Goal: Information Seeking & Learning: Find specific fact

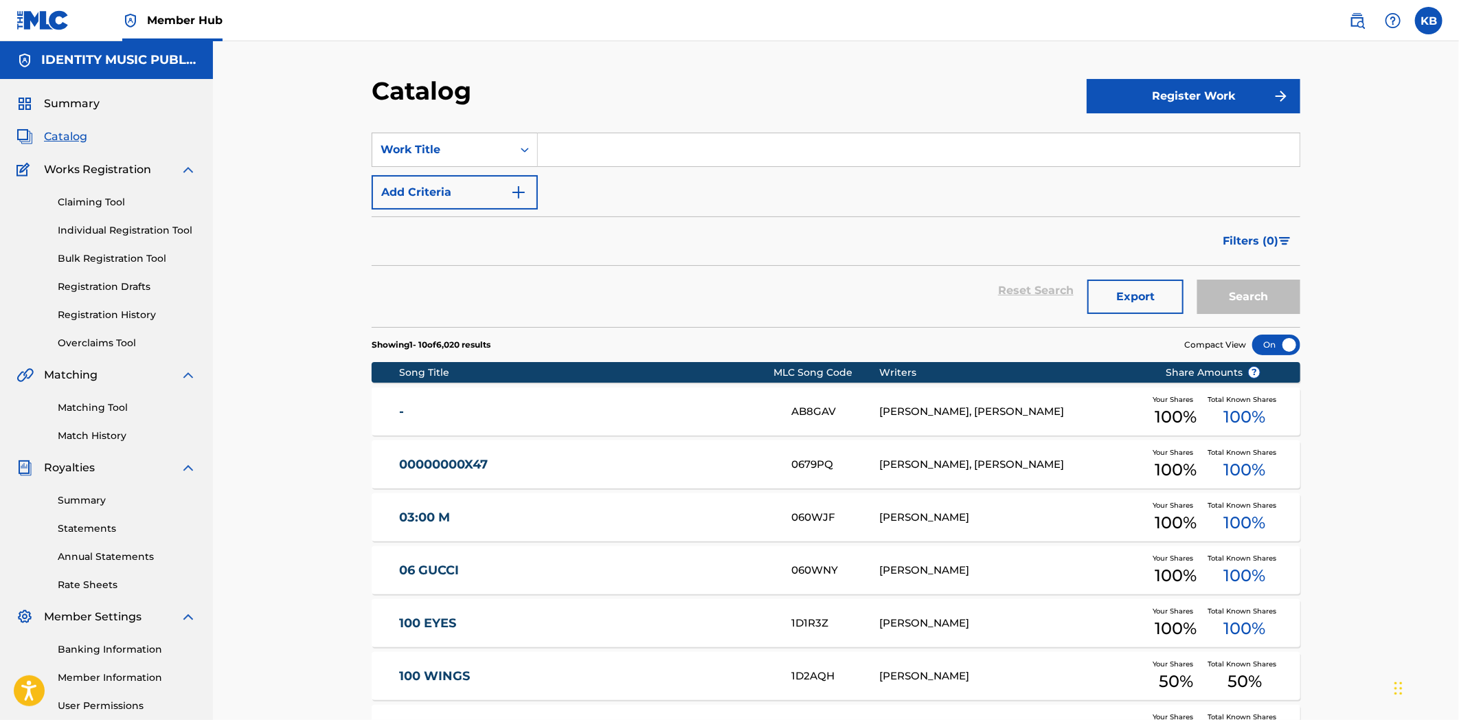
click at [598, 151] on input "Search Form" at bounding box center [919, 149] width 762 height 33
paste input "the grass wasn’t greener"
click at [1303, 302] on div "Catalog Register Work SearchWithCriteriab103f269-186d-4954-97f2-7c1e8ba2dc3d Wo…" at bounding box center [836, 529] width 962 height 907
click at [1239, 296] on button "Search" at bounding box center [1248, 297] width 103 height 34
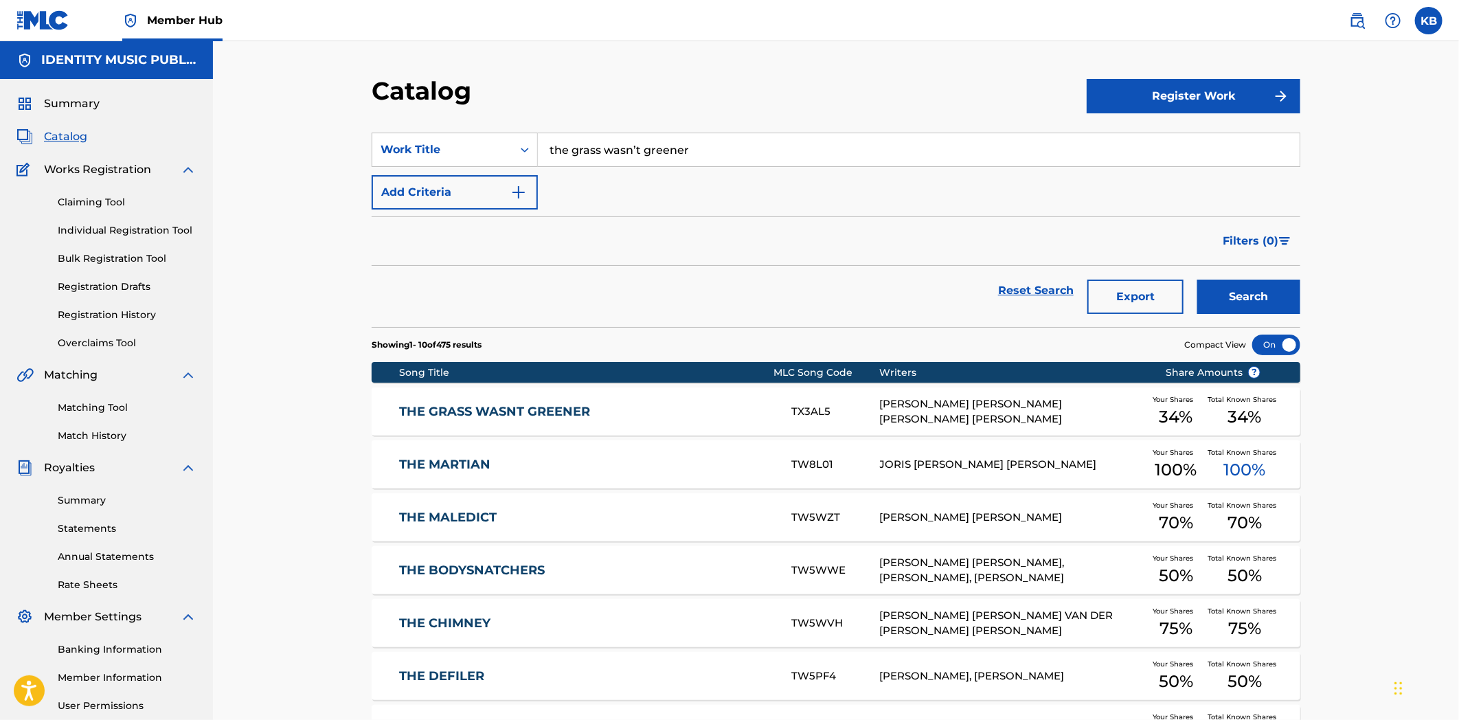
drag, startPoint x: 708, startPoint y: 137, endPoint x: 539, endPoint y: 174, distance: 173.0
click at [539, 165] on input "the grass wasn’t greener" at bounding box center [919, 149] width 762 height 33
paste input "Amba"
click at [1270, 299] on button "Search" at bounding box center [1248, 297] width 103 height 34
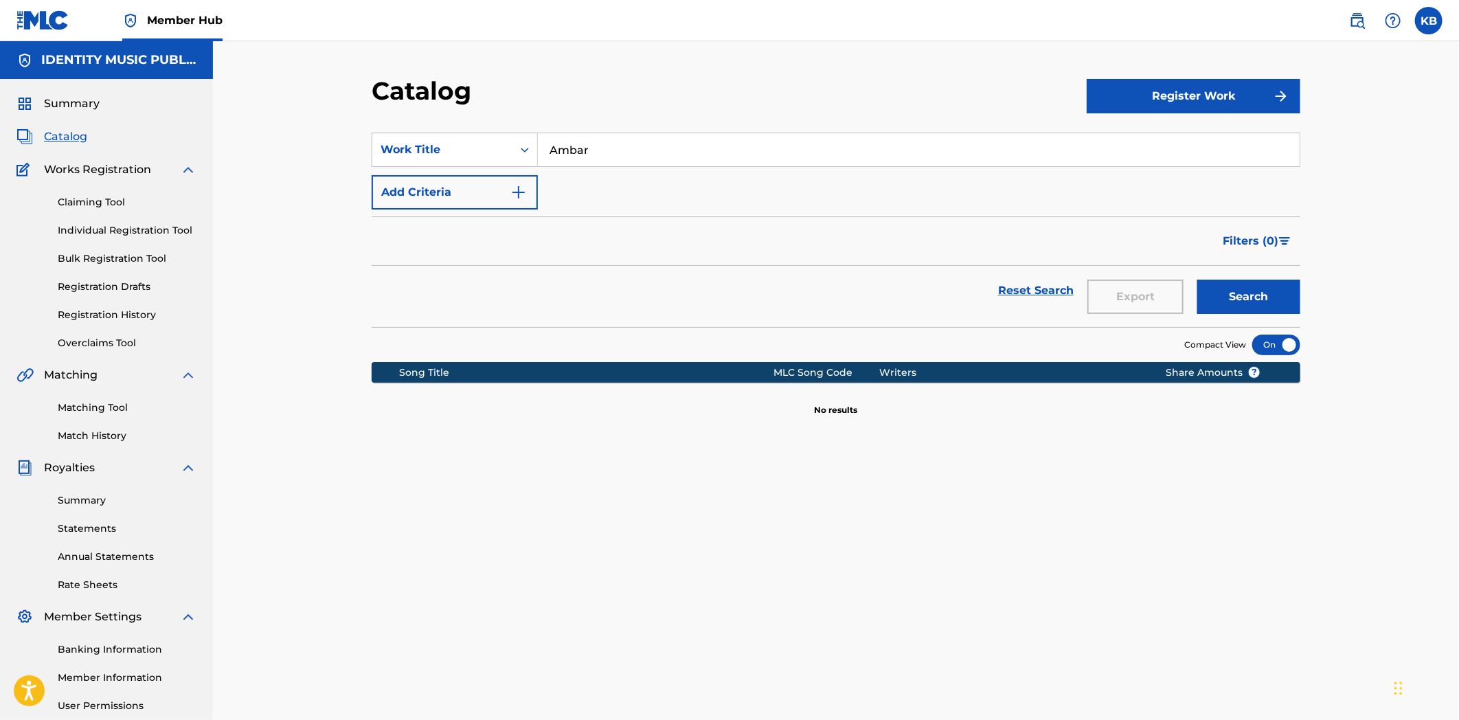
click at [552, 151] on input "Ambar" at bounding box center [919, 149] width 762 height 33
drag, startPoint x: 559, startPoint y: 150, endPoint x: 490, endPoint y: 157, distance: 69.7
click at [491, 154] on div "SearchWithCriteriab103f269-186d-4954-97f2-7c1e8ba2dc3d Work Title Ambar" at bounding box center [836, 150] width 929 height 34
click at [1197, 280] on button "Search" at bounding box center [1248, 297] width 103 height 34
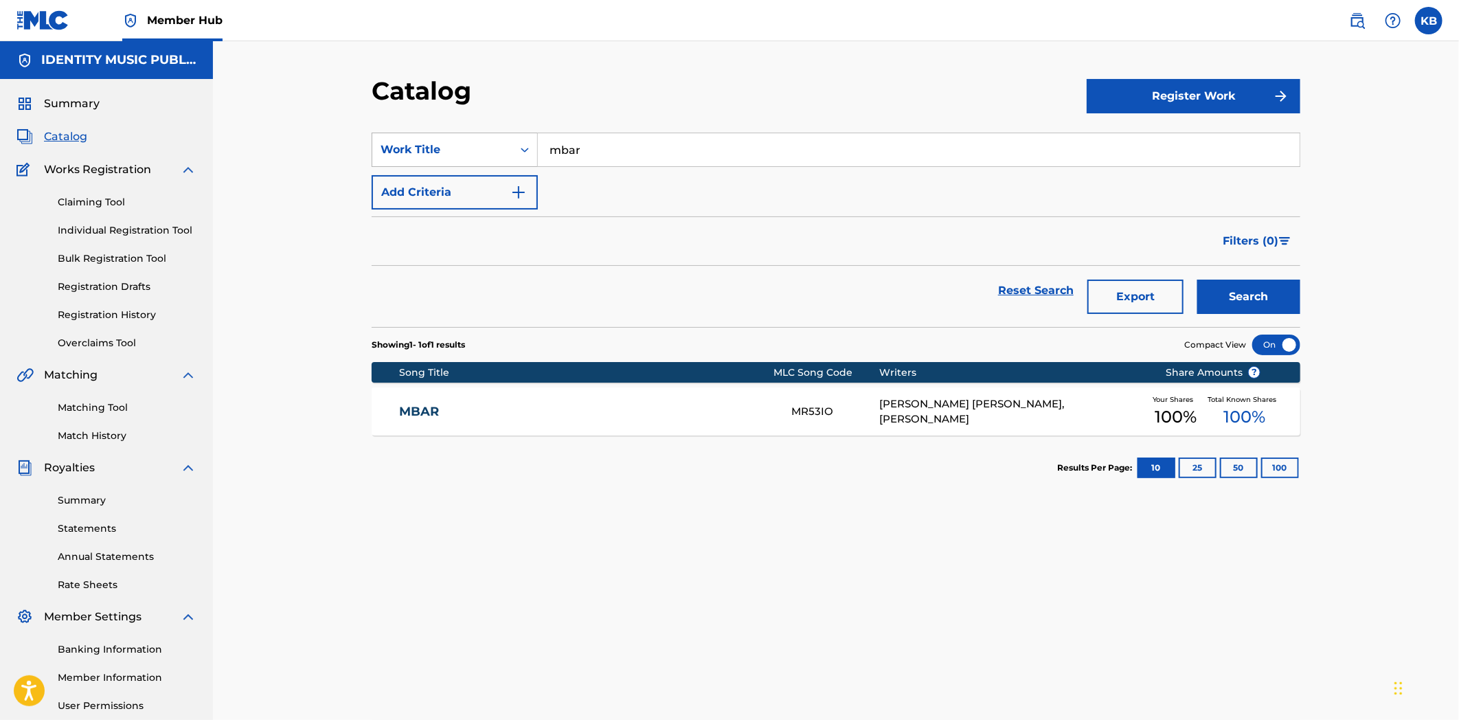
drag, startPoint x: 646, startPoint y: 156, endPoint x: 536, endPoint y: 182, distance: 113.0
click at [463, 161] on div "SearchWithCriteriab103f269-186d-4954-97f2-7c1e8ba2dc3d Work Title mbar" at bounding box center [836, 150] width 929 height 34
paste input "ÚLTIMO GRITO"
click at [1244, 297] on button "Search" at bounding box center [1248, 297] width 103 height 34
drag, startPoint x: 553, startPoint y: 150, endPoint x: 543, endPoint y: 155, distance: 11.4
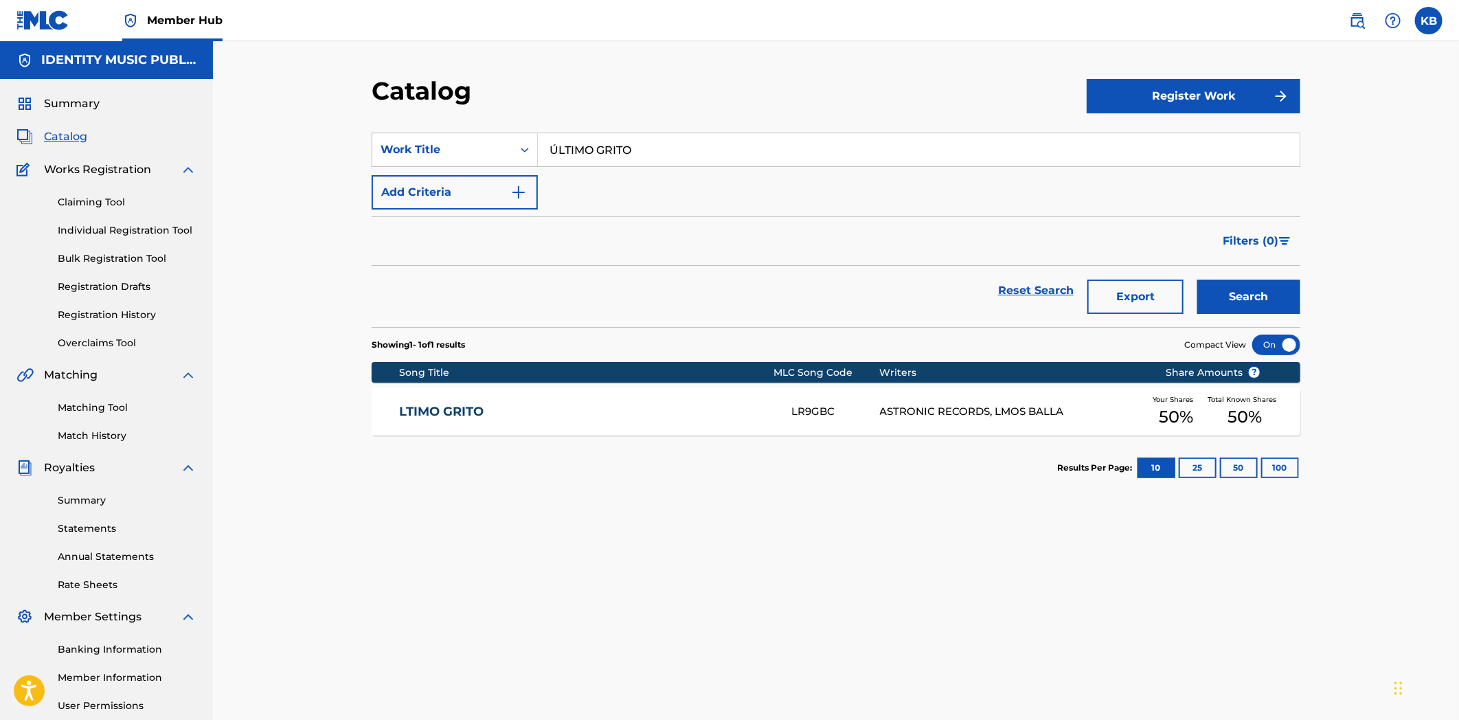
click at [543, 155] on input "ÚLTIMO GRITO" at bounding box center [919, 149] width 762 height 33
drag, startPoint x: 609, startPoint y: 155, endPoint x: 557, endPoint y: 162, distance: 52.8
click at [557, 162] on input "ÚLTIMO GRITO" at bounding box center [919, 149] width 762 height 33
click at [683, 159] on input "ÚLTIMO GRITO" at bounding box center [919, 149] width 762 height 33
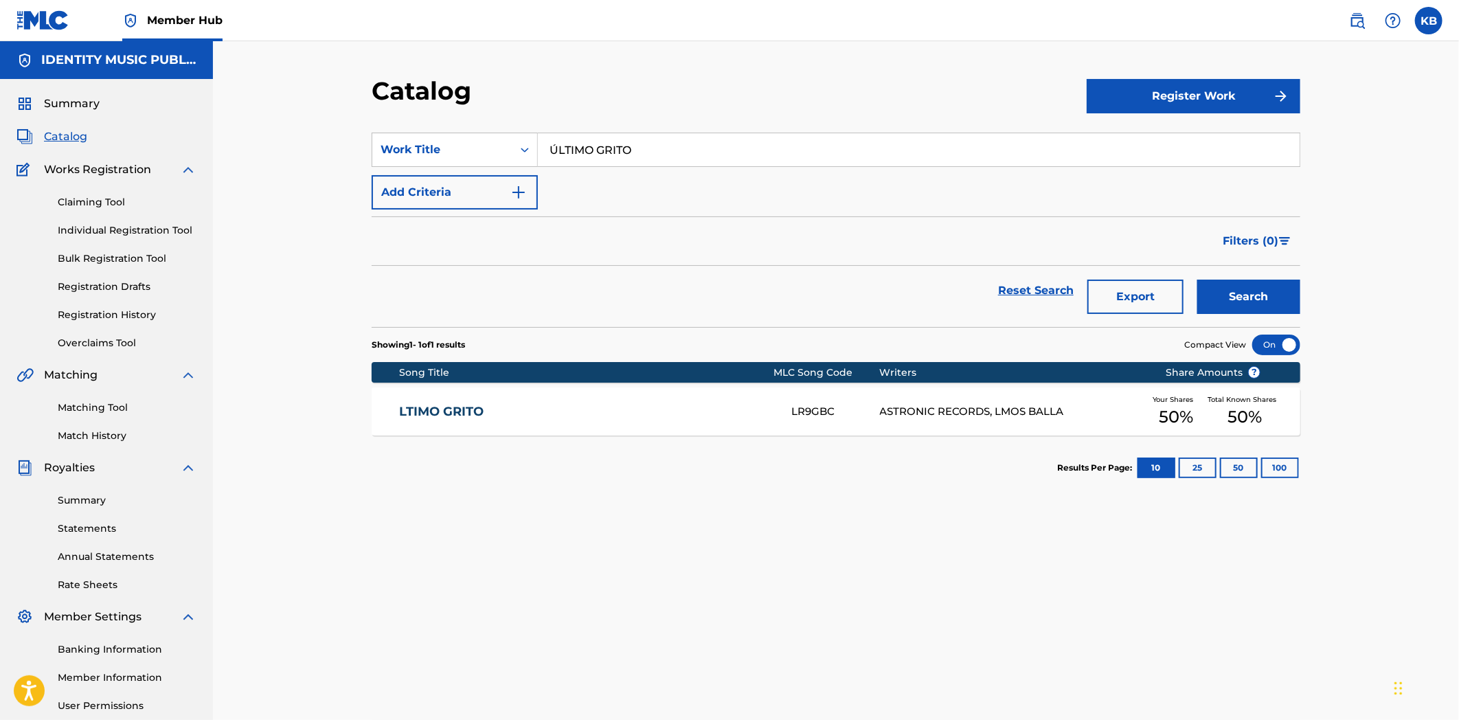
click at [683, 159] on input "ÚLTIMO GRITO" at bounding box center [919, 149] width 762 height 33
paste input "waiting for you"
type input "waiting for you"
click at [1266, 293] on button "Search" at bounding box center [1248, 297] width 103 height 34
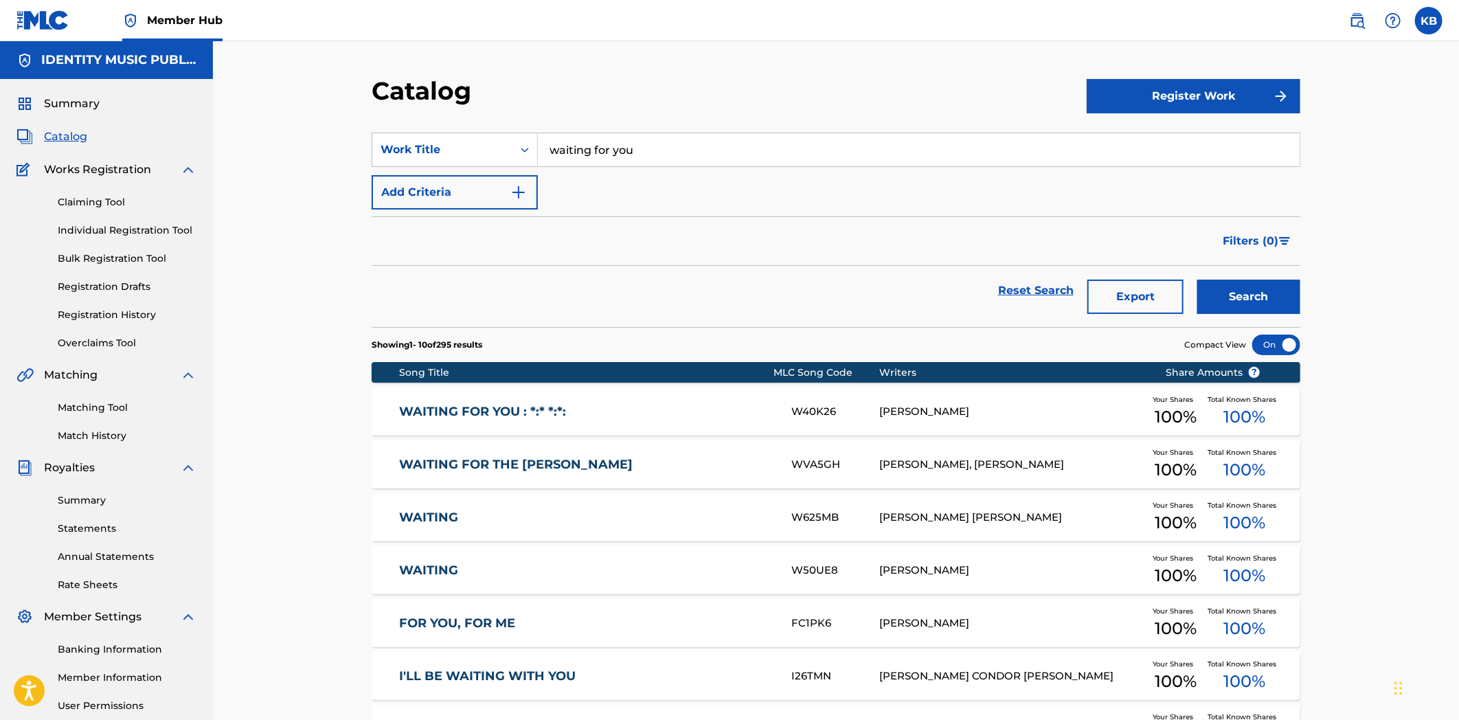
click at [600, 414] on link "WAITING FOR YOU : *:* *:*:" at bounding box center [587, 412] width 374 height 16
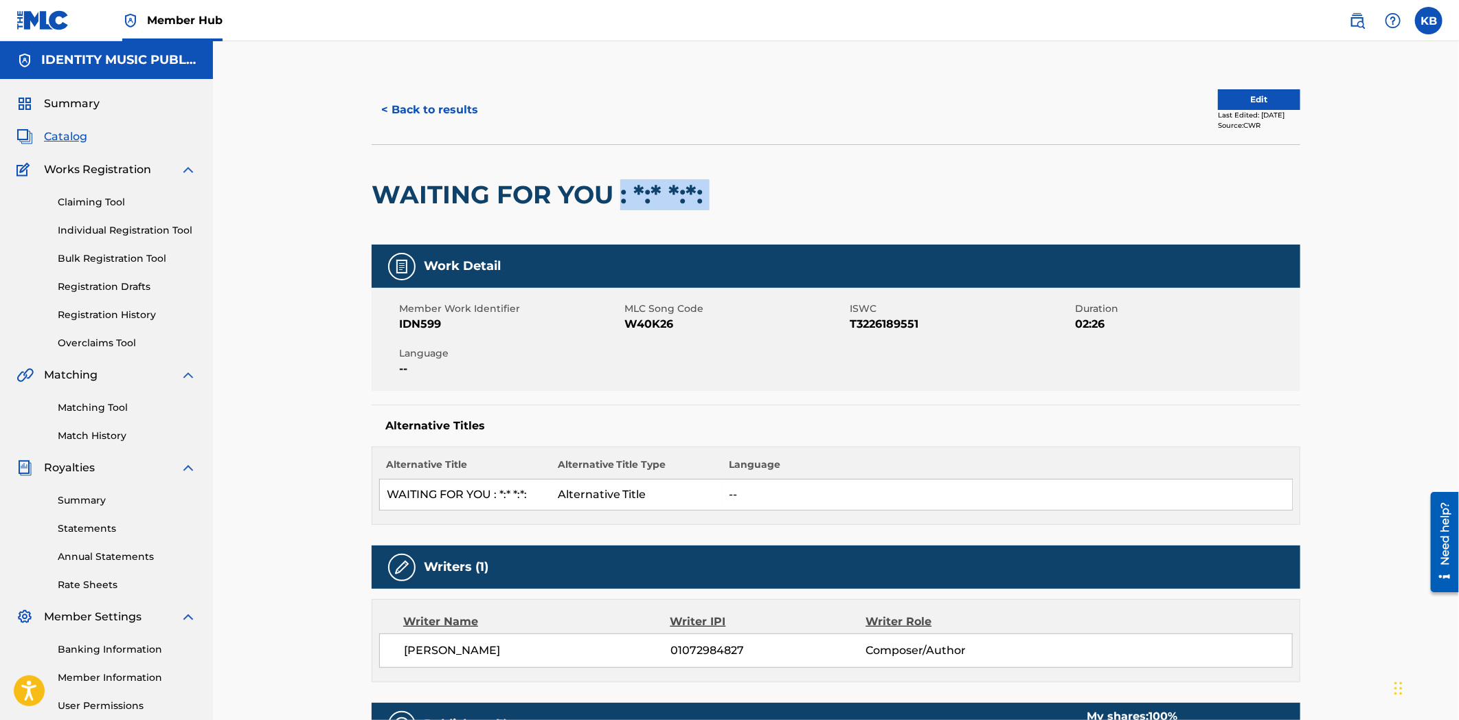
drag, startPoint x: 710, startPoint y: 198, endPoint x: 621, endPoint y: 209, distance: 90.0
click at [621, 209] on div "WAITING FOR YOU : *:* *:*:" at bounding box center [836, 194] width 929 height 100
copy div ": *:* *:*:"
click at [421, 104] on button "< Back to results" at bounding box center [430, 110] width 116 height 34
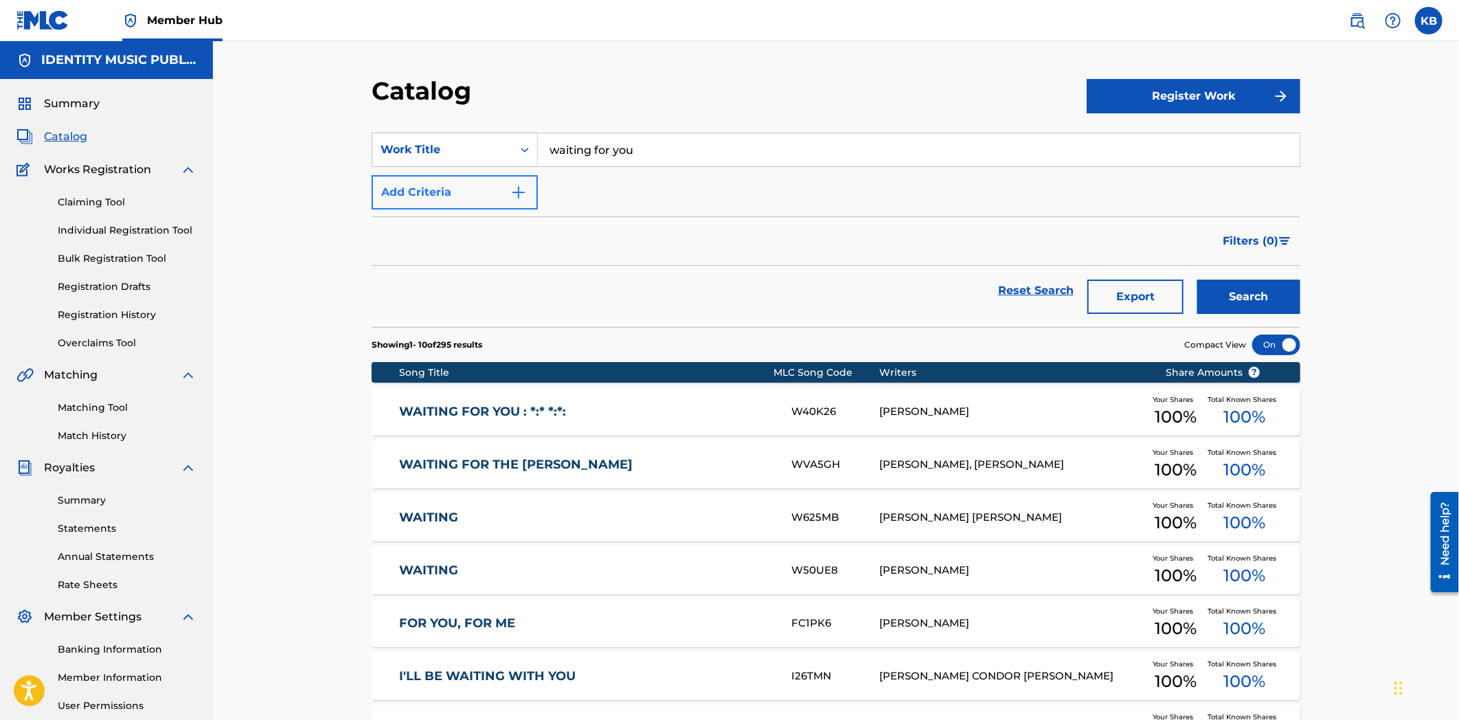
drag, startPoint x: 634, startPoint y: 157, endPoint x: 493, endPoint y: 176, distance: 142.1
click at [492, 173] on div "SearchWithCriteriab103f269-186d-4954-97f2-7c1e8ba2dc3d Work Title waiting for y…" at bounding box center [836, 171] width 929 height 77
paste input "À la derive"
click at [1235, 292] on button "Search" at bounding box center [1248, 297] width 103 height 34
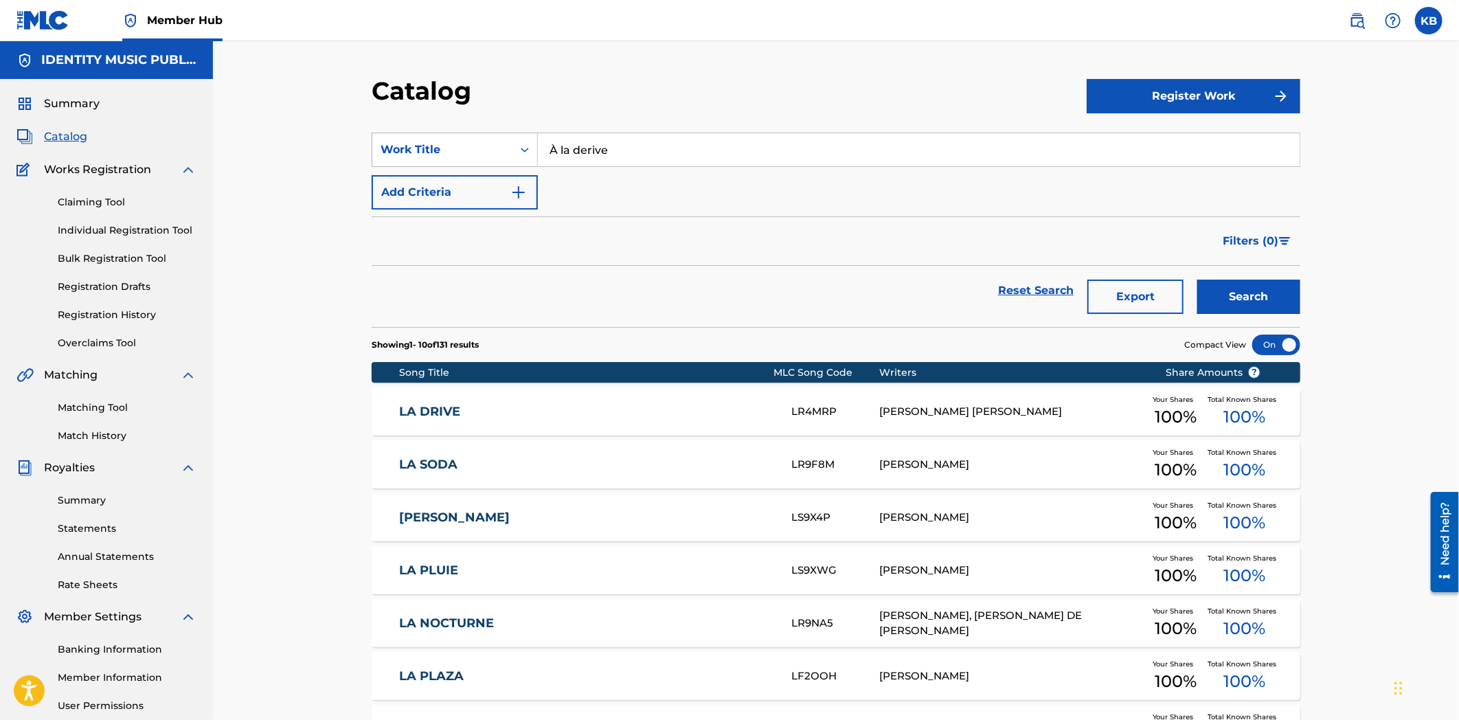
drag, startPoint x: 674, startPoint y: 139, endPoint x: 467, endPoint y: 161, distance: 207.9
click at [469, 155] on div "SearchWithCriteriab103f269-186d-4954-97f2-7c1e8ba2dc3d Work Title À la derive" at bounding box center [836, 150] width 929 height 34
paste input "µDust"
click at [1228, 299] on button "Search" at bounding box center [1248, 297] width 103 height 34
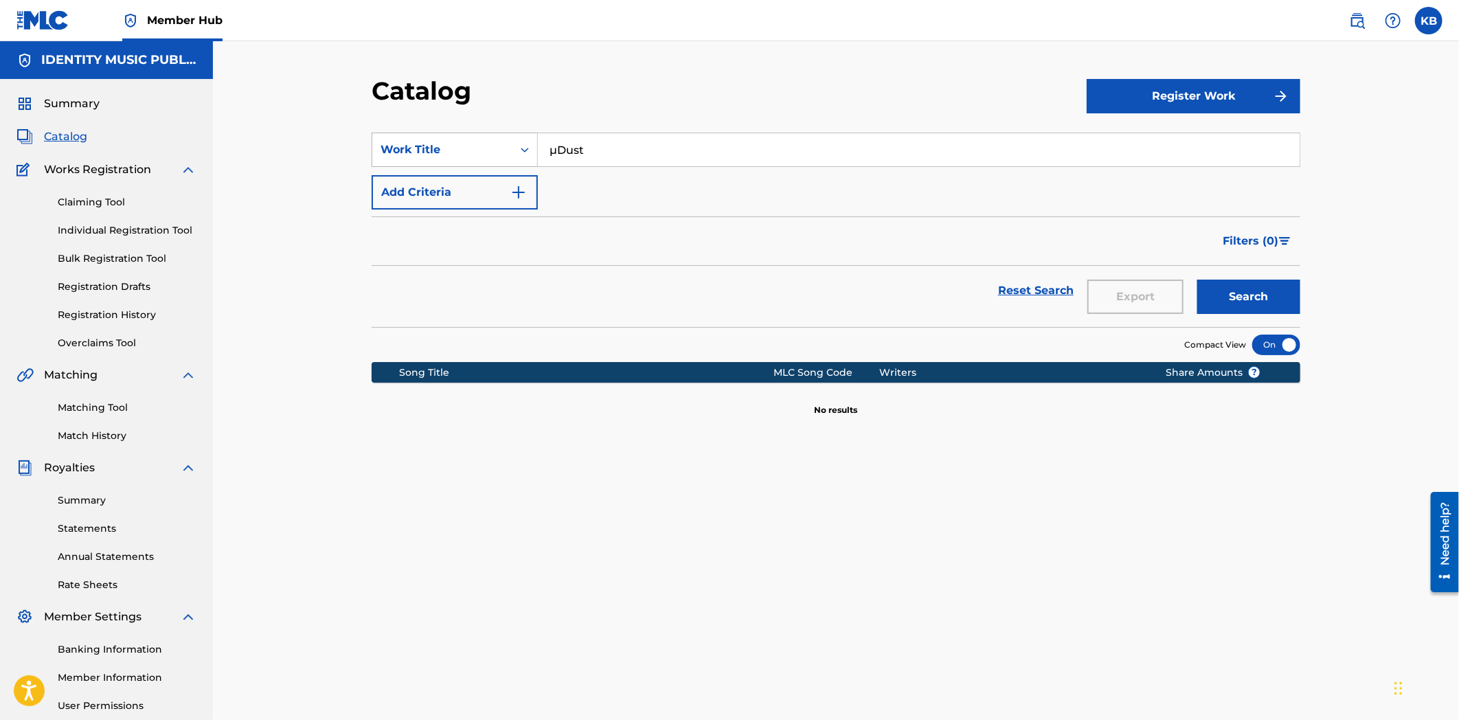
drag, startPoint x: 548, startPoint y: 148, endPoint x: 530, endPoint y: 153, distance: 19.3
click at [530, 150] on div "SearchWithCriteriab103f269-186d-4954-97f2-7c1e8ba2dc3d Work Title µDust" at bounding box center [836, 150] width 929 height 34
click at [1197, 280] on button "Search" at bounding box center [1248, 297] width 103 height 34
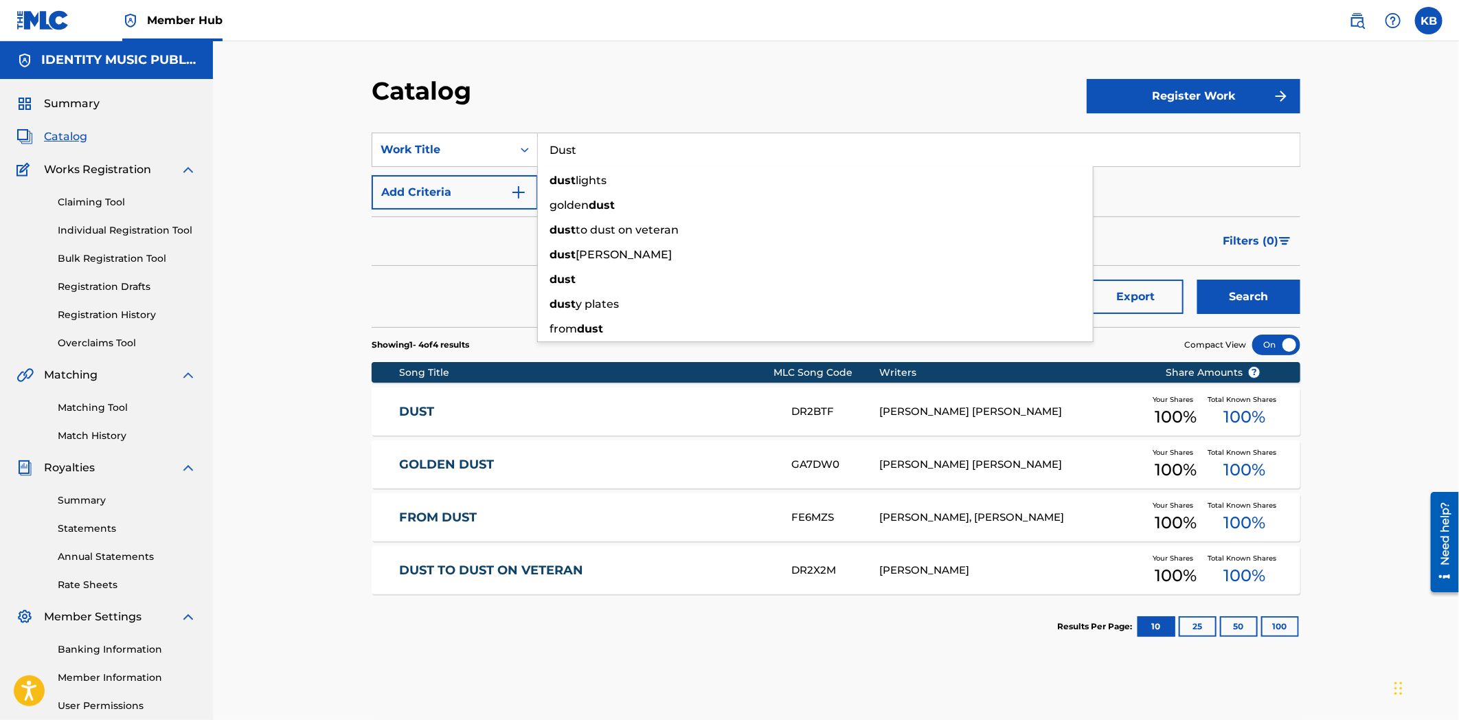
click at [440, 291] on div "Reset Search Export Search" at bounding box center [836, 290] width 929 height 49
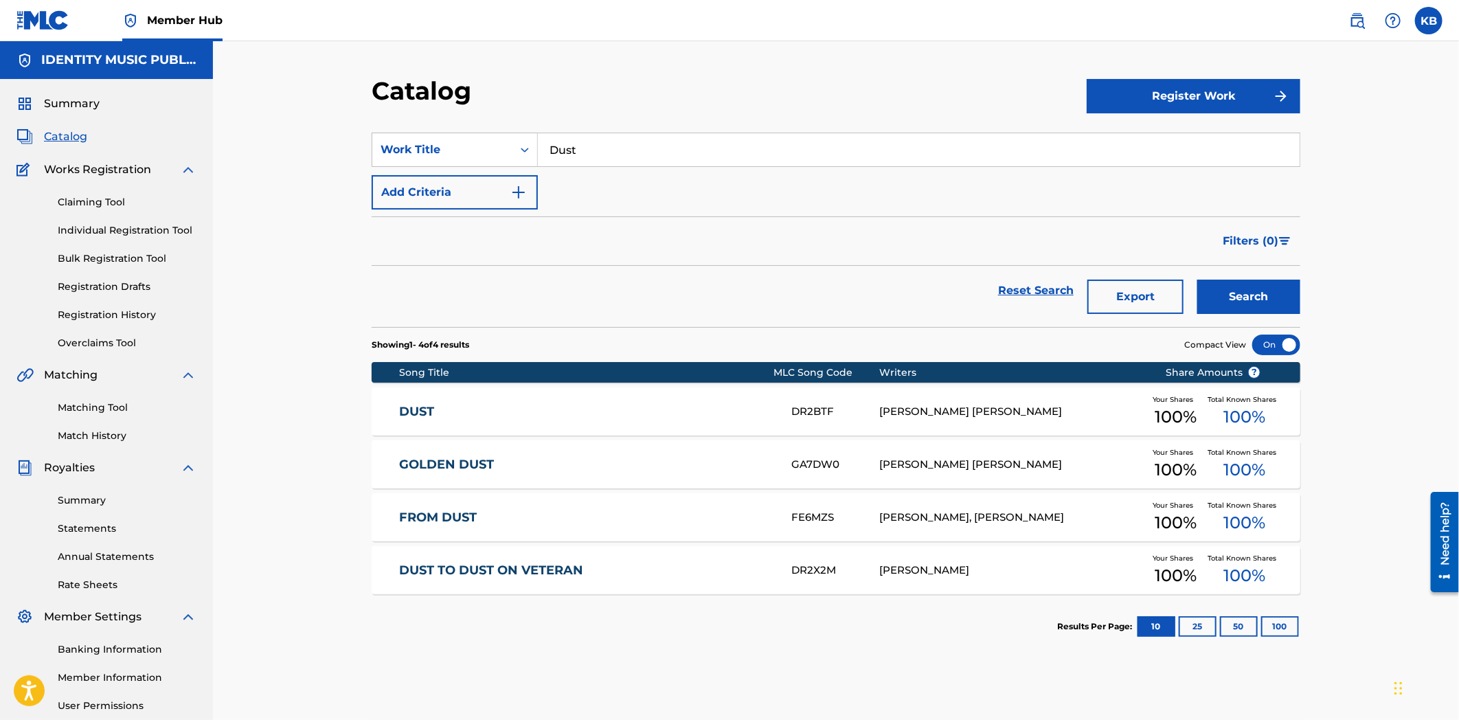
click at [670, 155] on input "Dust" at bounding box center [919, 149] width 762 height 33
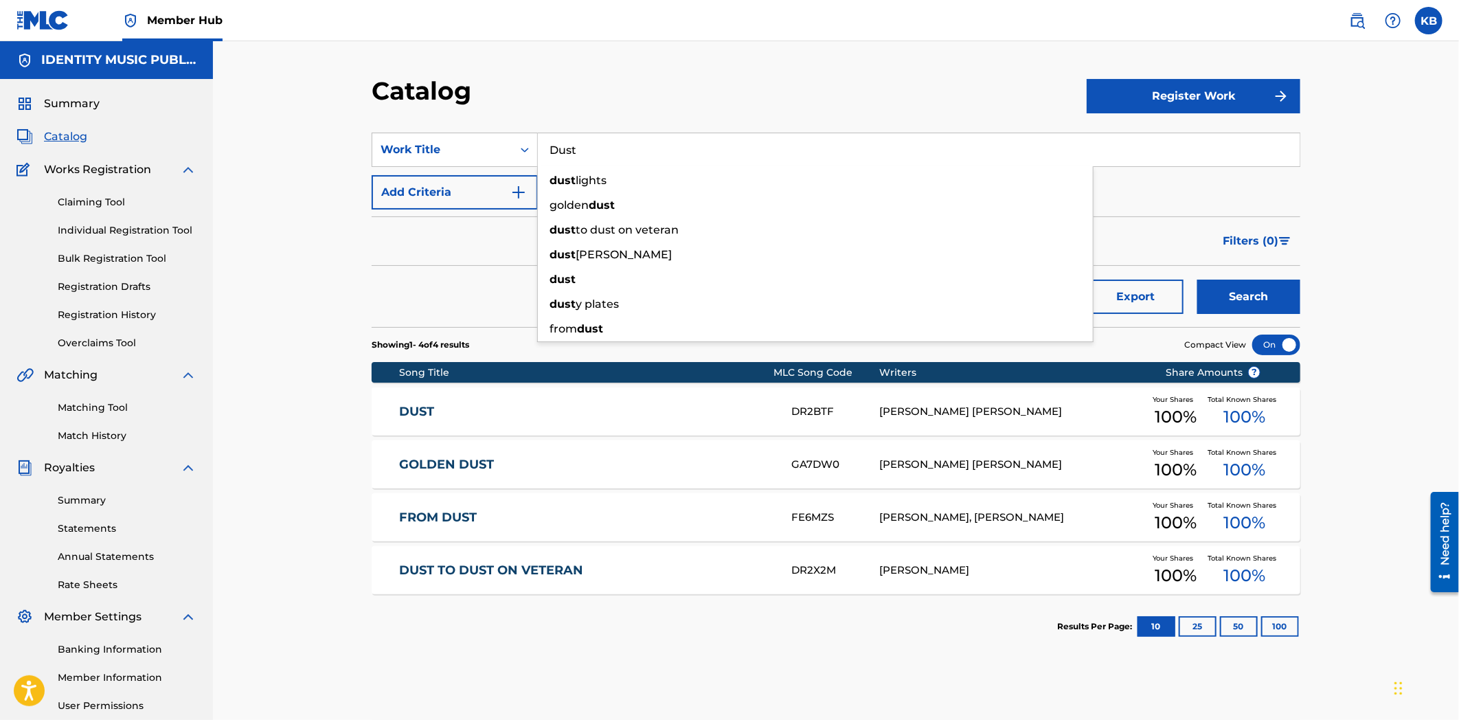
paste input "悪の花 (Bonus)"
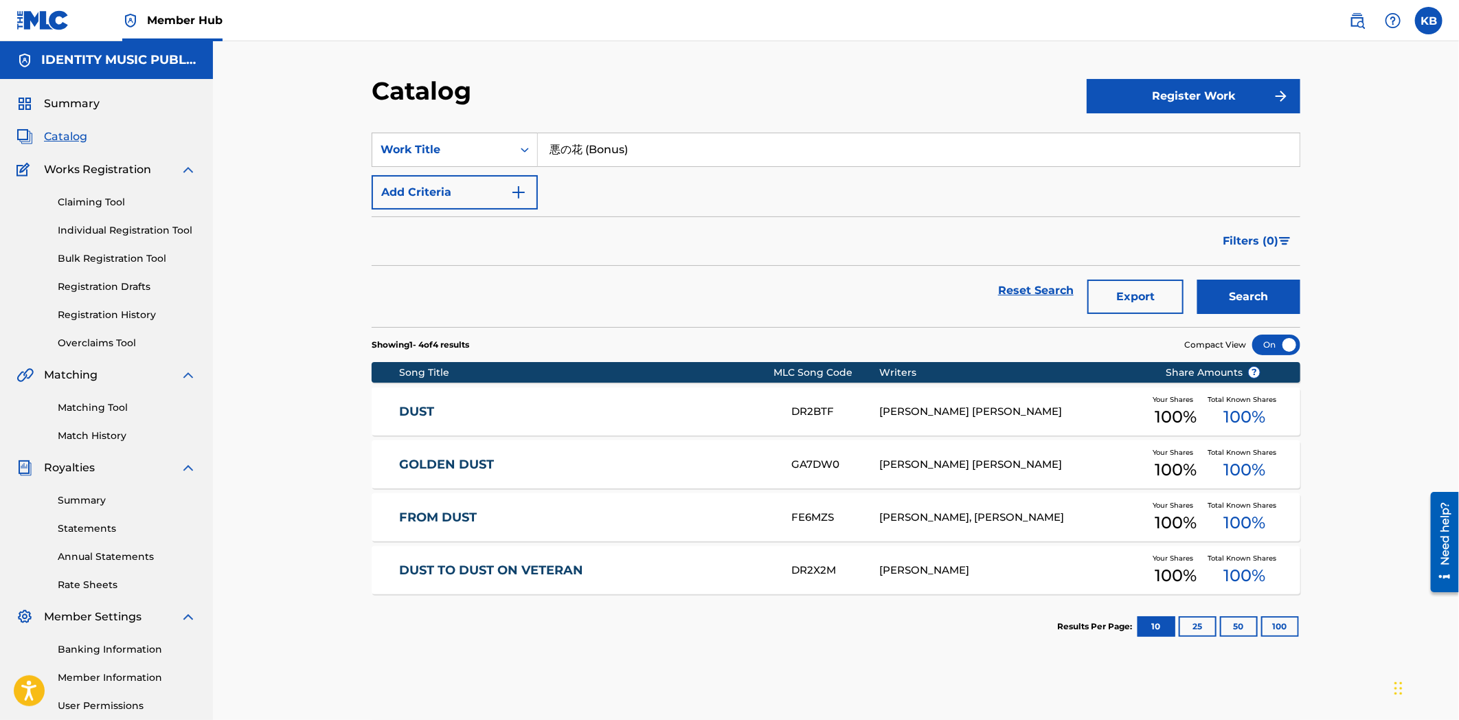
click at [1197, 280] on button "Search" at bounding box center [1248, 297] width 103 height 34
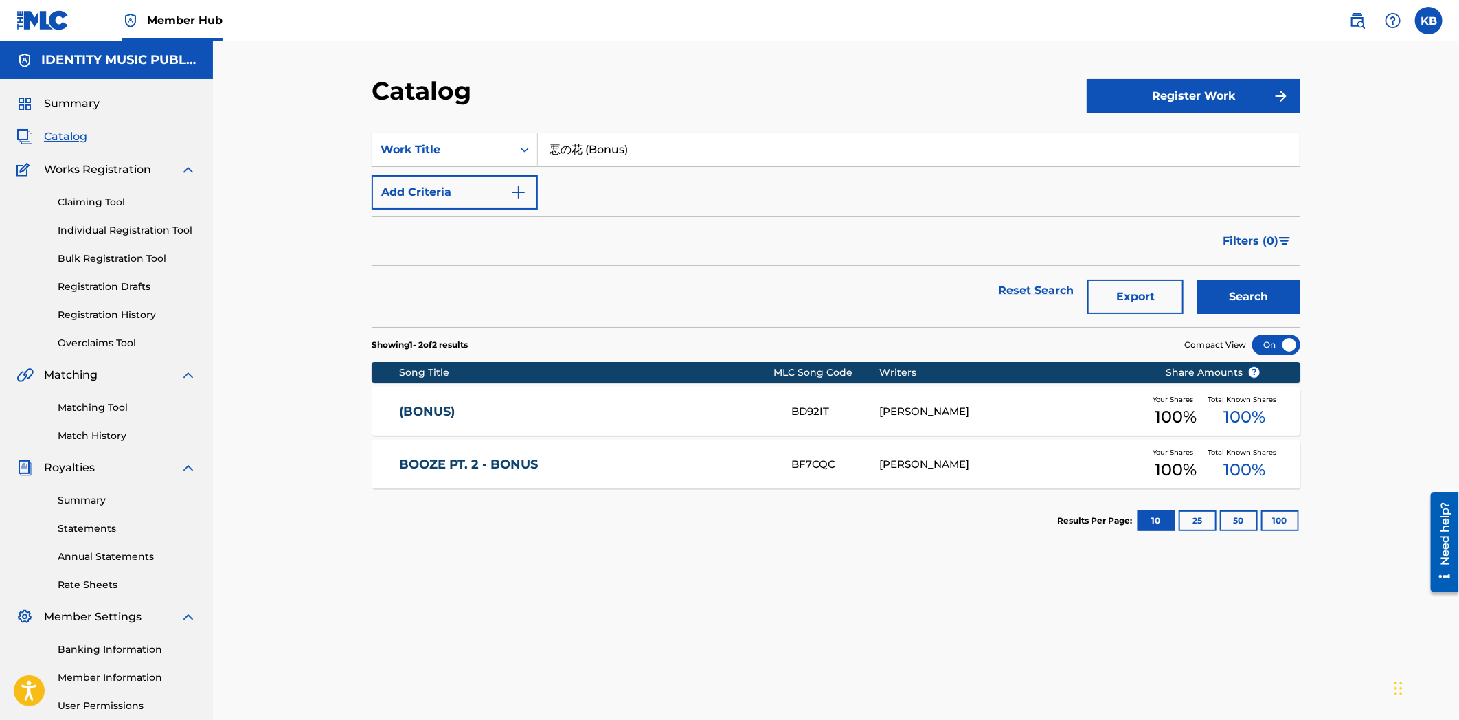
click at [634, 146] on input "悪の花 (Bonus)" at bounding box center [919, 149] width 762 height 33
click at [633, 147] on input "悪の花 (Bonus)" at bounding box center [919, 149] width 762 height 33
paste input "upsidedown (reprise"
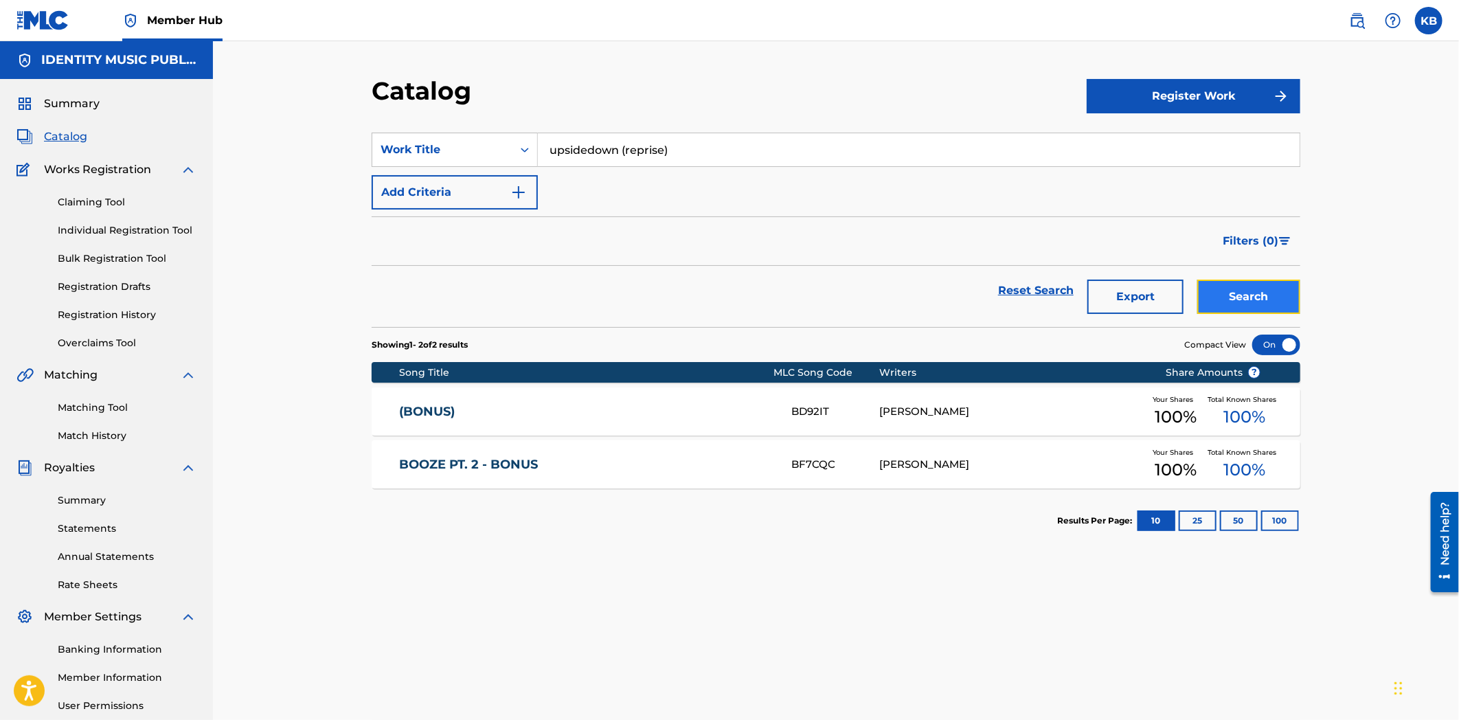
click at [1248, 297] on button "Search" at bounding box center [1248, 297] width 103 height 34
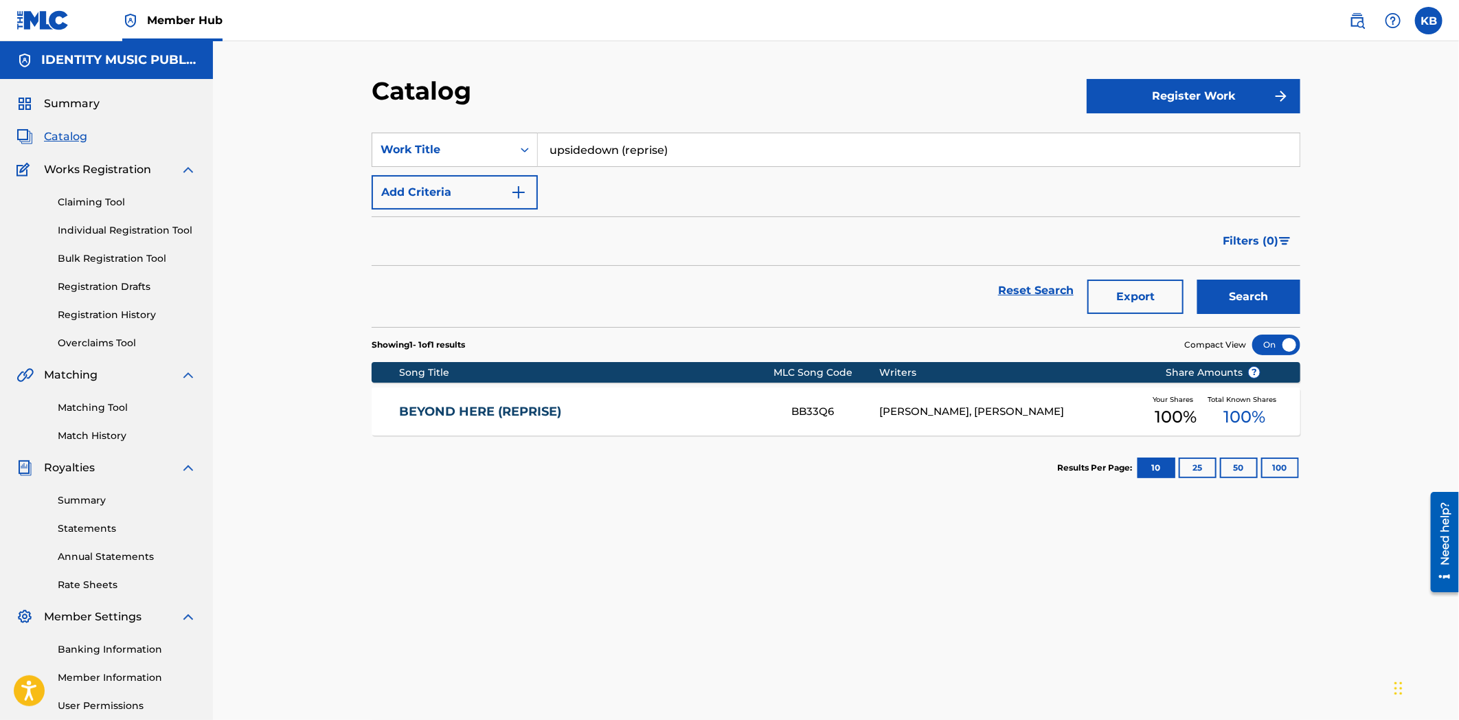
click at [657, 142] on input "upsidedown (reprise)" at bounding box center [919, 149] width 762 height 33
paste input "the wonders (reimagined"
click at [1276, 297] on button "Search" at bounding box center [1248, 297] width 103 height 34
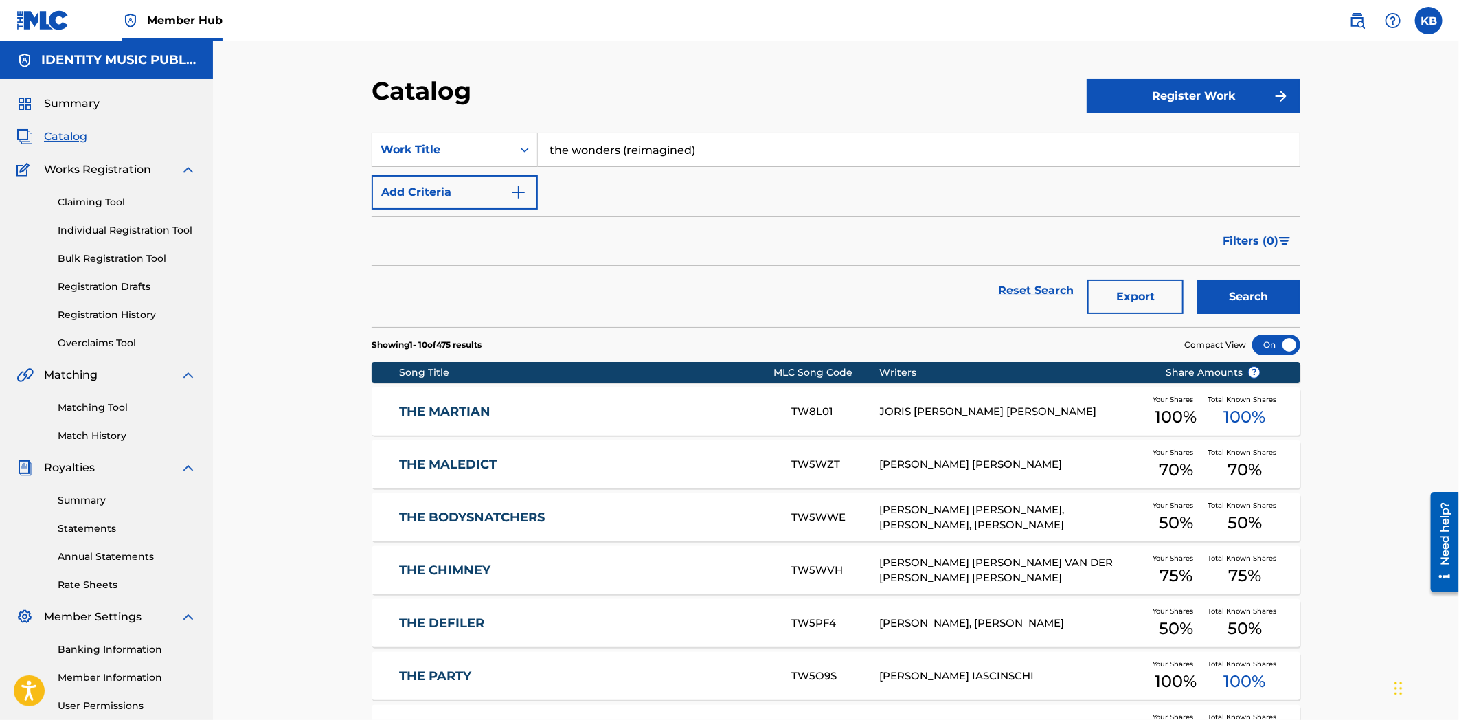
drag, startPoint x: 653, startPoint y: 147, endPoint x: 558, endPoint y: 160, distance: 96.4
click at [561, 160] on input "the wonders (reimagined)" at bounding box center [919, 149] width 762 height 33
paste input "the place we met"
drag, startPoint x: 743, startPoint y: 149, endPoint x: 506, endPoint y: 159, distance: 237.2
click at [506, 159] on div "SearchWithCriteriab103f269-186d-4954-97f2-7c1e8ba2dc3d Work Title ththe place w…" at bounding box center [836, 150] width 929 height 34
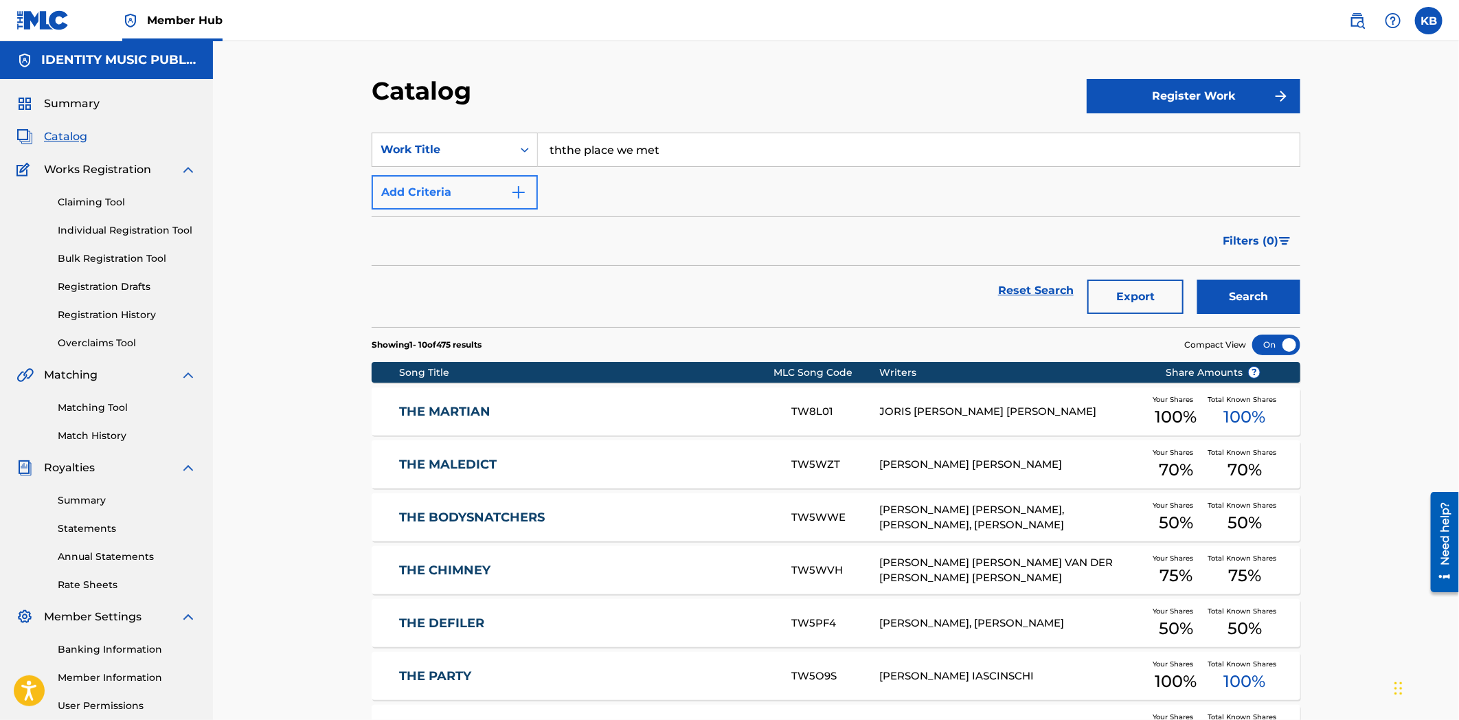
paste input "Search Form"
click at [1307, 293] on div "Catalog Register Work SearchWithCriteriab103f269-186d-4954-97f2-7c1e8ba2dc3d Wo…" at bounding box center [836, 529] width 962 height 907
click at [1272, 289] on button "Search" at bounding box center [1248, 297] width 103 height 34
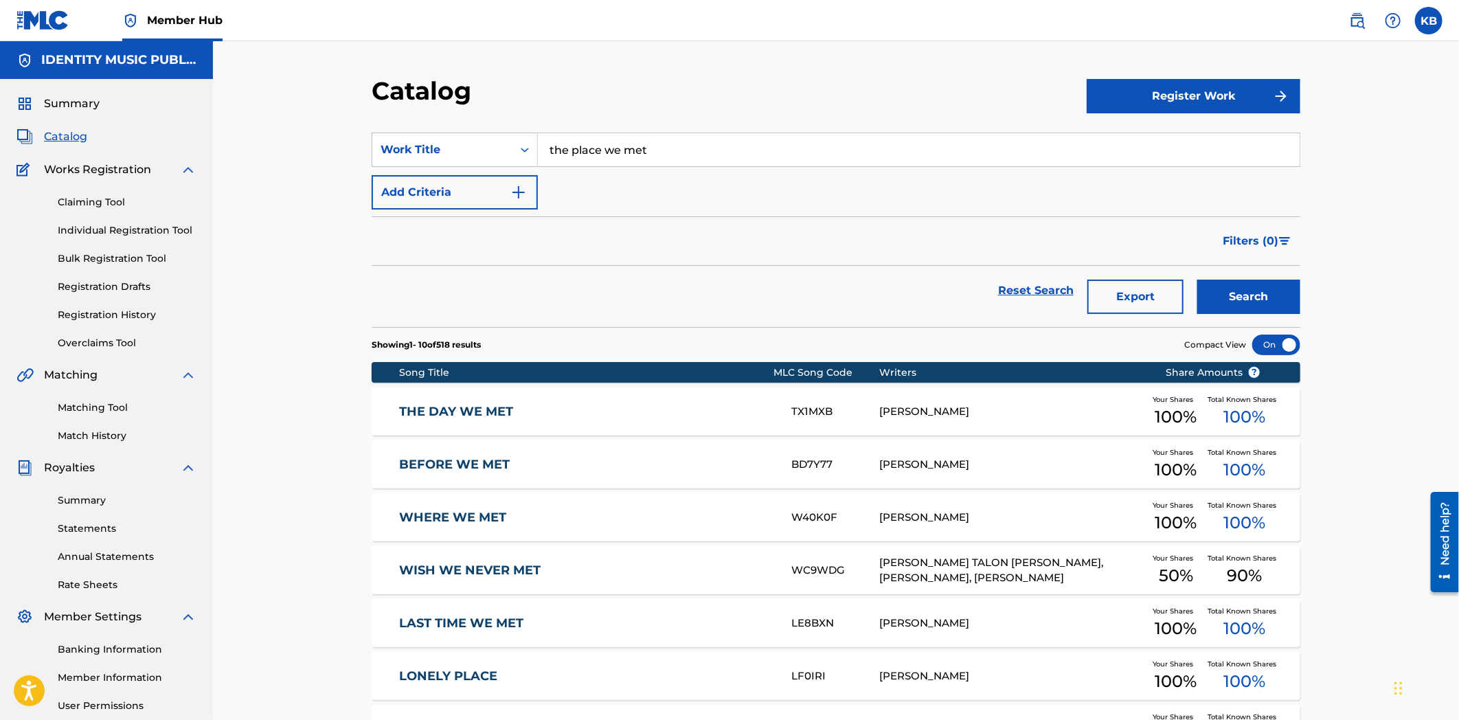
drag, startPoint x: 681, startPoint y: 159, endPoint x: 543, endPoint y: 155, distance: 137.5
click at [543, 155] on input "the place we met" at bounding box center [919, 149] width 762 height 33
paste input "wonders ([PERSON_NAME] remix)"
click at [1238, 282] on button "Search" at bounding box center [1248, 297] width 103 height 34
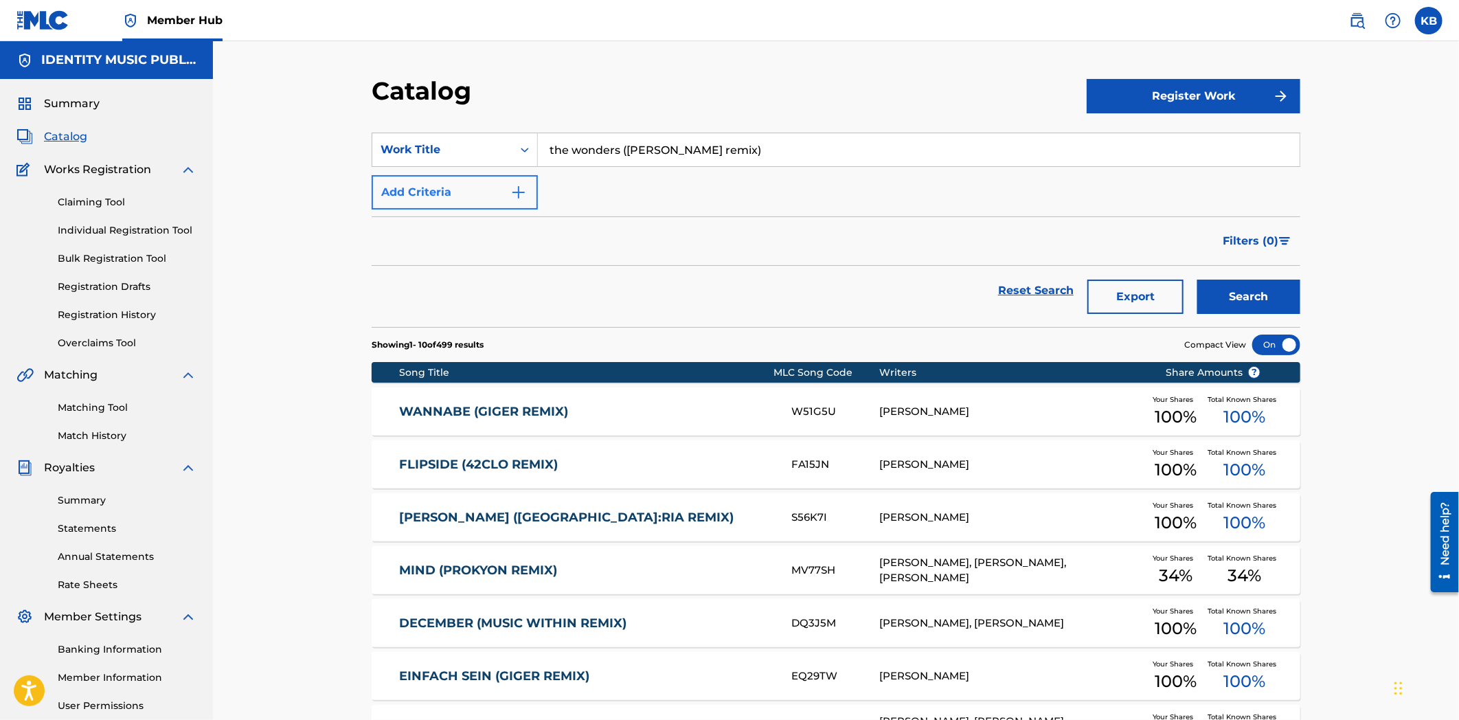
drag, startPoint x: 816, startPoint y: 159, endPoint x: 381, endPoint y: 195, distance: 437.0
click at [381, 195] on div "SearchWithCriteriab103f269-186d-4954-97f2-7c1e8ba2dc3d Work Title the wonders (…" at bounding box center [836, 171] width 929 height 77
paste input "É SÓ [PERSON_NAME]"
click at [1274, 275] on div "Search" at bounding box center [1246, 290] width 110 height 49
click at [1254, 294] on button "Search" at bounding box center [1248, 297] width 103 height 34
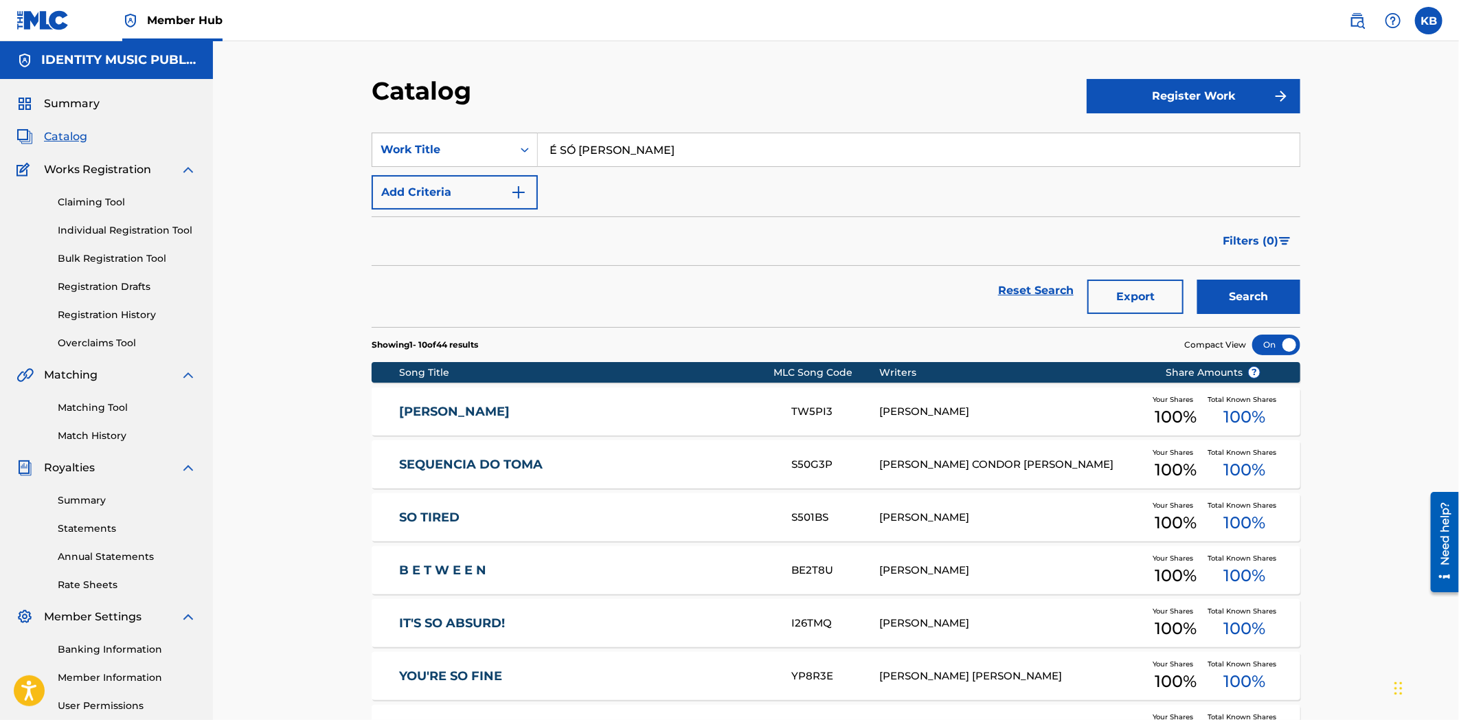
drag, startPoint x: 559, startPoint y: 146, endPoint x: 537, endPoint y: 145, distance: 22.0
click at [538, 145] on input "É SÓ [PERSON_NAME]" at bounding box center [919, 149] width 762 height 33
drag, startPoint x: 787, startPoint y: 154, endPoint x: 519, endPoint y: 166, distance: 268.2
click at [519, 166] on div "SearchWithCriteriab103f269-186d-4954-97f2-7c1e8ba2dc3d Work Title É SÓ [PERSON_…" at bounding box center [836, 150] width 929 height 34
click at [689, 146] on input "É SÓ [PERSON_NAME]" at bounding box center [919, 149] width 762 height 33
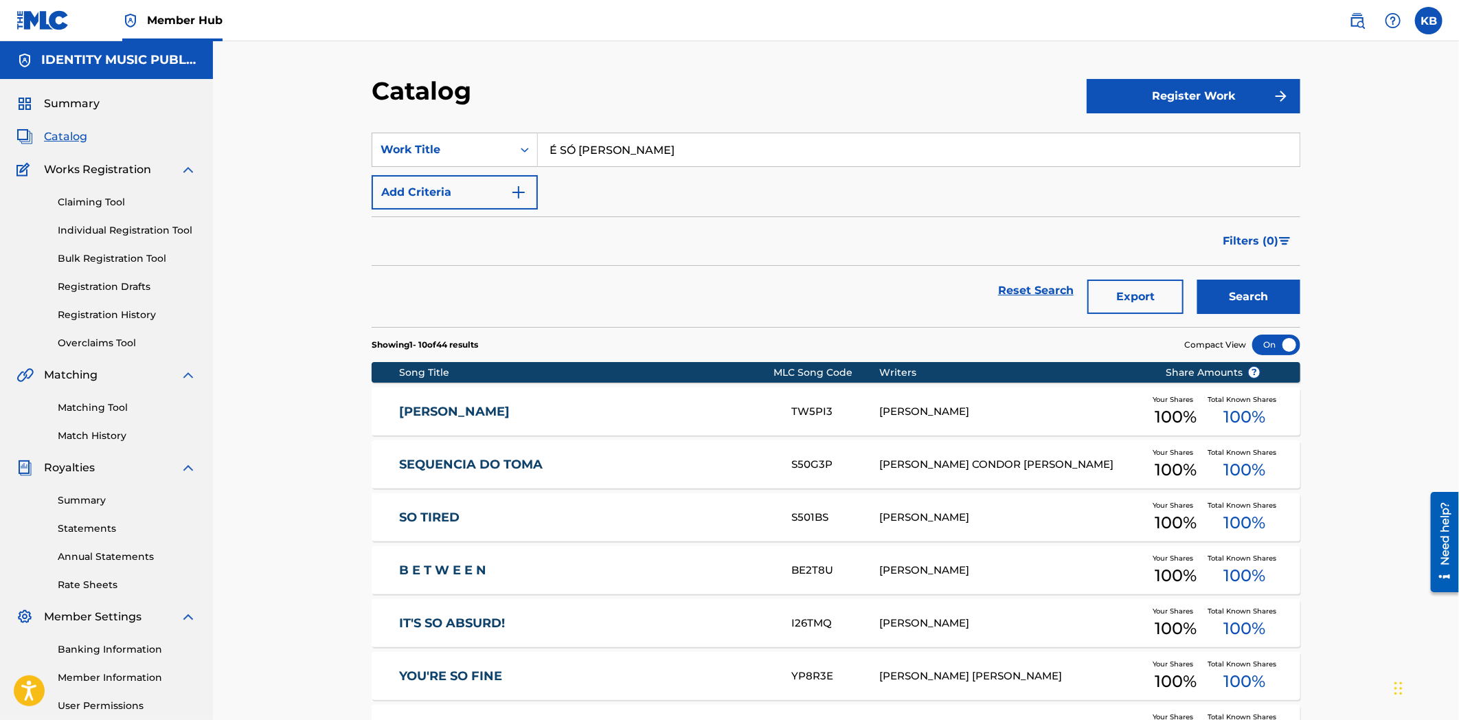
click at [689, 146] on input "É SÓ [PERSON_NAME]" at bounding box center [919, 149] width 762 height 33
paste input "stuntman"
click at [1286, 284] on button "Search" at bounding box center [1248, 297] width 103 height 34
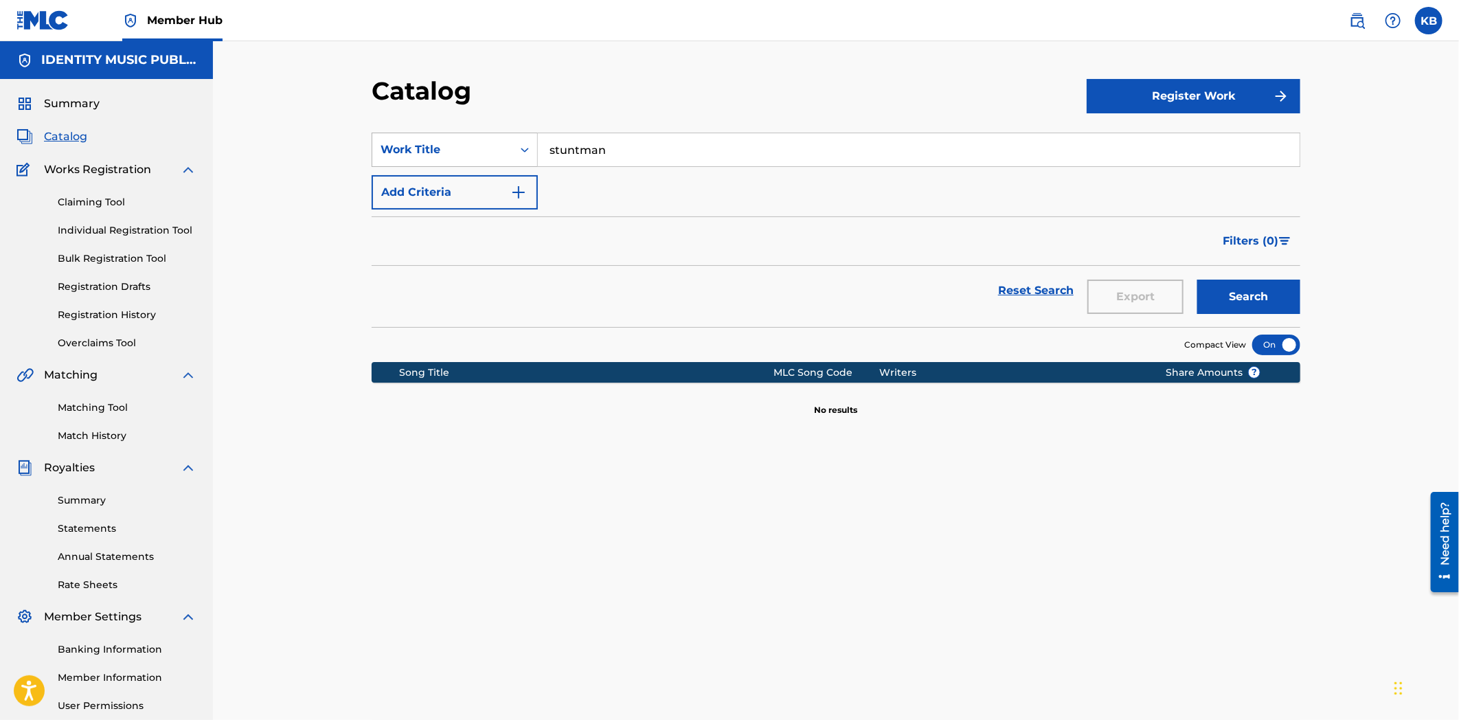
click at [447, 159] on div "Work Title" at bounding box center [442, 150] width 140 height 26
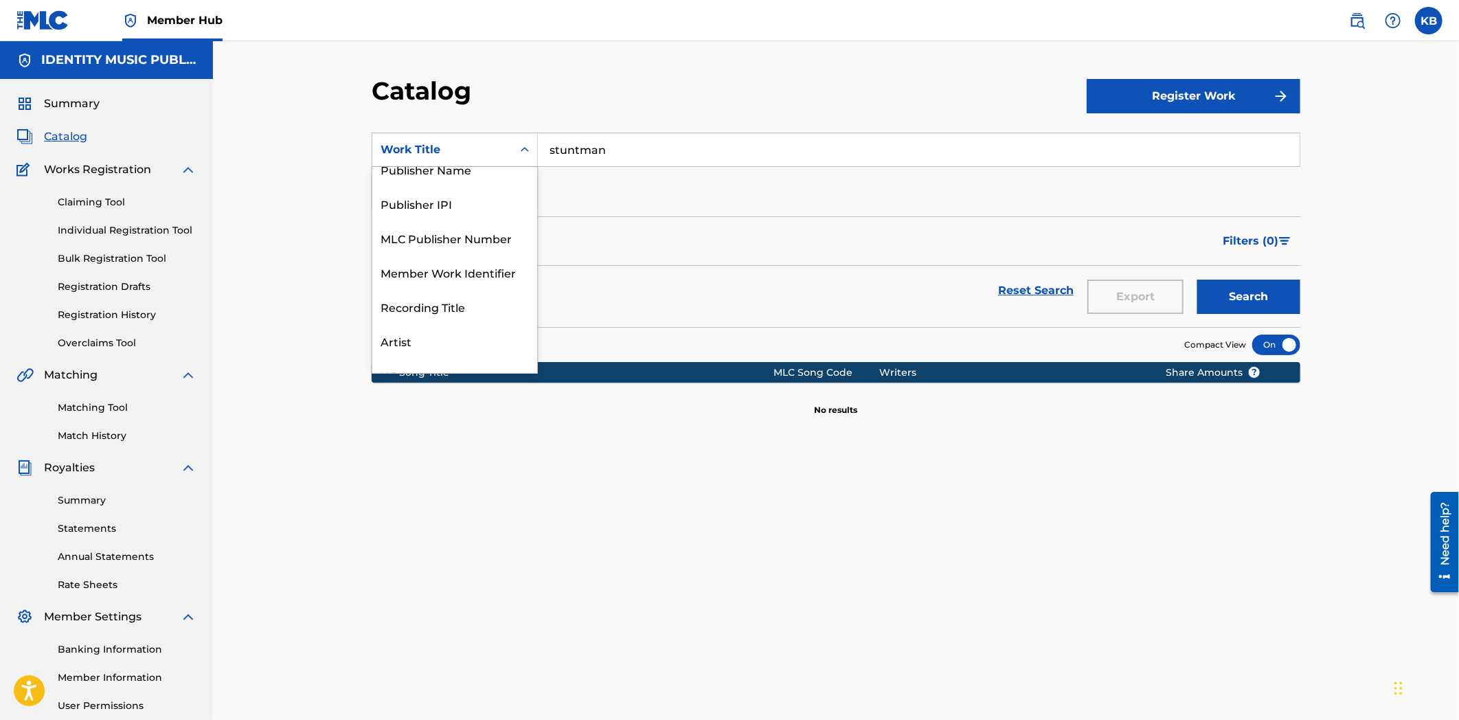
scroll to position [206, 0]
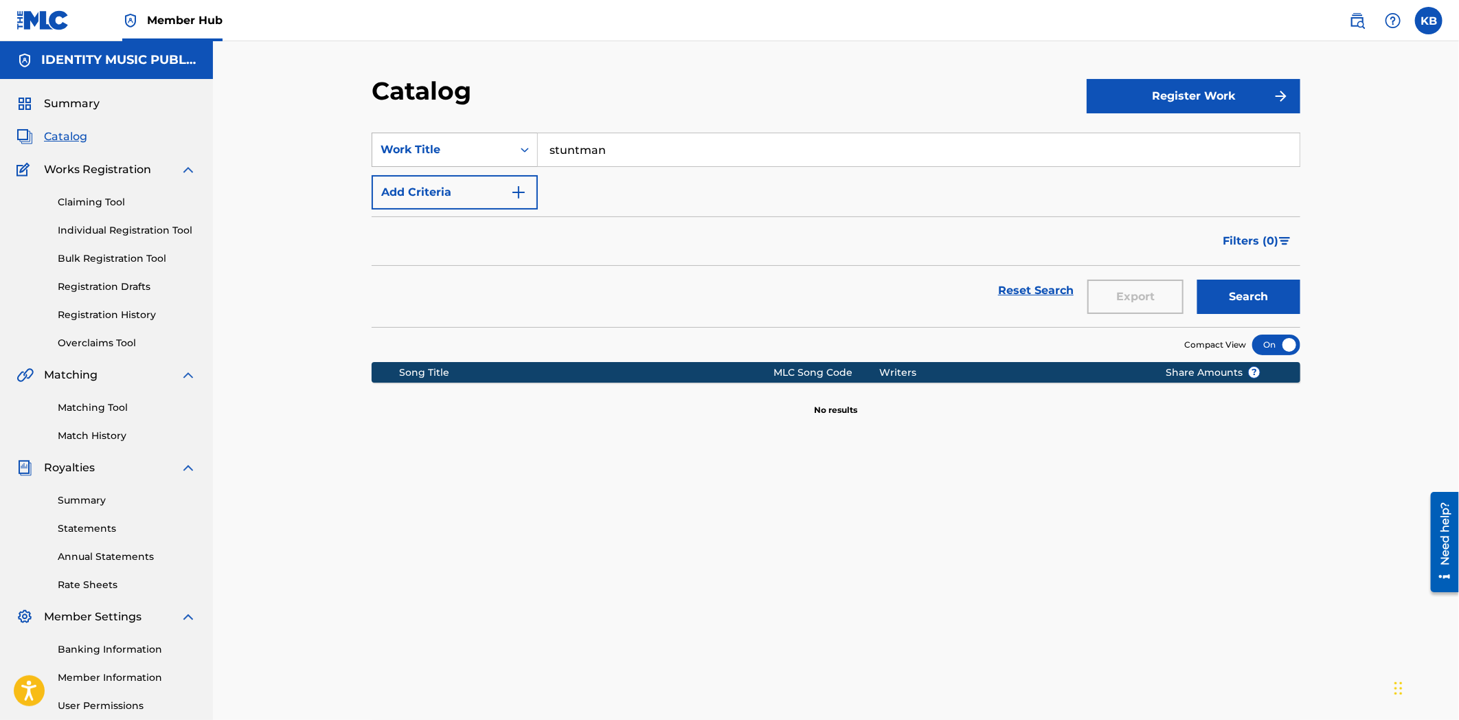
drag, startPoint x: 621, startPoint y: 155, endPoint x: 532, endPoint y: 162, distance: 89.6
click at [532, 160] on div "SearchWithCriteriab103f269-186d-4954-97f2-7c1e8ba2dc3d Work Title stuntman" at bounding box center [836, 150] width 929 height 34
paste input "SB65E2"
type input "SB65E2"
click at [1267, 289] on button "Search" at bounding box center [1248, 297] width 103 height 34
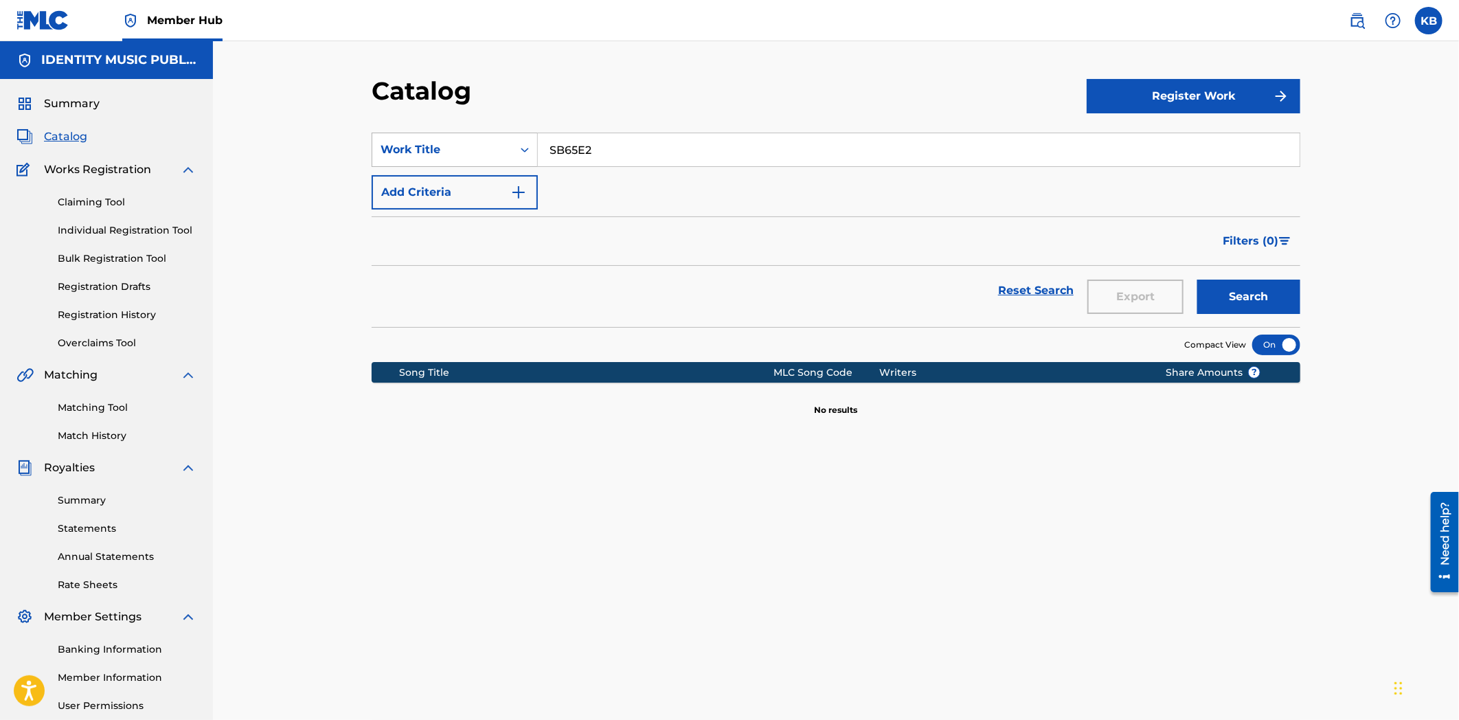
drag, startPoint x: 576, startPoint y: 161, endPoint x: 568, endPoint y: 167, distance: 9.3
click at [510, 162] on div "SearchWithCriteriab103f269-186d-4954-97f2-7c1e8ba2dc3d Work Title SB65E2" at bounding box center [836, 150] width 929 height 34
drag, startPoint x: 610, startPoint y: 151, endPoint x: 442, endPoint y: 182, distance: 170.5
click at [445, 181] on div "SearchWithCriteriab103f269-186d-4954-97f2-7c1e8ba2dc3d Work Title SB65E2 Add Cr…" at bounding box center [836, 171] width 929 height 77
click at [431, 168] on div "SearchWithCriteriab103f269-186d-4954-97f2-7c1e8ba2dc3d Work Title Add Criteria" at bounding box center [836, 171] width 929 height 77
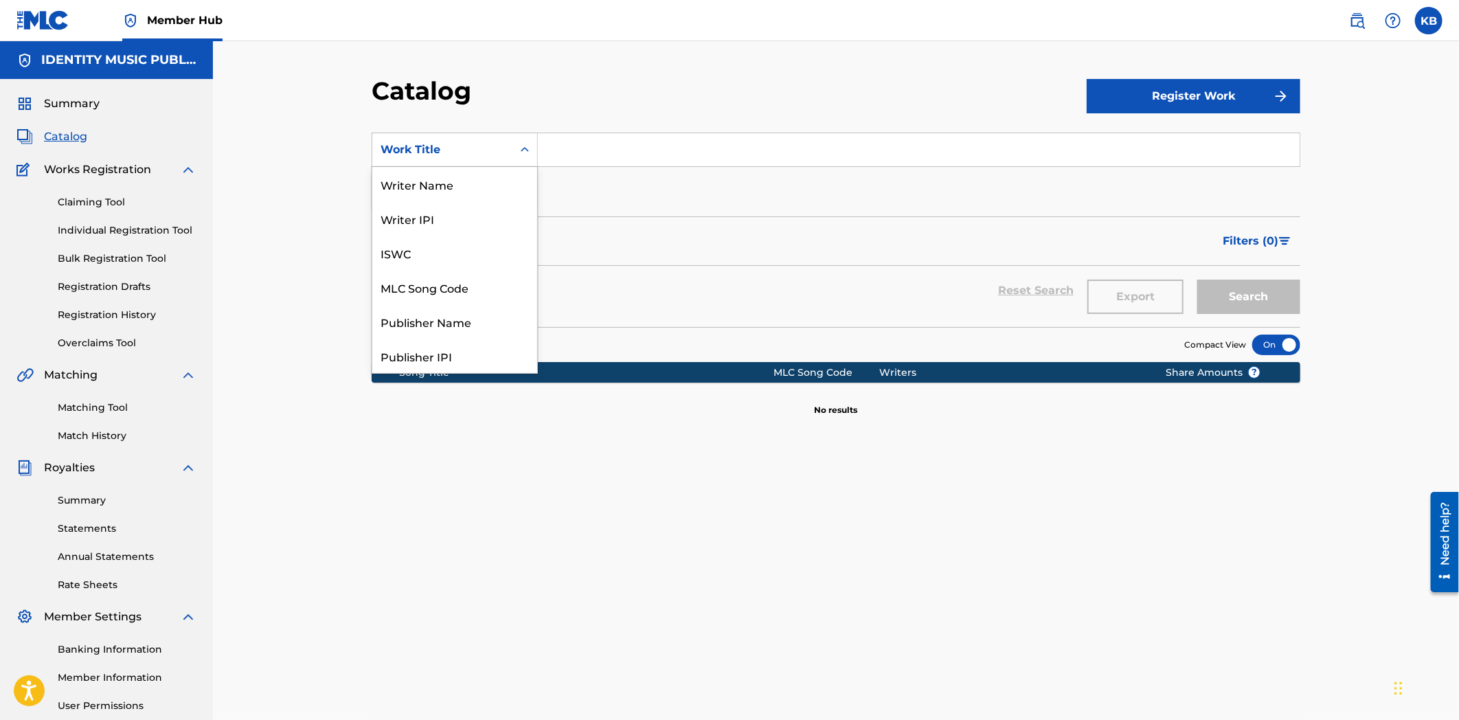
click at [442, 155] on div "Work Title" at bounding box center [443, 150] width 124 height 16
click at [416, 286] on div "MLC Song Code" at bounding box center [454, 287] width 165 height 34
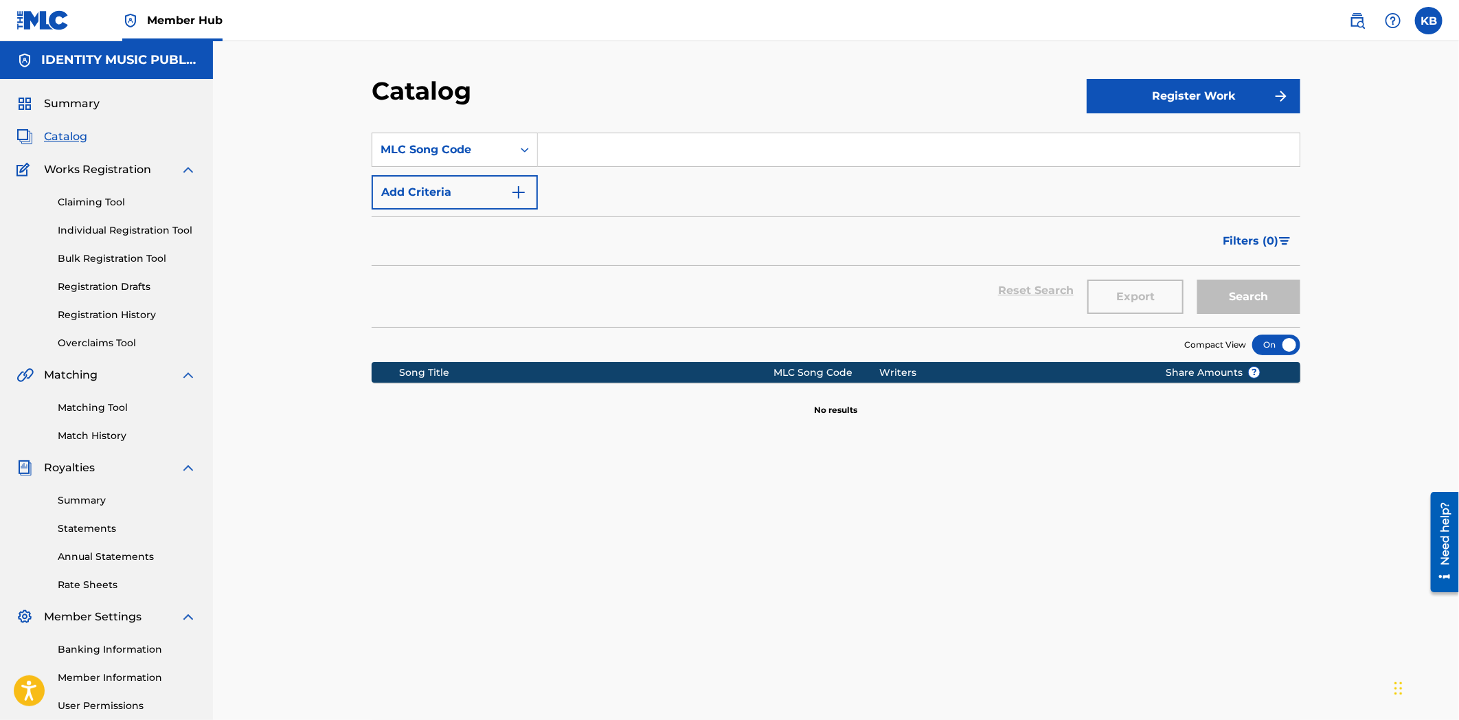
paste input "SB65E2"
click at [1241, 264] on div "Filters ( 0 )" at bounding box center [836, 240] width 929 height 49
click at [1261, 313] on button "Search" at bounding box center [1248, 297] width 103 height 34
drag, startPoint x: 543, startPoint y: 154, endPoint x: 451, endPoint y: 172, distance: 93.9
click at [453, 172] on div "SearchWithCriteriafc951405-e47b-46a2-adc8-d69375593860 MLC Song Code SB65E2 Add…" at bounding box center [836, 171] width 929 height 77
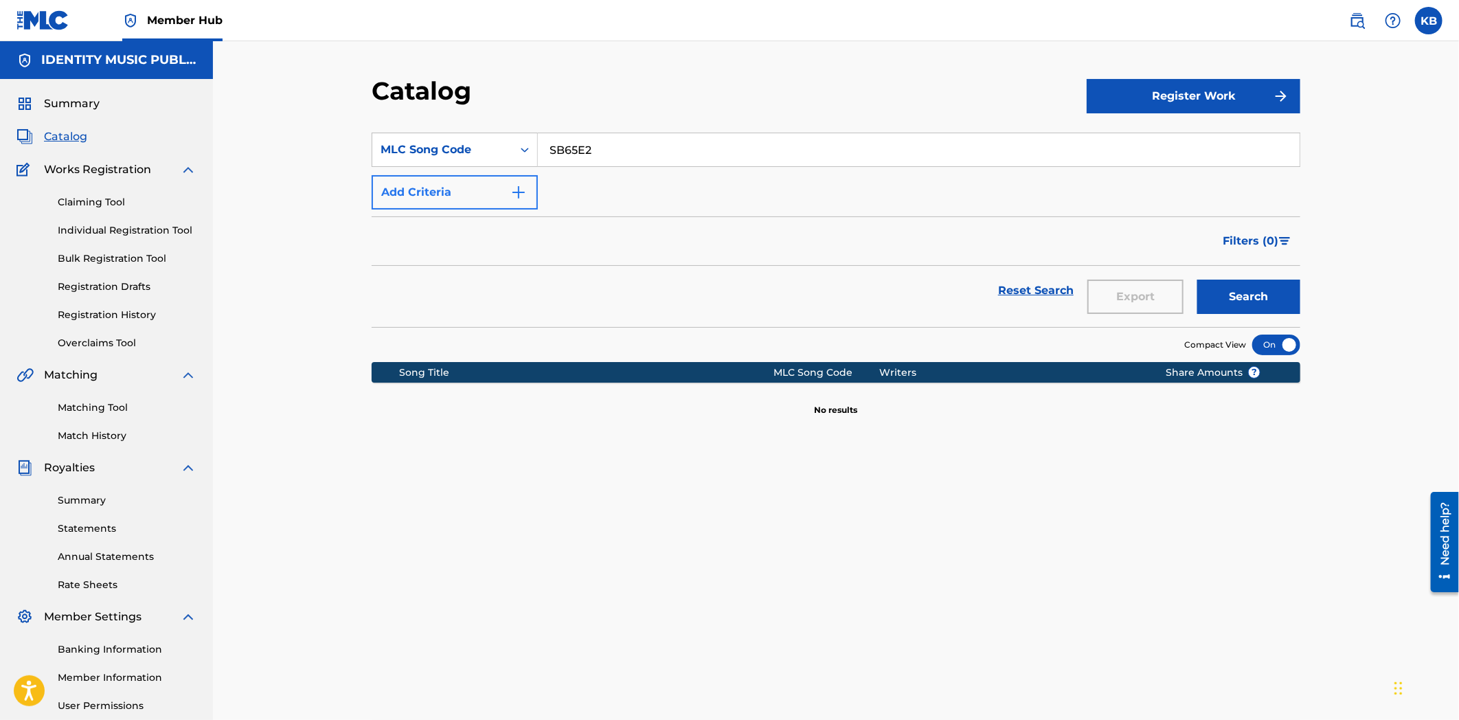
paste input "À la derive"
type input "À la derive"
click at [401, 159] on div "MLC Song Code" at bounding box center [442, 150] width 140 height 26
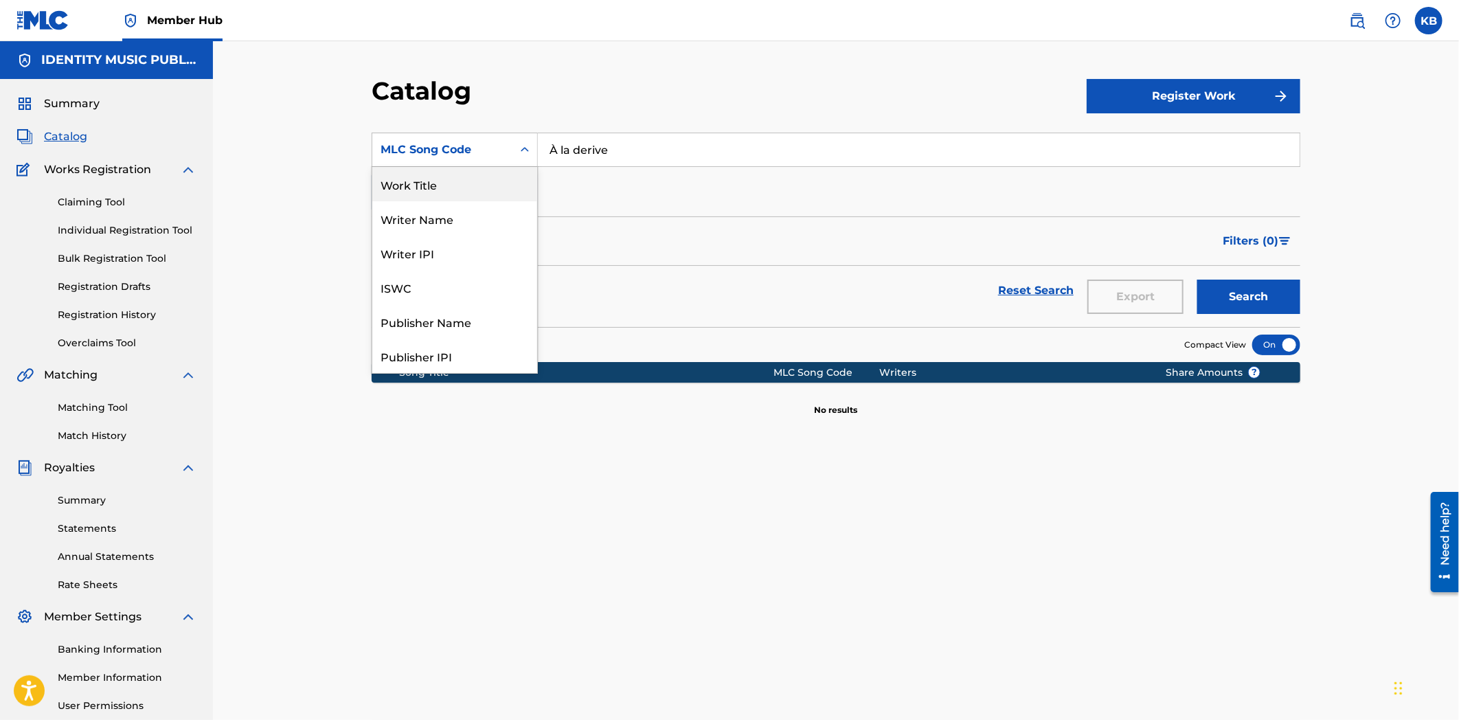
click at [442, 184] on div "Work Title" at bounding box center [454, 184] width 165 height 34
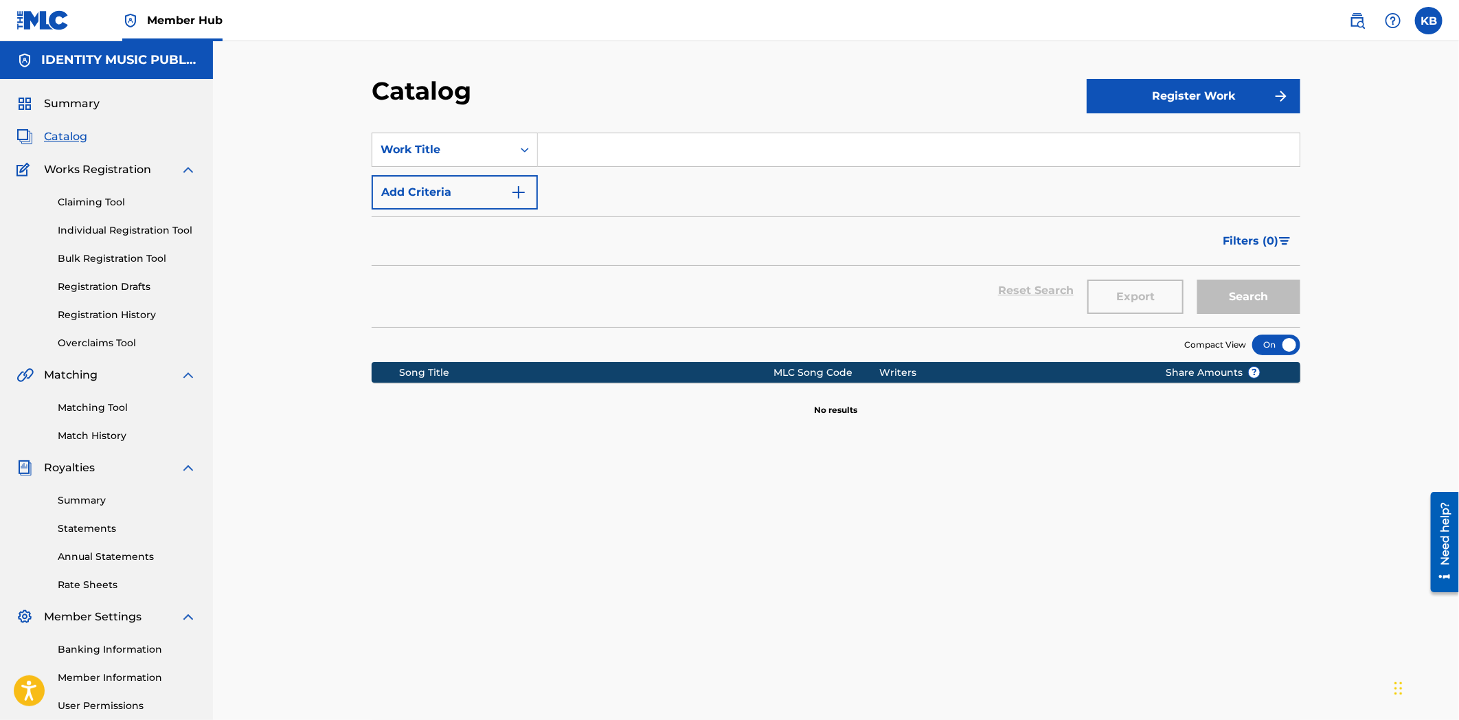
click at [674, 145] on input "Search Form" at bounding box center [919, 149] width 762 height 33
paste input "À la derive"
type input "À la derive"
click at [1240, 298] on button "Search" at bounding box center [1248, 297] width 103 height 34
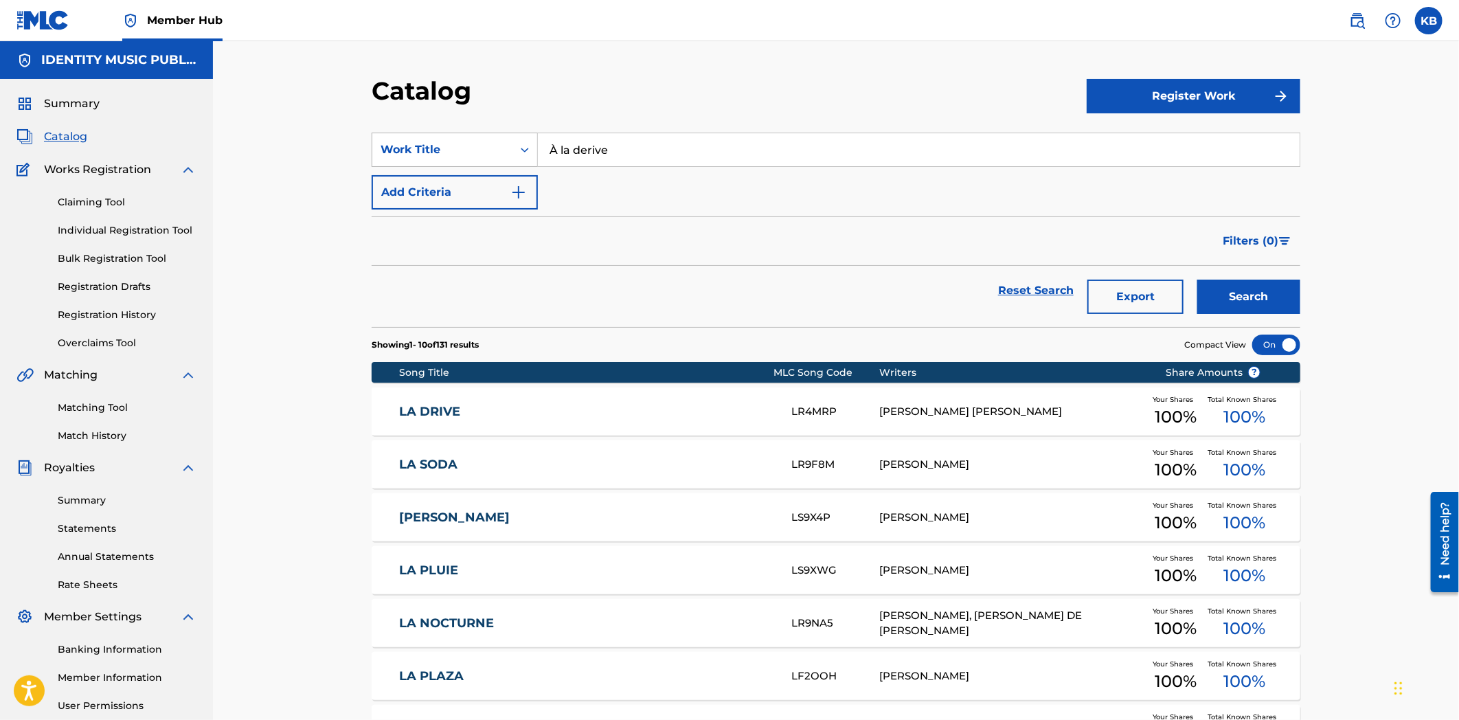
click at [476, 147] on div "Work Title" at bounding box center [443, 150] width 124 height 16
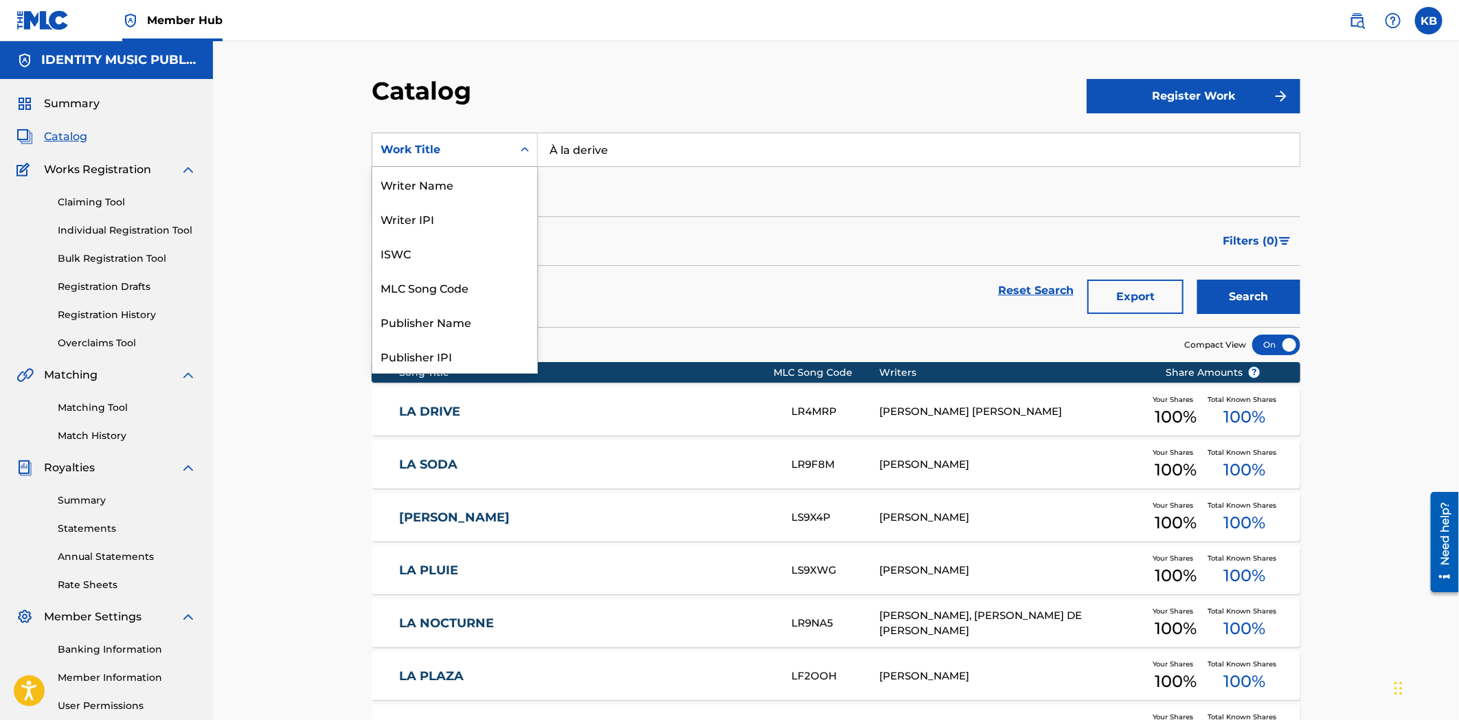
scroll to position [206, 0]
click at [438, 332] on div "ISRC" at bounding box center [454, 321] width 165 height 34
click at [469, 158] on div "ISRC" at bounding box center [442, 150] width 140 height 26
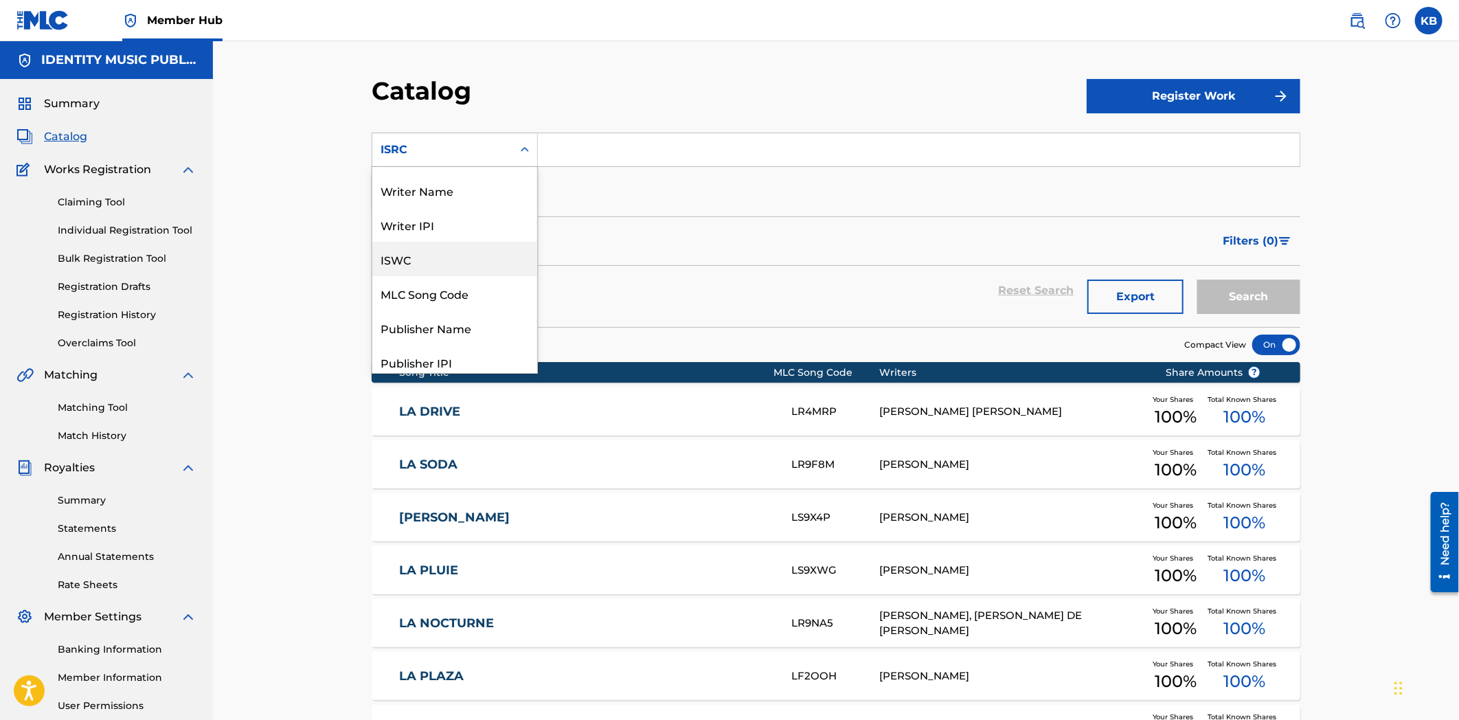
click at [449, 261] on div "ISWC" at bounding box center [454, 259] width 165 height 34
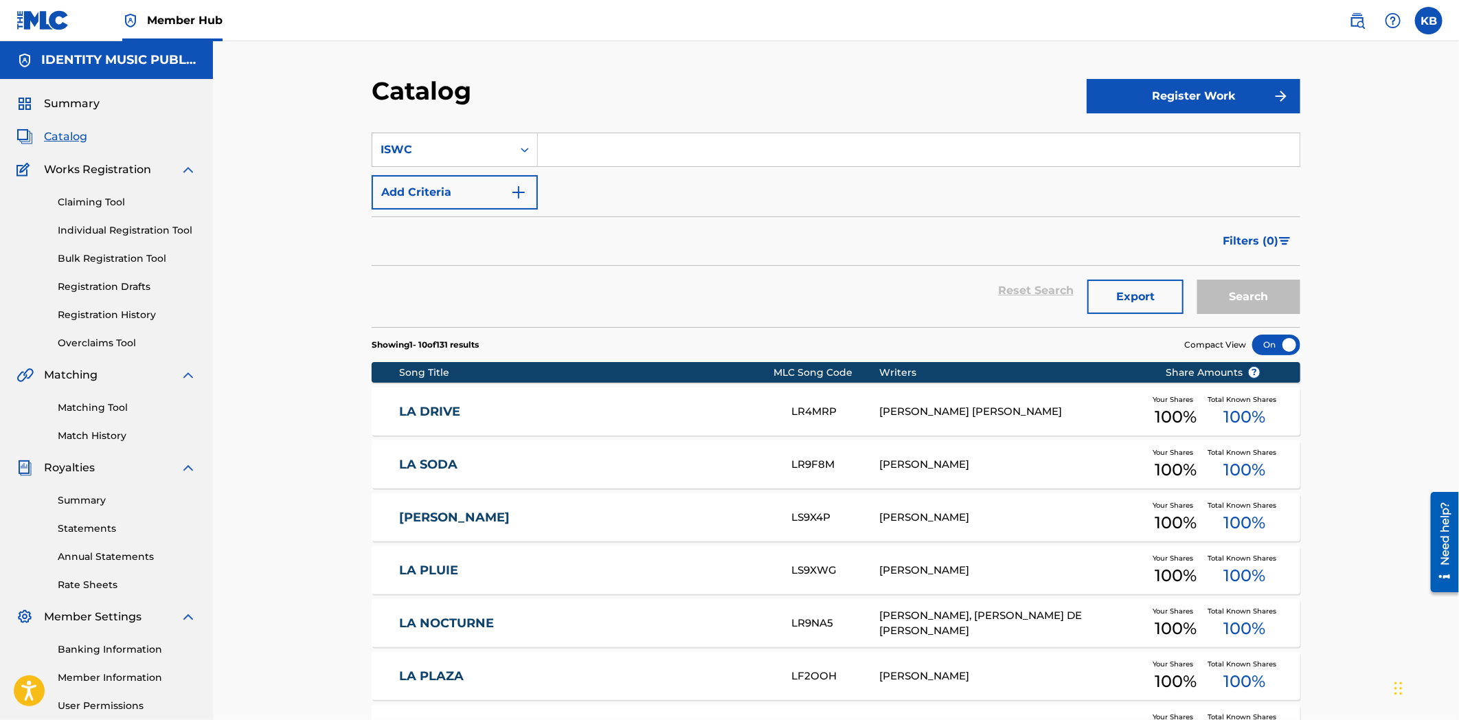
click at [622, 140] on input "Search Form" at bounding box center [919, 149] width 762 height 33
paste input "T3245148185"
type input "T3245148185"
click at [1288, 304] on button "Search" at bounding box center [1248, 297] width 103 height 34
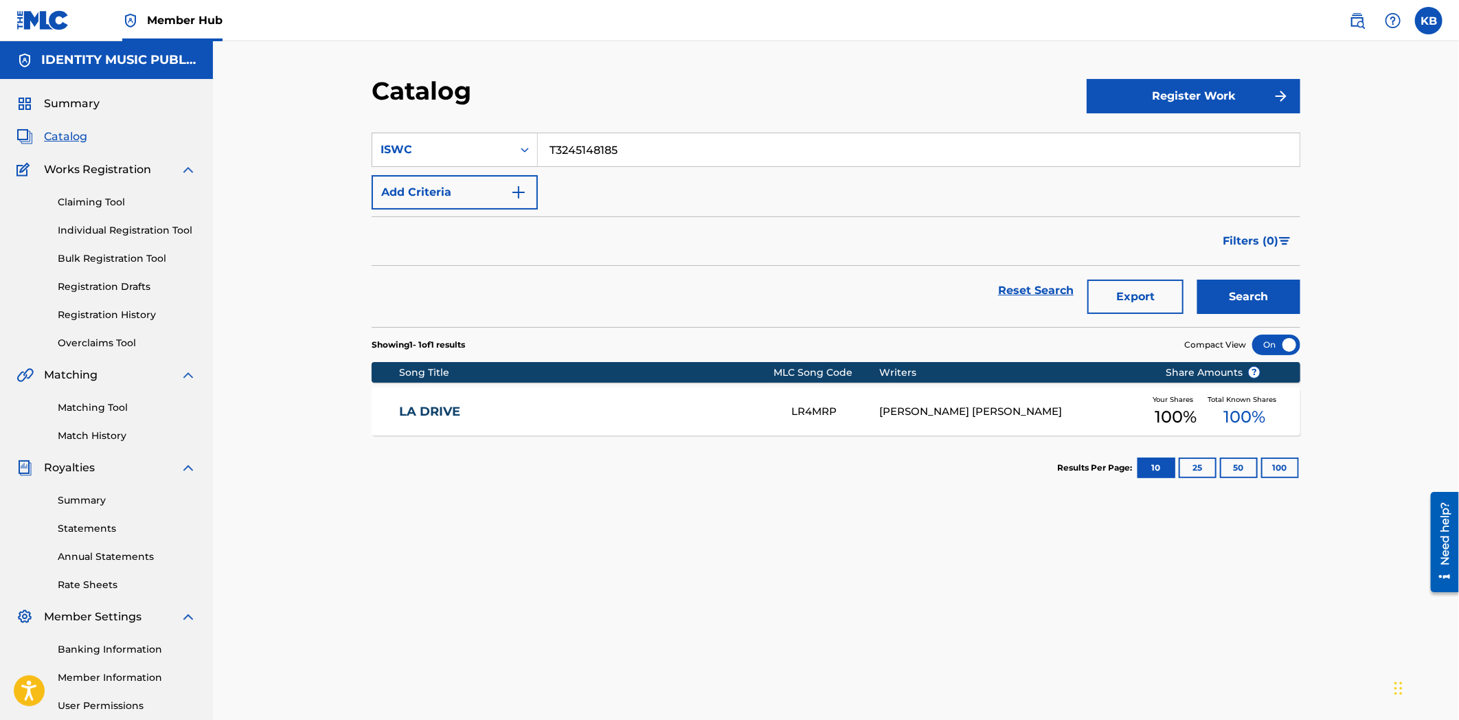
click at [579, 419] on link "LA DRIVE" at bounding box center [587, 412] width 374 height 16
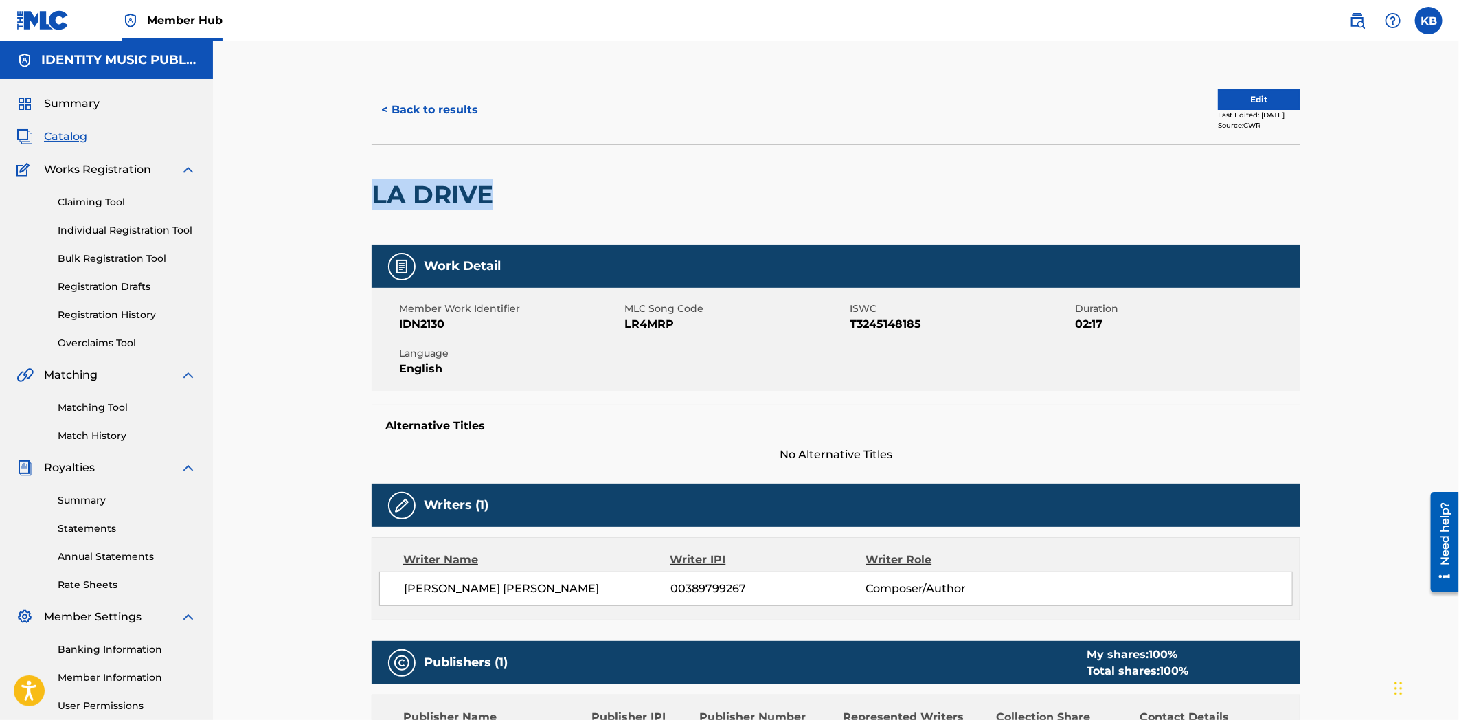
drag, startPoint x: 351, startPoint y: 186, endPoint x: 498, endPoint y: 196, distance: 147.3
click at [498, 196] on div "< Back to results Edit Last Edited: [DATE] Source: CWR LA DRIVE Work Detail Mem…" at bounding box center [836, 644] width 1246 height 1206
copy h2 "LA DRIVE"
click at [397, 98] on button "< Back to results" at bounding box center [430, 110] width 116 height 34
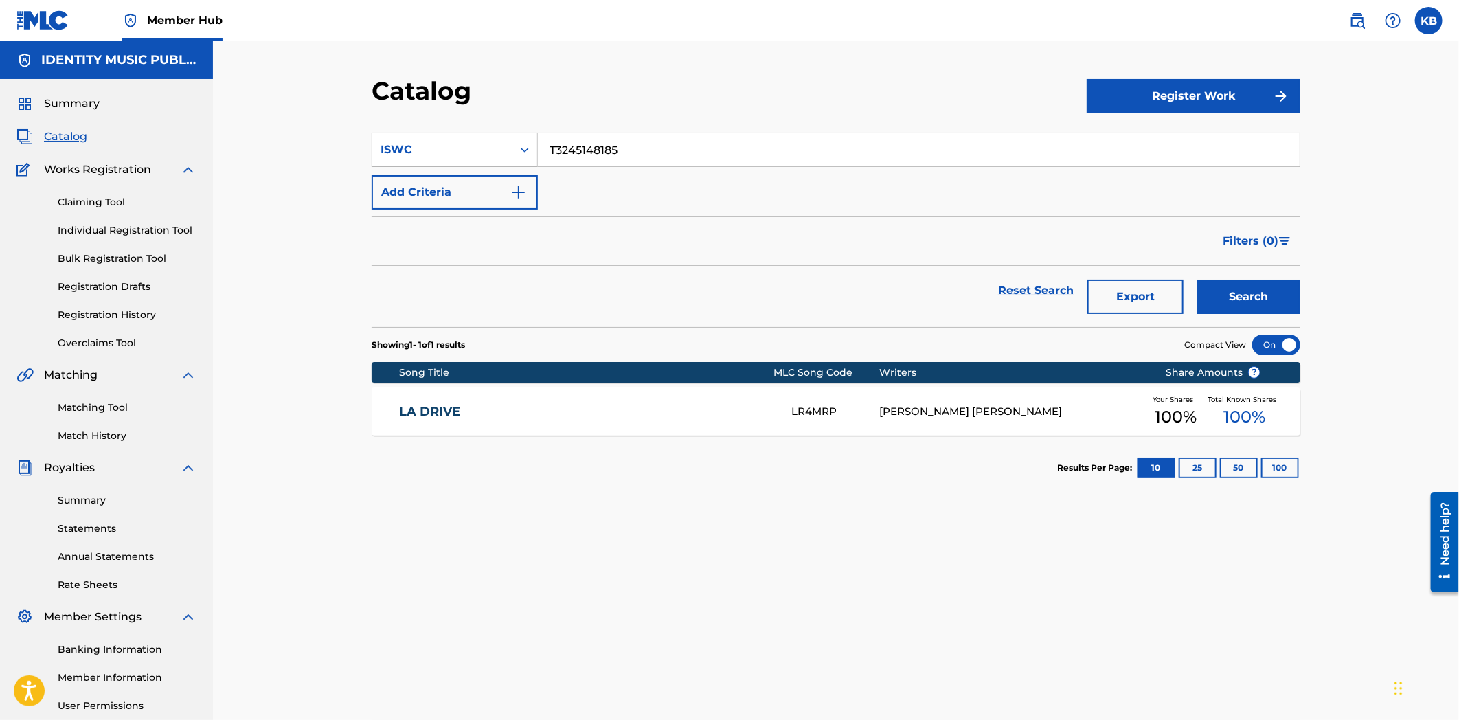
drag, startPoint x: 607, startPoint y: 148, endPoint x: 530, endPoint y: 154, distance: 77.9
click at [538, 154] on input "T3245148185" at bounding box center [919, 149] width 762 height 33
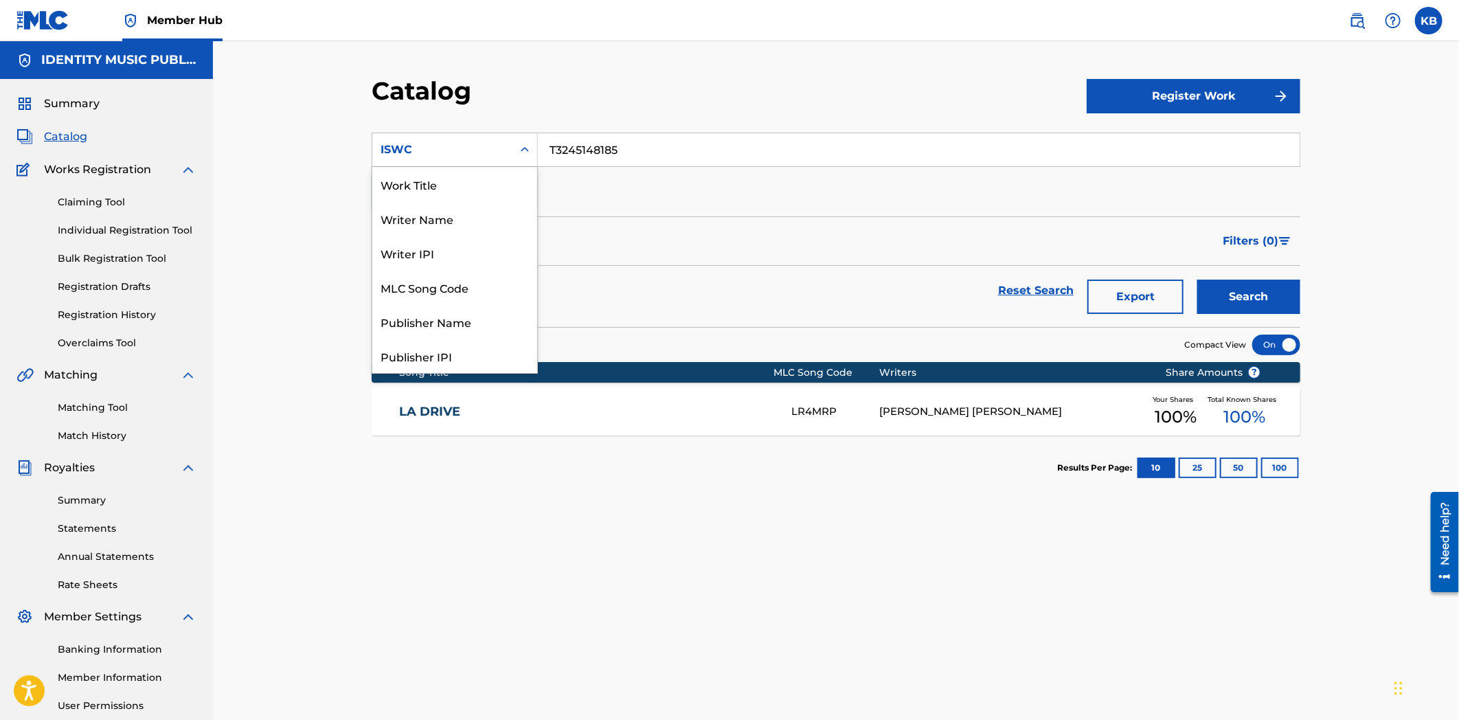
click at [447, 150] on div "ISWC" at bounding box center [443, 150] width 124 height 16
click at [445, 187] on div "Work Title" at bounding box center [454, 184] width 165 height 34
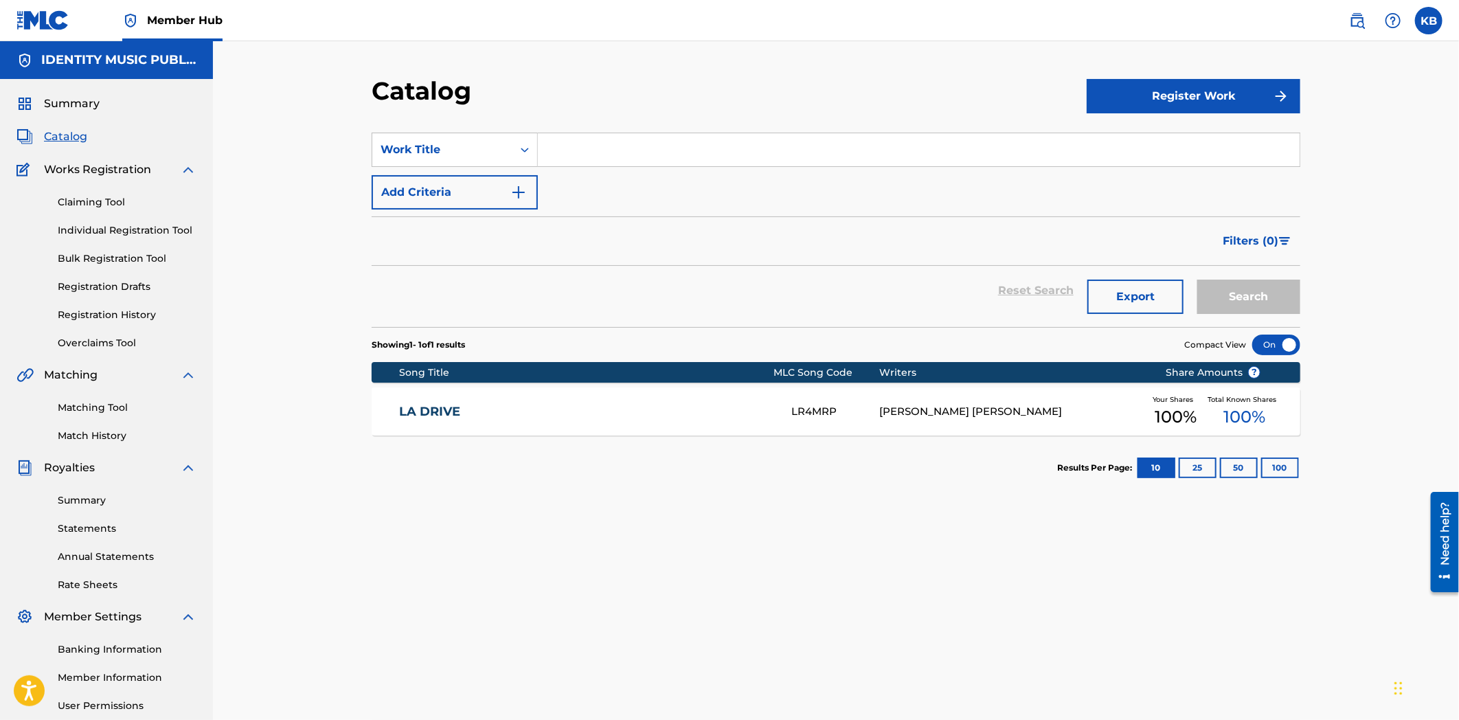
click at [598, 158] on input "Search Form" at bounding box center [919, 149] width 762 height 33
paste input "the place we met"
type input "the place we met"
click at [1249, 306] on button "Search" at bounding box center [1248, 297] width 103 height 34
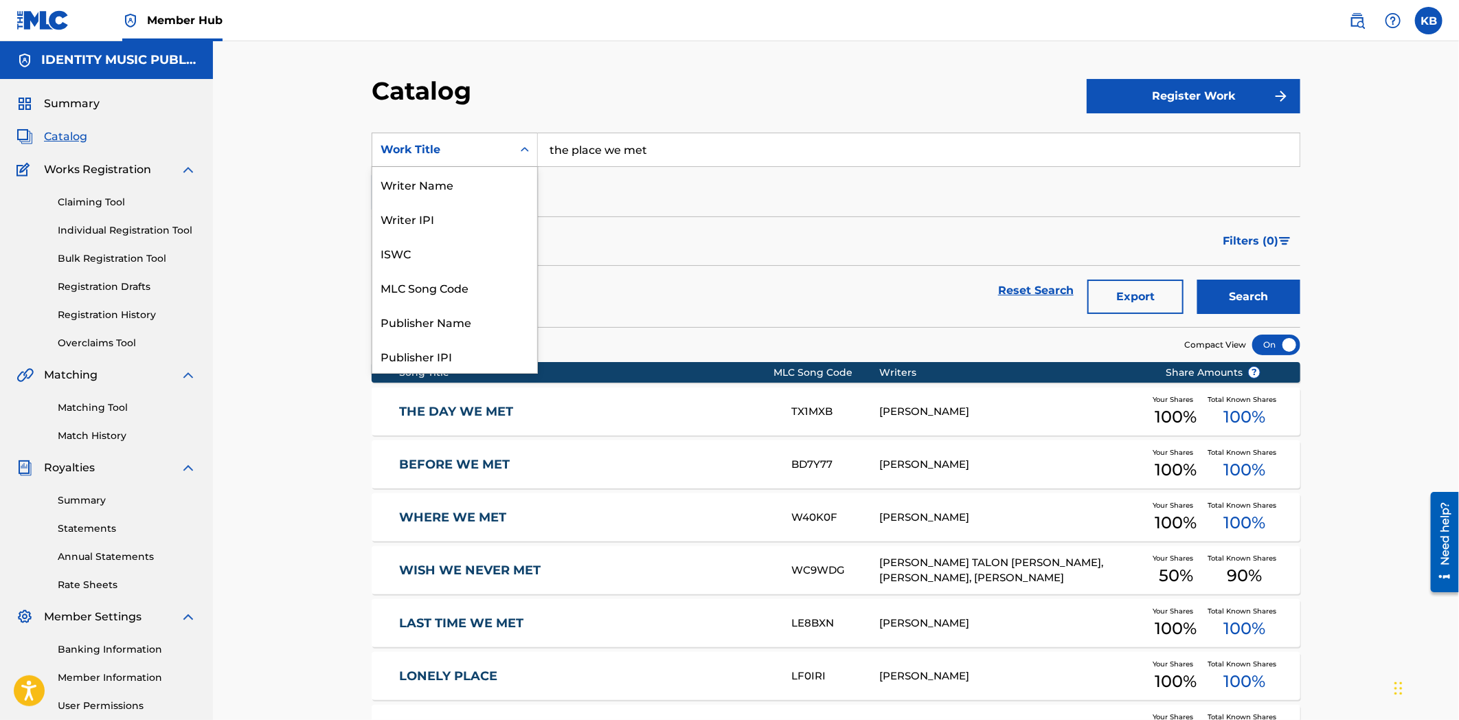
click at [472, 142] on div "Work Title" at bounding box center [443, 150] width 124 height 16
click at [458, 280] on div "MLC Song Code" at bounding box center [454, 287] width 165 height 34
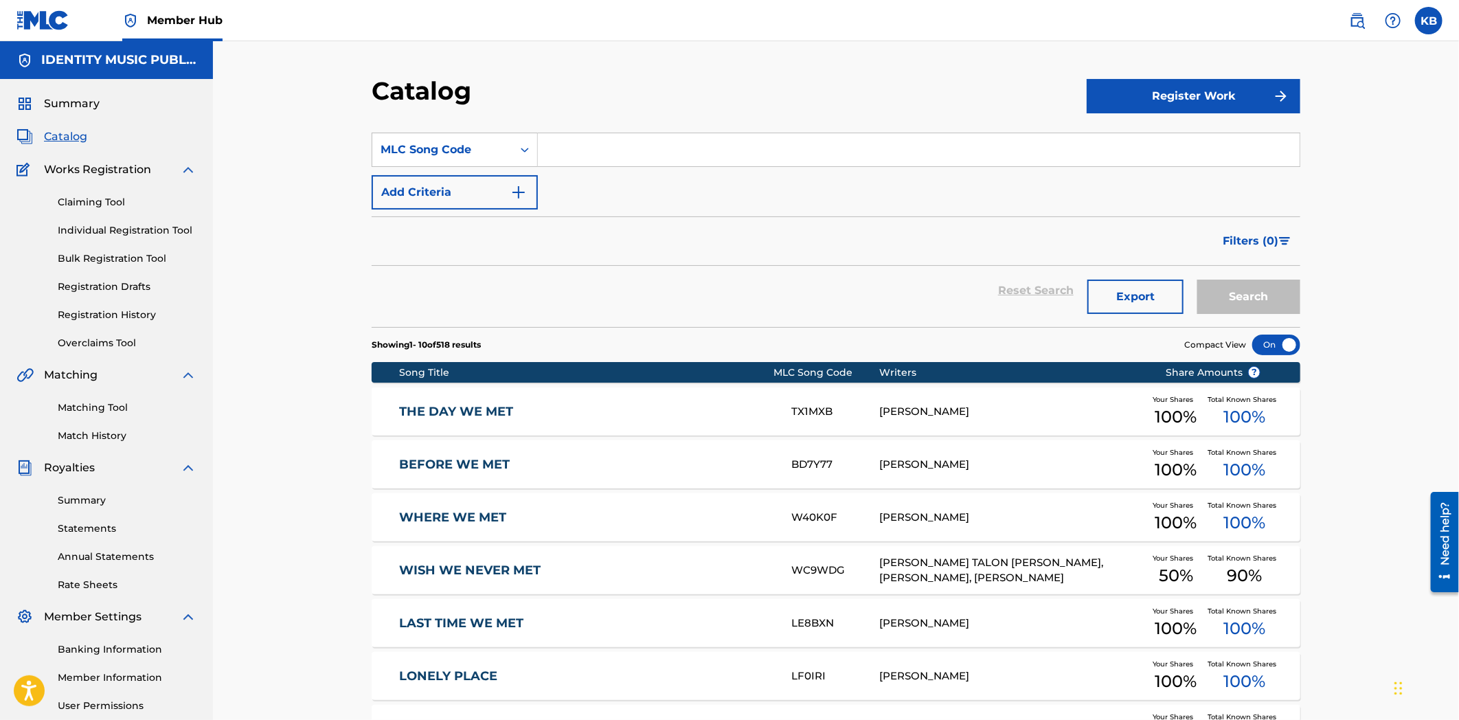
click at [640, 142] on input "Search Form" at bounding box center [919, 149] width 762 height 33
paste input "TX3AF6"
type input "TX3AF6"
click at [1265, 292] on button "Search" at bounding box center [1248, 297] width 103 height 34
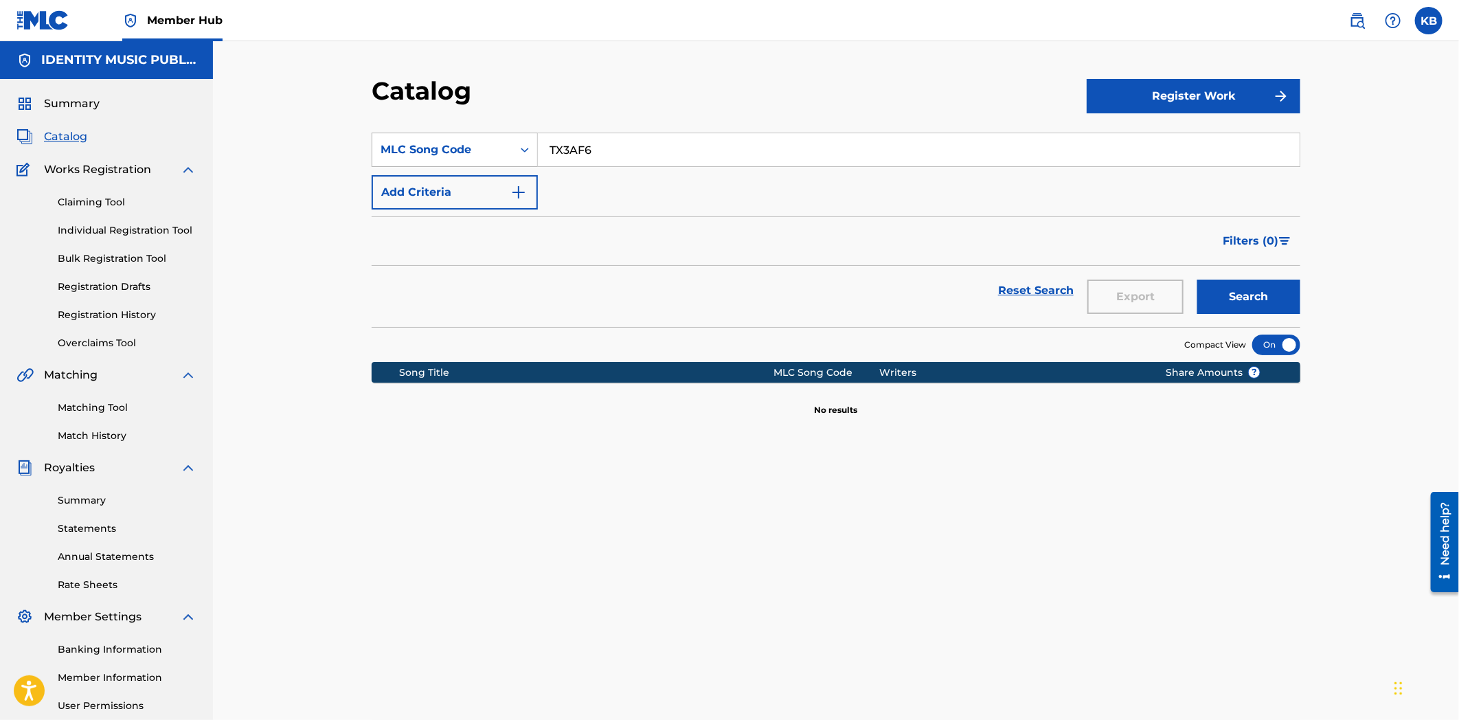
click at [475, 139] on div "MLC Song Code" at bounding box center [442, 150] width 140 height 26
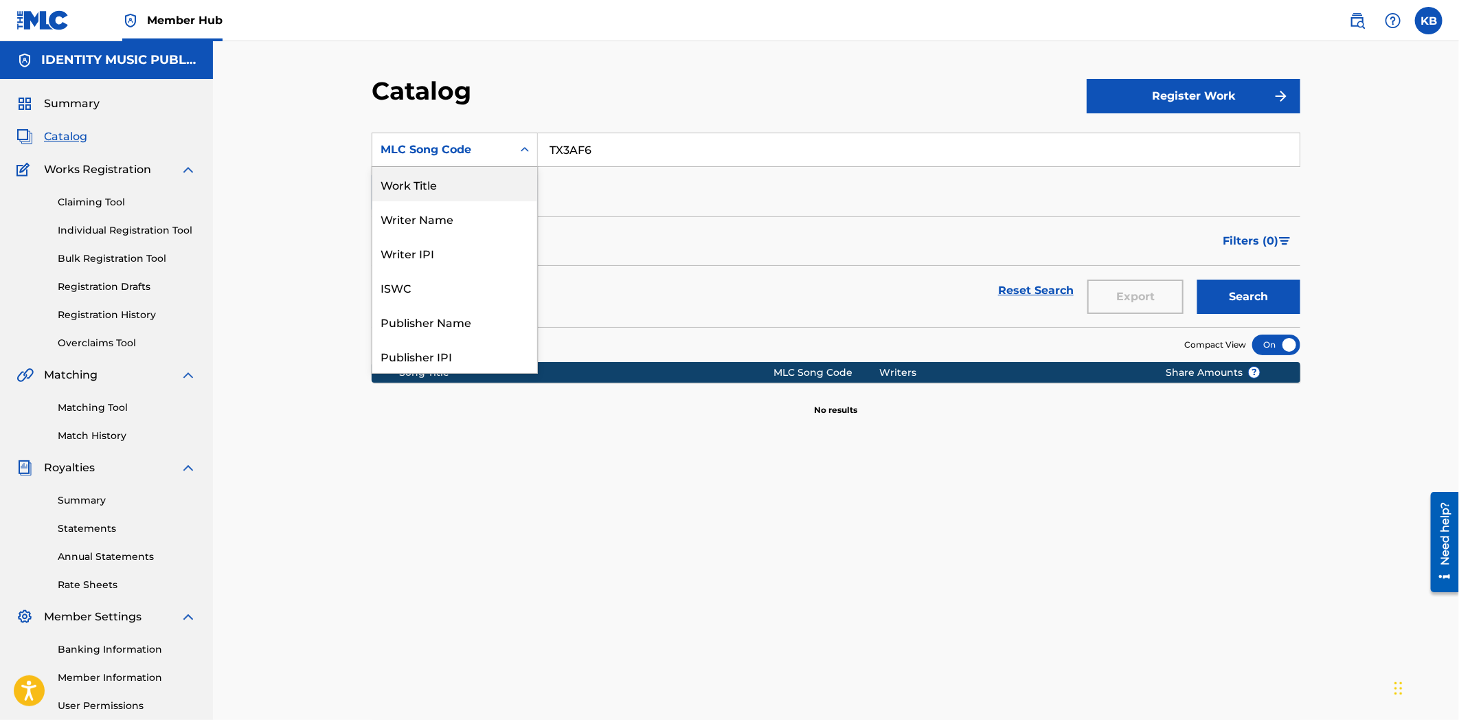
click at [448, 188] on div "Work Title" at bounding box center [454, 184] width 165 height 34
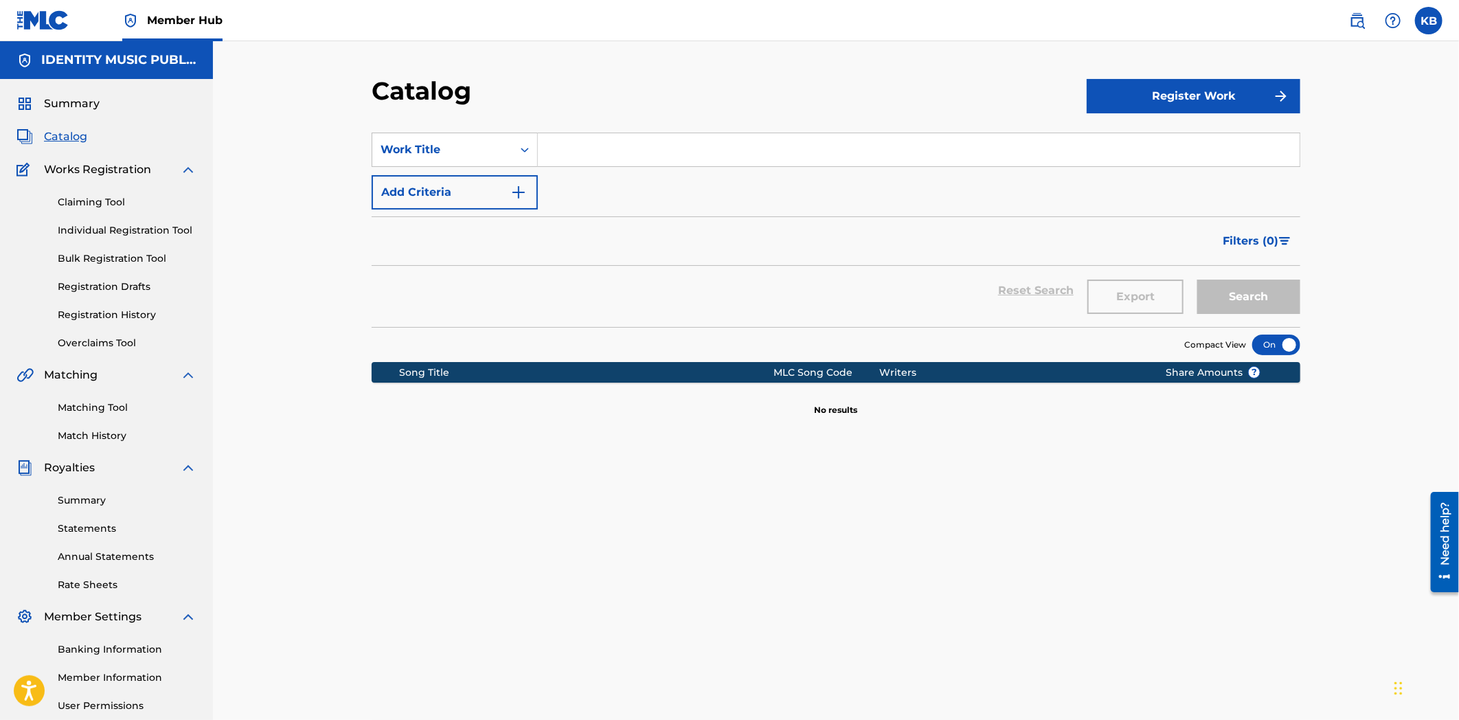
click at [570, 151] on input "Search Form" at bounding box center [919, 149] width 762 height 33
paste input "zoned."
click at [1248, 299] on button "Search" at bounding box center [1248, 297] width 103 height 34
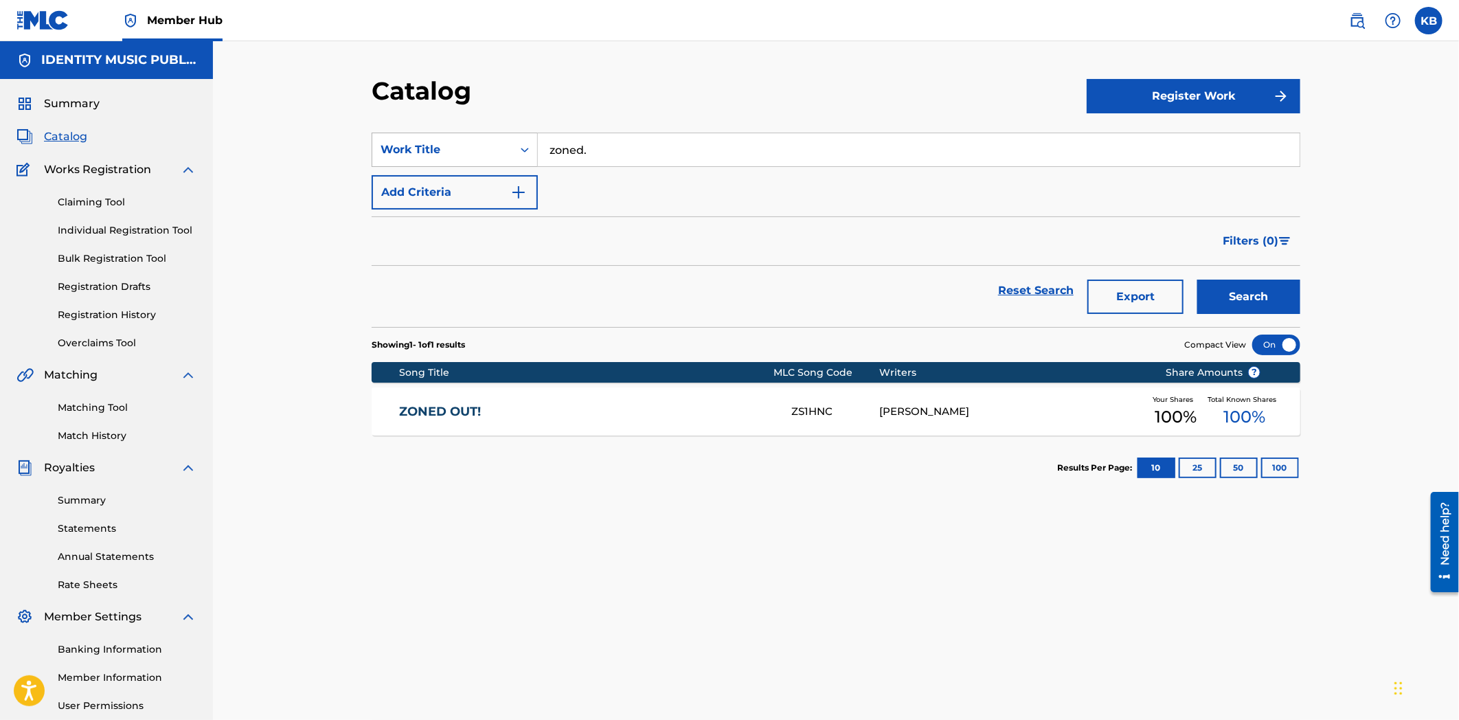
drag, startPoint x: 688, startPoint y: 150, endPoint x: 609, endPoint y: 211, distance: 99.9
click at [497, 165] on div "SearchWithCriteriae647c8a4-986c-4026-afc2-565e6af75604 Work Title zoned." at bounding box center [836, 150] width 929 height 34
paste input "turn out the lights"
type input "turn out the lights"
click at [1266, 291] on button "Search" at bounding box center [1248, 297] width 103 height 34
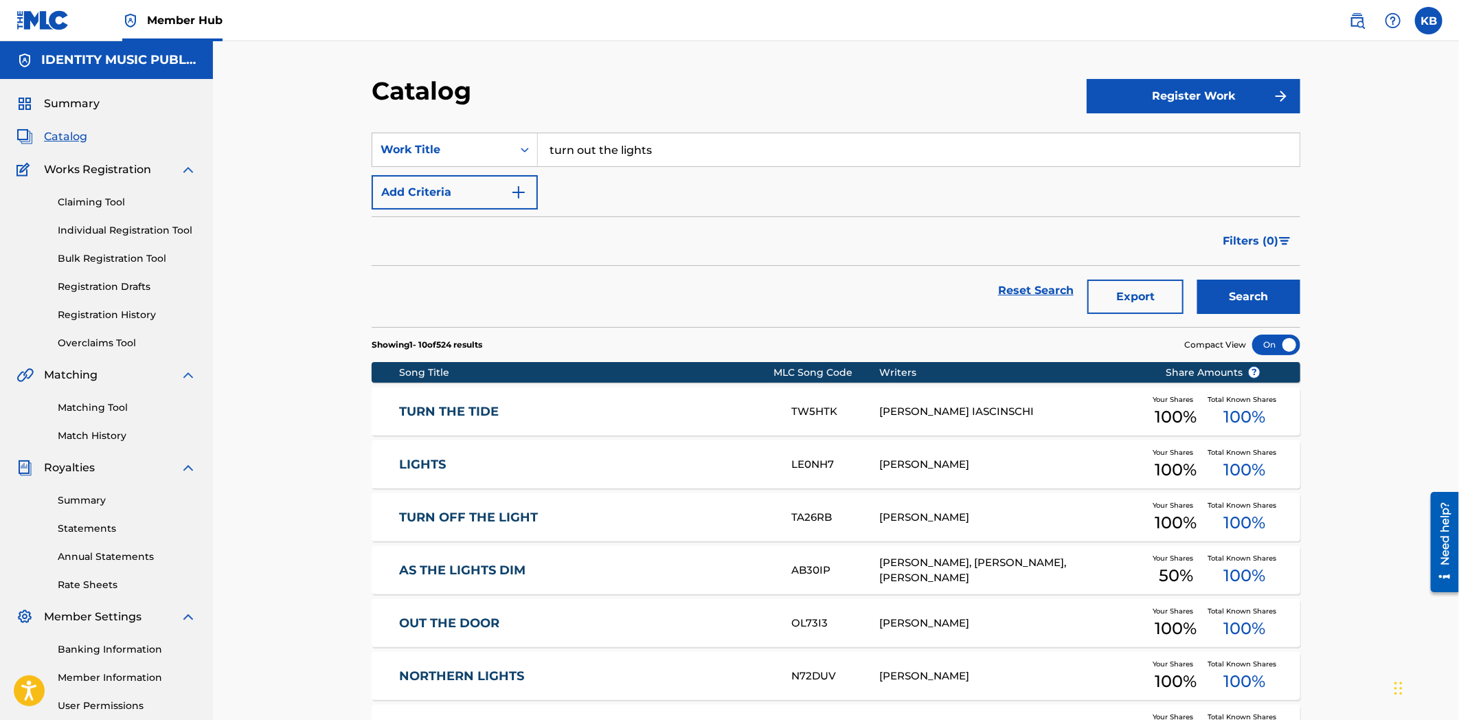
click at [415, 170] on div "SearchWithCriteriae647c8a4-986c-4026-afc2-565e6af75604 Work Title turn out the …" at bounding box center [836, 171] width 929 height 77
click at [438, 152] on div "Work Title" at bounding box center [443, 150] width 124 height 16
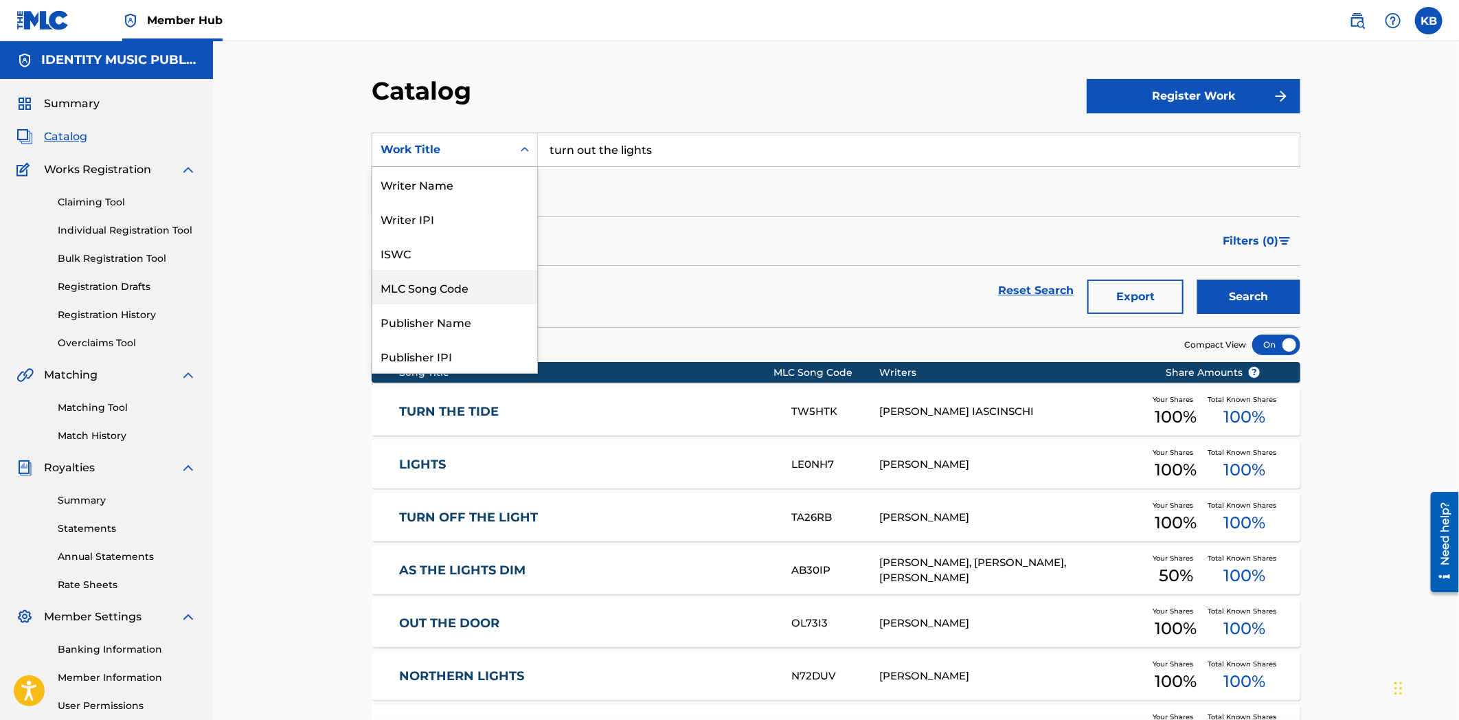
click at [450, 293] on div "MLC Song Code" at bounding box center [454, 287] width 165 height 34
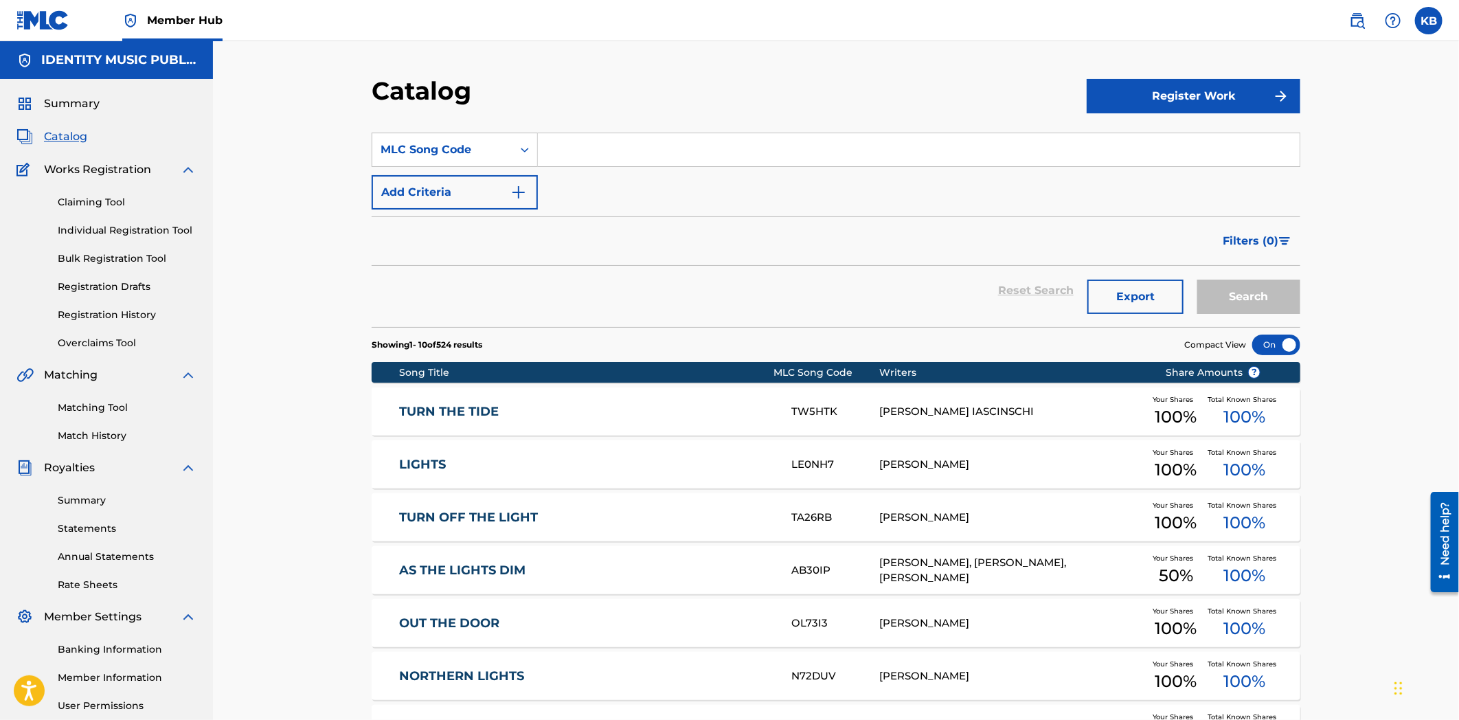
click at [699, 133] on input "Search Form" at bounding box center [919, 149] width 762 height 33
paste input "T53BNJ"
type input "T53BNJ"
drag, startPoint x: 1224, startPoint y: 290, endPoint x: 1020, endPoint y: 289, distance: 203.4
click at [1224, 289] on button "Search" at bounding box center [1248, 297] width 103 height 34
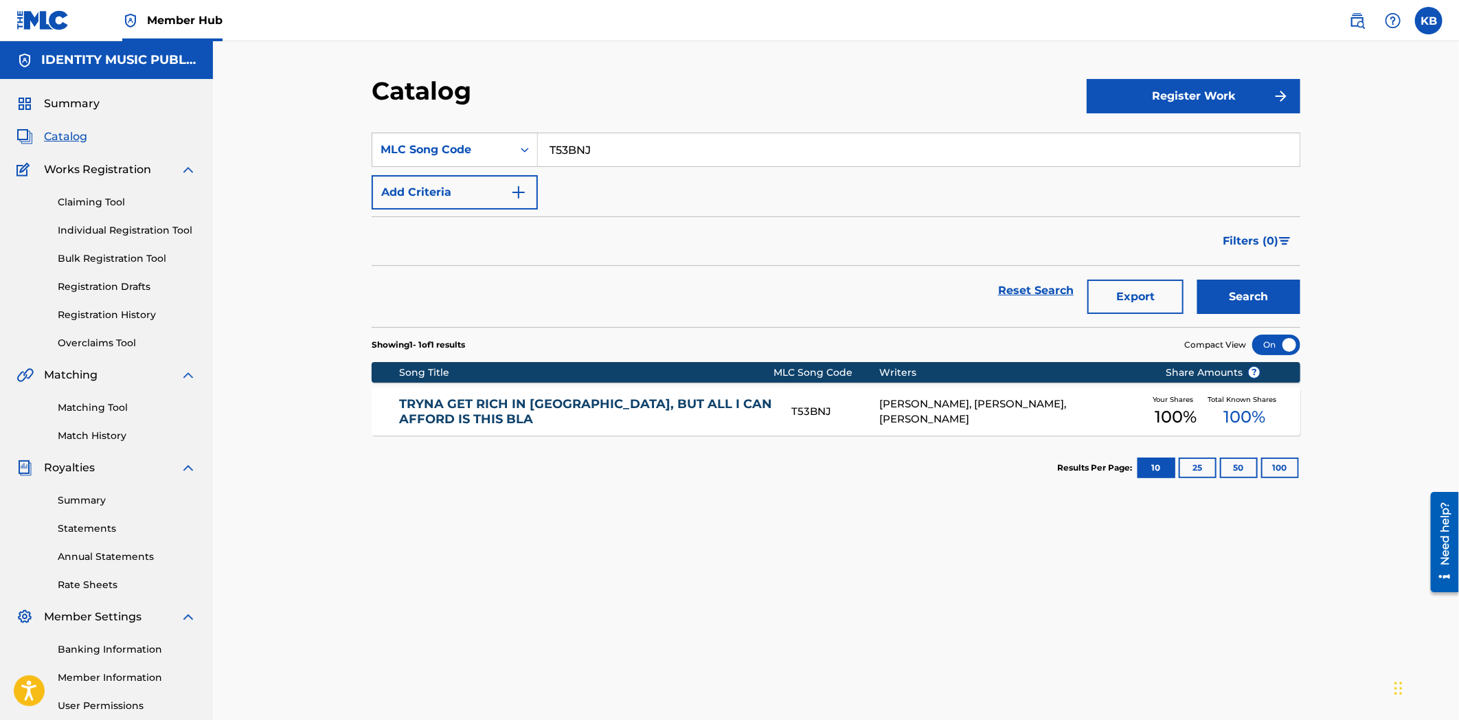
click at [567, 416] on link "TRYNA GET RICH IN [GEOGRAPHIC_DATA], BUT ALL I CAN AFFORD IS THIS BLA" at bounding box center [587, 411] width 374 height 31
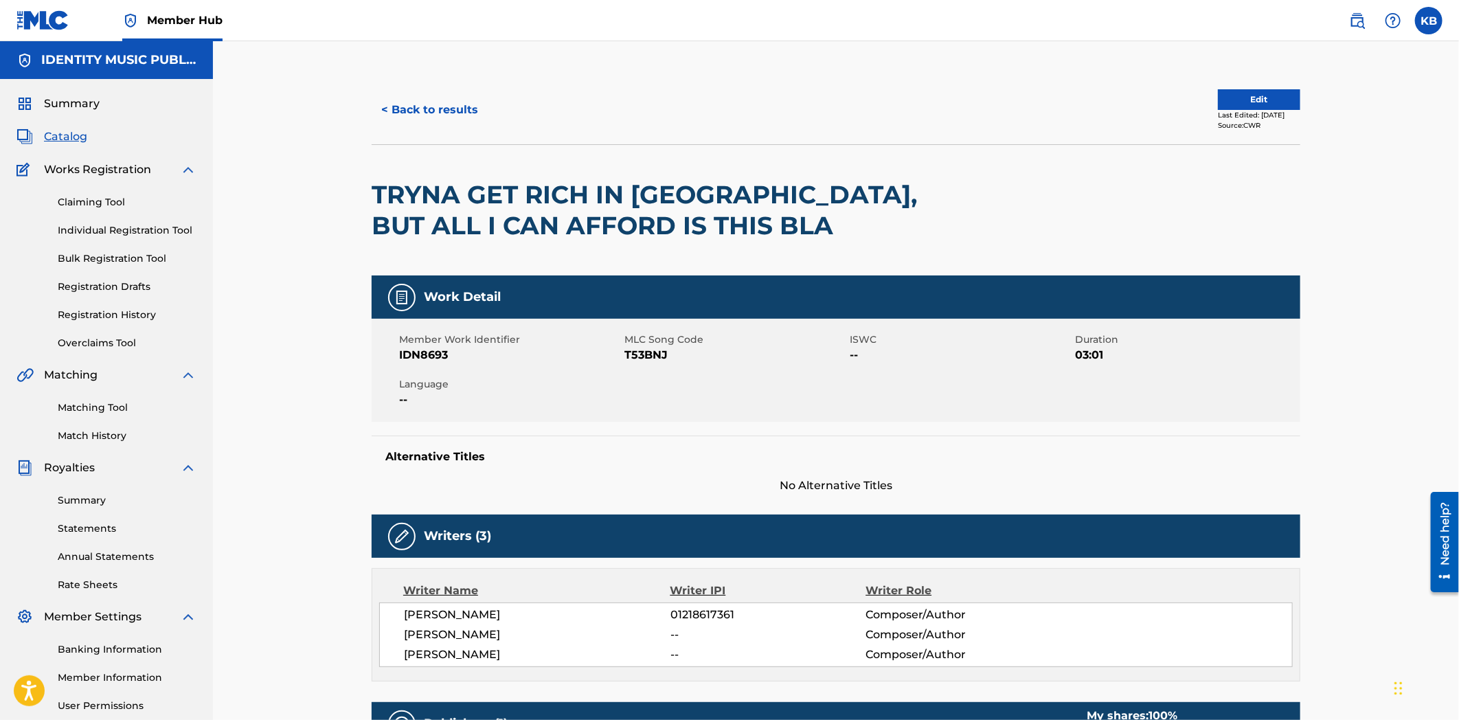
click at [679, 224] on h2 "TRYNA GET RICH IN [GEOGRAPHIC_DATA], BUT ALL I CAN AFFORD IS THIS BLA" at bounding box center [650, 210] width 557 height 62
click at [771, 232] on h2 "TRYNA GET RICH IN [GEOGRAPHIC_DATA], BUT ALL I CAN AFFORD IS THIS BLA" at bounding box center [650, 210] width 557 height 62
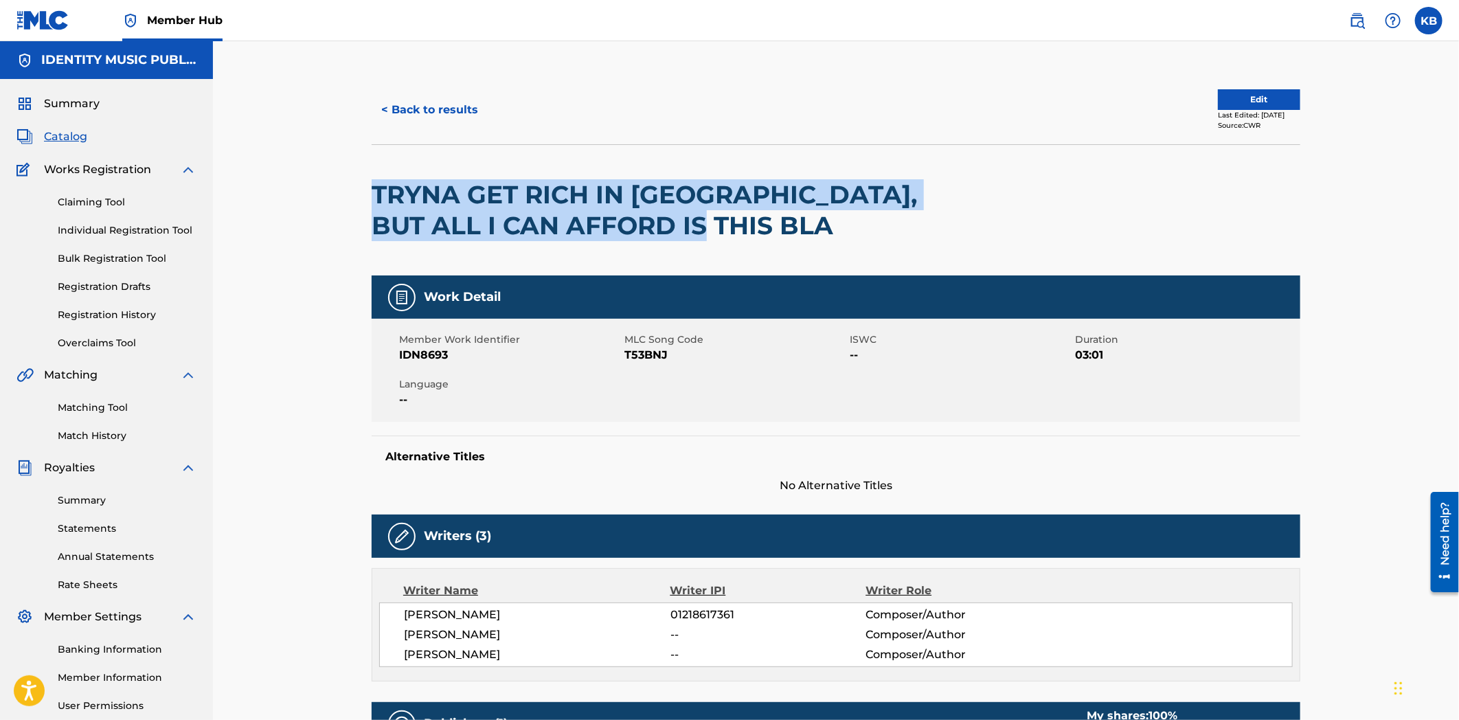
drag, startPoint x: 713, startPoint y: 225, endPoint x: 365, endPoint y: 196, distance: 349.5
click at [367, 194] on div "< Back to results Edit Last Edited: [DATE] Source: CWR TRYNA GET RICH IN [GEOGR…" at bounding box center [836, 557] width 962 height 963
copy h2 "TRYNA GET RICH IN [GEOGRAPHIC_DATA], BUT ALL I CAN AFFORD IS THIS BLA"
click at [1265, 101] on button "Edit" at bounding box center [1259, 99] width 82 height 21
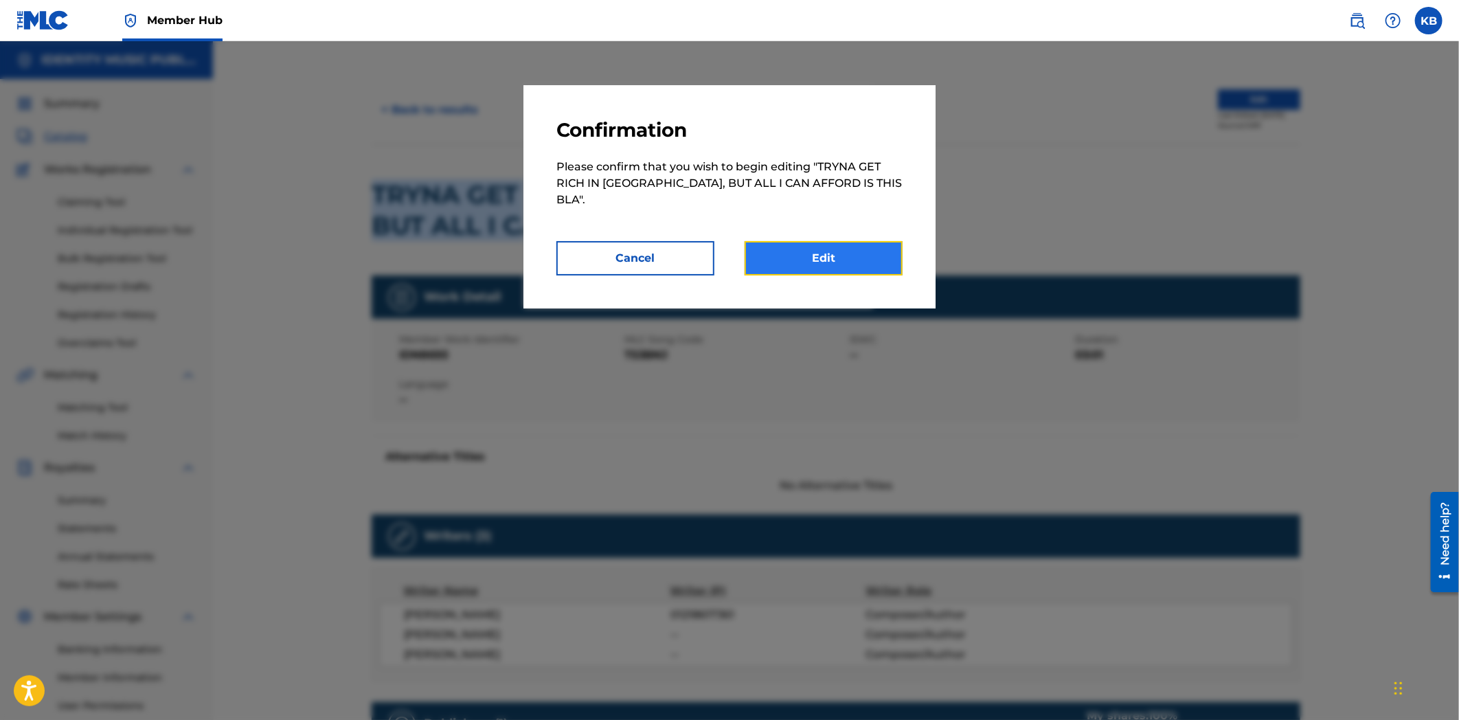
click at [824, 246] on link "Edit" at bounding box center [824, 258] width 158 height 34
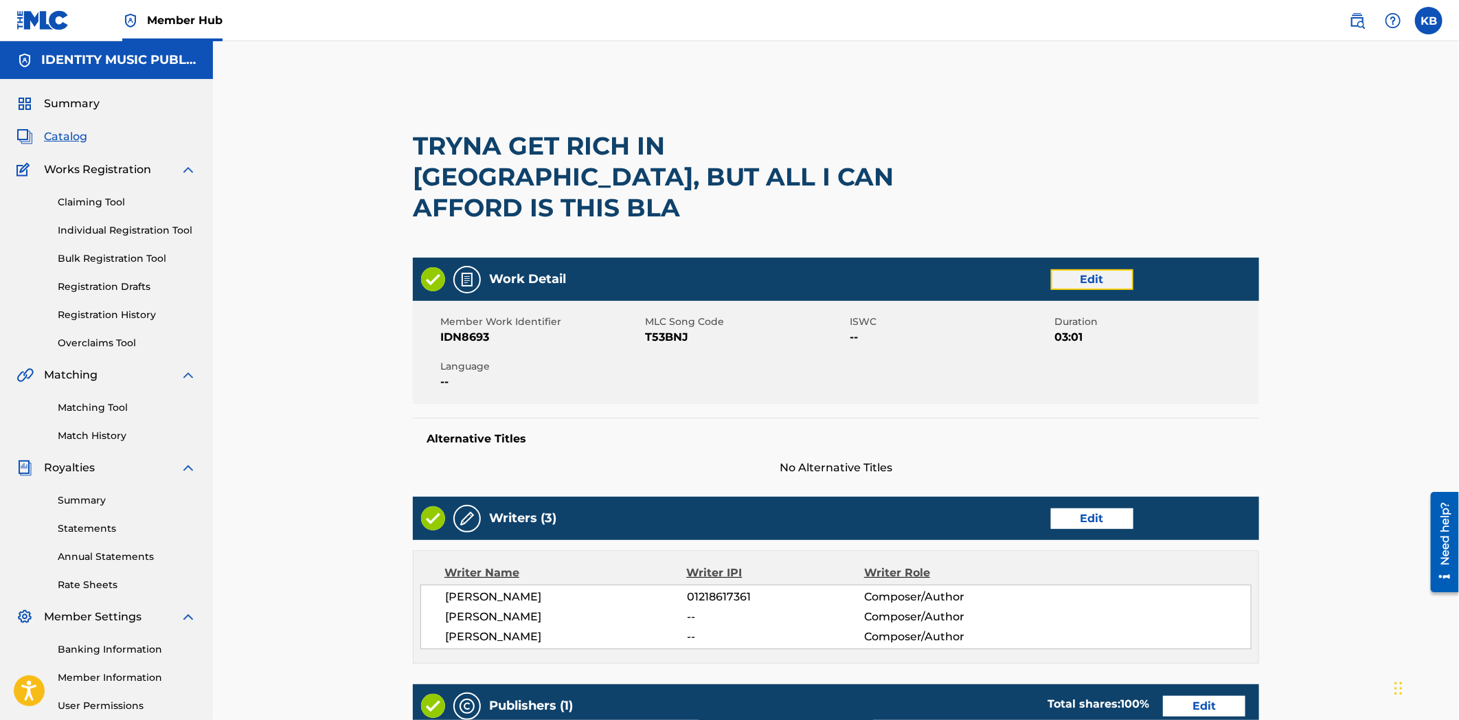
click at [1115, 269] on link "Edit" at bounding box center [1092, 279] width 82 height 21
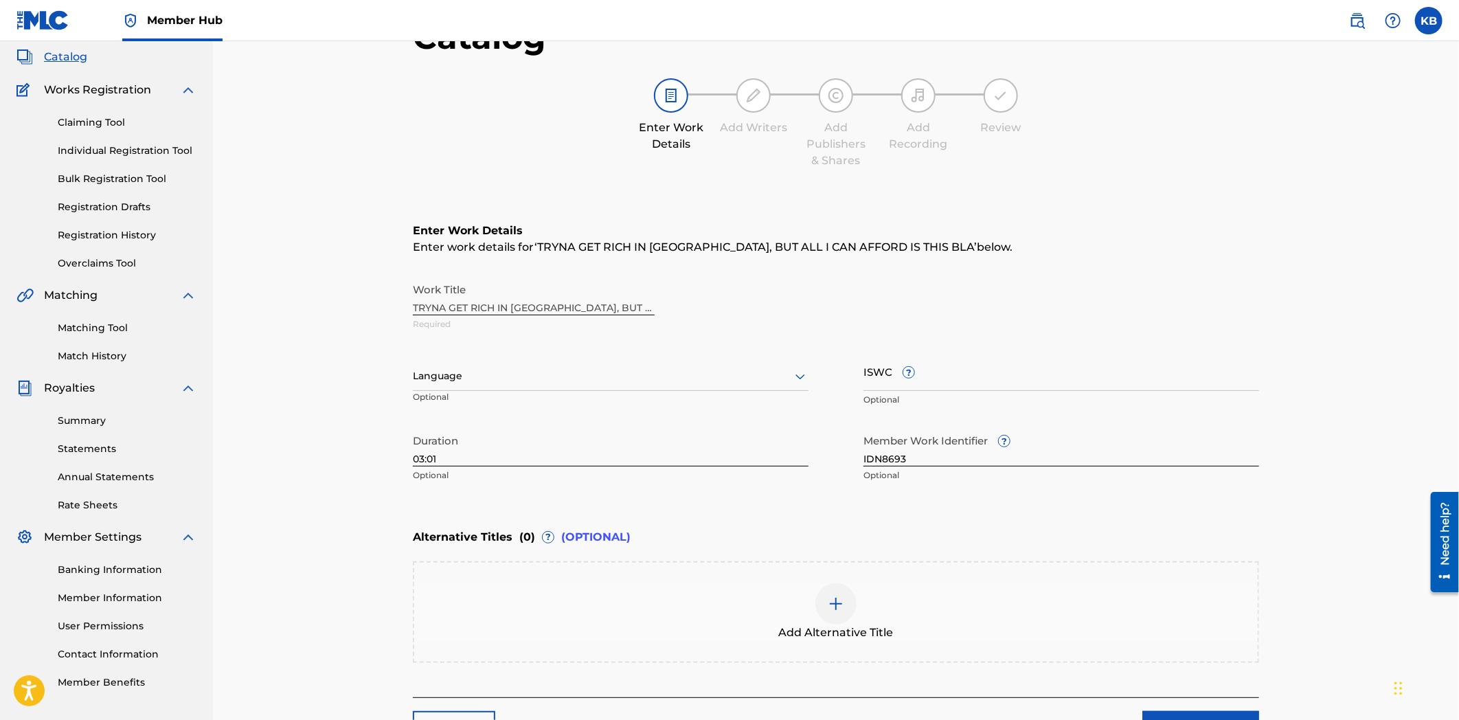
scroll to position [189, 0]
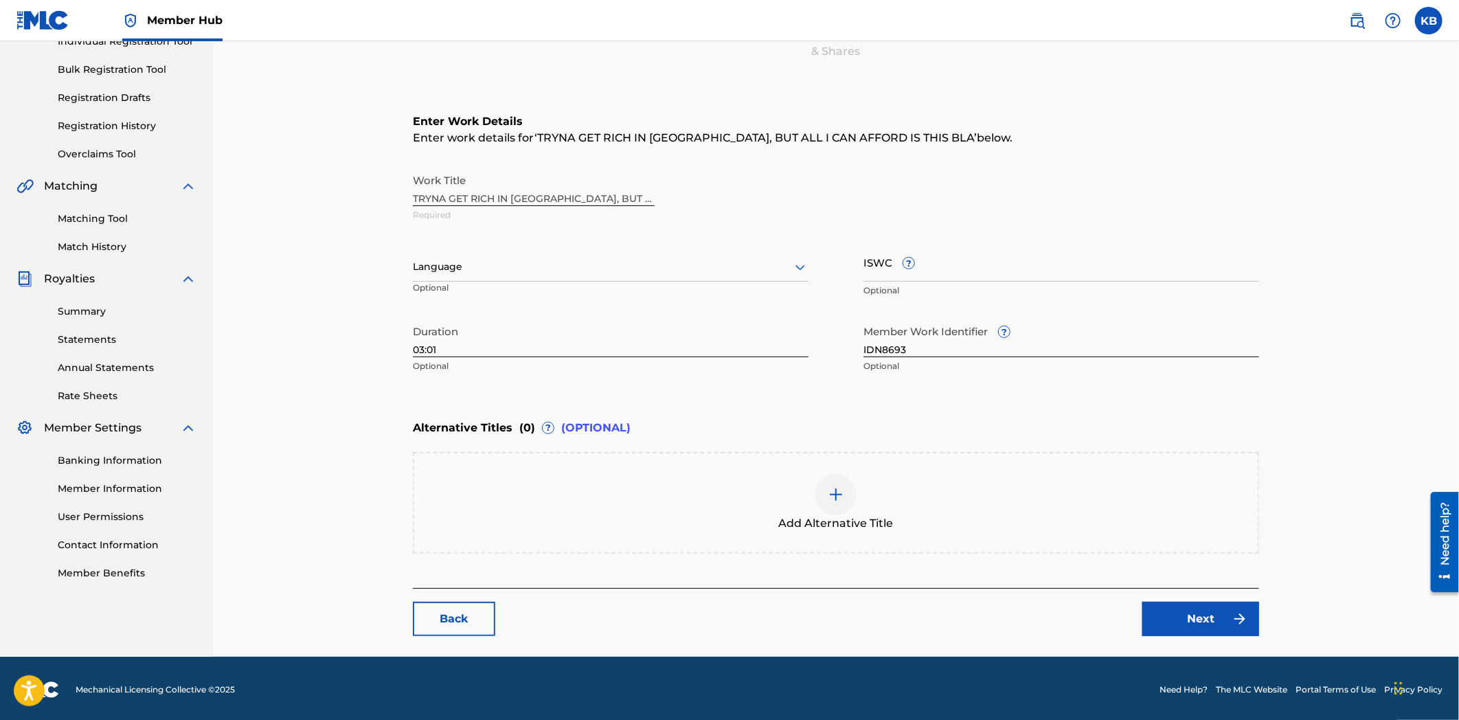
click at [825, 491] on div at bounding box center [835, 494] width 41 height 41
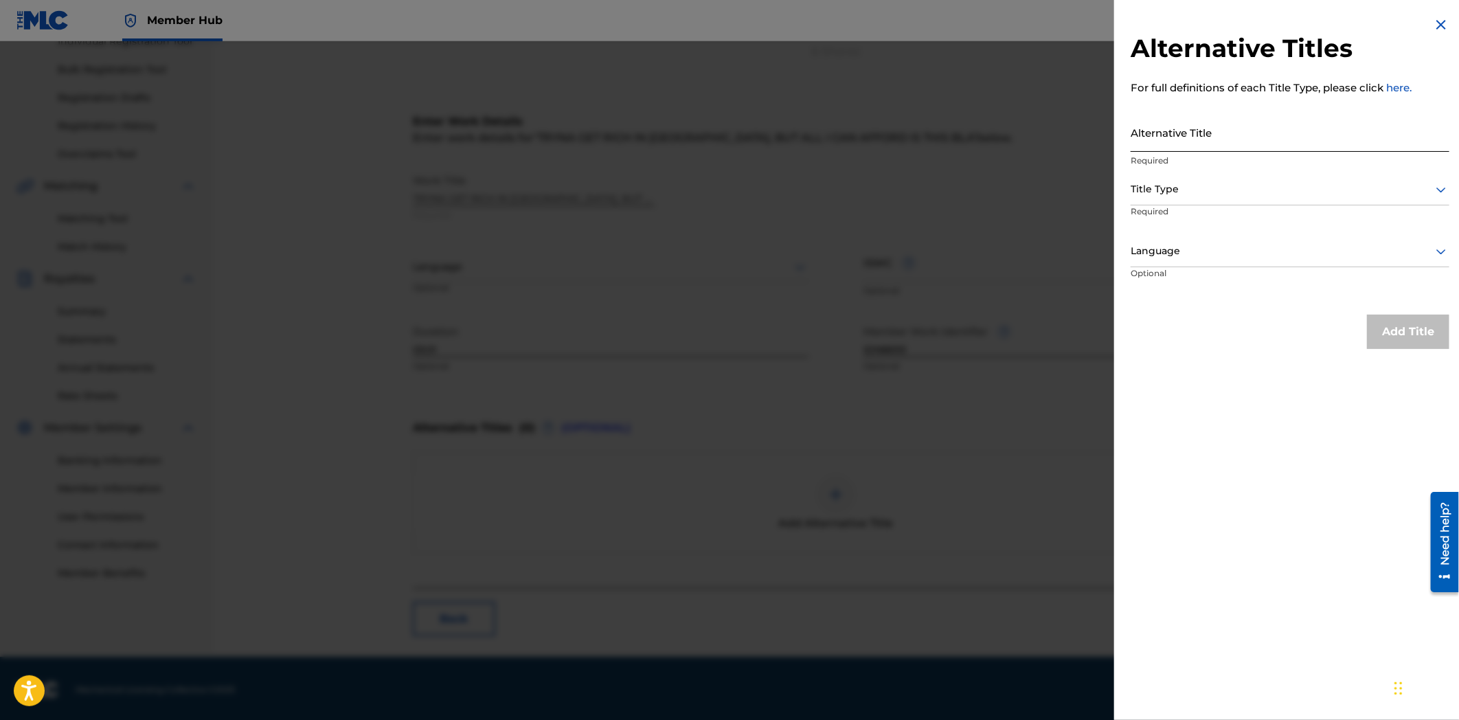
click at [1237, 139] on input "Alternative Title" at bounding box center [1290, 132] width 319 height 39
paste input "tryna get rich in [GEOGRAPHIC_DATA], but all i can afford is this black & mild"
type input "tryna get rich in [GEOGRAPHIC_DATA], but all i can afford is this black & mild"
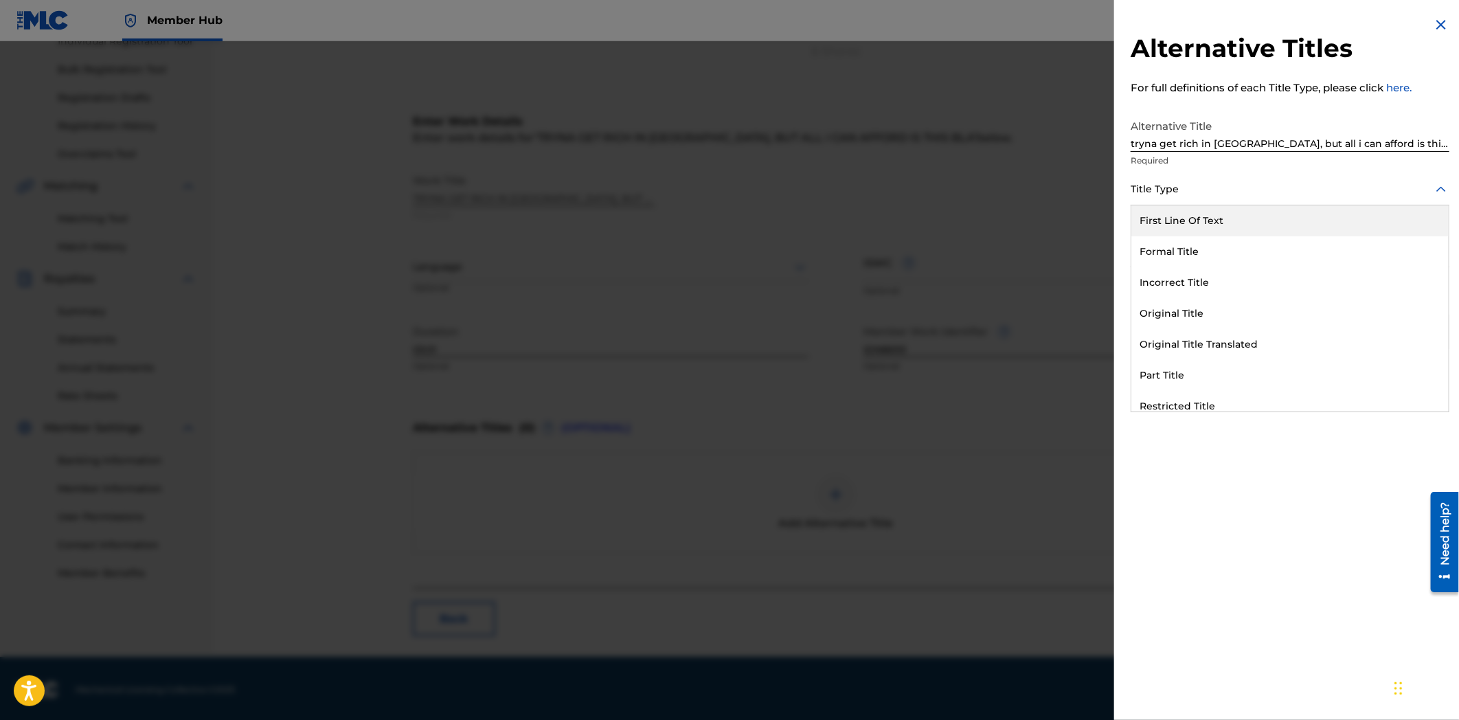
click at [1239, 187] on div at bounding box center [1290, 189] width 319 height 17
click at [1239, 318] on div "Original Title" at bounding box center [1289, 313] width 317 height 31
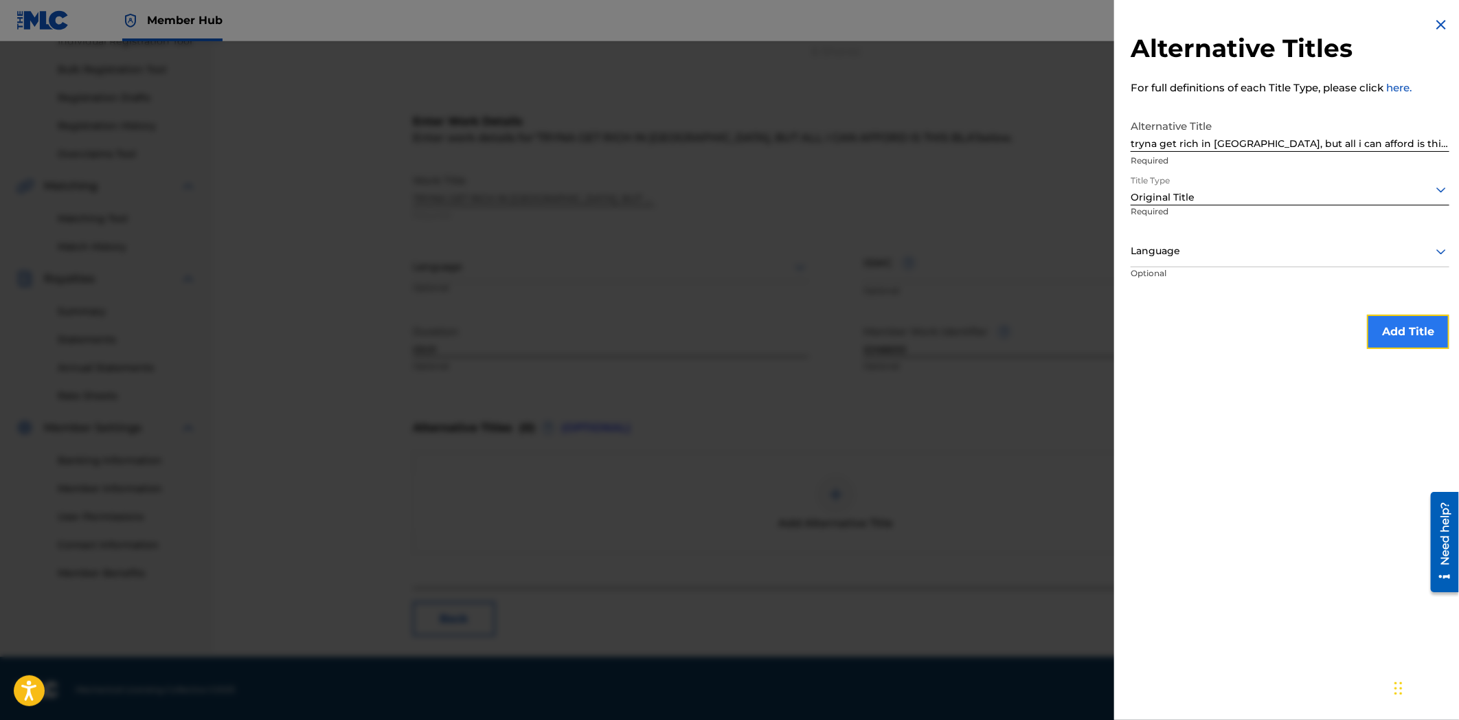
click at [1388, 315] on button "Add Title" at bounding box center [1408, 332] width 82 height 34
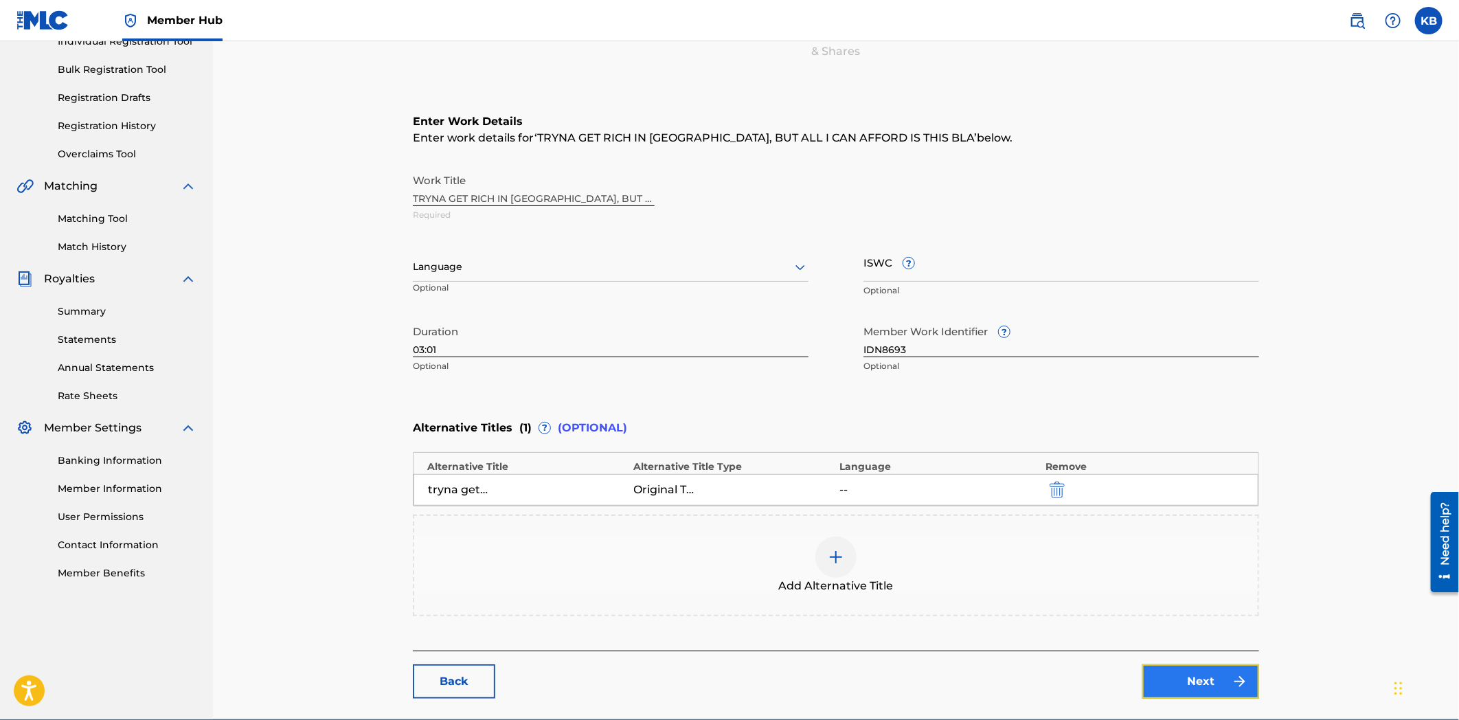
click at [1216, 675] on link "Next" at bounding box center [1200, 681] width 117 height 34
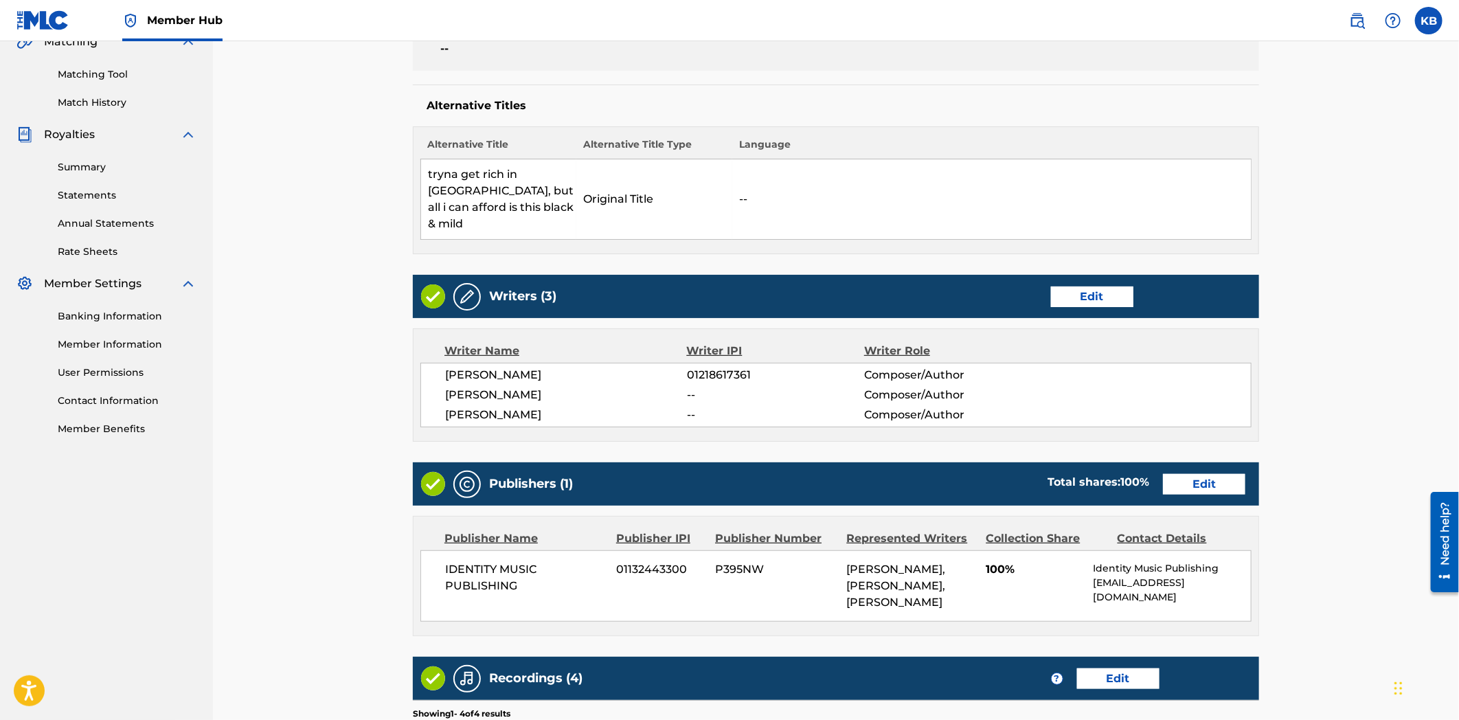
scroll to position [694, 0]
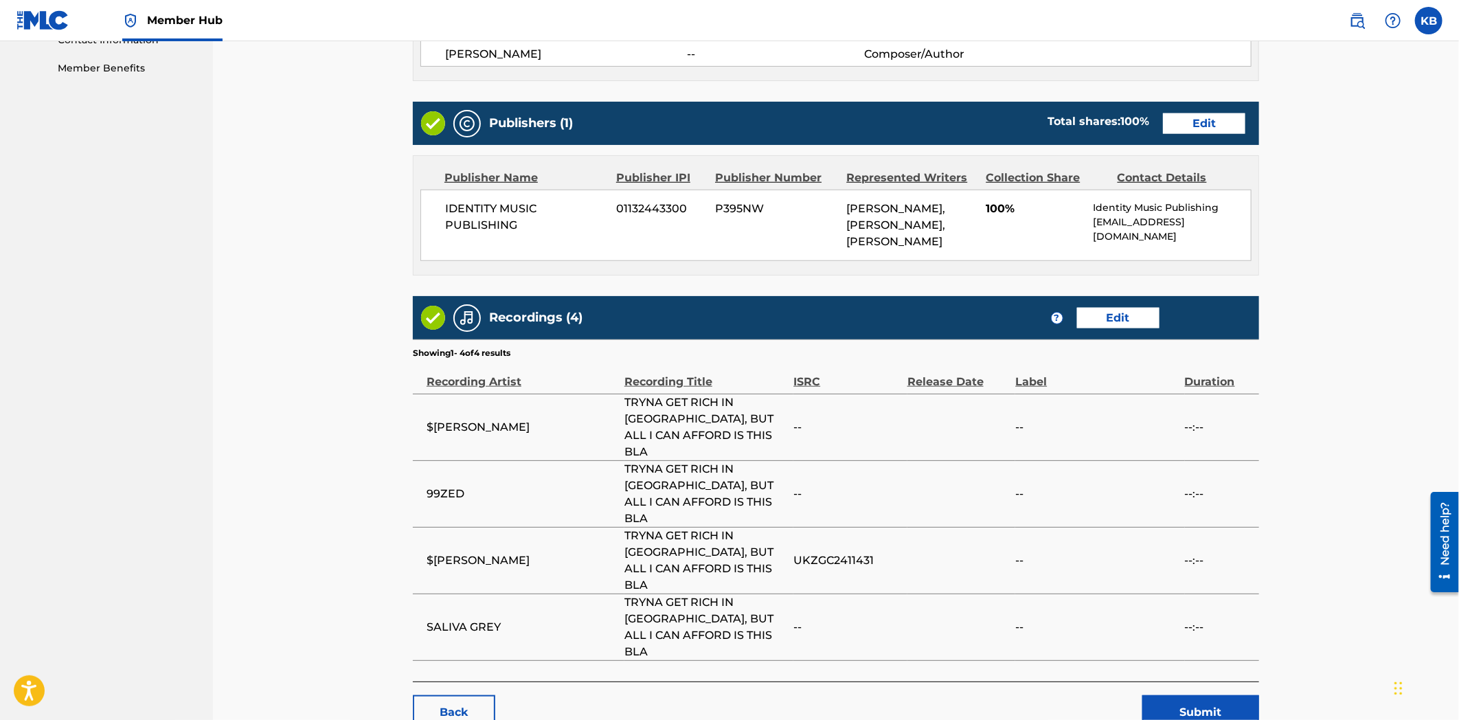
click at [1175, 681] on div "Back Submit" at bounding box center [836, 705] width 846 height 48
click at [1180, 695] on button "Submit" at bounding box center [1200, 712] width 117 height 34
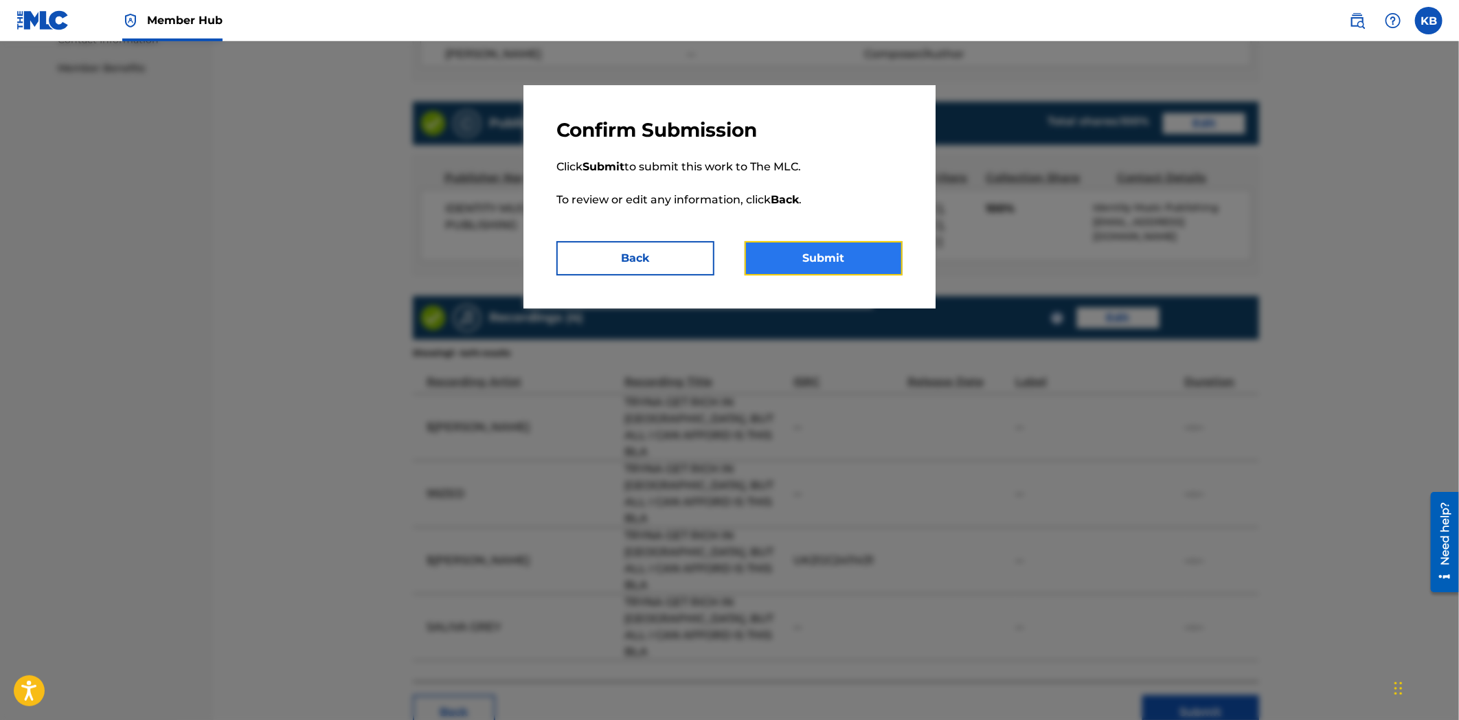
click at [852, 261] on button "Submit" at bounding box center [824, 258] width 158 height 34
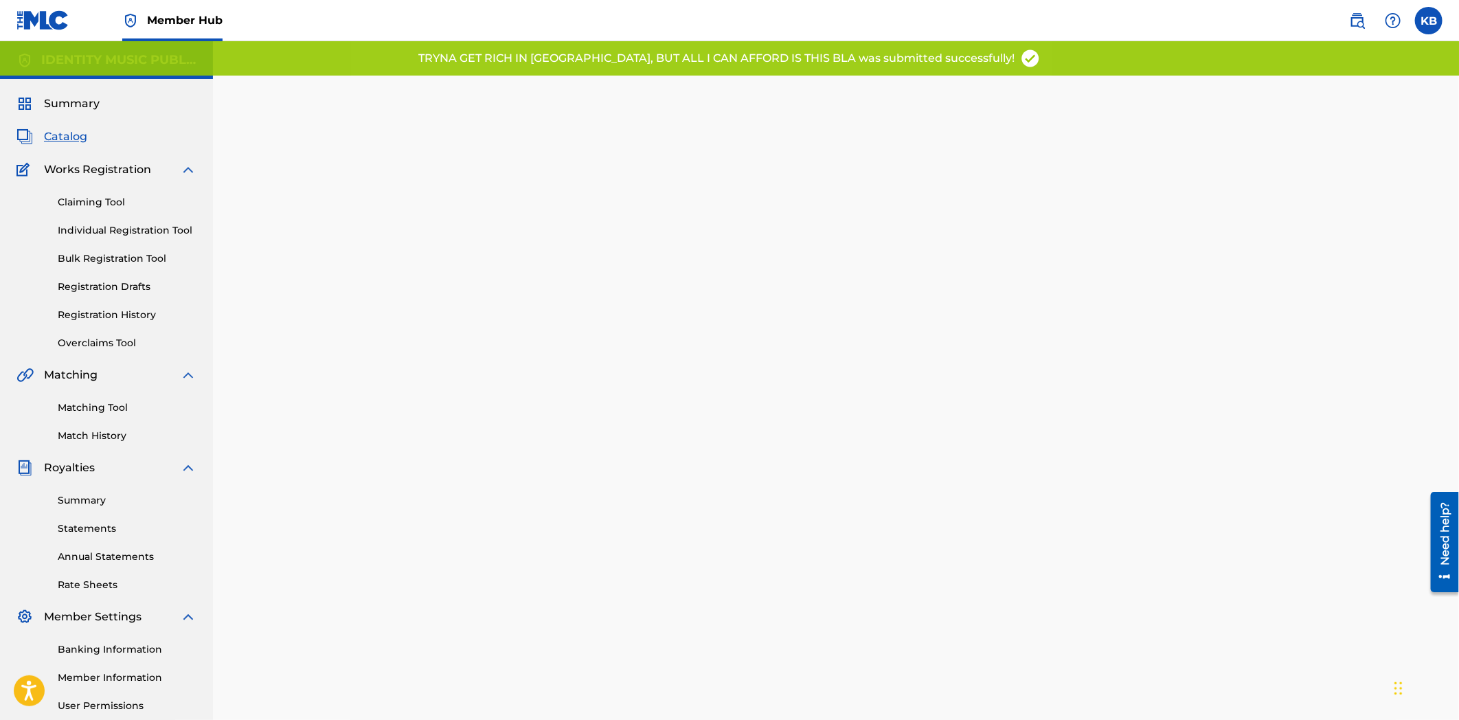
click at [66, 133] on span "Catalog" at bounding box center [65, 136] width 43 height 16
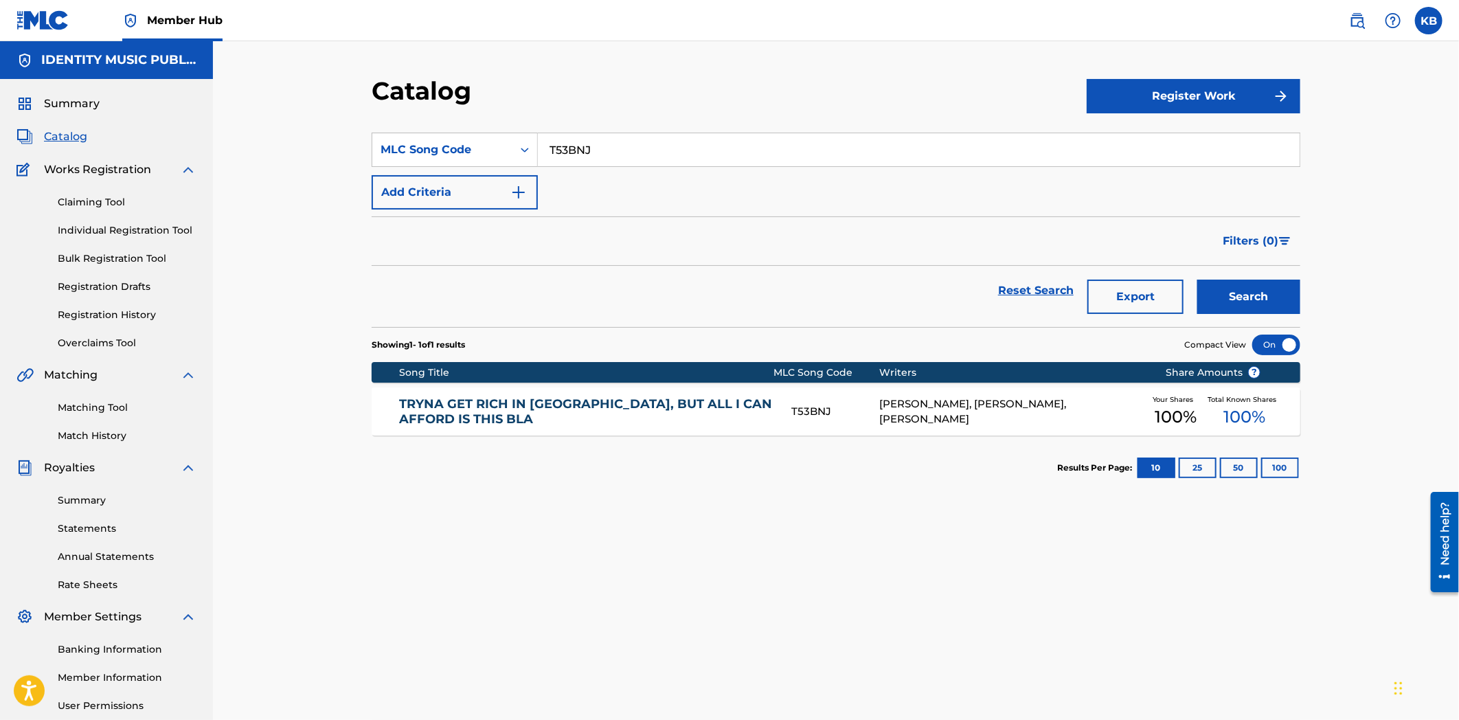
click at [657, 158] on input "T53BNJ" at bounding box center [919, 149] width 762 height 33
click at [658, 157] on input "T53BNJ" at bounding box center [919, 149] width 762 height 33
paste input "you don’t wanna"
type input "you don’t wanna"
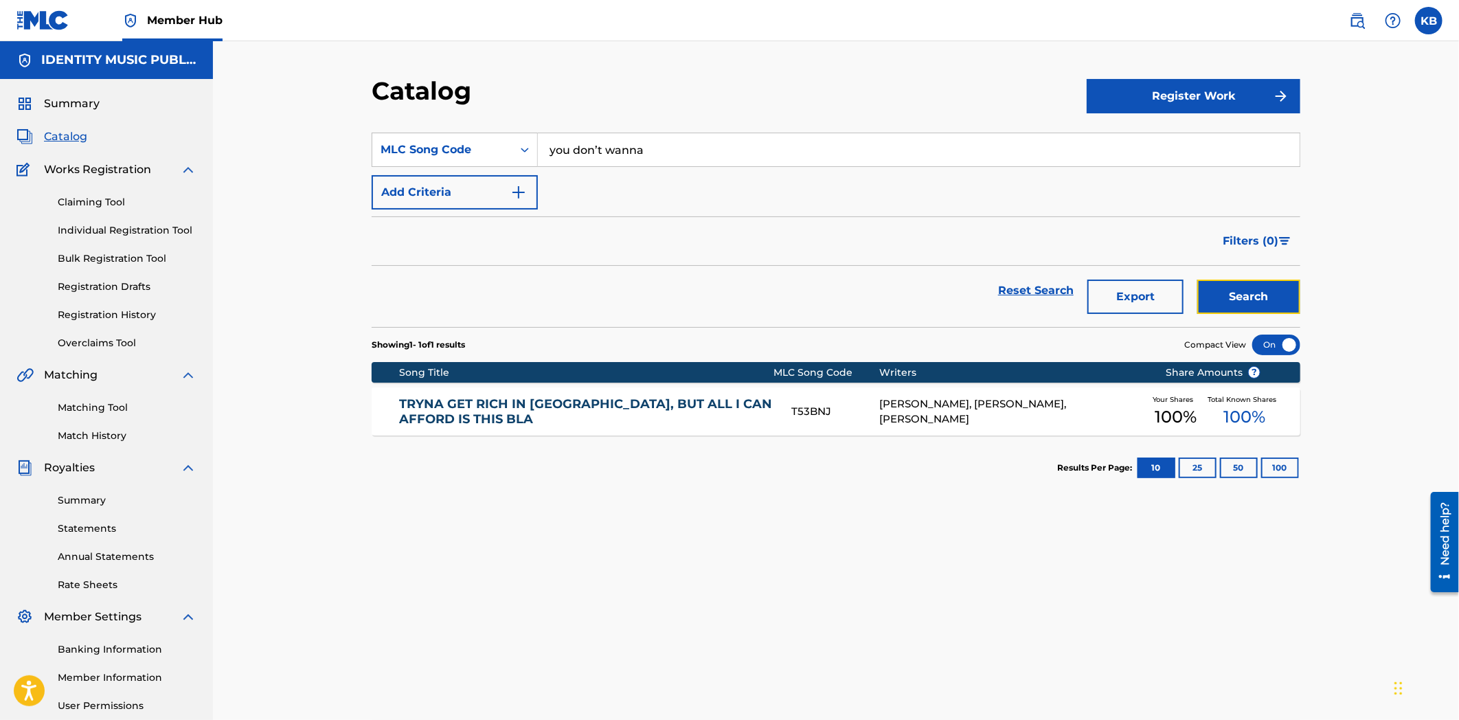
click at [1260, 284] on button "Search" at bounding box center [1248, 297] width 103 height 34
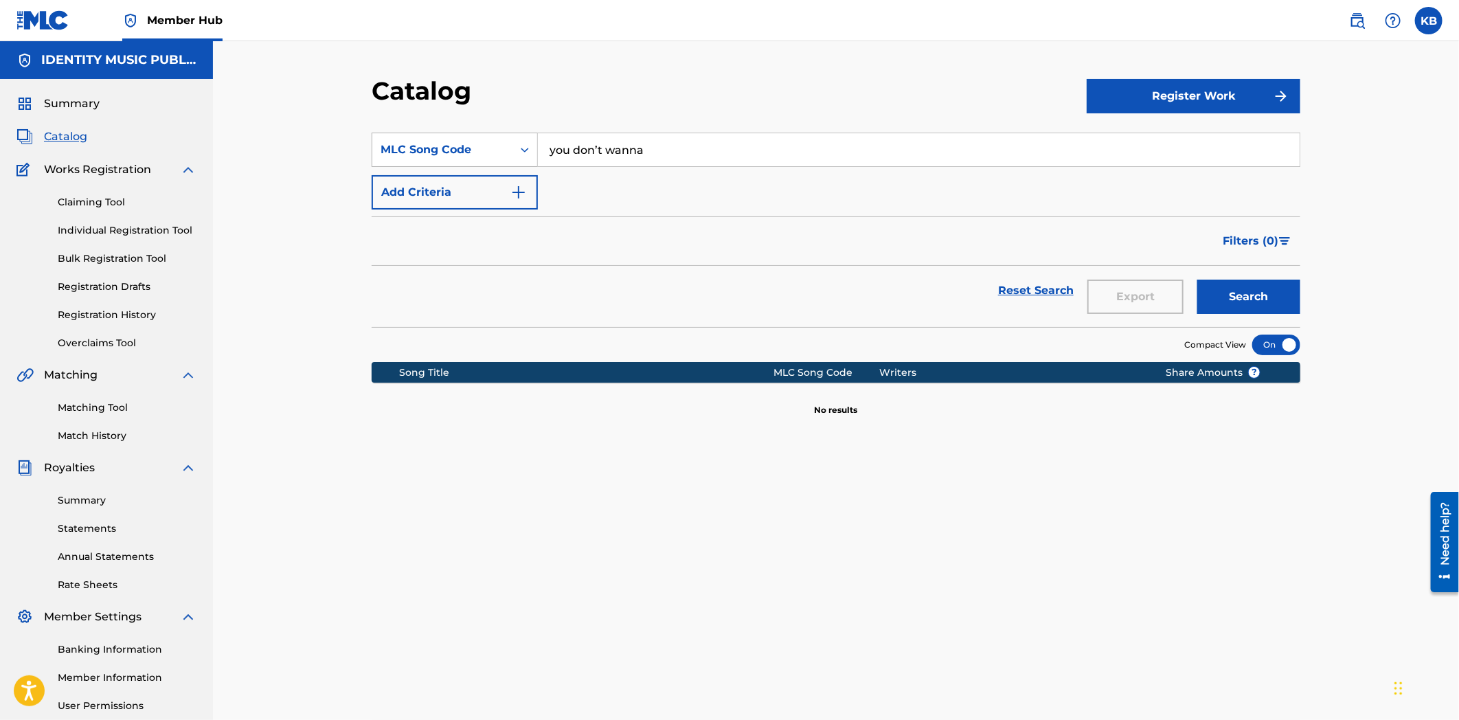
click at [473, 162] on div "MLC Song Code" at bounding box center [442, 150] width 140 height 26
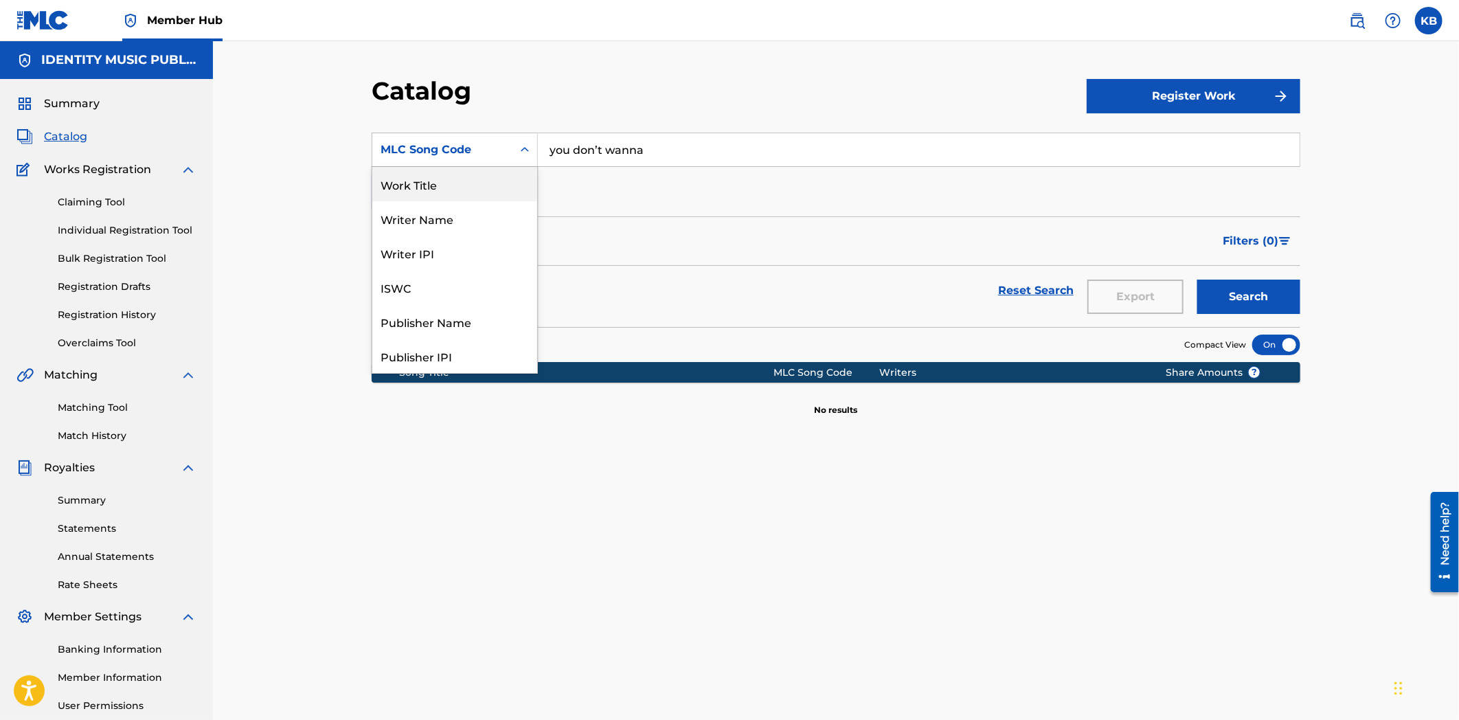
click at [460, 187] on div "Work Title" at bounding box center [454, 184] width 165 height 34
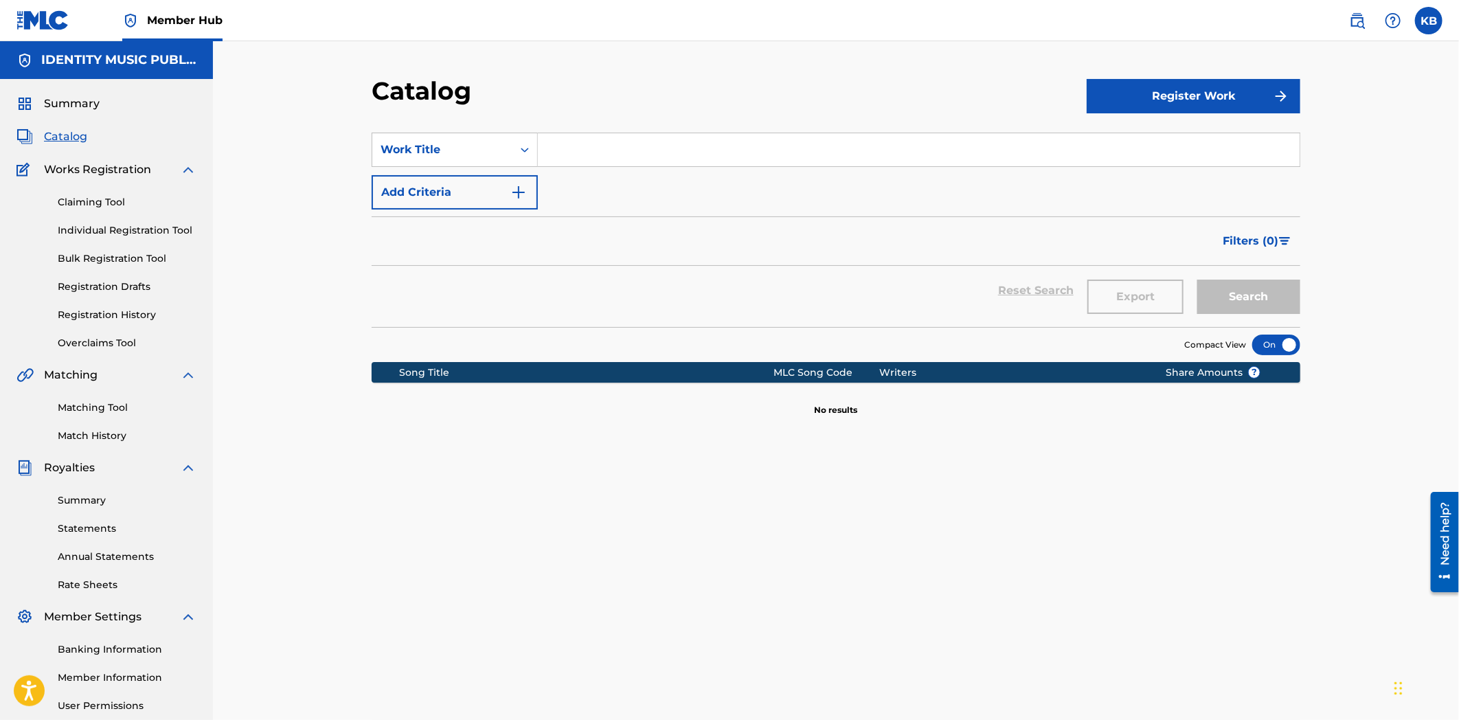
click at [609, 133] on input "Search Form" at bounding box center [919, 149] width 762 height 33
paste input "you don’t wanna"
click at [1248, 299] on button "Search" at bounding box center [1248, 297] width 103 height 34
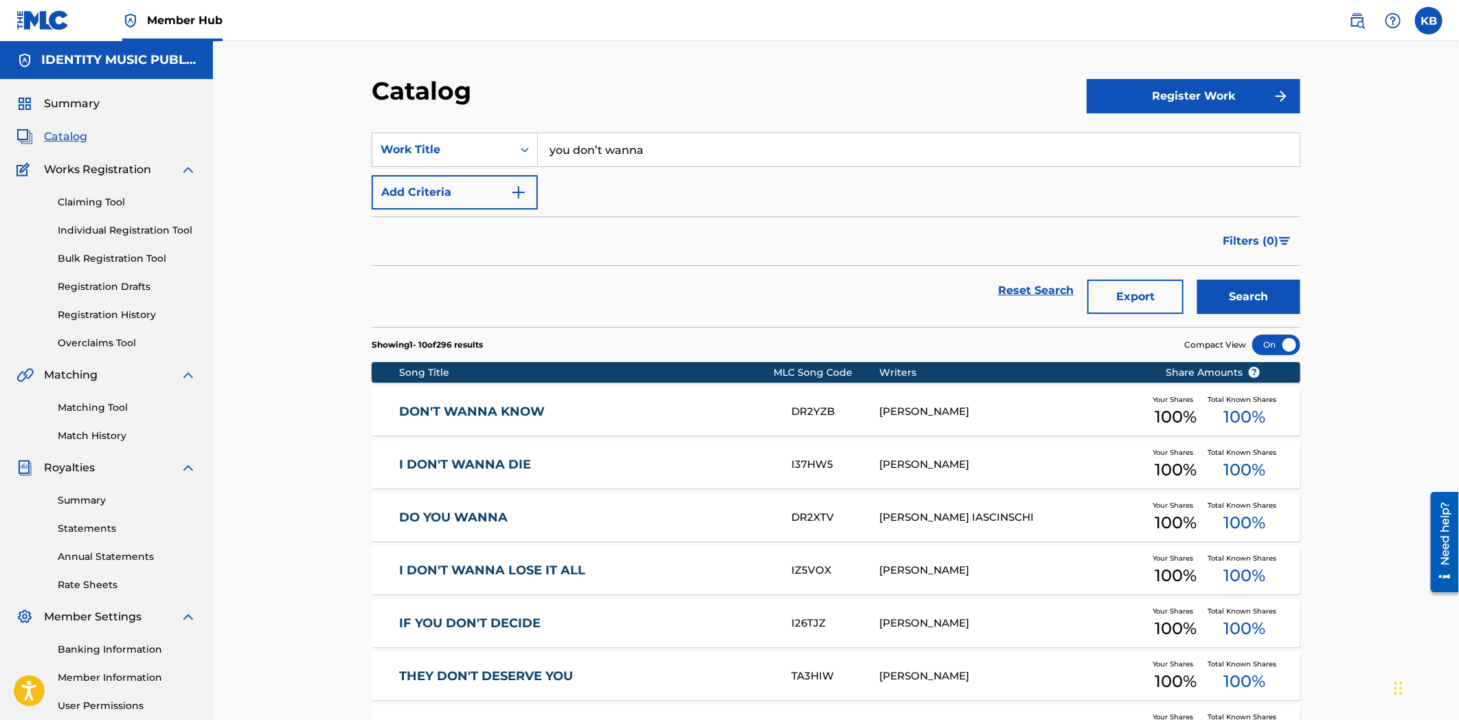
click at [602, 144] on input "you don’t wanna" at bounding box center [919, 149] width 762 height 33
paste input "i'm in love with you"
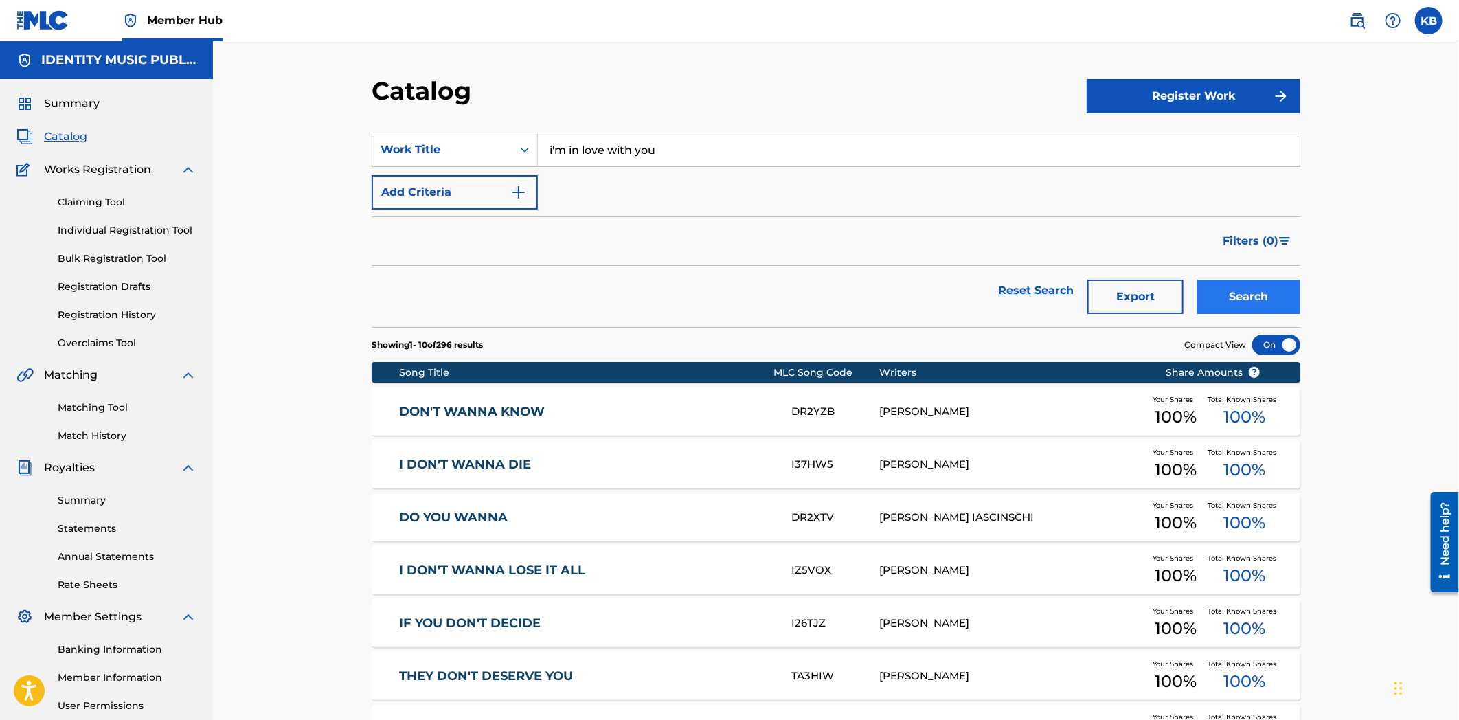
type input "i'm in love with you"
click at [1271, 297] on button "Search" at bounding box center [1248, 297] width 103 height 34
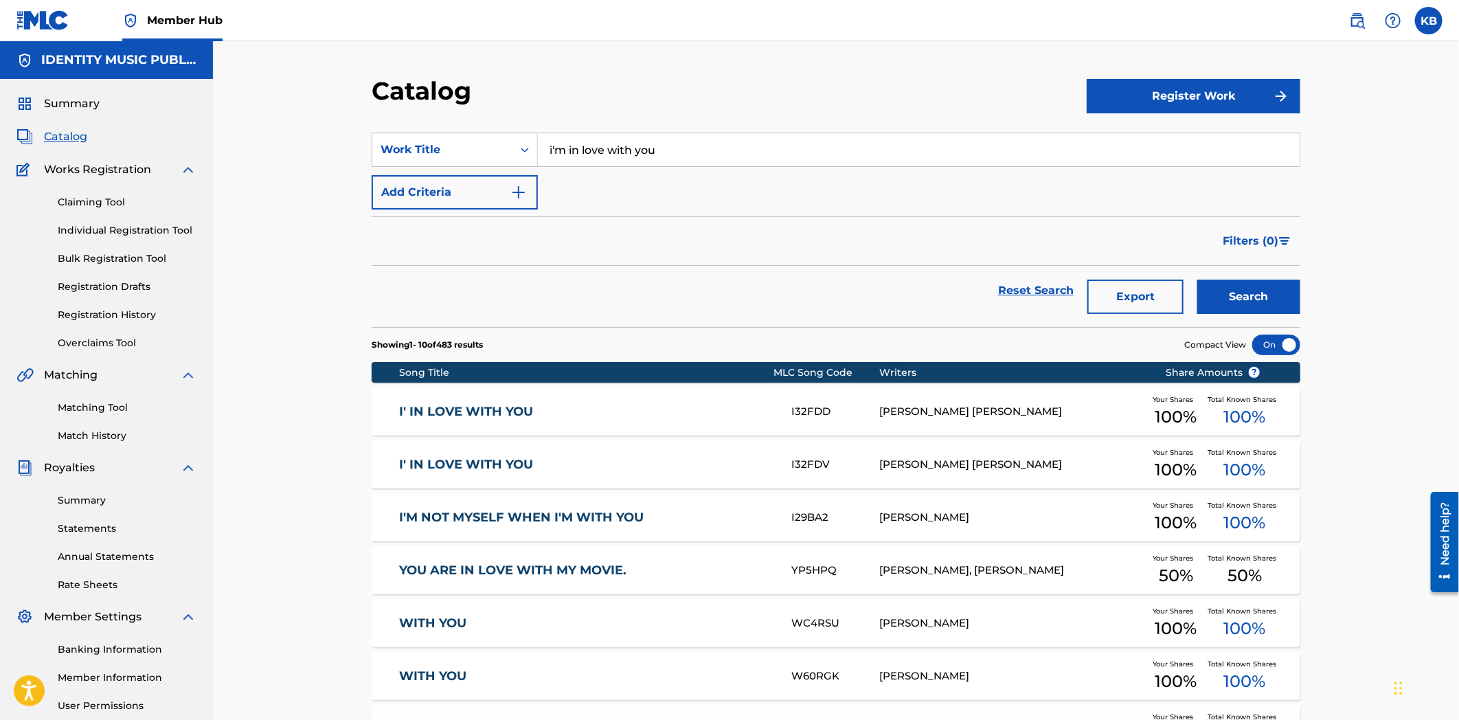
click at [547, 424] on div "I' IN LOVE WITH YOU I32FDD [PERSON_NAME] [PERSON_NAME] Your Shares 100 % Total …" at bounding box center [836, 411] width 929 height 48
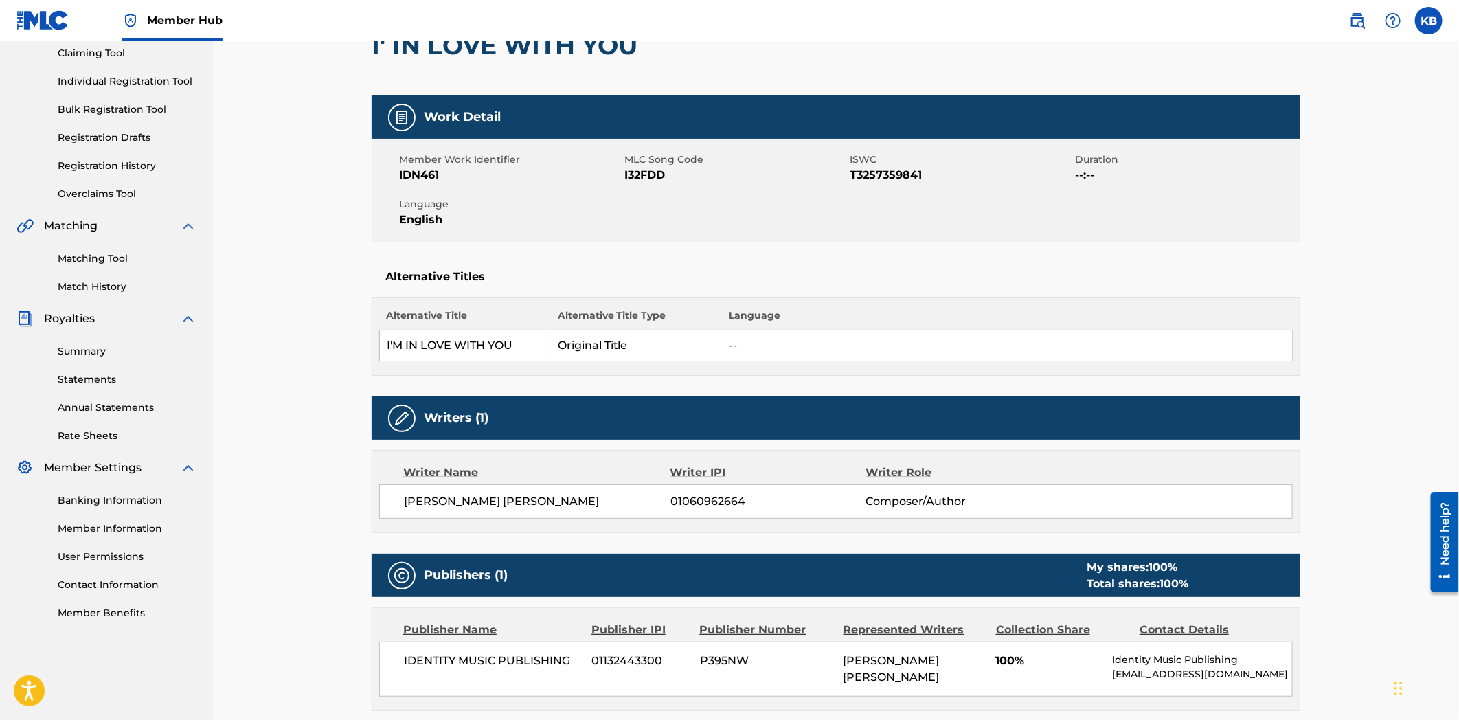
scroll to position [140, 0]
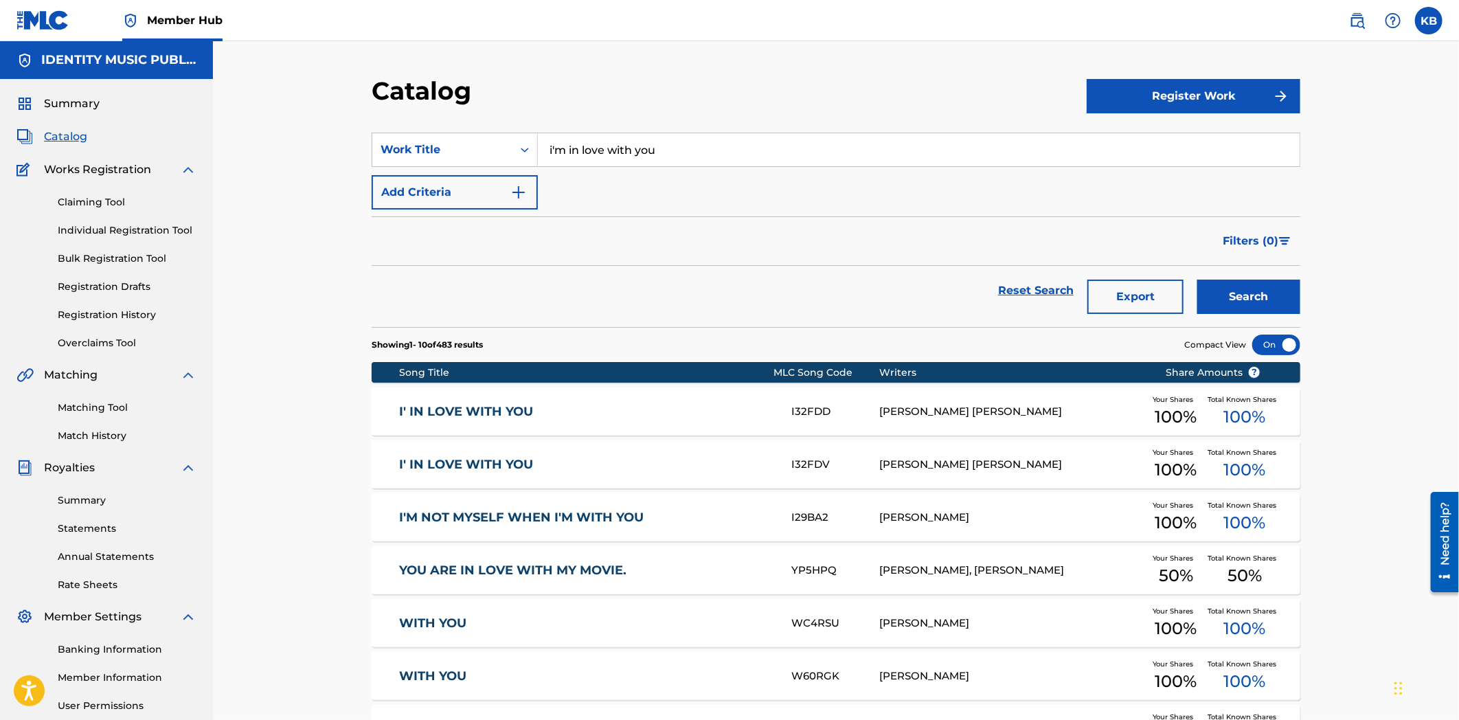
click at [678, 465] on link "I' IN LOVE WITH YOU" at bounding box center [587, 465] width 374 height 16
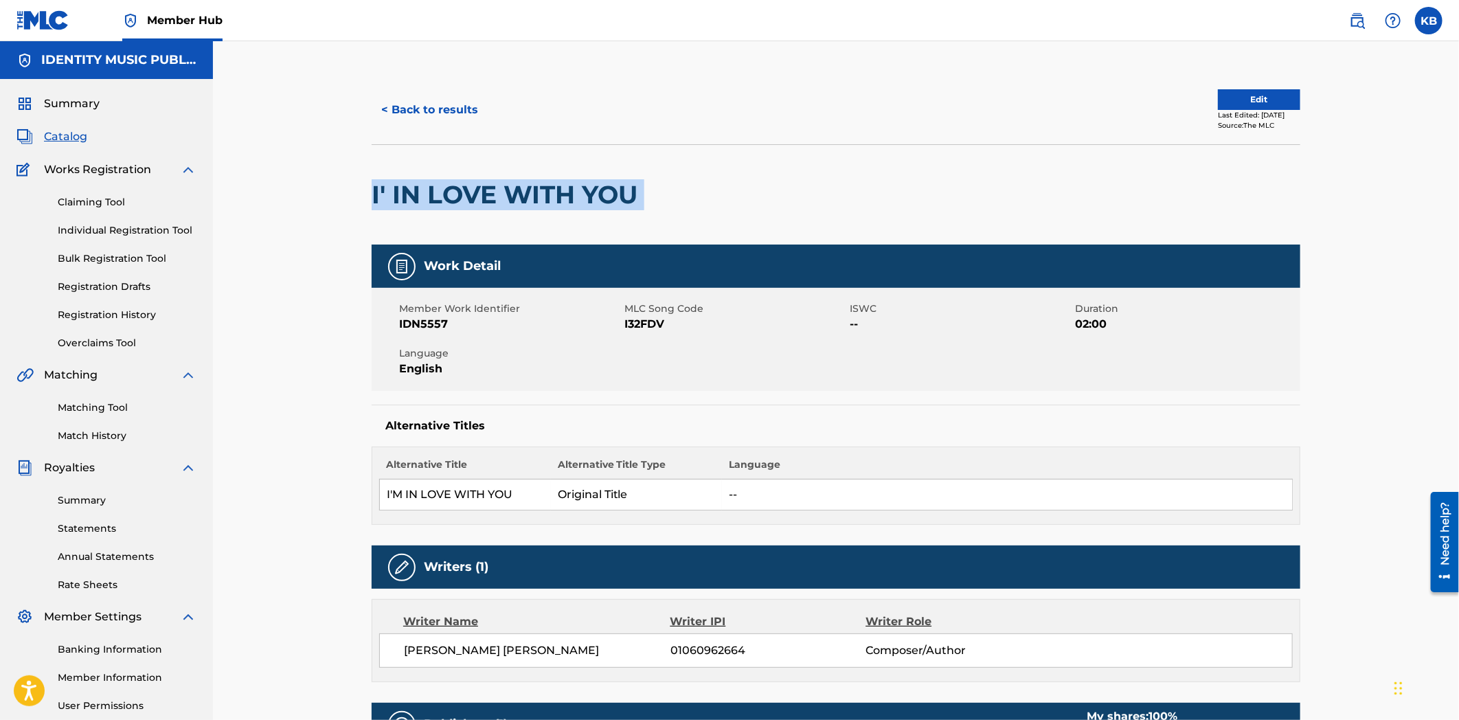
drag, startPoint x: 356, startPoint y: 183, endPoint x: 669, endPoint y: 200, distance: 313.7
click at [669, 200] on div "< Back to results Edit Last Edited: [DATE] Source: The MLC I' IN LOVE WITH YOU …" at bounding box center [836, 709] width 962 height 1267
copy div "I' IN LOVE WITH YOU"
click at [418, 112] on button "< Back to results" at bounding box center [430, 110] width 116 height 34
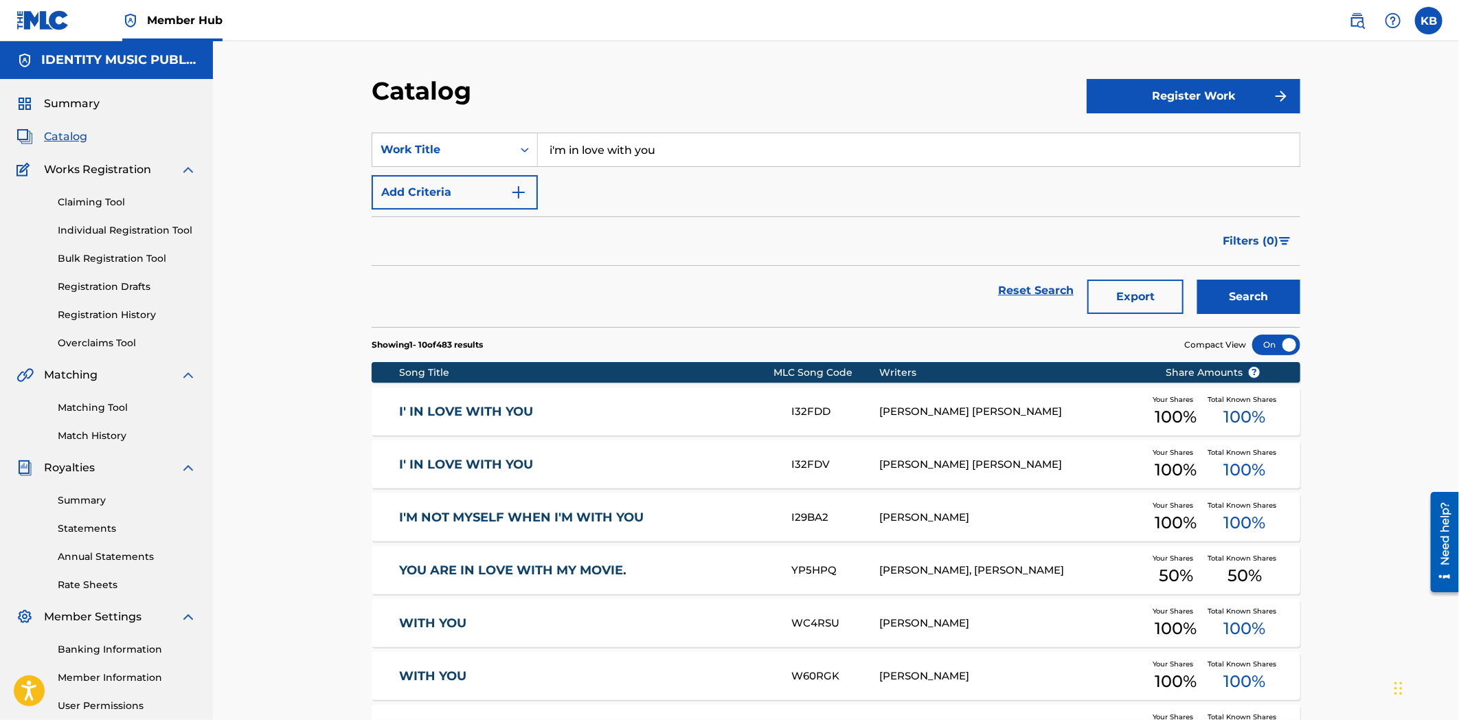
click at [622, 148] on input "i'm in love with you" at bounding box center [919, 149] width 762 height 33
paste input "won't fall"
click at [1264, 294] on button "Search" at bounding box center [1248, 297] width 103 height 34
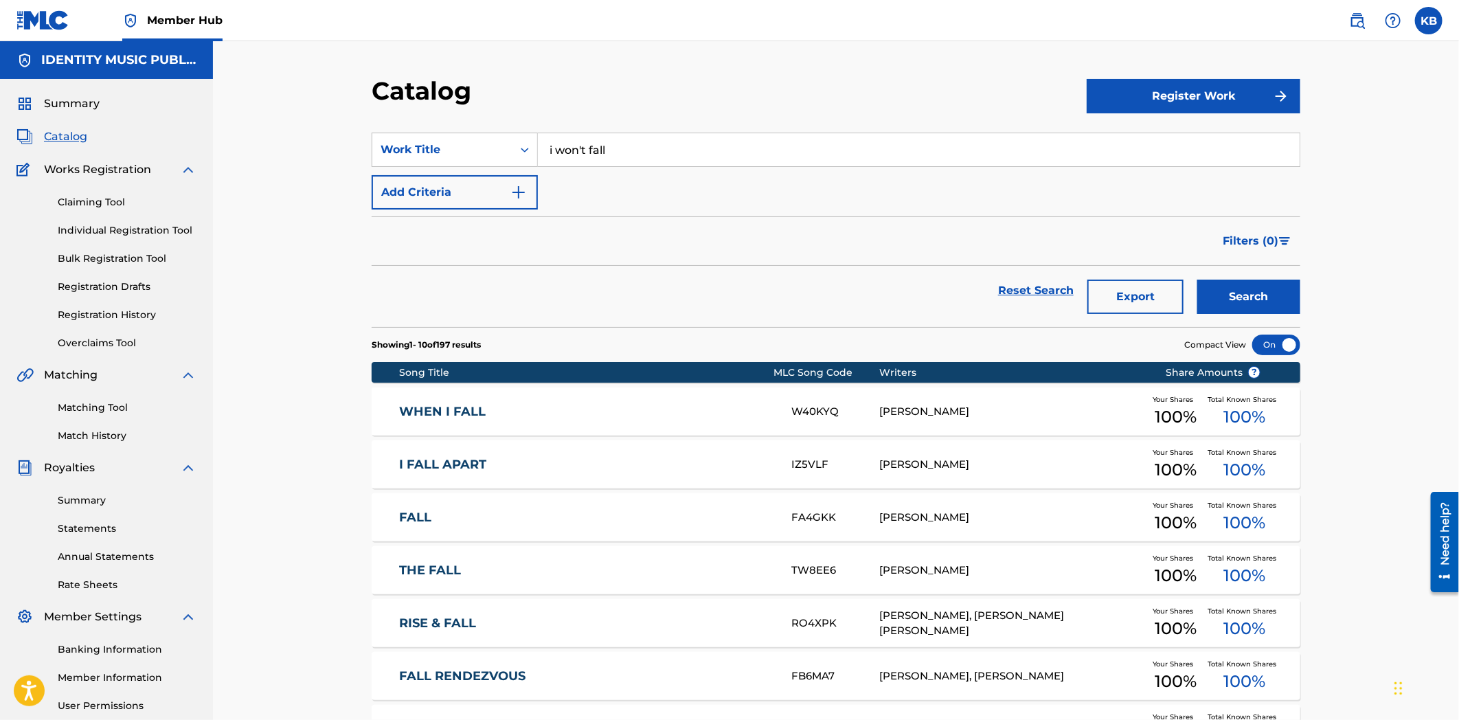
click at [663, 128] on section "SearchWithCriteria89e9b685-2771-4619-98c3-9a6cc3e83622 Work Title i won't fall …" at bounding box center [836, 221] width 929 height 211
click at [655, 146] on input "i won't fall" at bounding box center [919, 149] width 762 height 33
paste input "have you ever loved somebody so much"
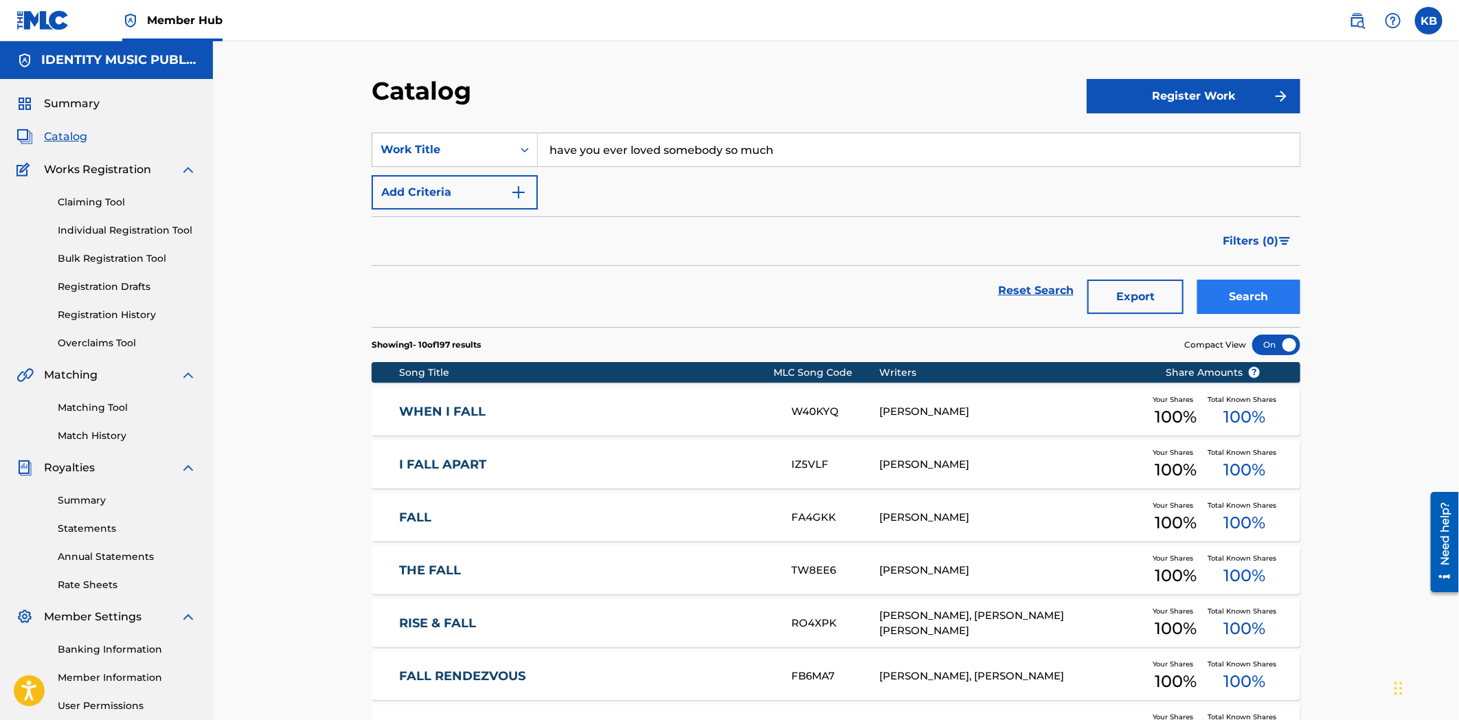
type input "have you ever loved somebody so much"
click at [1226, 293] on button "Search" at bounding box center [1248, 297] width 103 height 34
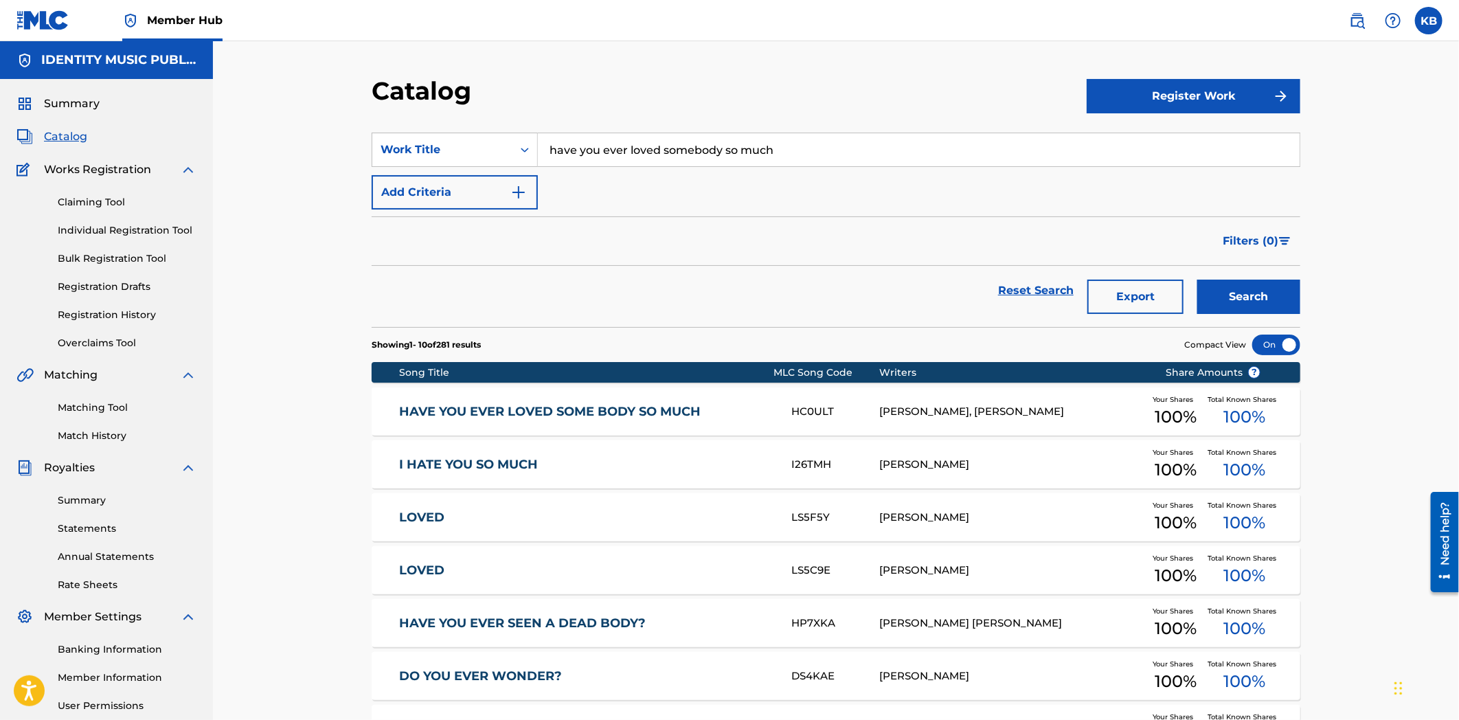
click at [503, 416] on link "HAVE YOU EVER LOVED SOME BODY SO MUCH" at bounding box center [587, 412] width 374 height 16
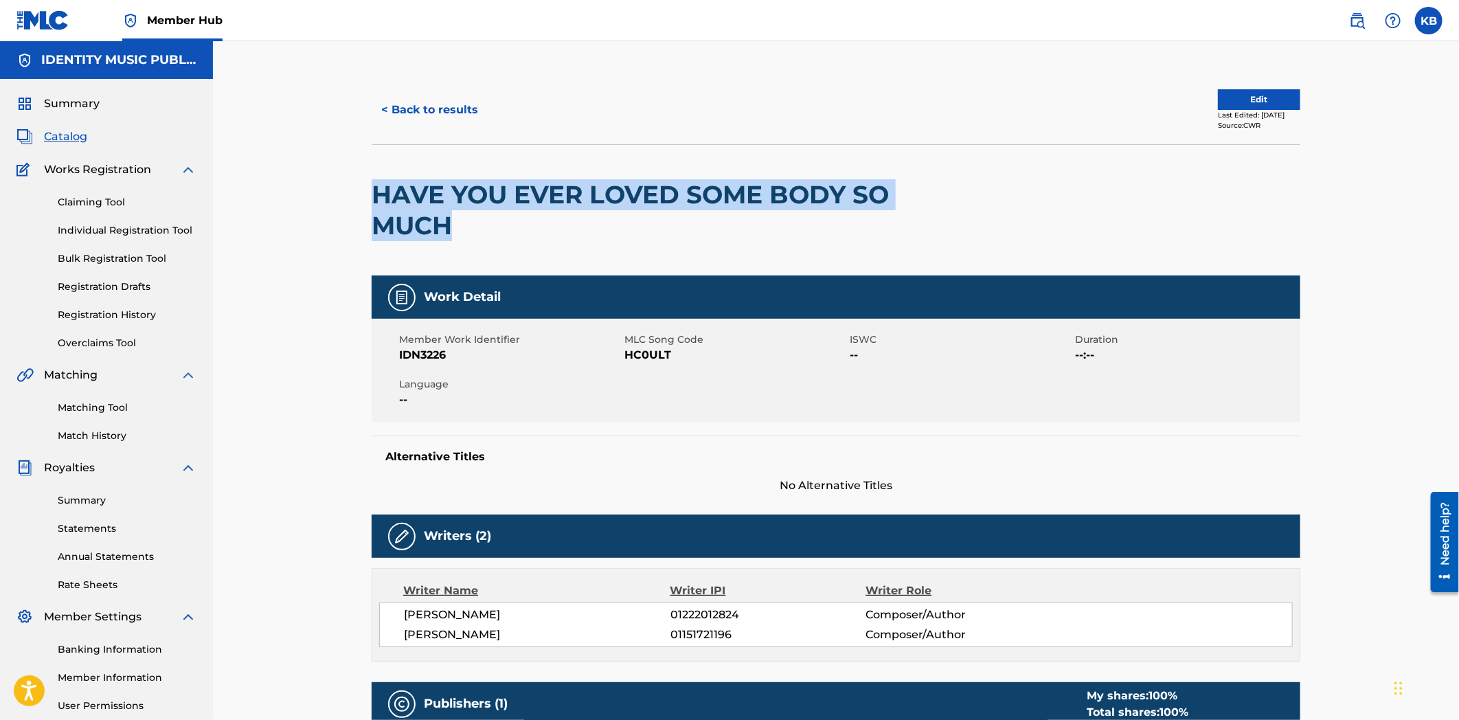
drag, startPoint x: 457, startPoint y: 238, endPoint x: 359, endPoint y: 188, distance: 110.0
click at [359, 188] on div "< Back to results Edit Last Edited: [DATE] Source: CWR HAVE YOU EVER LOVED SOME…" at bounding box center [836, 716] width 962 height 1281
copy h2 "HAVE YOU EVER LOVED SOME BODY SO MUCH"
click at [397, 97] on button "< Back to results" at bounding box center [430, 110] width 116 height 34
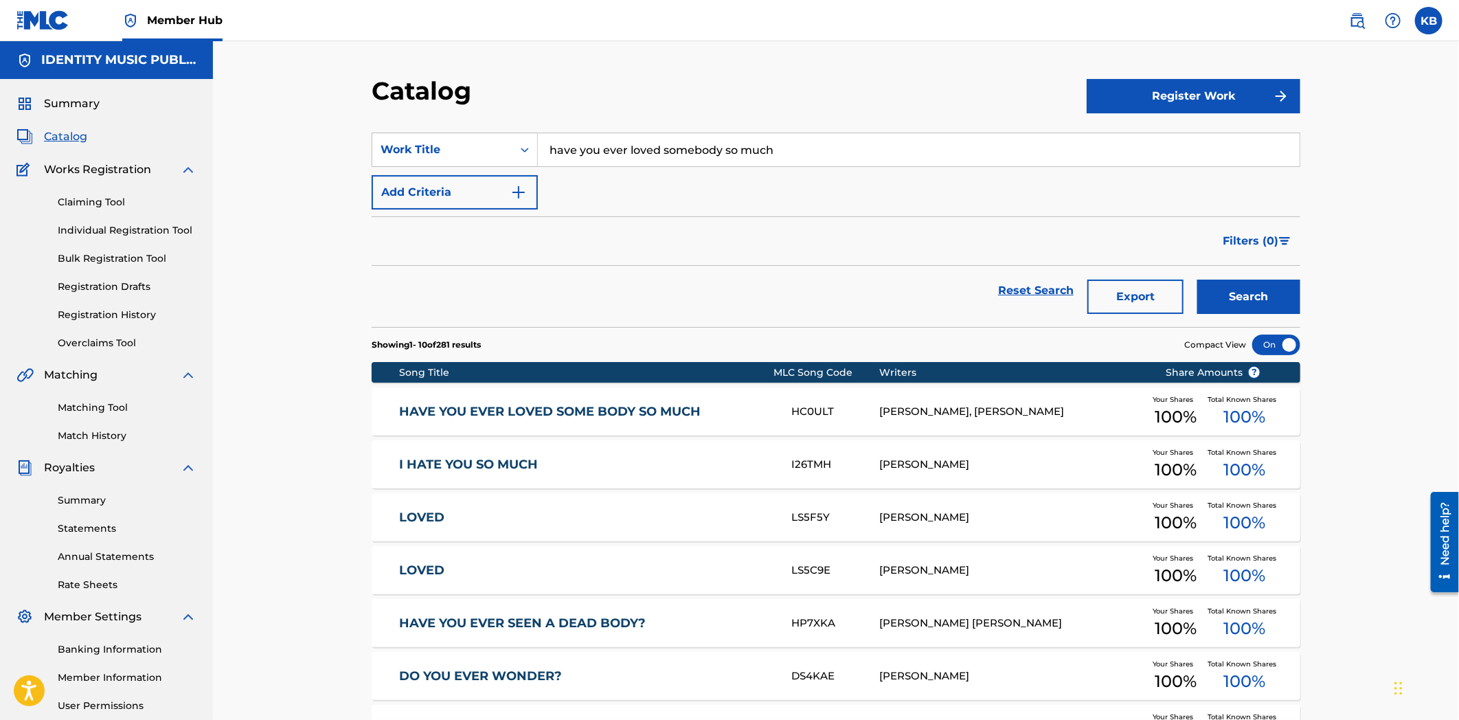
click at [680, 146] on input "have you ever loved somebody so much" at bounding box center [919, 149] width 762 height 33
paste input "december (reimagined)"
click at [1191, 297] on div "Search" at bounding box center [1246, 290] width 110 height 49
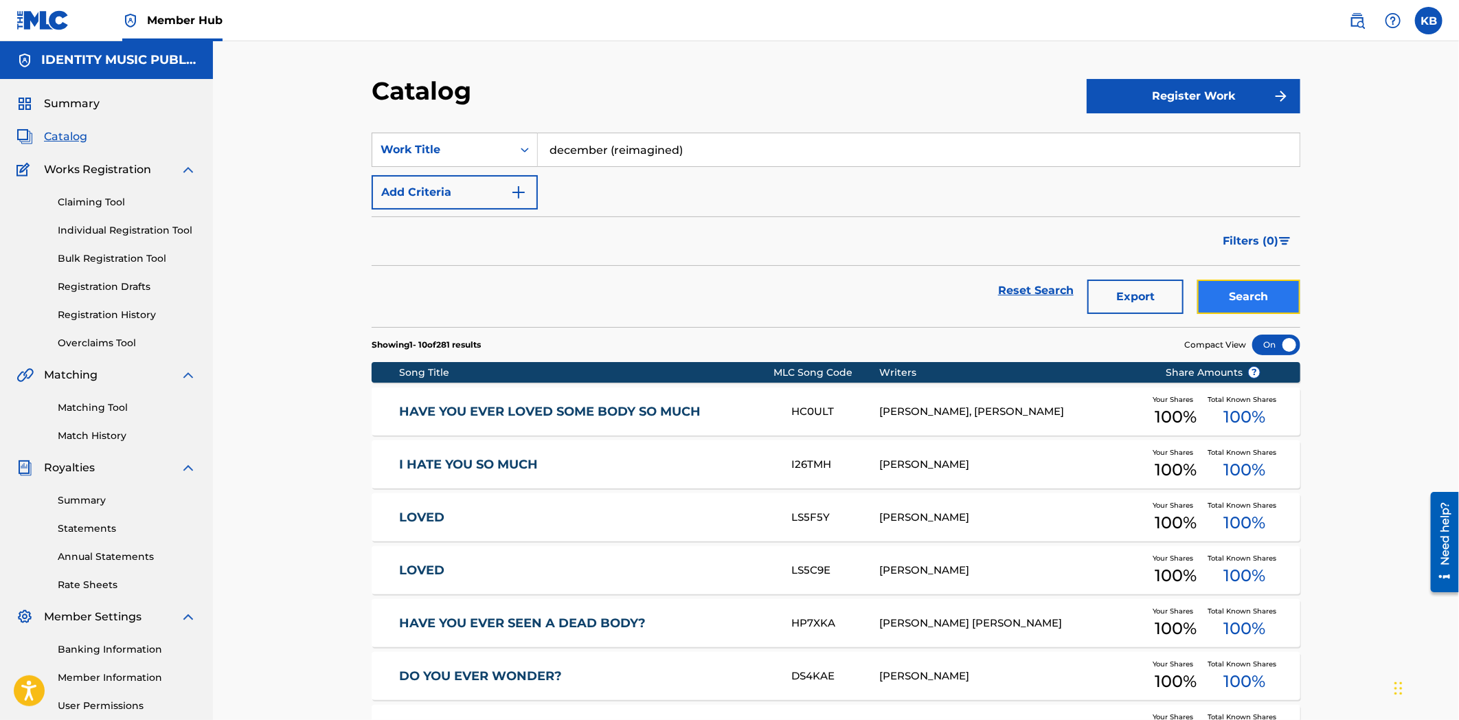
click at [1226, 294] on button "Search" at bounding box center [1248, 297] width 103 height 34
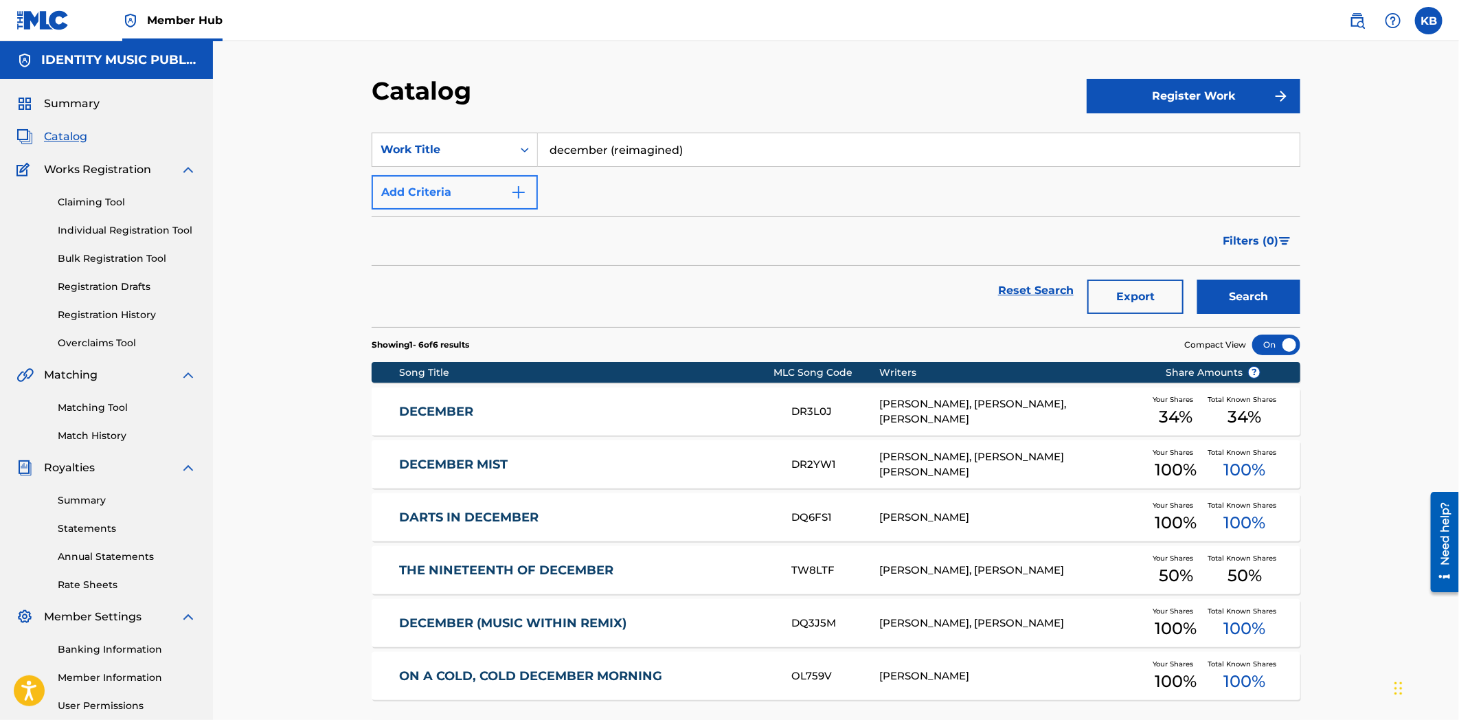
drag, startPoint x: 631, startPoint y: 142, endPoint x: 433, endPoint y: 189, distance: 203.3
click at [414, 170] on div "SearchWithCriteria89e9b685-2771-4619-98c3-9a6cc3e83622 Work Title december (rei…" at bounding box center [836, 171] width 929 height 77
paste input "leaving."
click at [1202, 292] on button "Search" at bounding box center [1248, 297] width 103 height 34
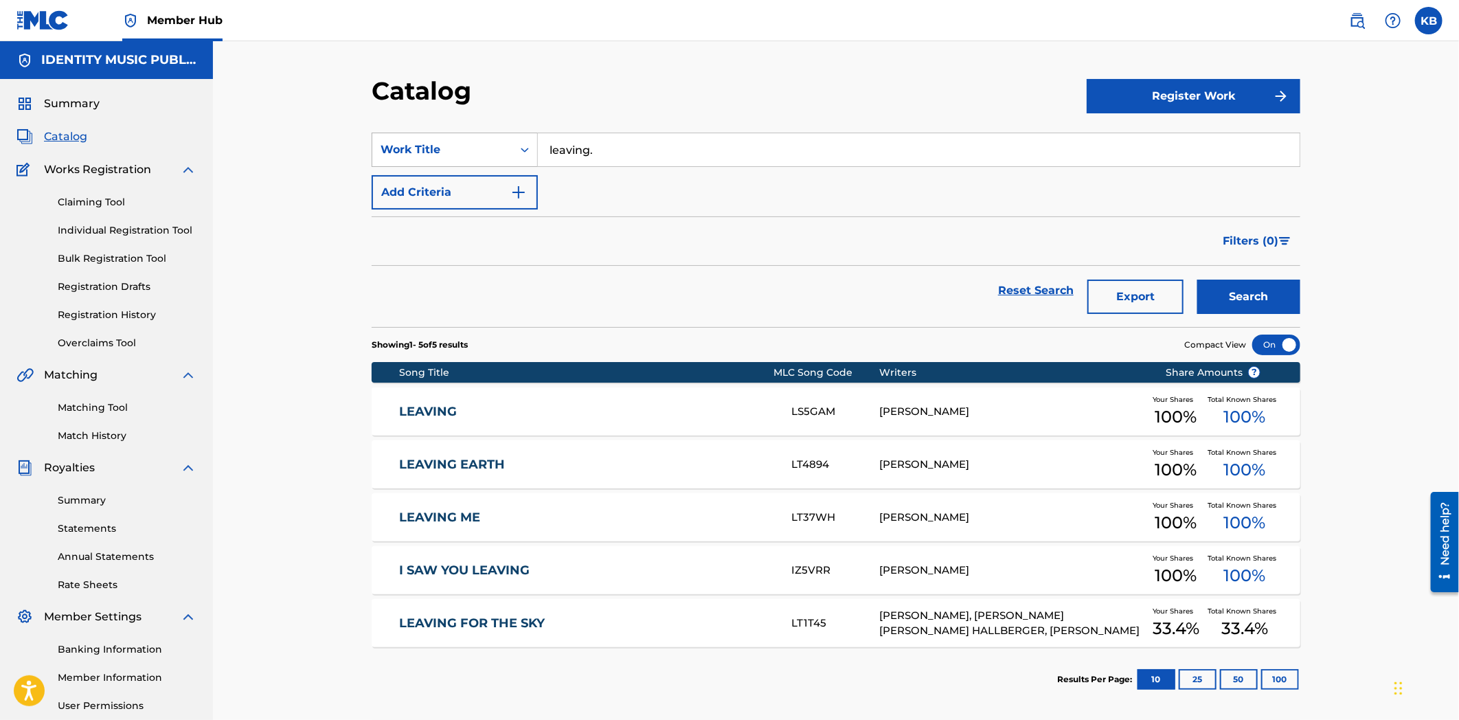
drag, startPoint x: 703, startPoint y: 136, endPoint x: 474, endPoint y: 161, distance: 230.1
click at [464, 156] on div "SearchWithCriteria89e9b685-2771-4619-98c3-9a6cc3e83622 Work Title leaving." at bounding box center [836, 150] width 929 height 34
paste input "i can't feel"
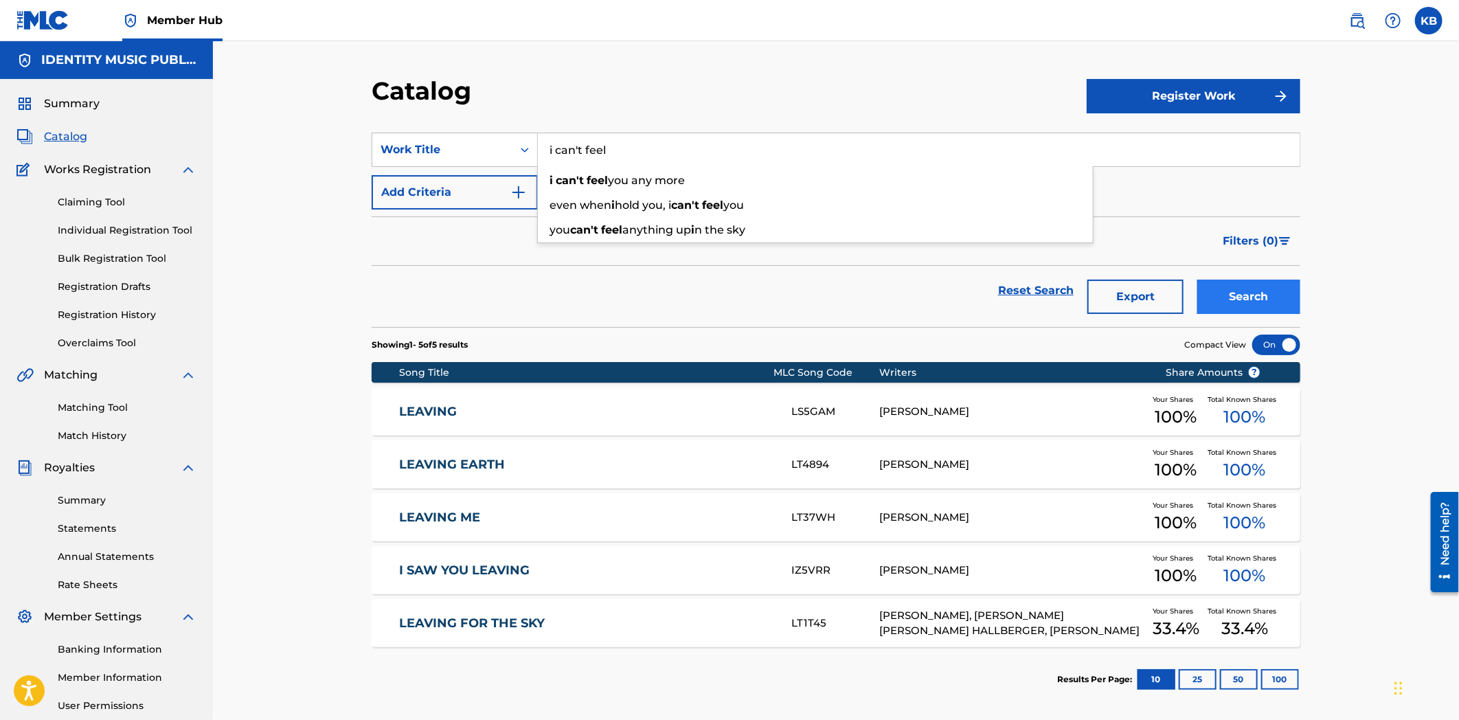
type input "i can't feel"
click at [1244, 298] on button "Search" at bounding box center [1248, 297] width 103 height 34
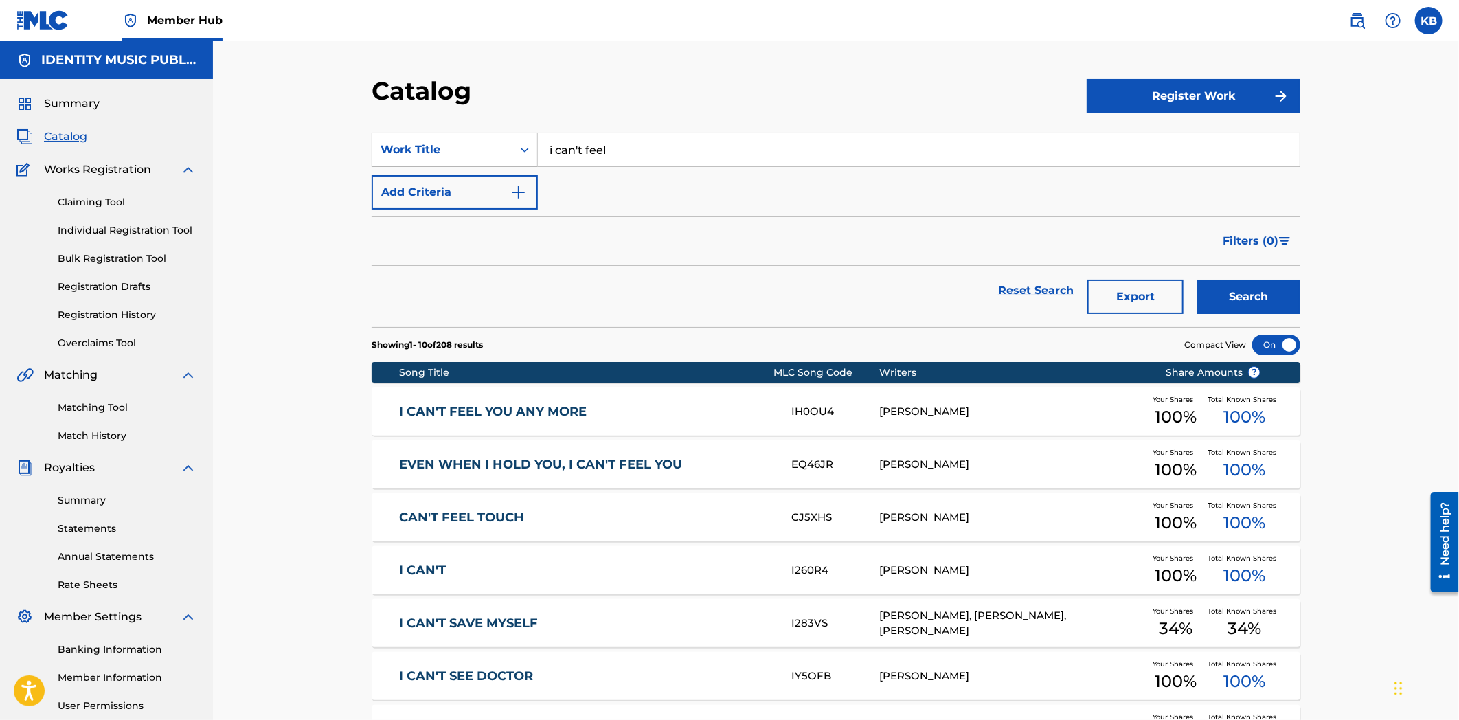
click at [442, 152] on div "Work Title" at bounding box center [443, 150] width 124 height 16
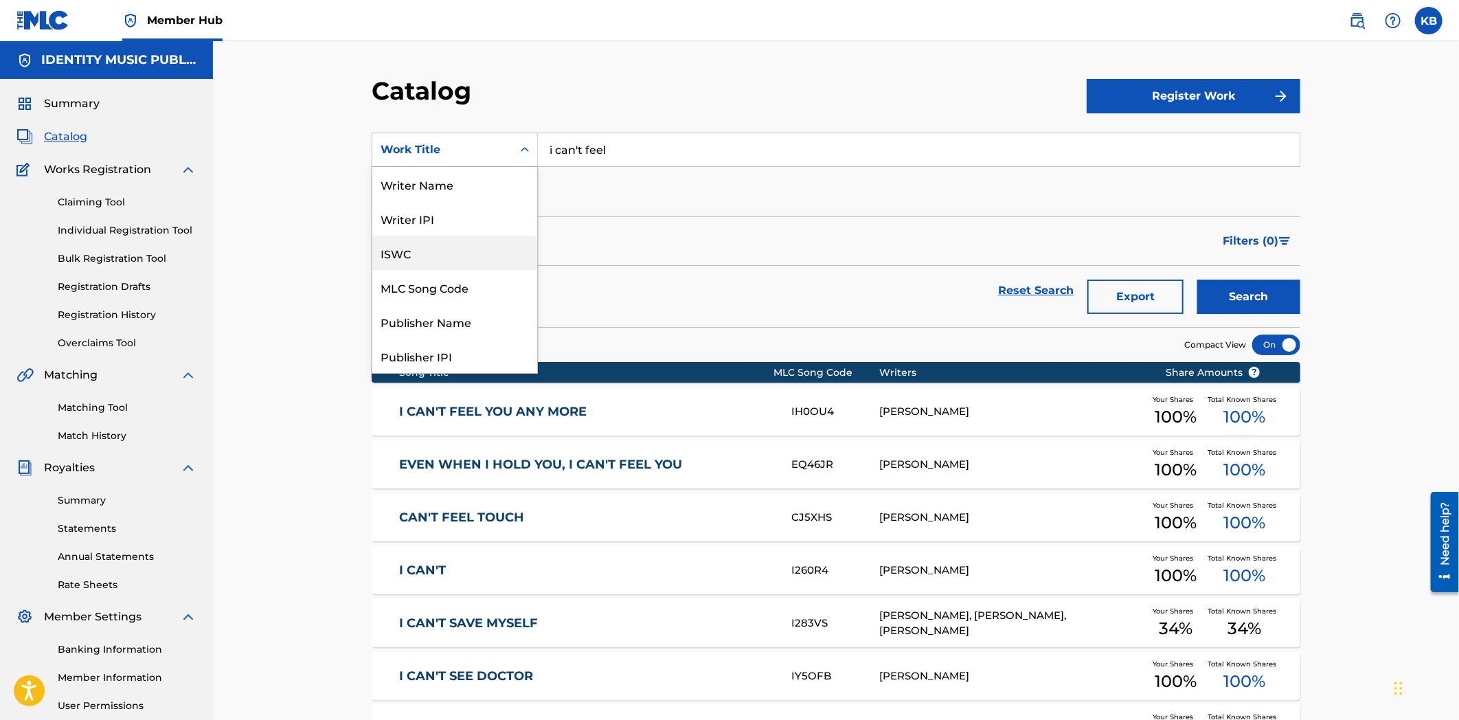
click at [413, 256] on div "ISWC" at bounding box center [454, 253] width 165 height 34
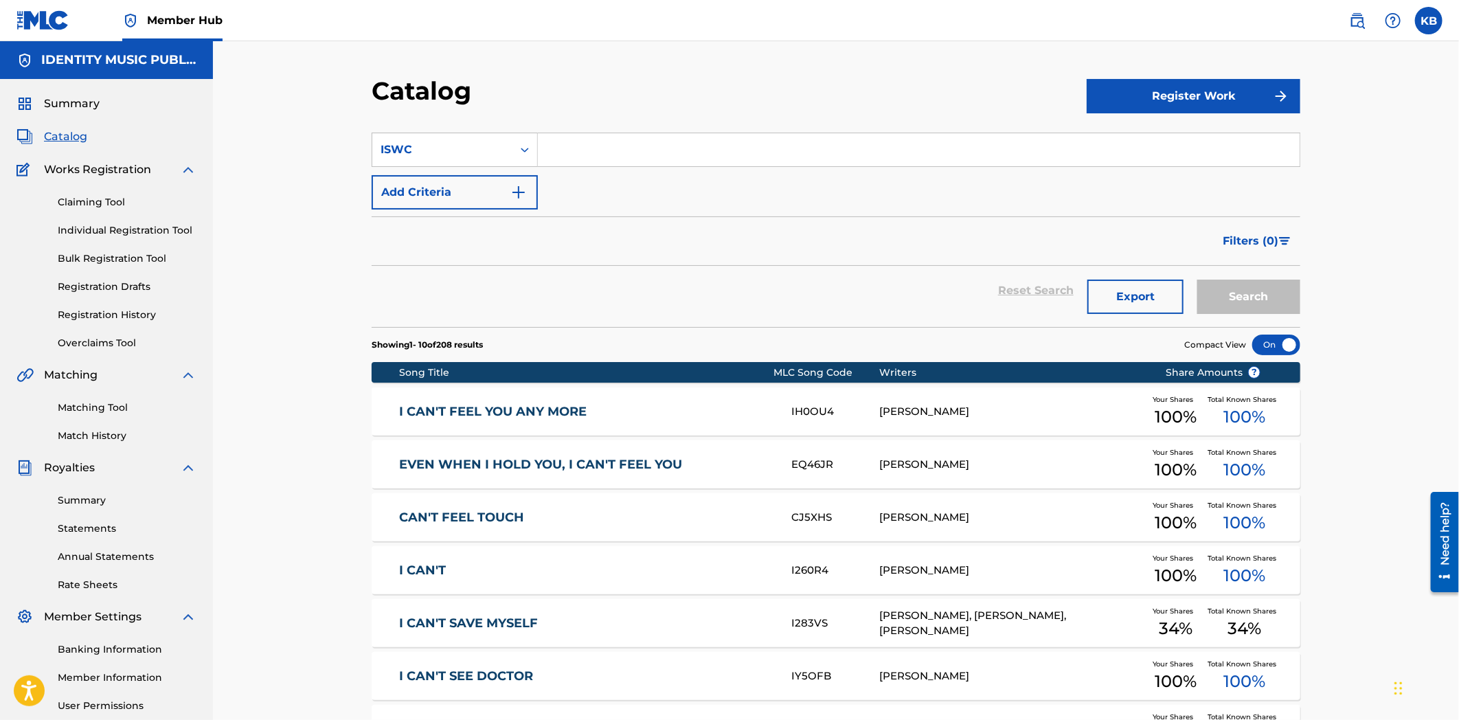
click at [661, 155] on input "Search Form" at bounding box center [919, 149] width 762 height 33
paste input "T3264929791"
click at [1210, 289] on button "Search" at bounding box center [1248, 297] width 103 height 34
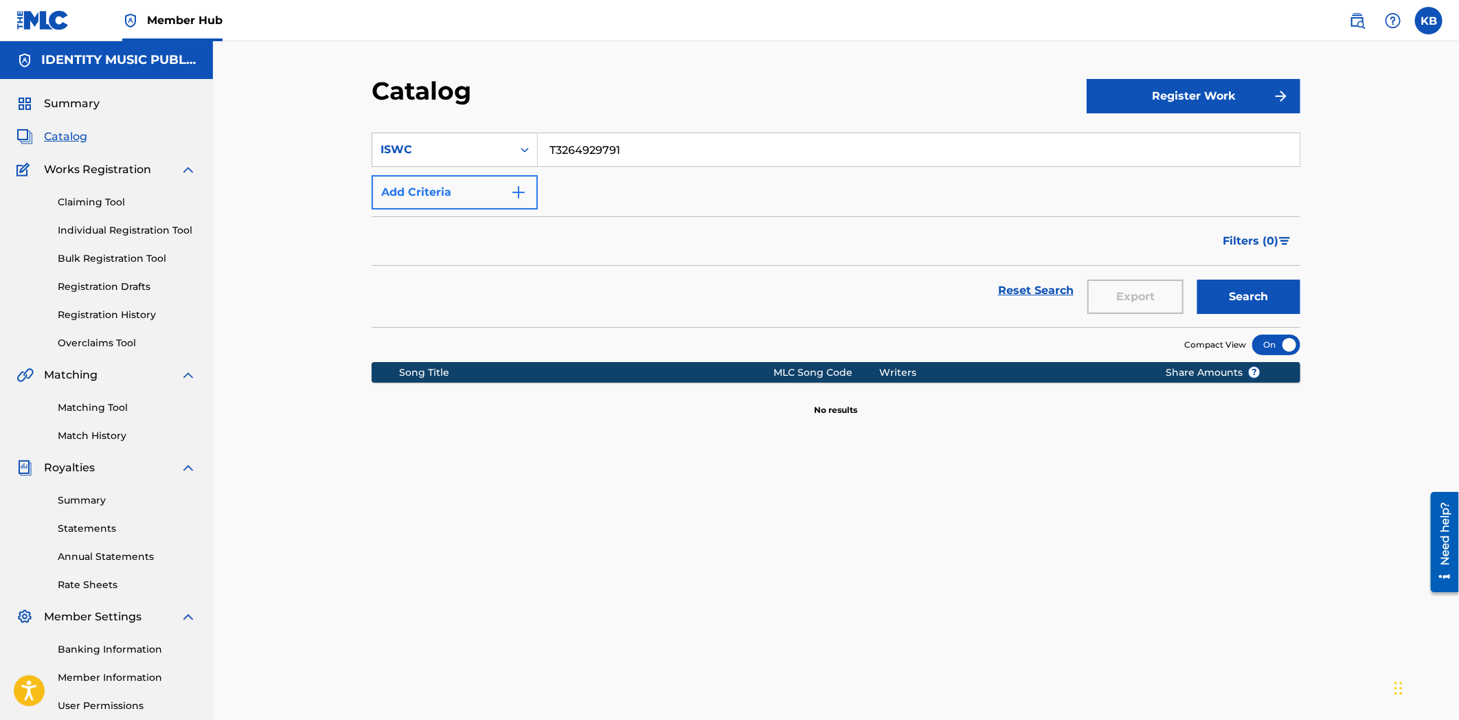
drag, startPoint x: 662, startPoint y: 146, endPoint x: 485, endPoint y: 177, distance: 179.2
click at [482, 159] on div "SearchWithCriteria86823774-0e37-400d-a1f6-d2a265ba4722 ISWC T3264929791" at bounding box center [836, 150] width 929 height 34
paste input "6389548"
type input "T3266389548"
click at [1248, 302] on button "Search" at bounding box center [1248, 297] width 103 height 34
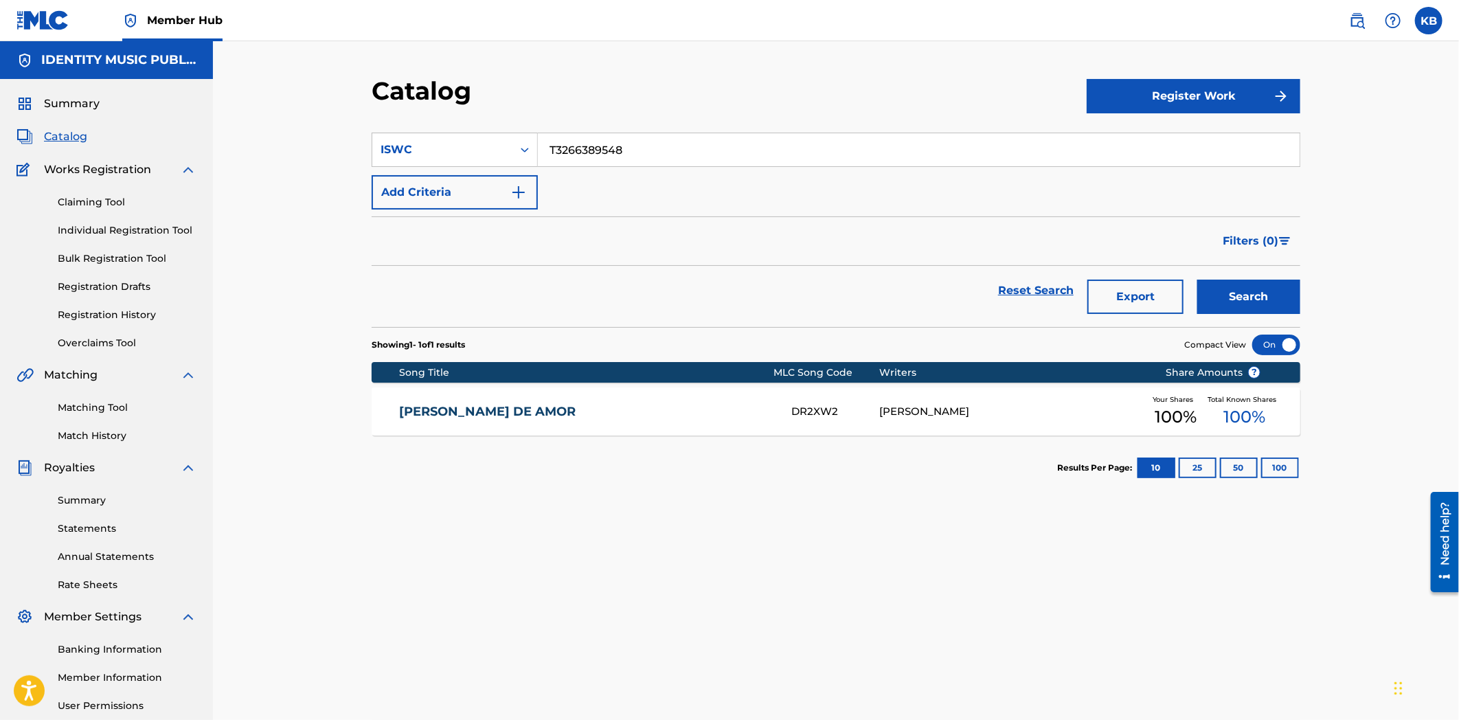
click at [544, 420] on div "[PERSON_NAME] DE AMOR DR2XW2 [PERSON_NAME] Your Shares 100 % Total Known Shares…" at bounding box center [836, 411] width 929 height 48
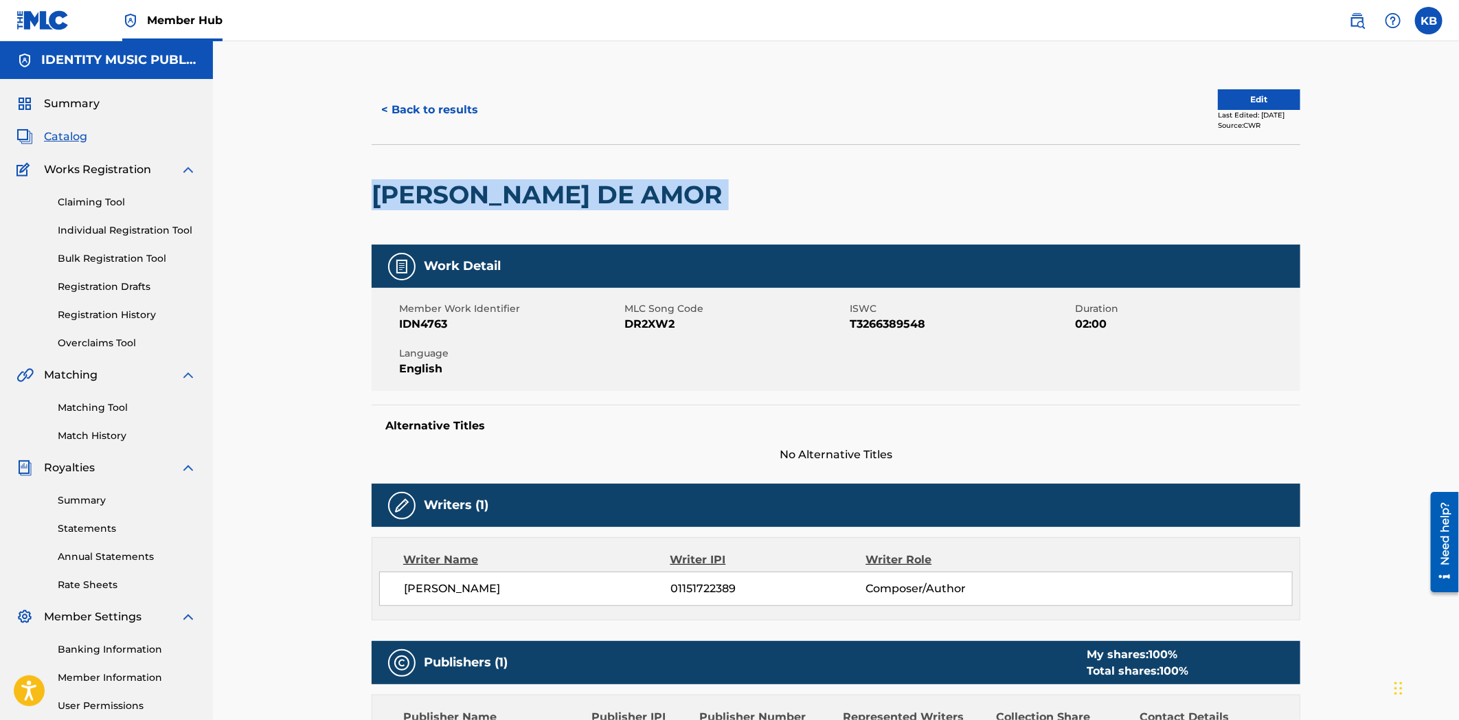
drag, startPoint x: 368, startPoint y: 188, endPoint x: 690, endPoint y: 194, distance: 322.3
click at [690, 194] on div "< Back to results Edit Last Edited: [DATE] Source: CWR [PERSON_NAME] DE AMOR Wo…" at bounding box center [836, 556] width 962 height 961
copy div "[PERSON_NAME] DE AMOR"
click at [729, 182] on div at bounding box center [836, 195] width 214 height 100
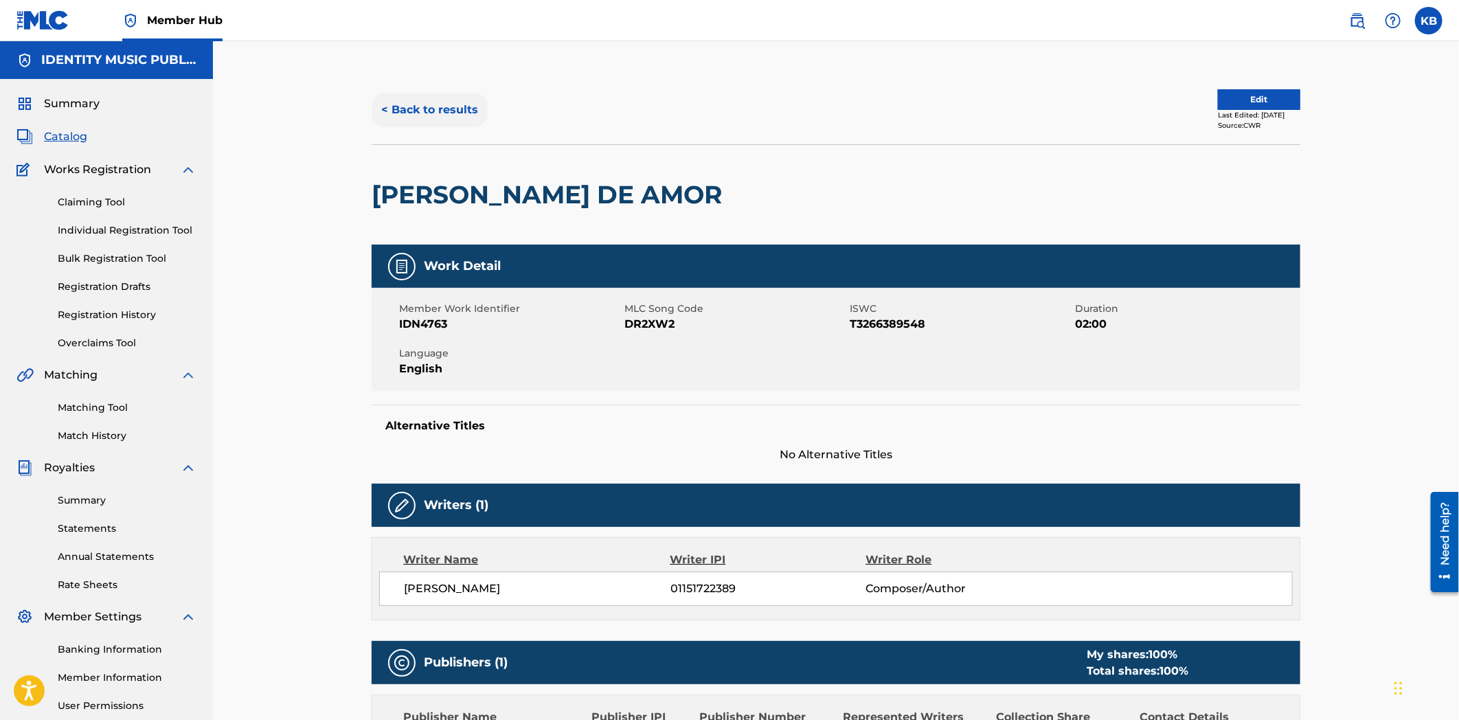
click at [434, 117] on button "< Back to results" at bounding box center [430, 110] width 116 height 34
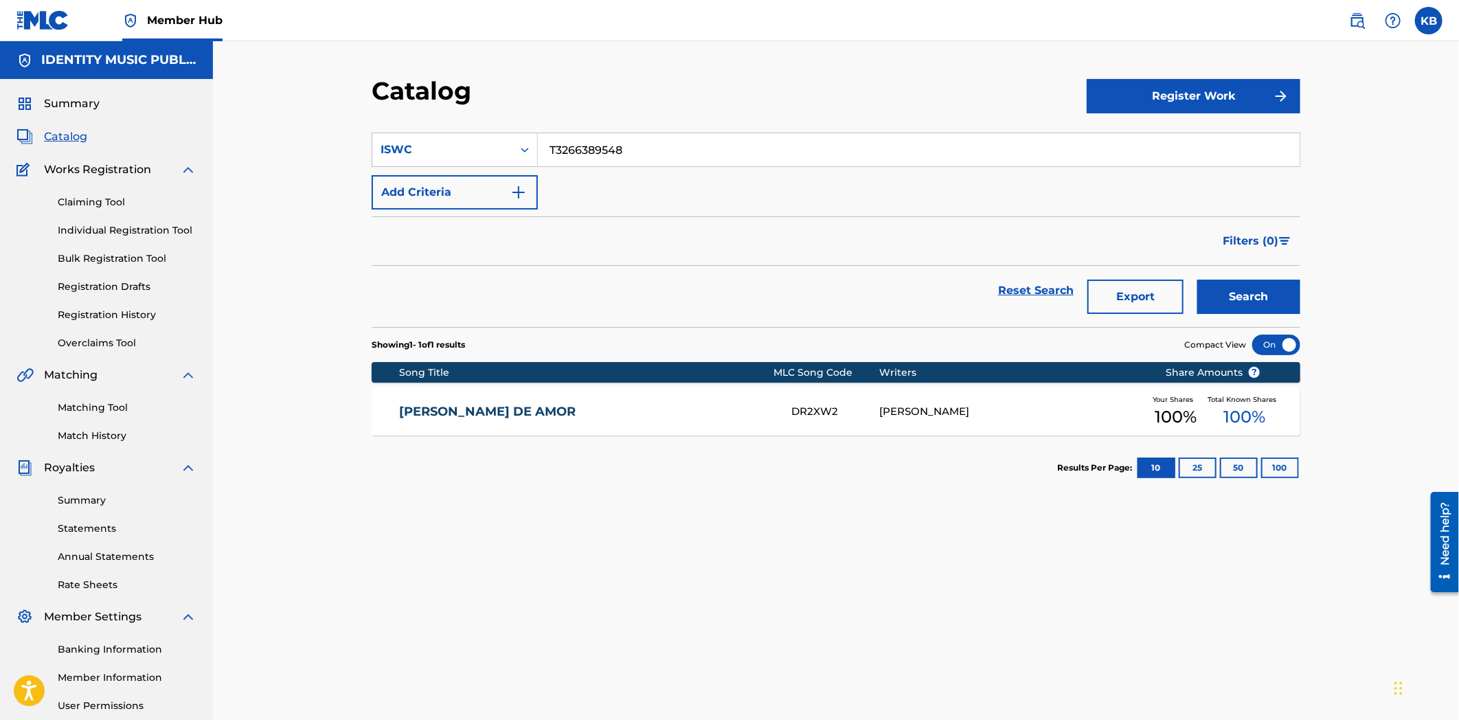
click at [720, 176] on div "SearchWithCriteria86823774-0e37-400d-a1f6-d2a265ba4722 ISWC T3266389548 Add Cri…" at bounding box center [836, 171] width 929 height 77
click at [709, 151] on input "T3266389548" at bounding box center [919, 149] width 762 height 33
click at [394, 158] on div "ISWC" at bounding box center [442, 150] width 140 height 26
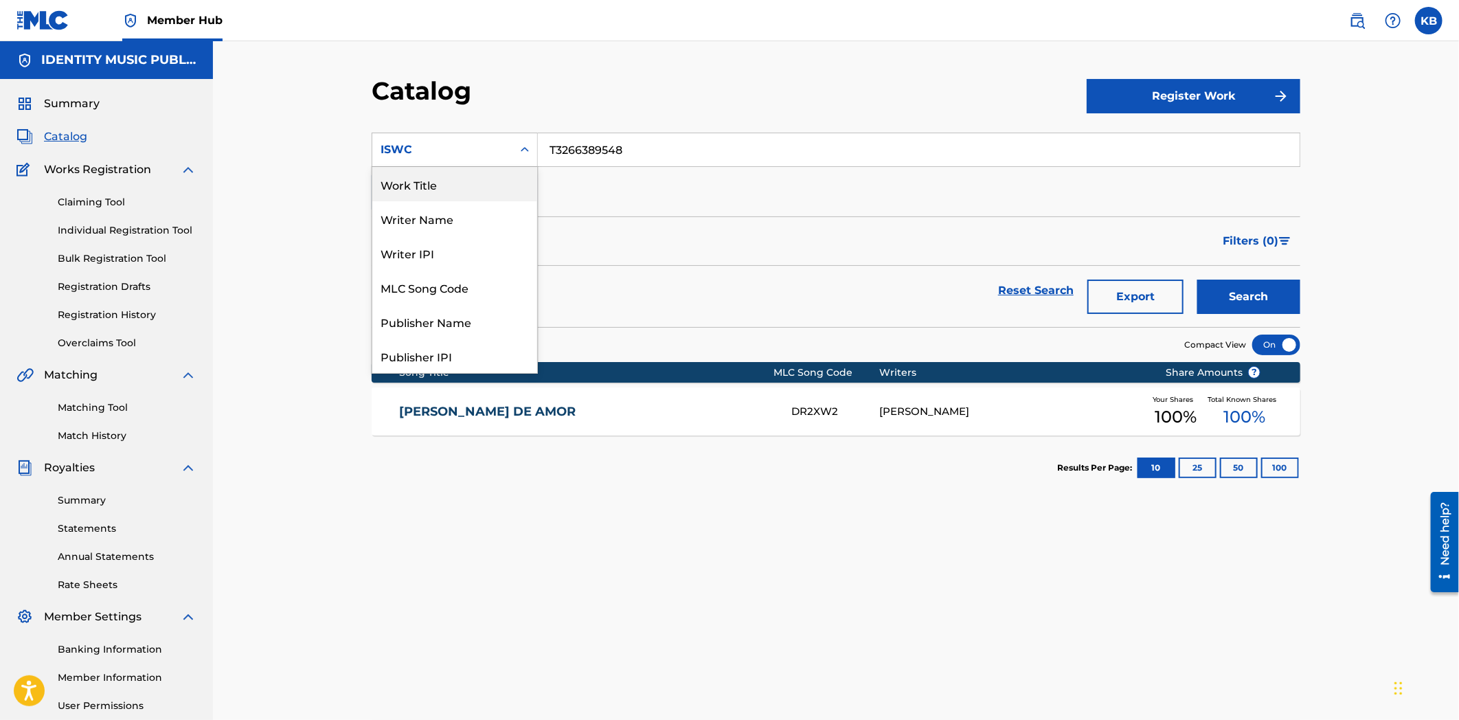
click at [433, 183] on div "Work Title" at bounding box center [454, 184] width 165 height 34
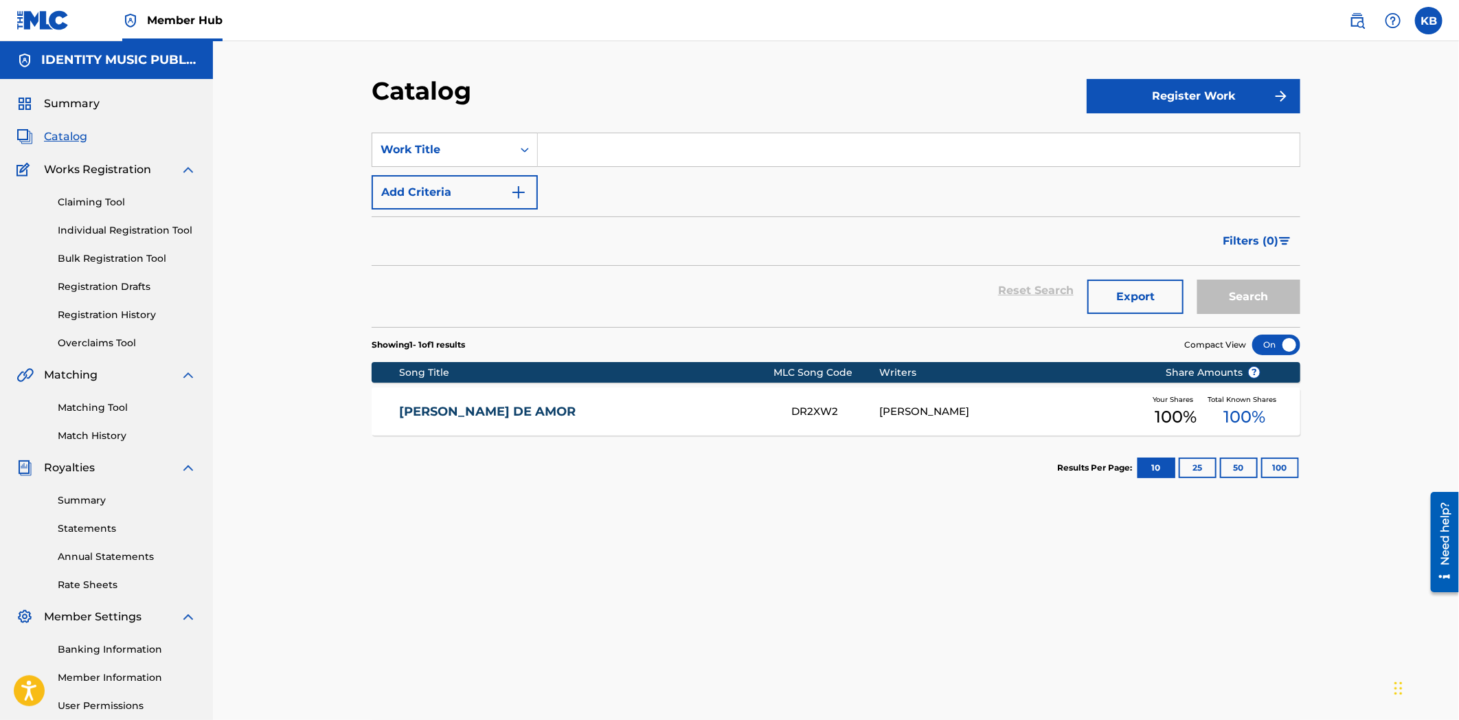
click at [660, 139] on input "Search Form" at bounding box center [919, 149] width 762 height 33
paste input "destruição"
click at [1245, 294] on button "Search" at bounding box center [1248, 297] width 103 height 34
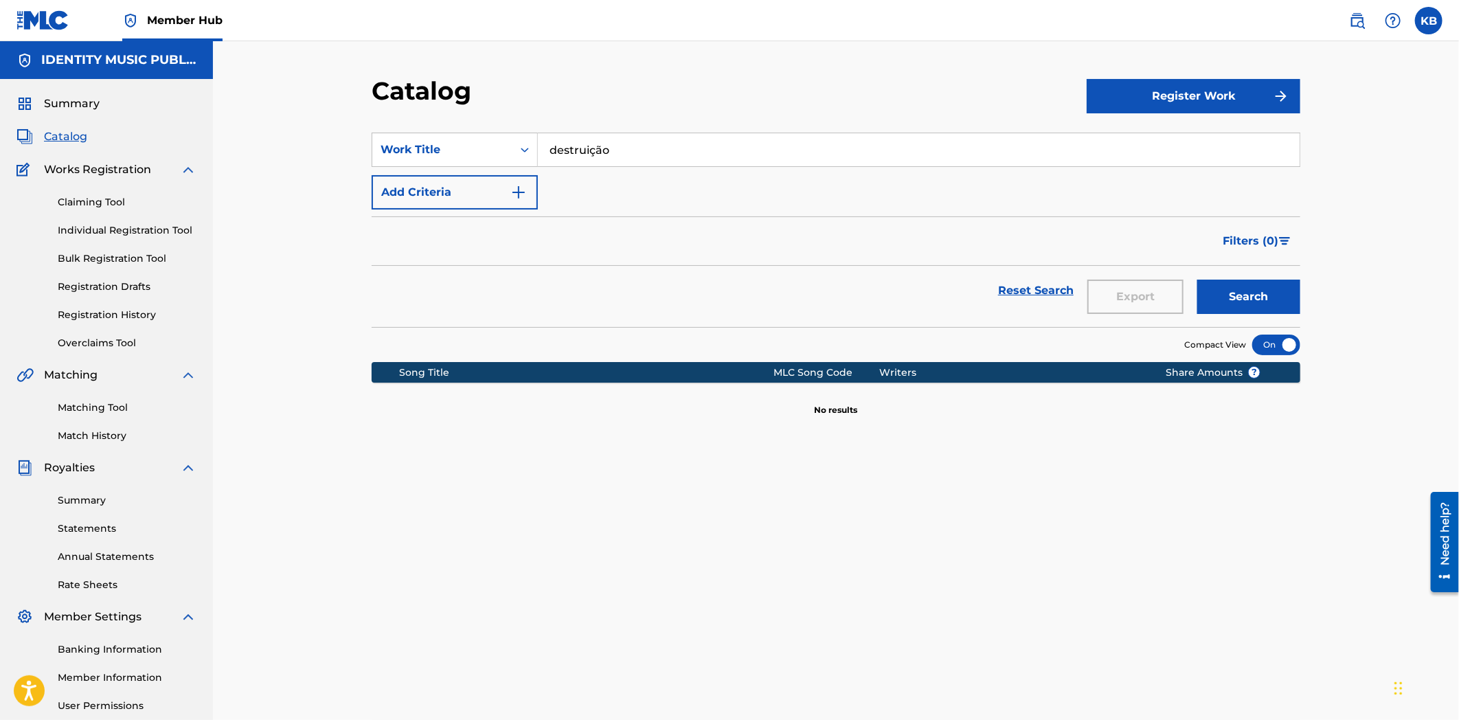
drag, startPoint x: 600, startPoint y: 150, endPoint x: 591, endPoint y: 150, distance: 9.6
click at [591, 150] on input "destruição" at bounding box center [919, 149] width 762 height 33
click at [1197, 280] on button "Search" at bounding box center [1248, 297] width 103 height 34
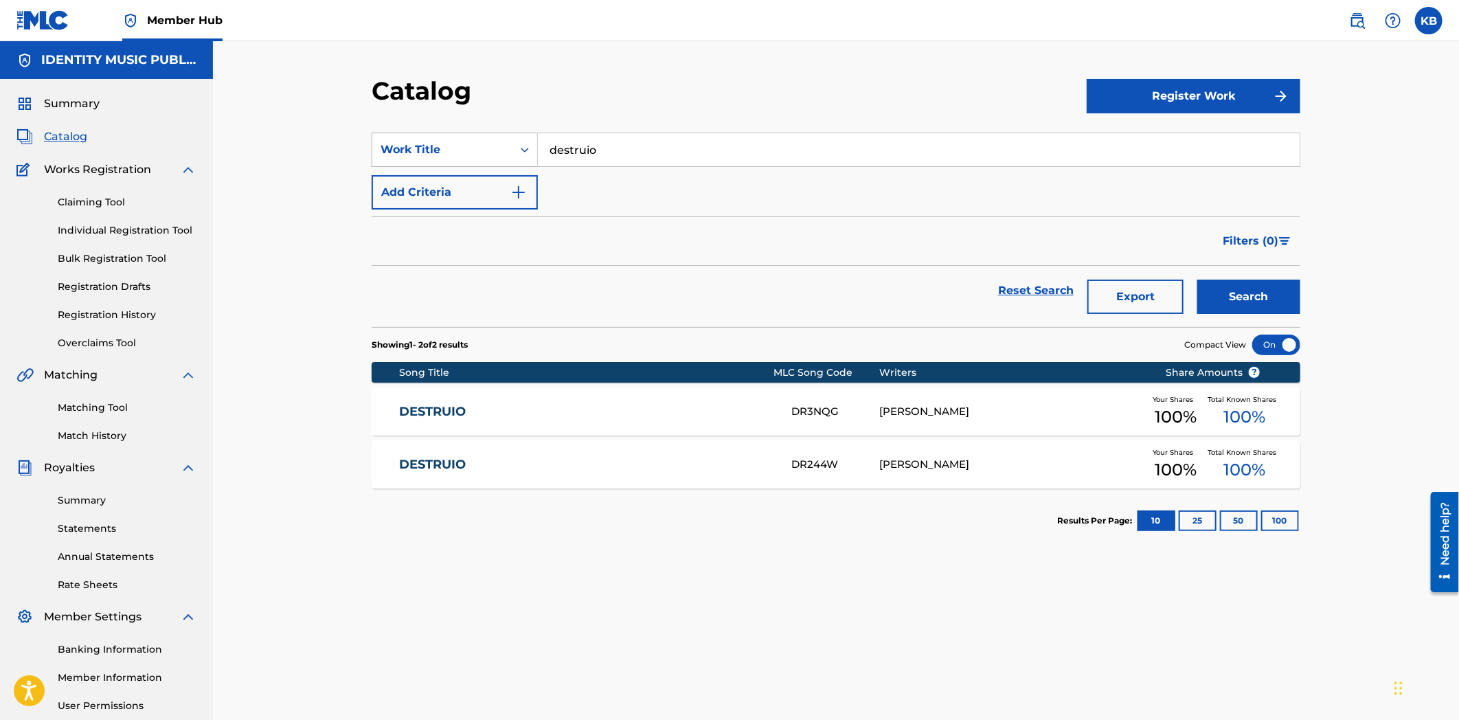
drag, startPoint x: 606, startPoint y: 148, endPoint x: 516, endPoint y: 157, distance: 90.4
click at [512, 155] on div "SearchWithCriteria86728d5c-e9af-4c41-ba50-7e1885d5a74e Work Title destruio" at bounding box center [836, 150] width 929 height 34
paste input "força do infinit"
click at [569, 148] on input "força do infinito" at bounding box center [919, 149] width 762 height 33
type input "fora do infinito"
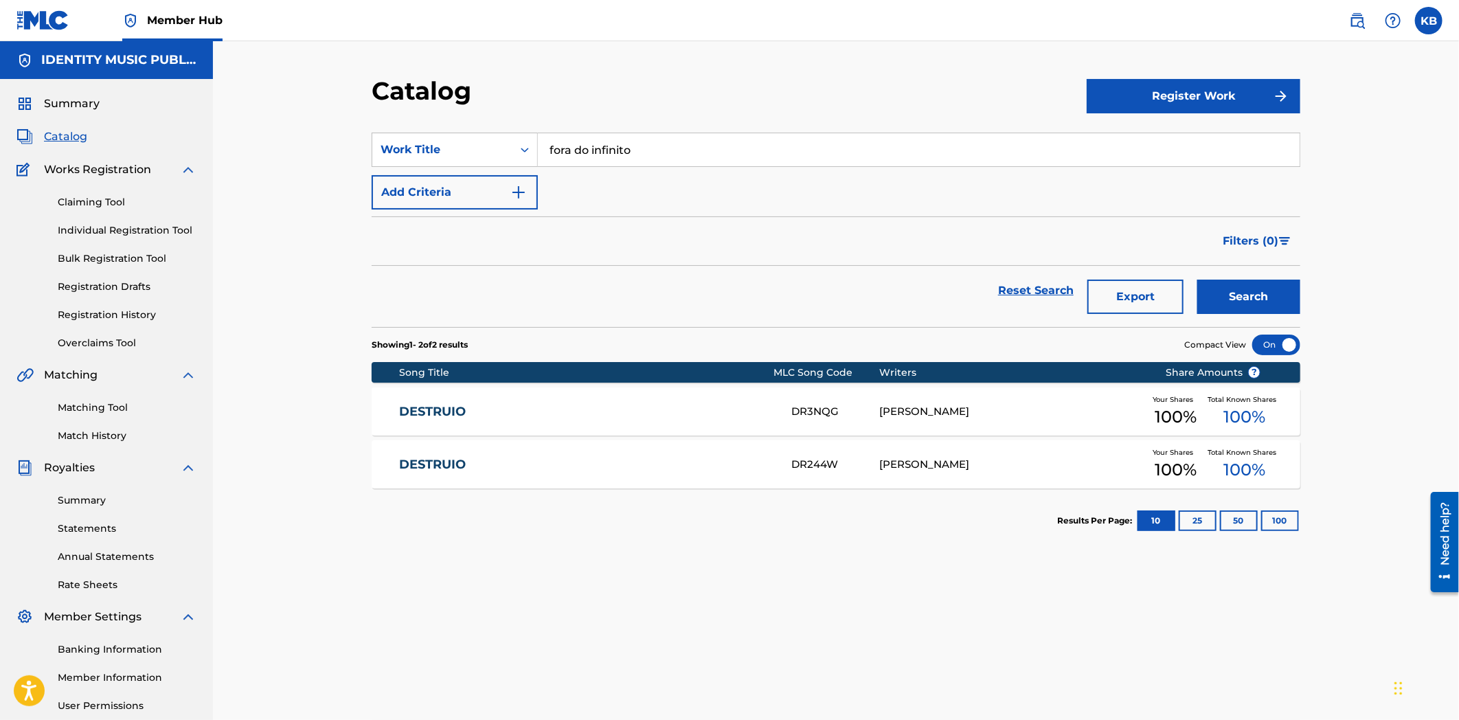
click at [1197, 280] on button "Search" at bounding box center [1248, 297] width 103 height 34
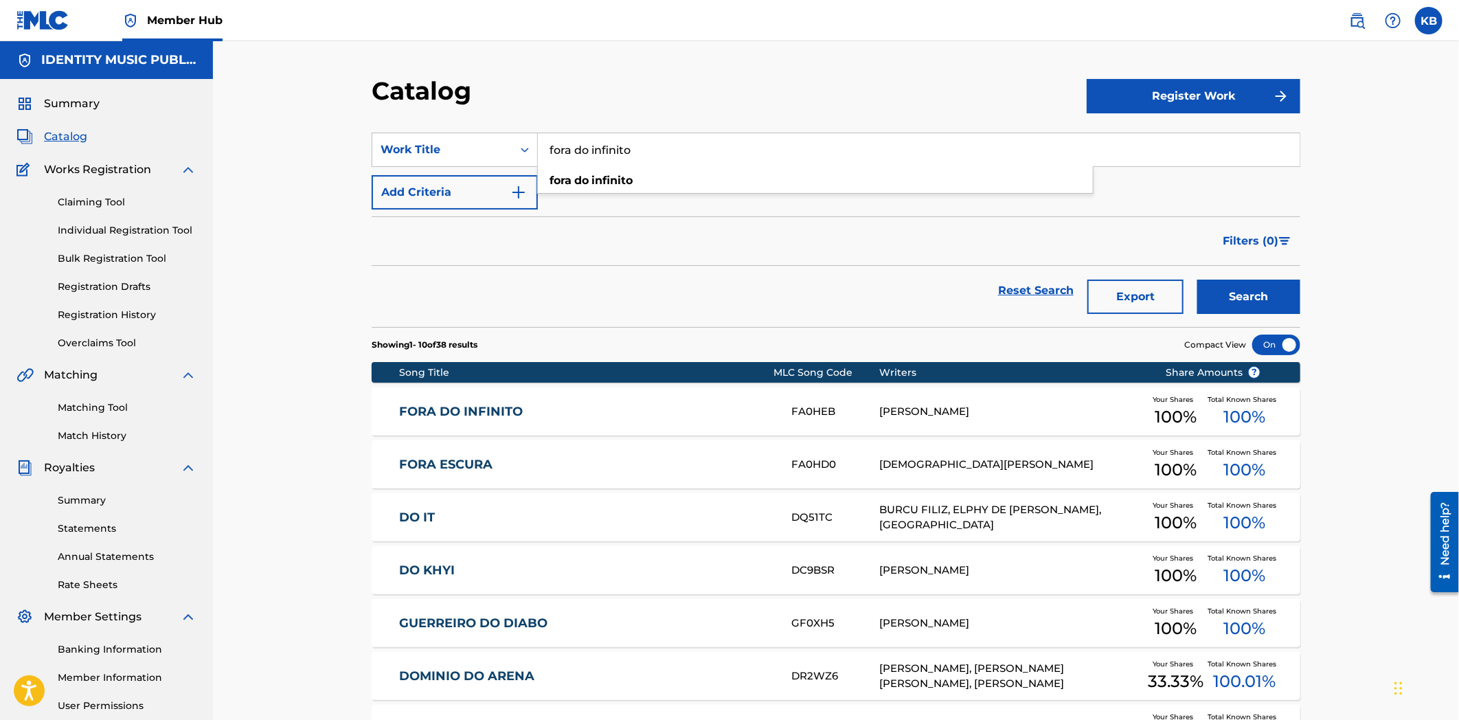
click at [678, 406] on link "FORA DO INFINITO" at bounding box center [587, 412] width 374 height 16
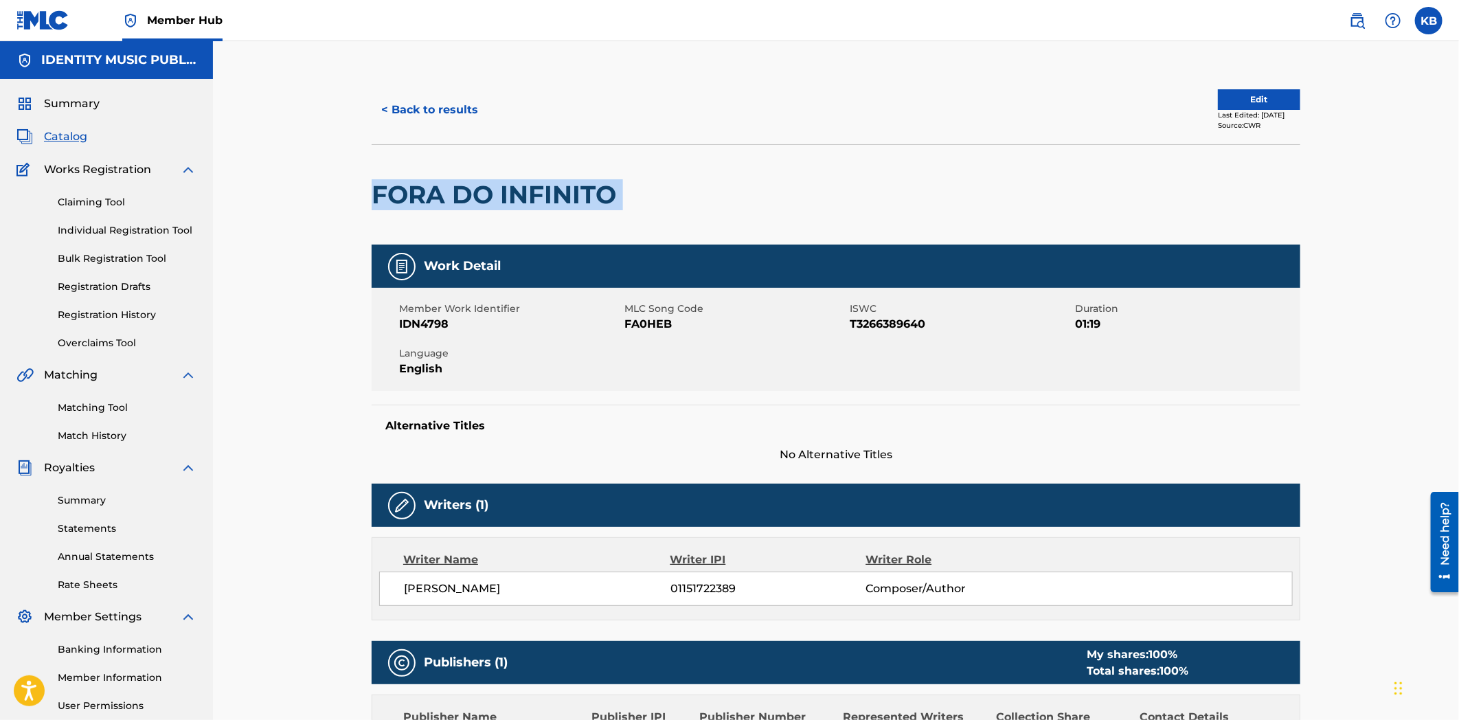
drag, startPoint x: 365, startPoint y: 184, endPoint x: 567, endPoint y: 196, distance: 203.0
click at [682, 191] on div "< Back to results Edit Last Edited: [DATE] Source: CWR FORA DO INFINITO Work De…" at bounding box center [836, 539] width 962 height 927
copy div "FORA DO INFINITO"
click at [433, 113] on button "< Back to results" at bounding box center [430, 110] width 116 height 34
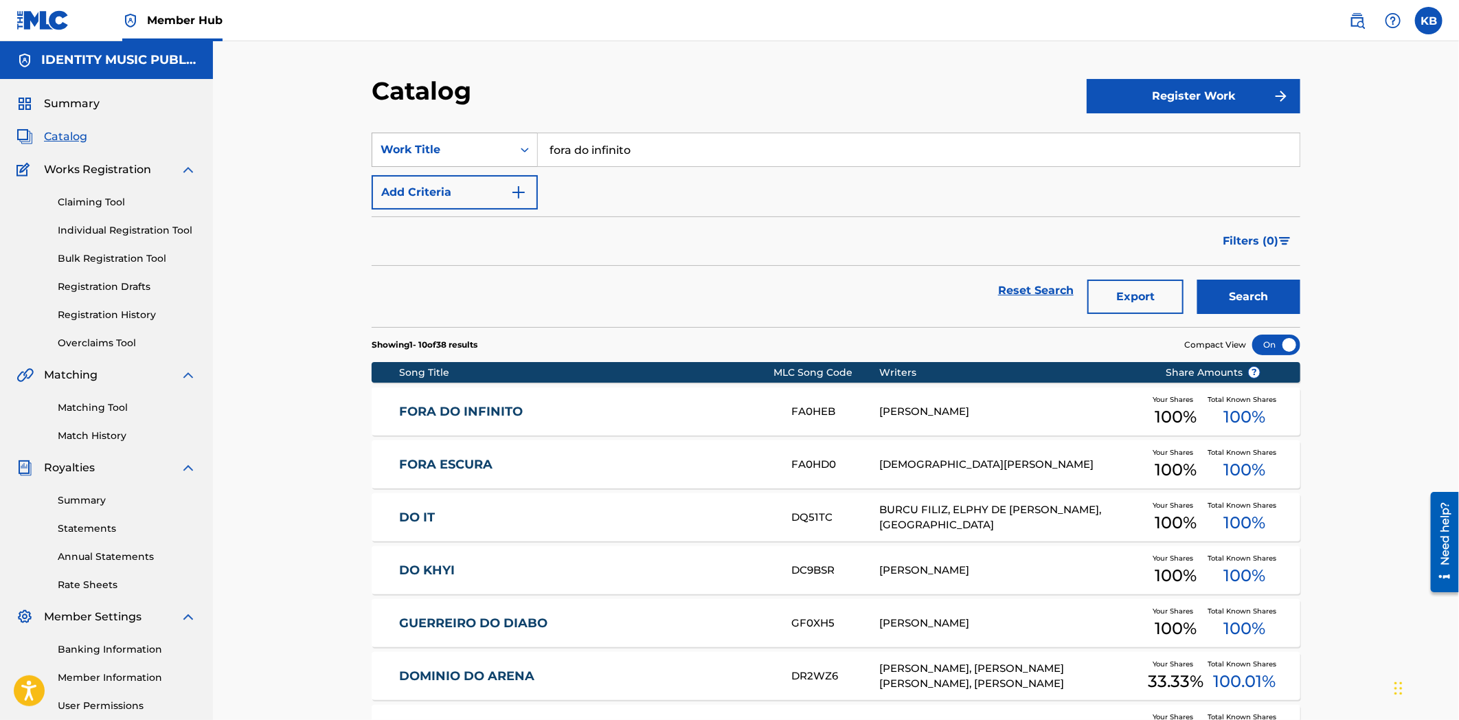
click at [464, 151] on div "Work Title" at bounding box center [443, 150] width 124 height 16
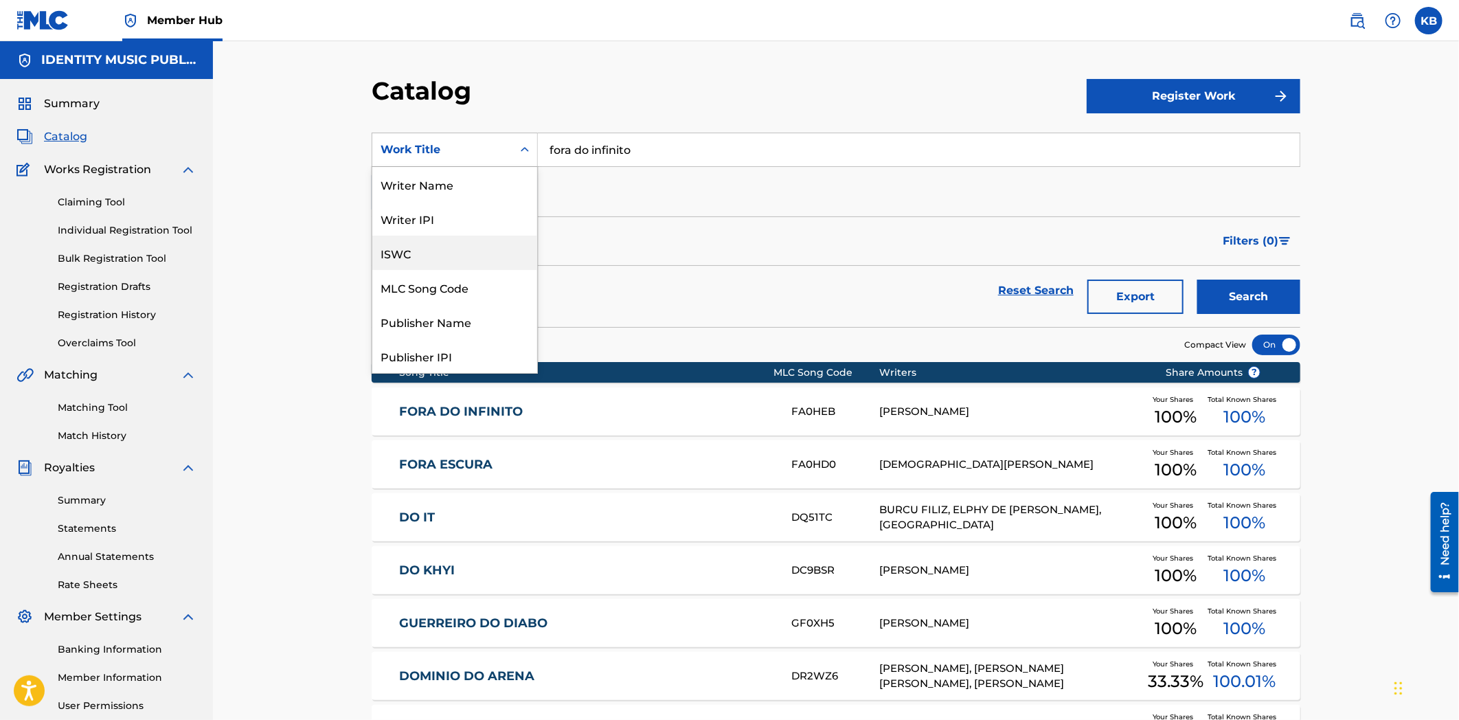
click at [409, 258] on div "ISWC" at bounding box center [454, 253] width 165 height 34
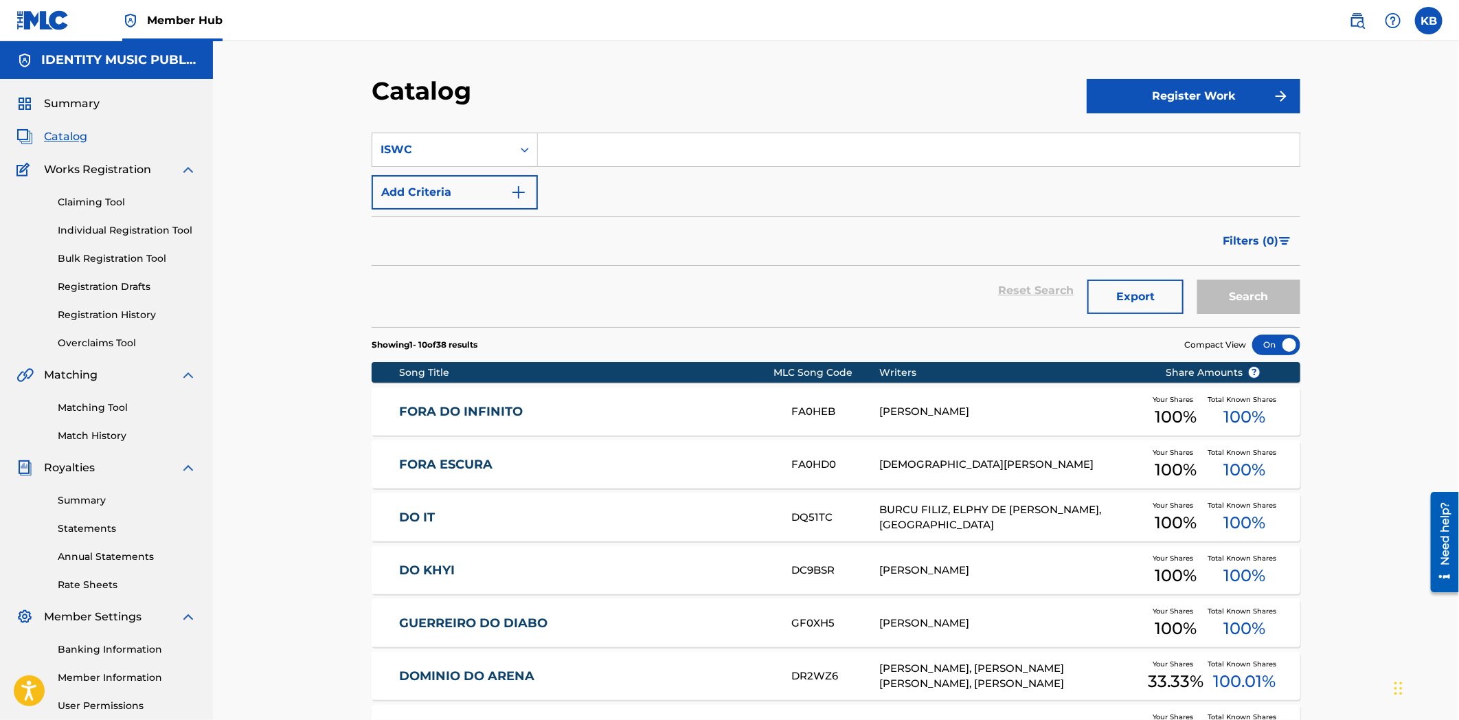
click at [672, 153] on input "Search Form" at bounding box center [919, 149] width 762 height 33
paste input "T3247477432"
type input "T3247477432"
click at [1245, 306] on button "Search" at bounding box center [1248, 297] width 103 height 34
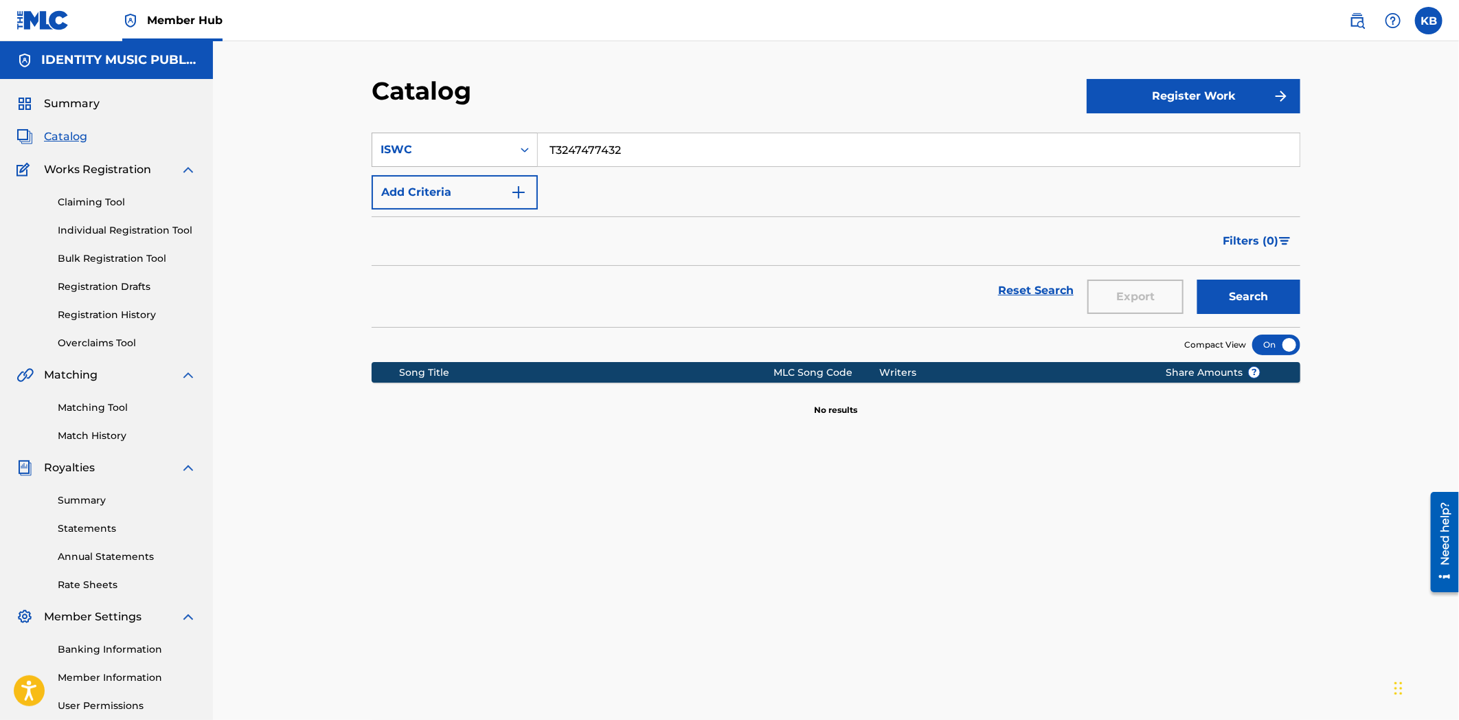
click at [444, 150] on div "ISWC" at bounding box center [443, 150] width 124 height 16
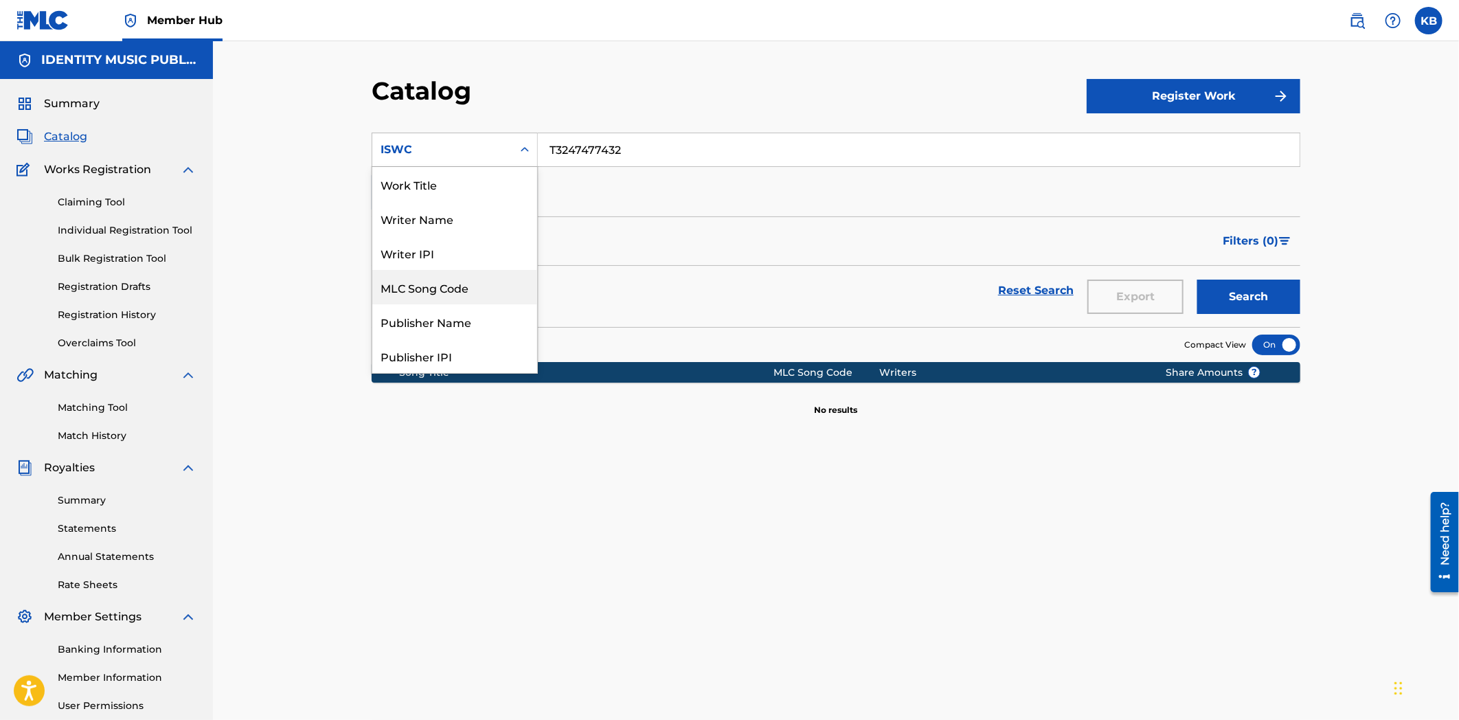
click at [438, 283] on div "MLC Song Code" at bounding box center [454, 287] width 165 height 34
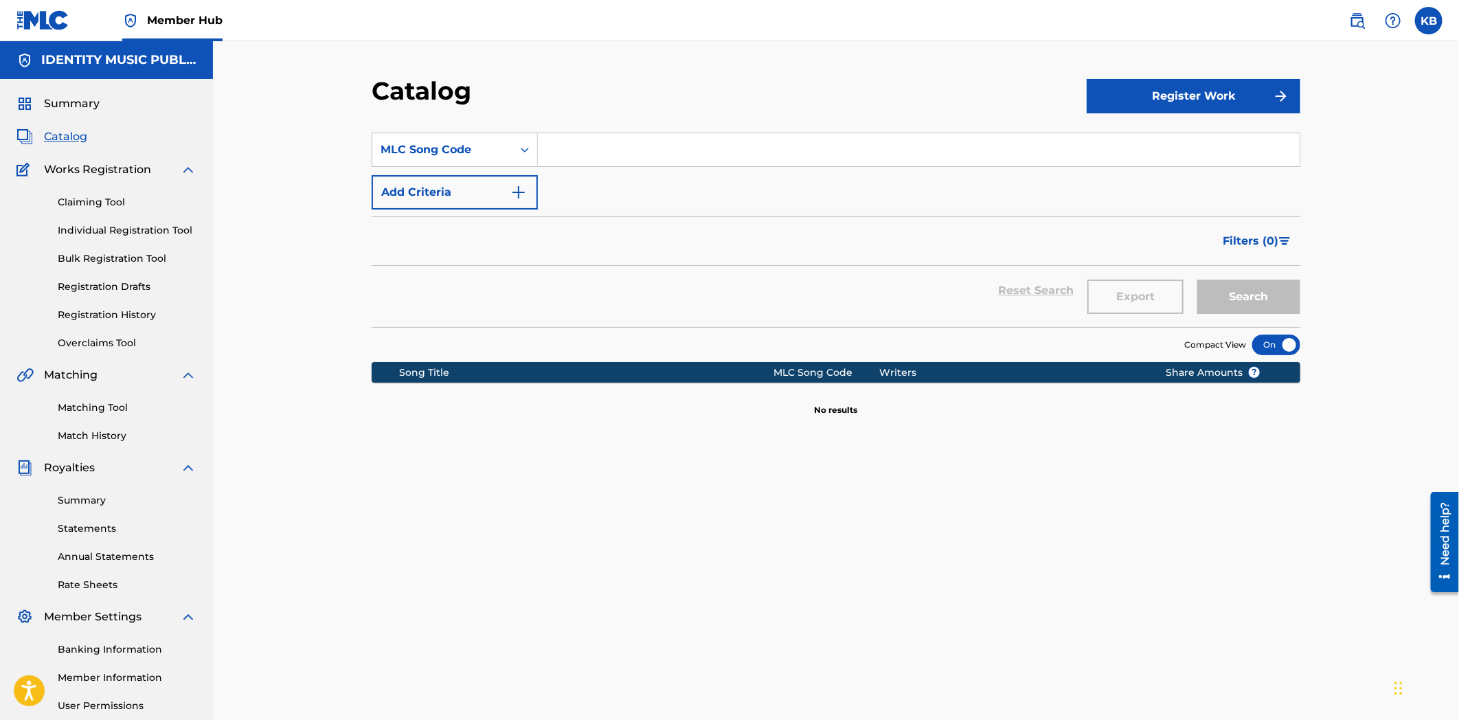
click at [587, 154] on input "Search Form" at bounding box center [919, 149] width 762 height 33
paste input "I32FGU"
type input "I32FGU"
click at [1267, 301] on button "Search" at bounding box center [1248, 297] width 103 height 34
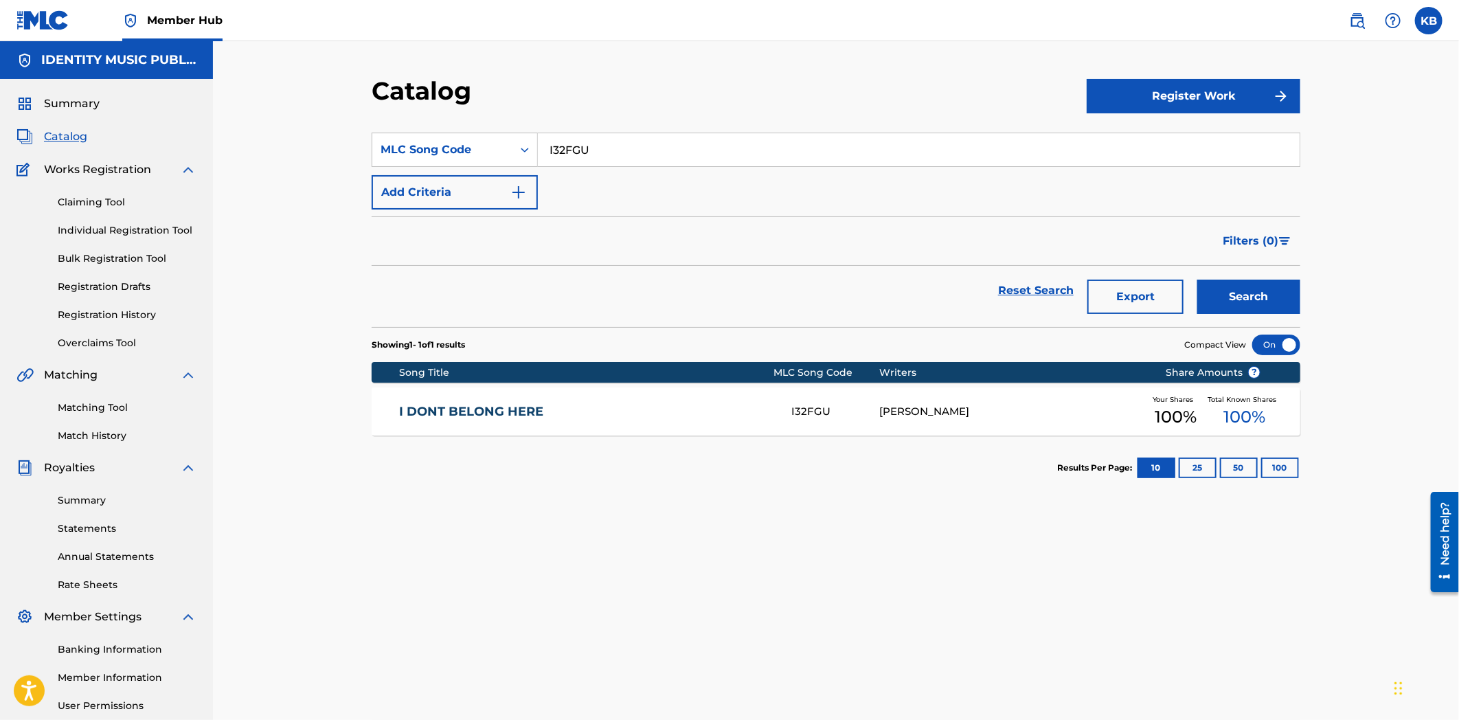
click at [632, 423] on div "I DONT BELONG HERE I32FGU [PERSON_NAME] Your Shares 100 % Total Known Shares 10…" at bounding box center [836, 411] width 929 height 48
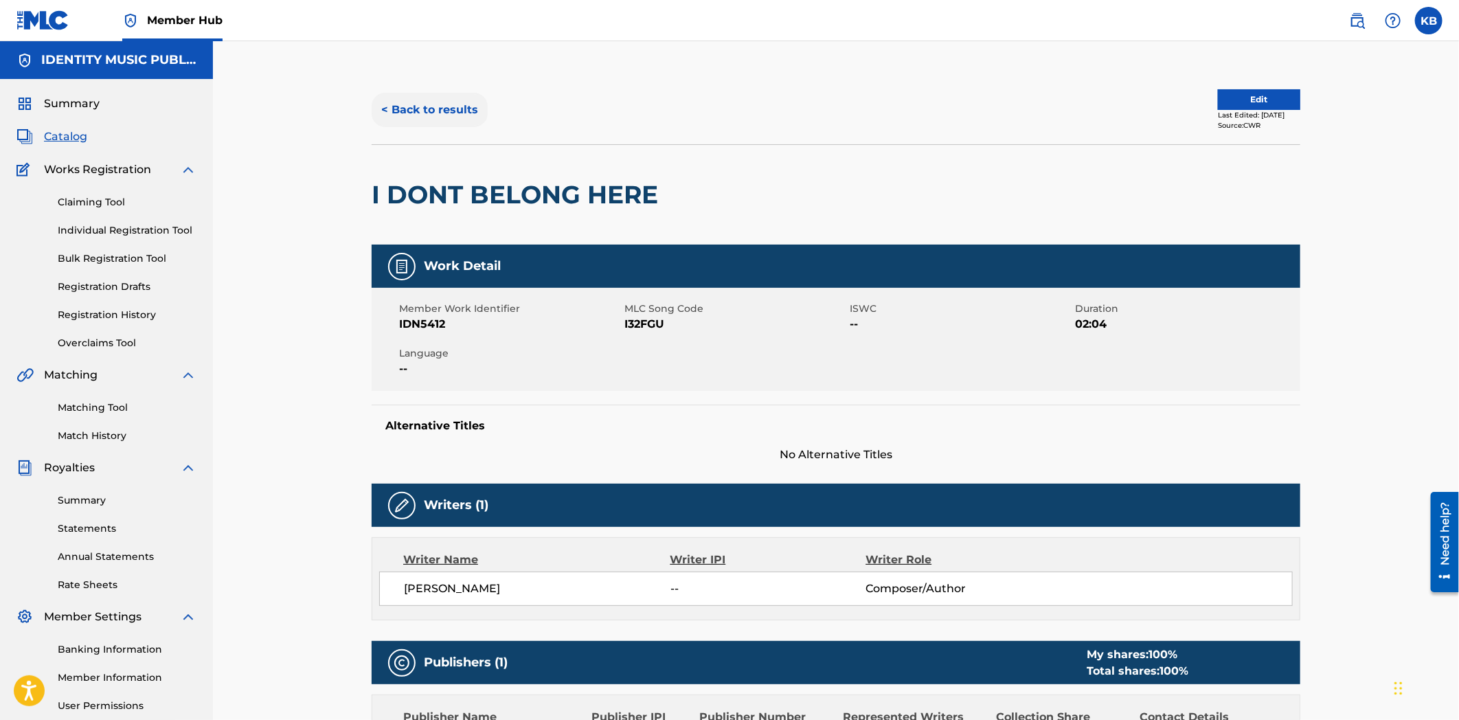
click at [386, 119] on button "< Back to results" at bounding box center [430, 110] width 116 height 34
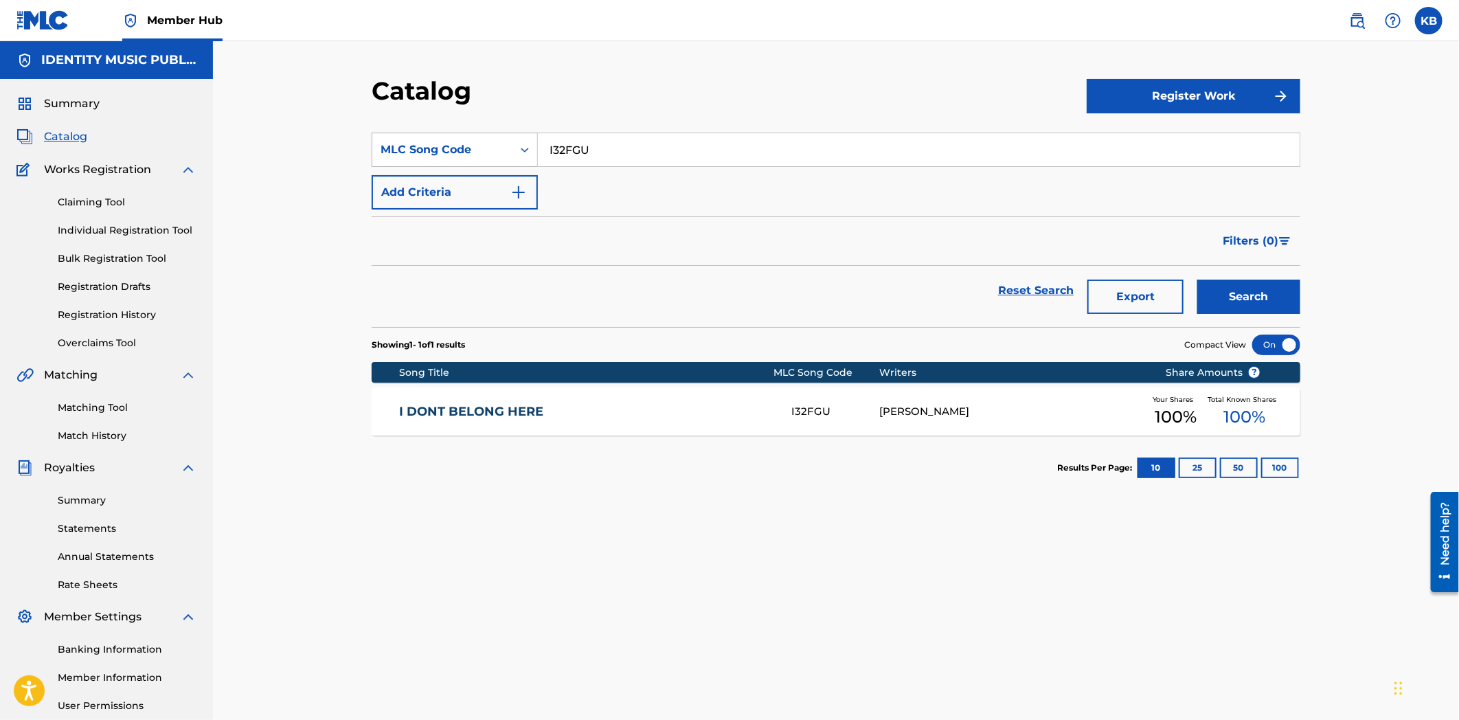
click at [444, 144] on div "MLC Song Code" at bounding box center [443, 150] width 124 height 16
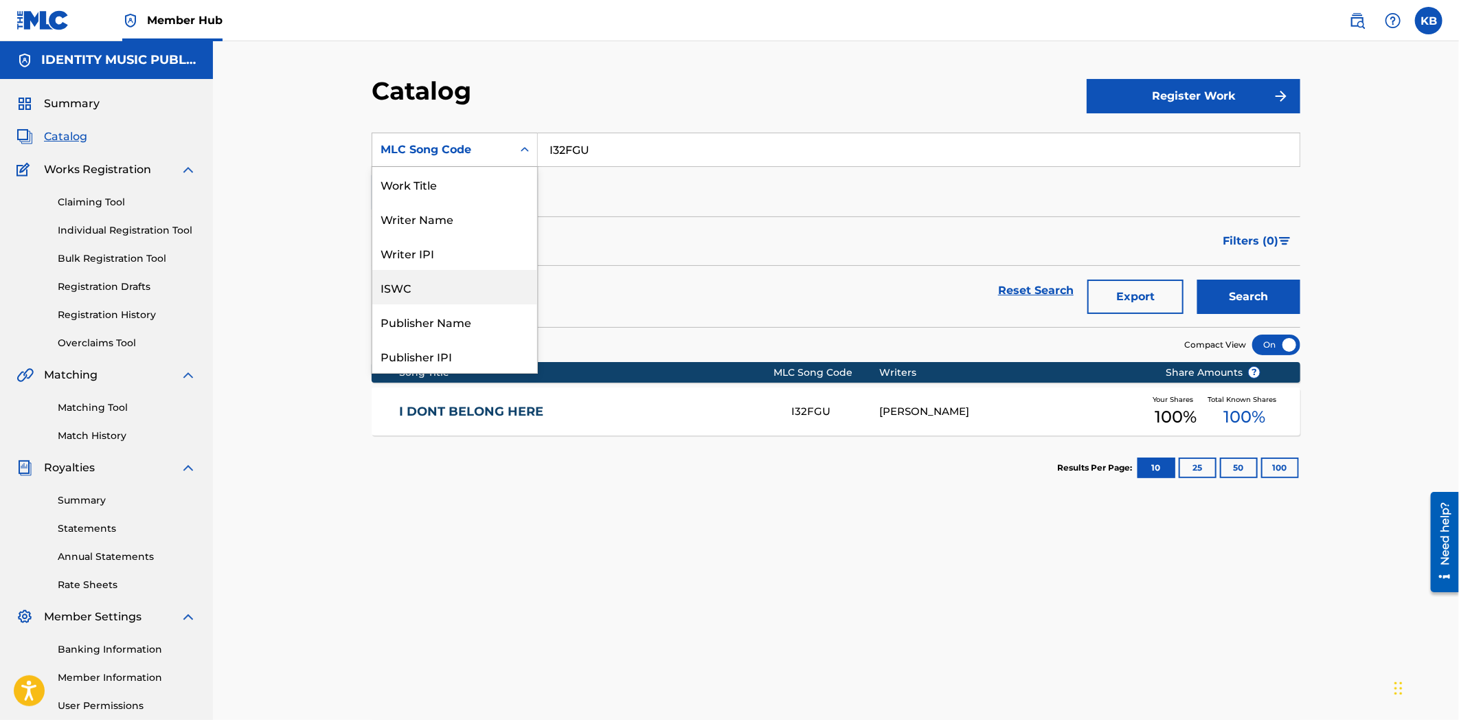
click at [419, 284] on div "ISWC" at bounding box center [454, 287] width 165 height 34
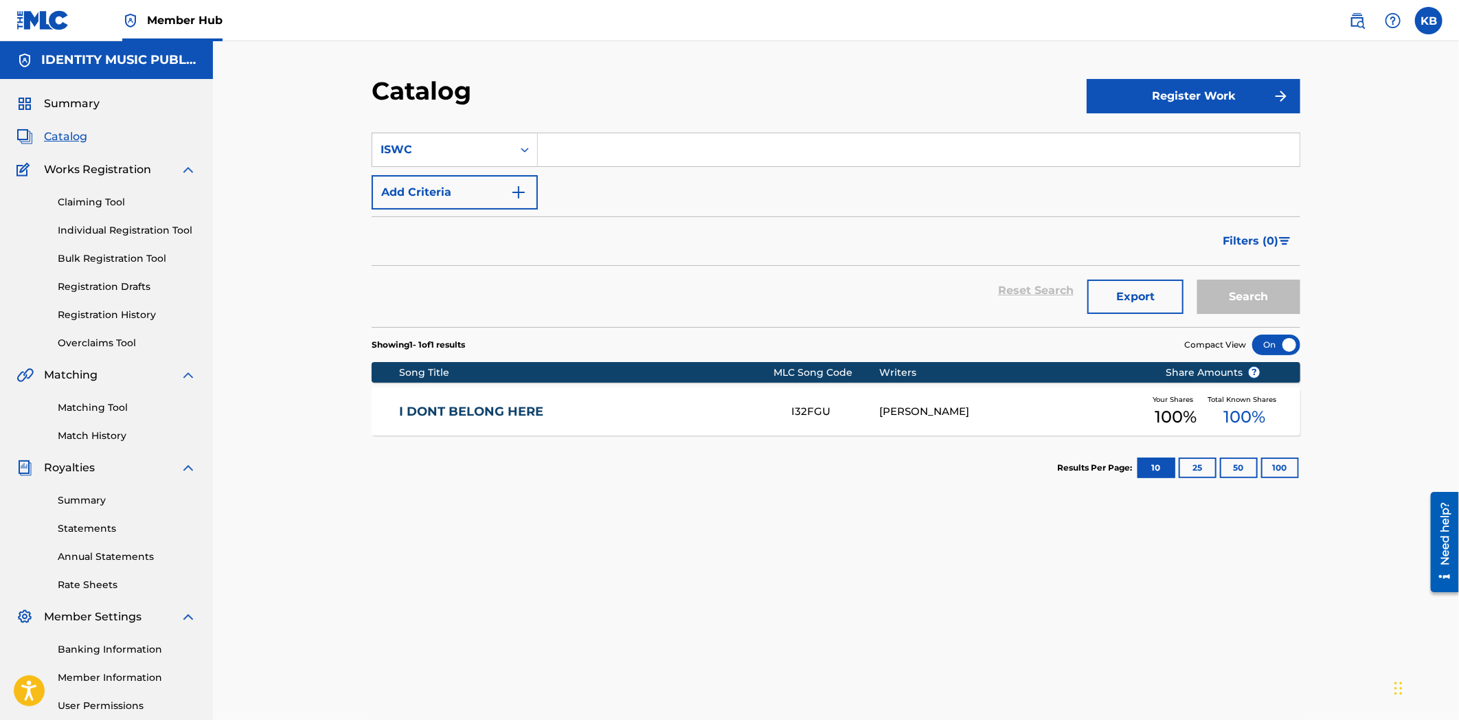
click at [598, 151] on input "Search Form" at bounding box center [919, 149] width 762 height 33
paste input "T3275616796"
type input "T3275616796"
click at [1272, 301] on button "Search" at bounding box center [1248, 297] width 103 height 34
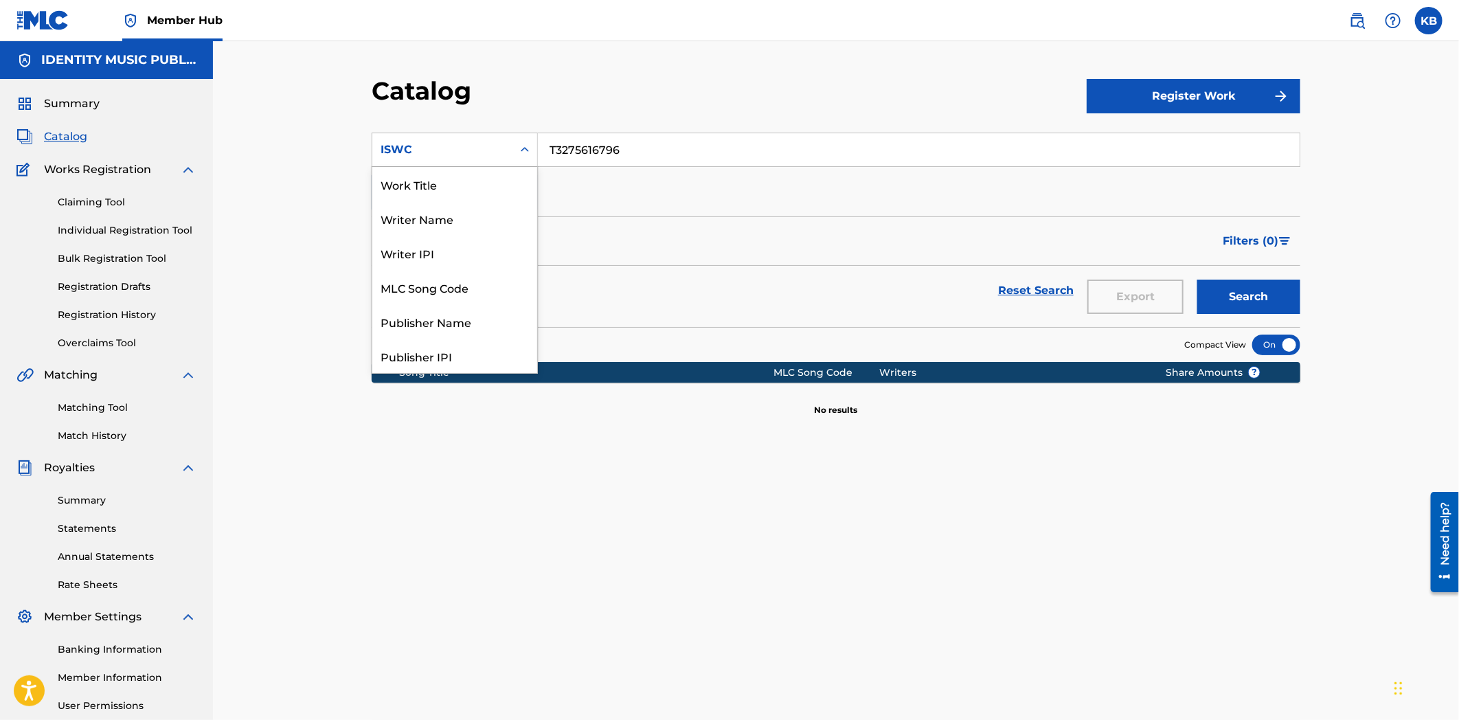
click at [419, 144] on div "ISWC" at bounding box center [443, 150] width 124 height 16
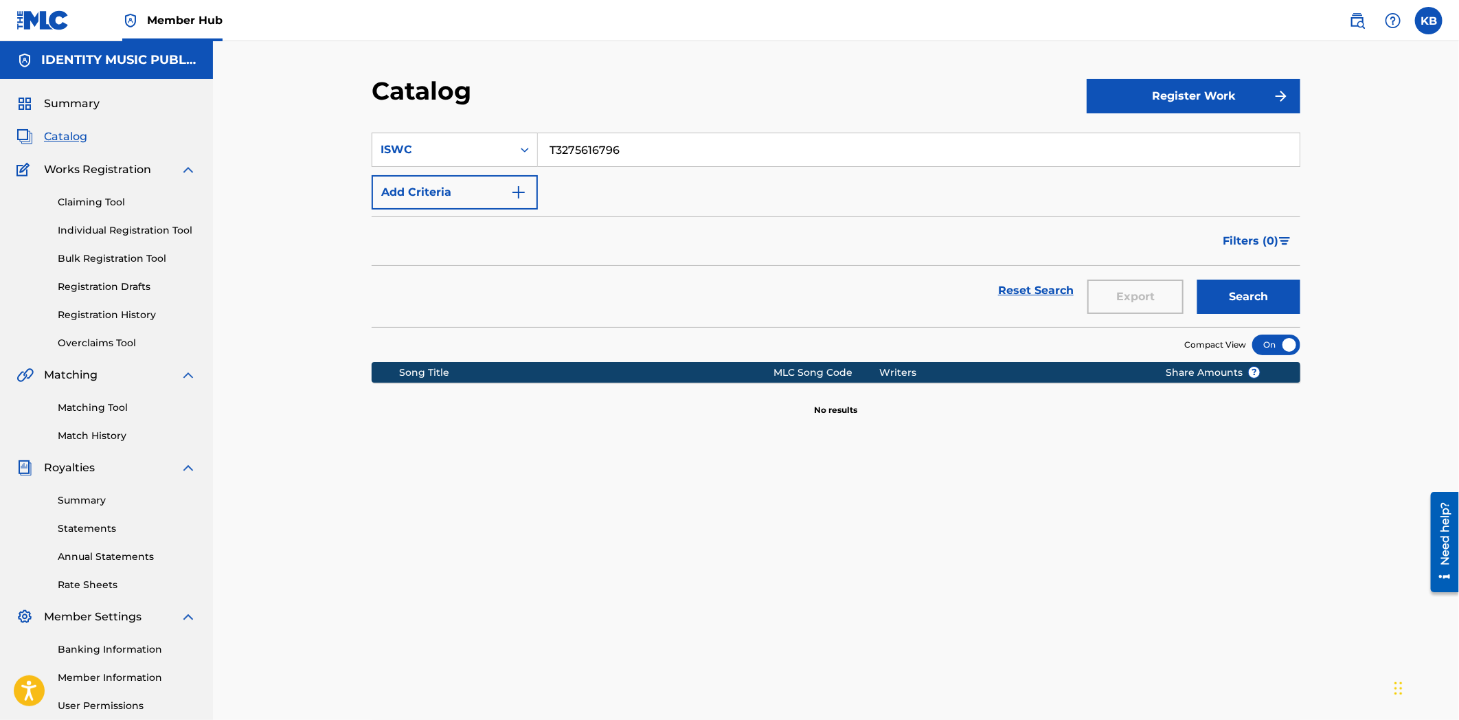
click at [462, 151] on div "ISWC" at bounding box center [443, 150] width 124 height 16
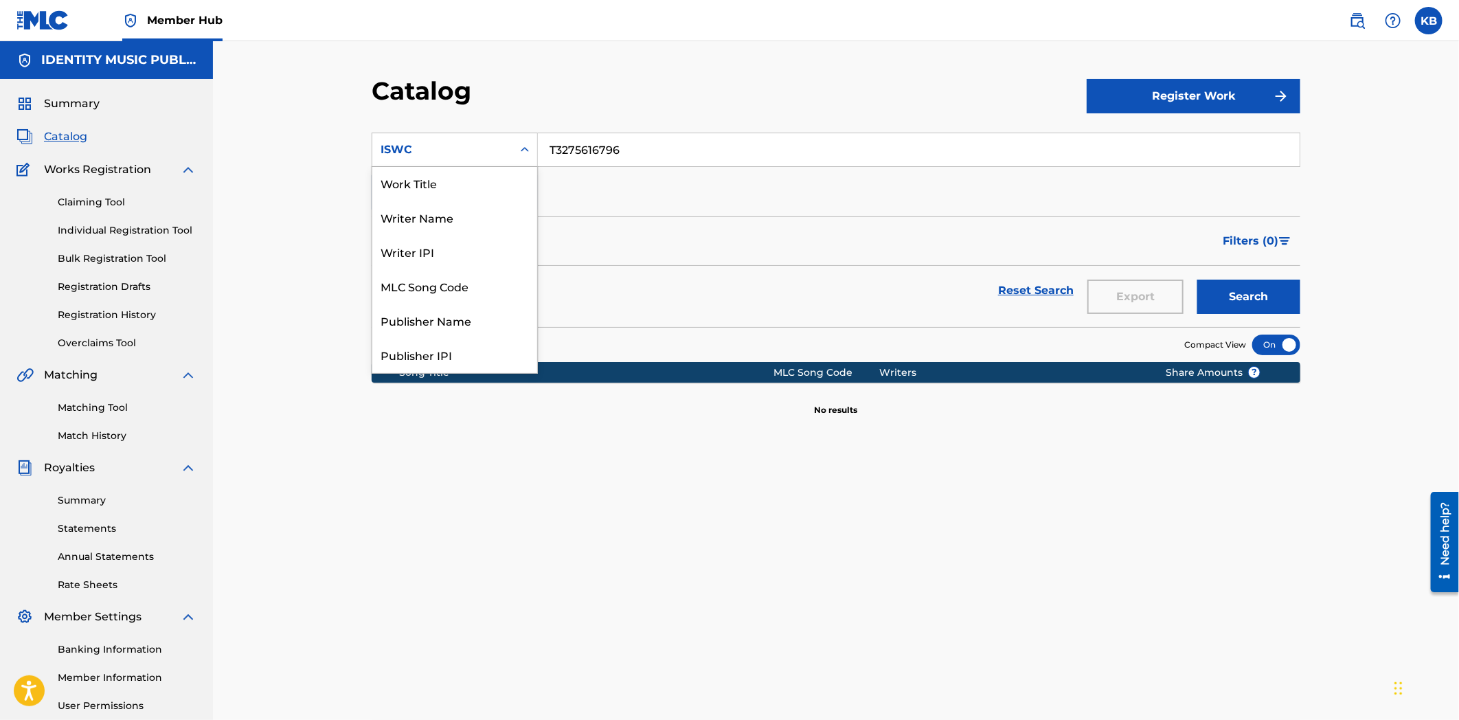
scroll to position [0, 0]
click at [421, 257] on div "Writer IPI" at bounding box center [454, 253] width 165 height 34
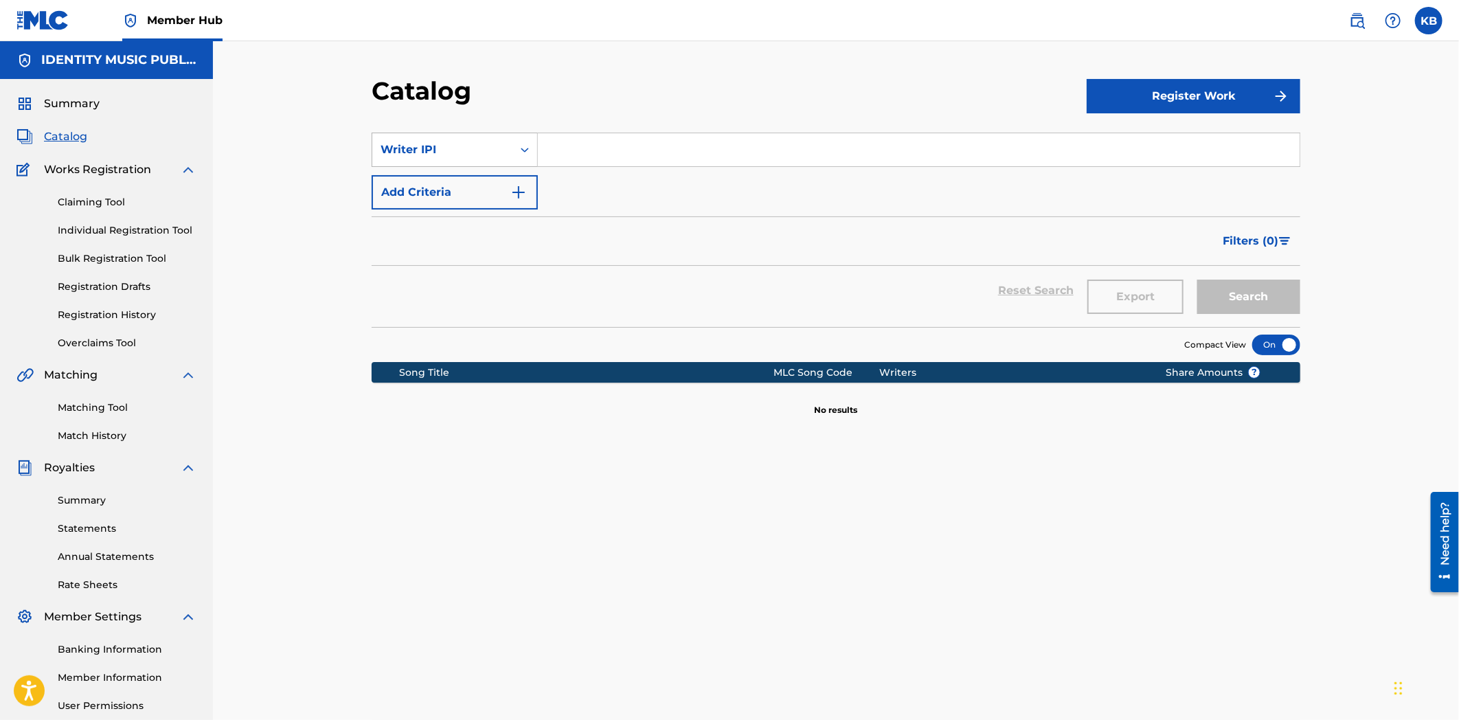
click at [467, 142] on div "Writer IPI" at bounding box center [443, 150] width 124 height 16
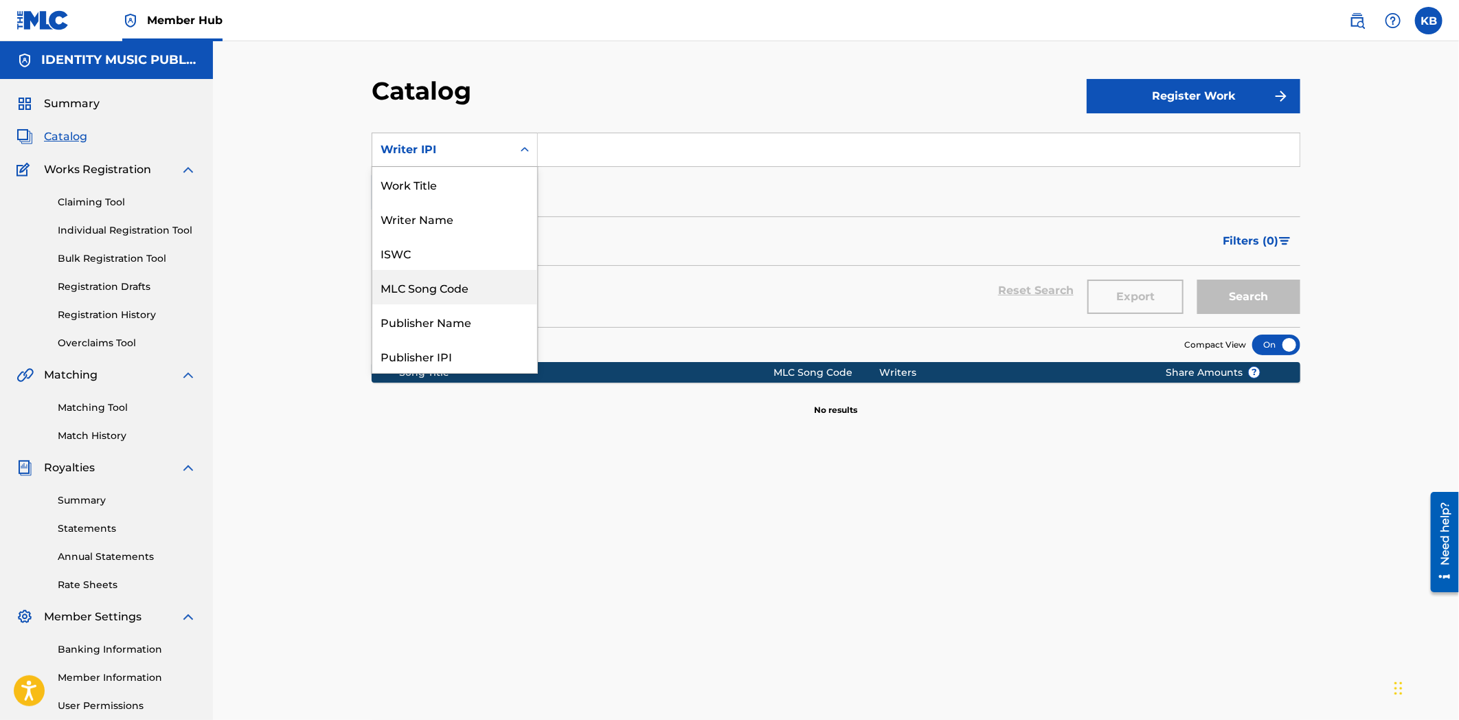
click at [422, 305] on div "Publisher Name" at bounding box center [454, 321] width 165 height 34
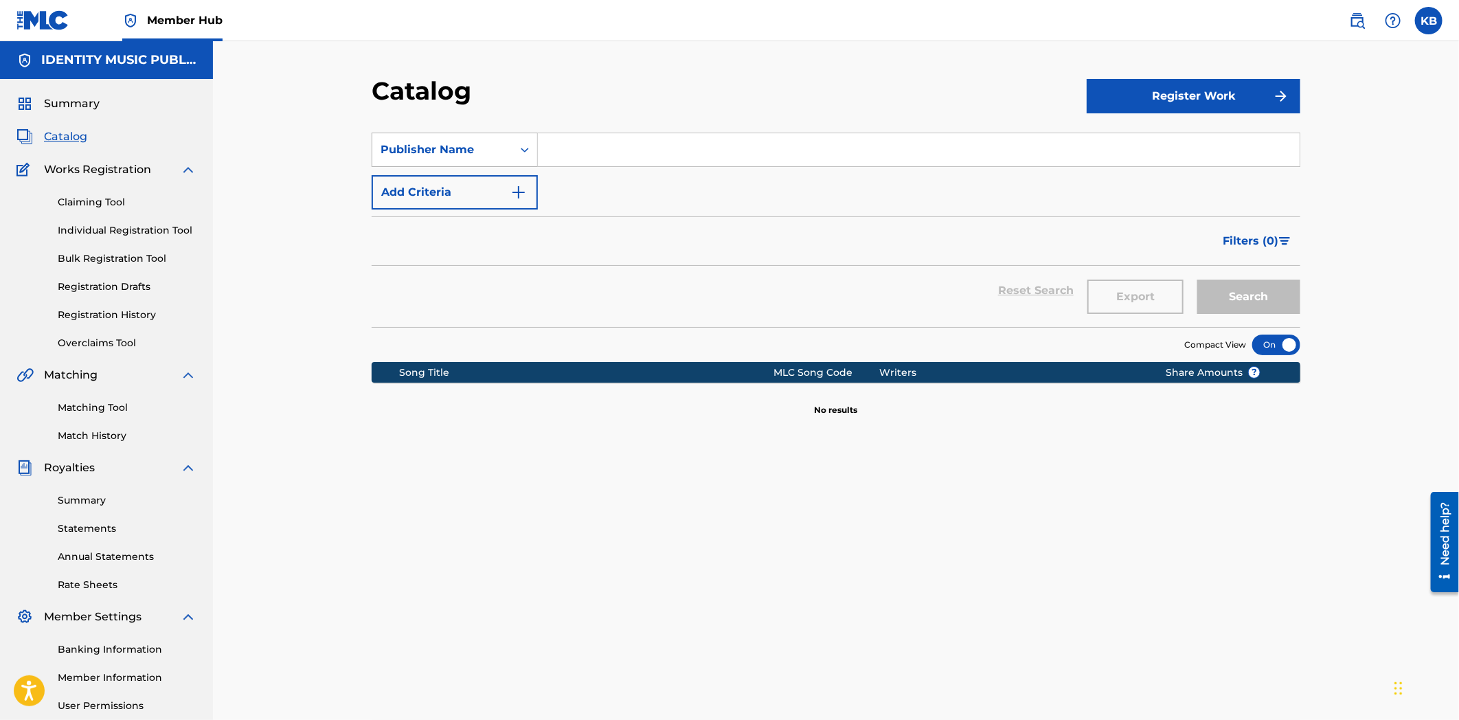
click at [462, 152] on div "Publisher Name" at bounding box center [443, 150] width 124 height 16
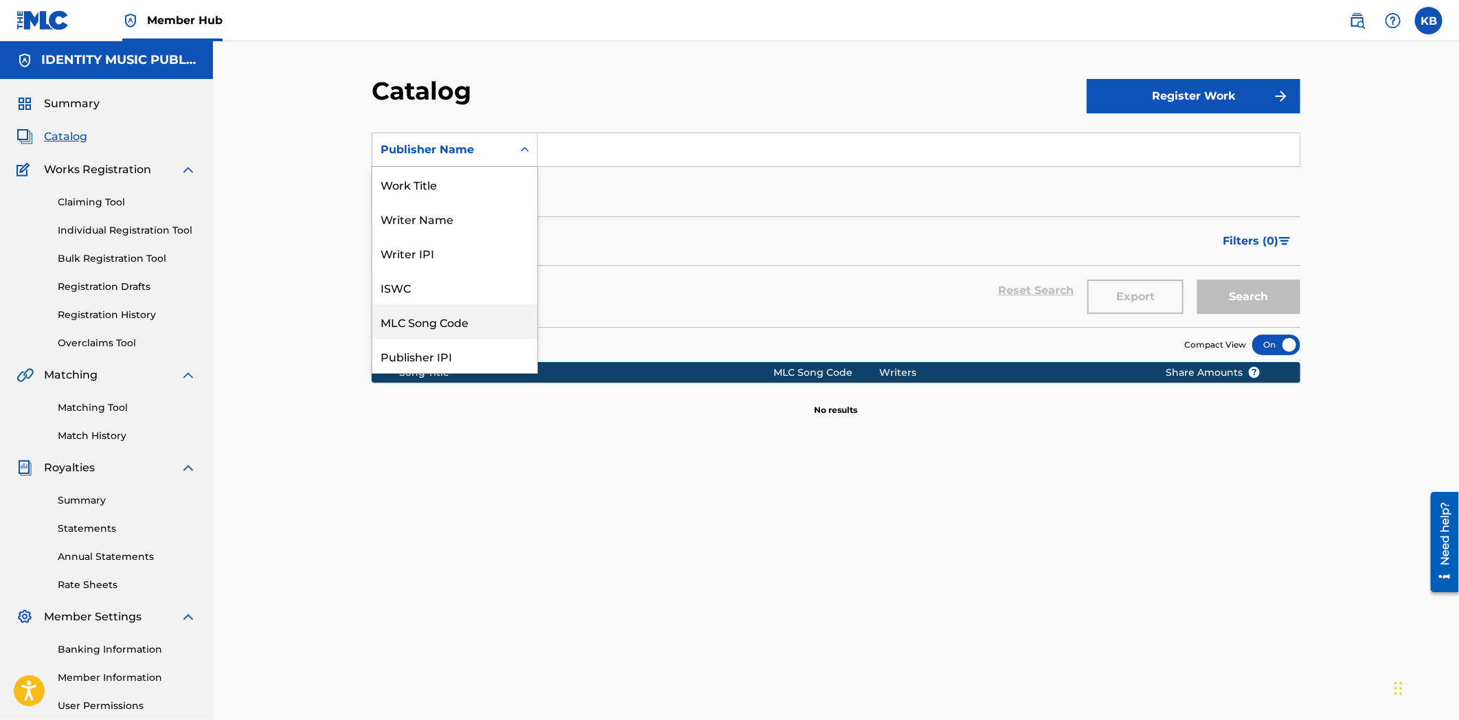
click at [429, 312] on div "MLC Song Code" at bounding box center [454, 321] width 165 height 34
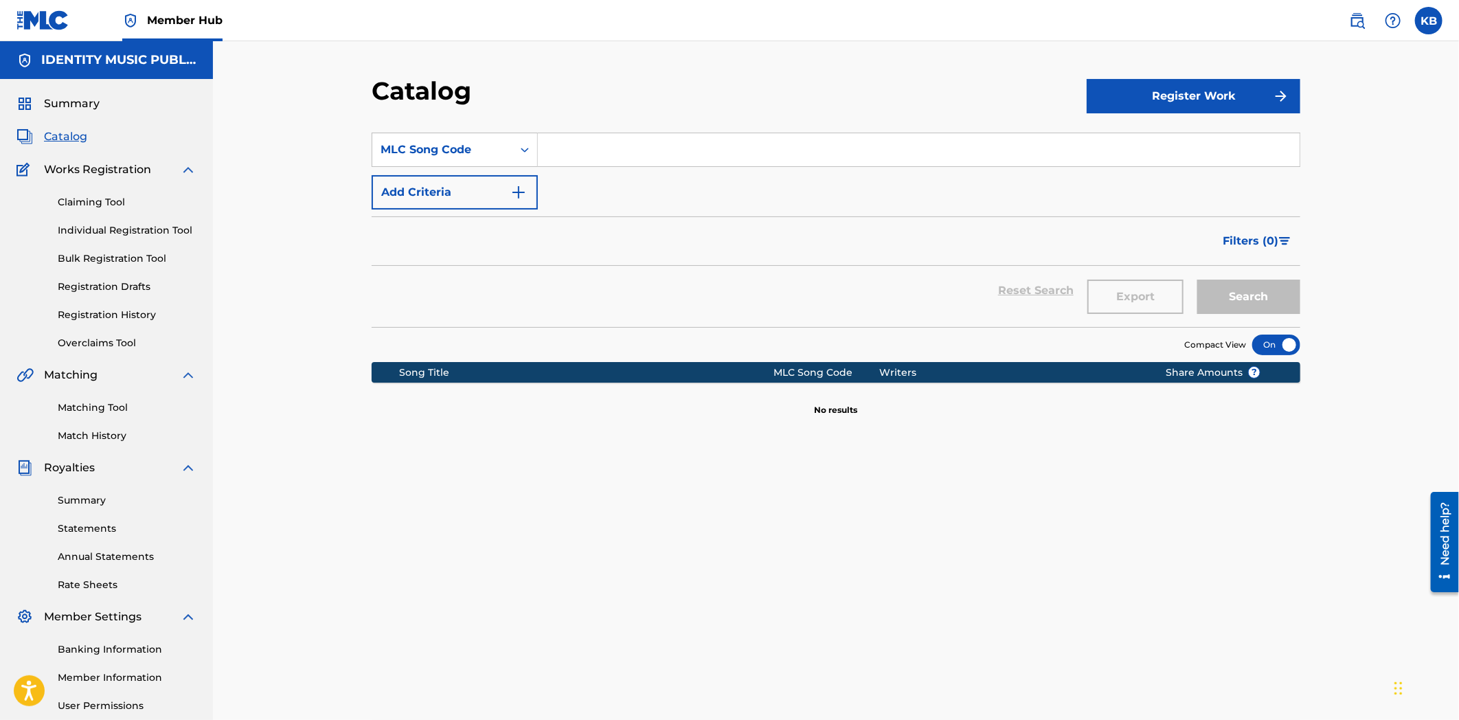
click at [591, 159] on input "Search Form" at bounding box center [919, 149] width 762 height 33
paste input "I32FGX"
type input "I32FGX"
click at [1253, 304] on button "Search" at bounding box center [1248, 297] width 103 height 34
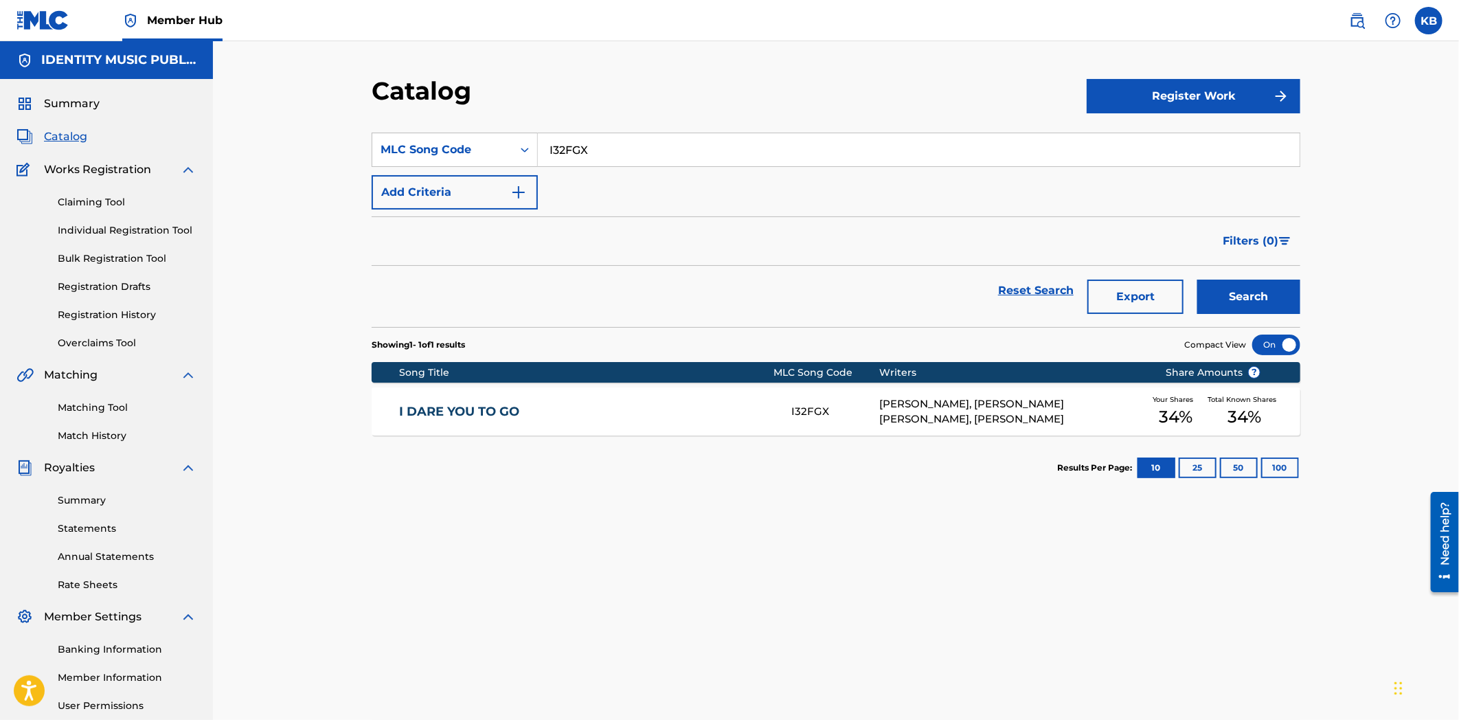
click at [622, 411] on link "I DARE YOU TO GO" at bounding box center [587, 412] width 374 height 16
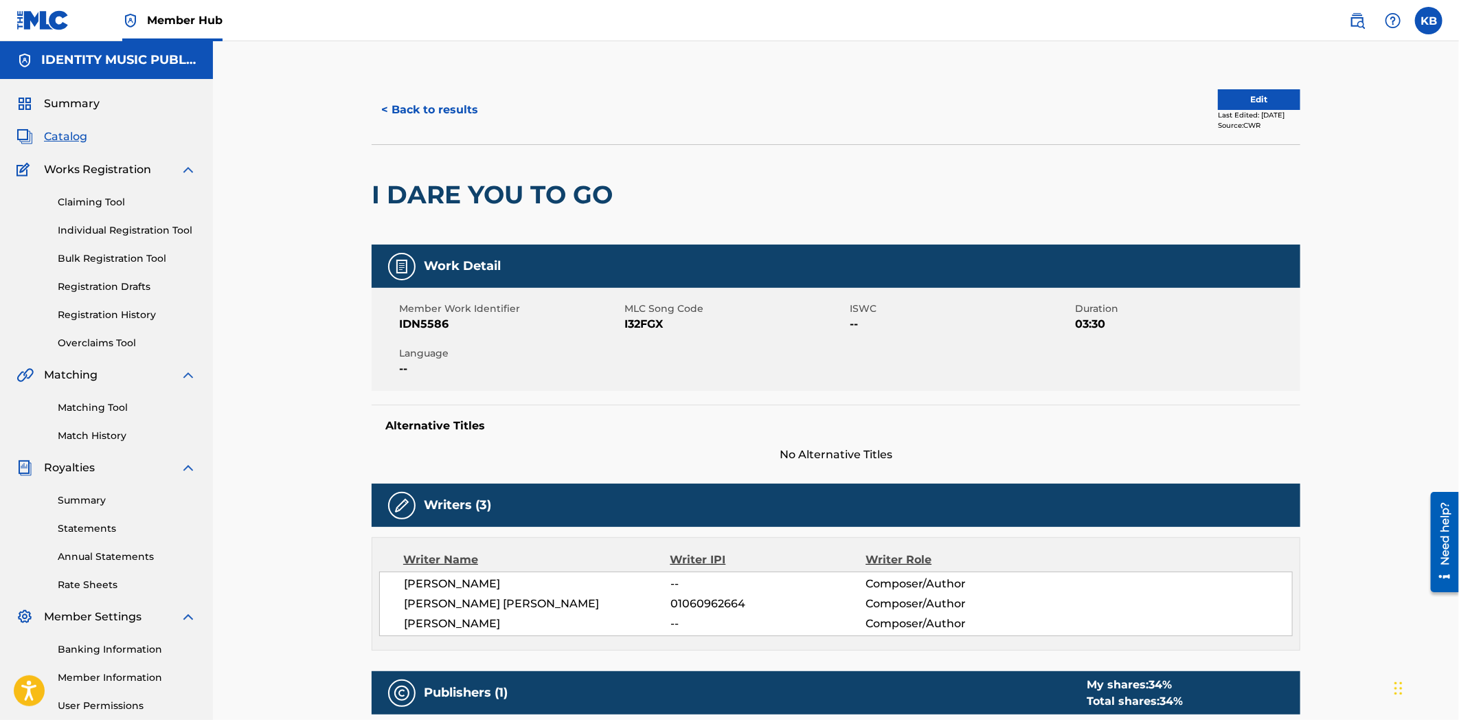
click at [621, 411] on div "Alternative Titles No Alternative Titles" at bounding box center [836, 434] width 929 height 58
click at [399, 105] on button "< Back to results" at bounding box center [430, 110] width 116 height 34
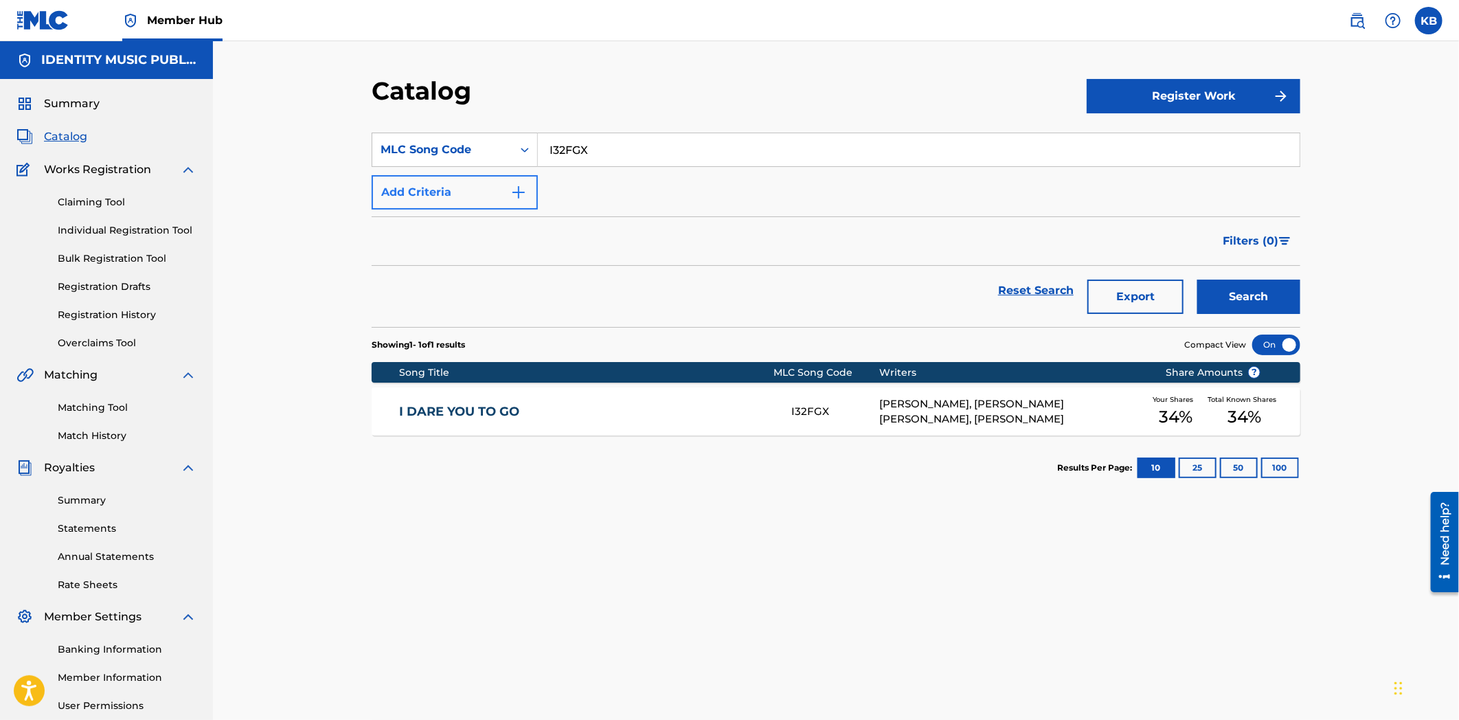
drag, startPoint x: 745, startPoint y: 158, endPoint x: 455, endPoint y: 182, distance: 290.9
click at [451, 179] on div "SearchWithCriteria78453ef3-ee50-4bd6-9de9-0097e9154b7d MLC Song Code I32FGX Add…" at bounding box center [836, 171] width 929 height 77
paste input "in my head"
click at [1226, 305] on button "Search" at bounding box center [1248, 297] width 103 height 34
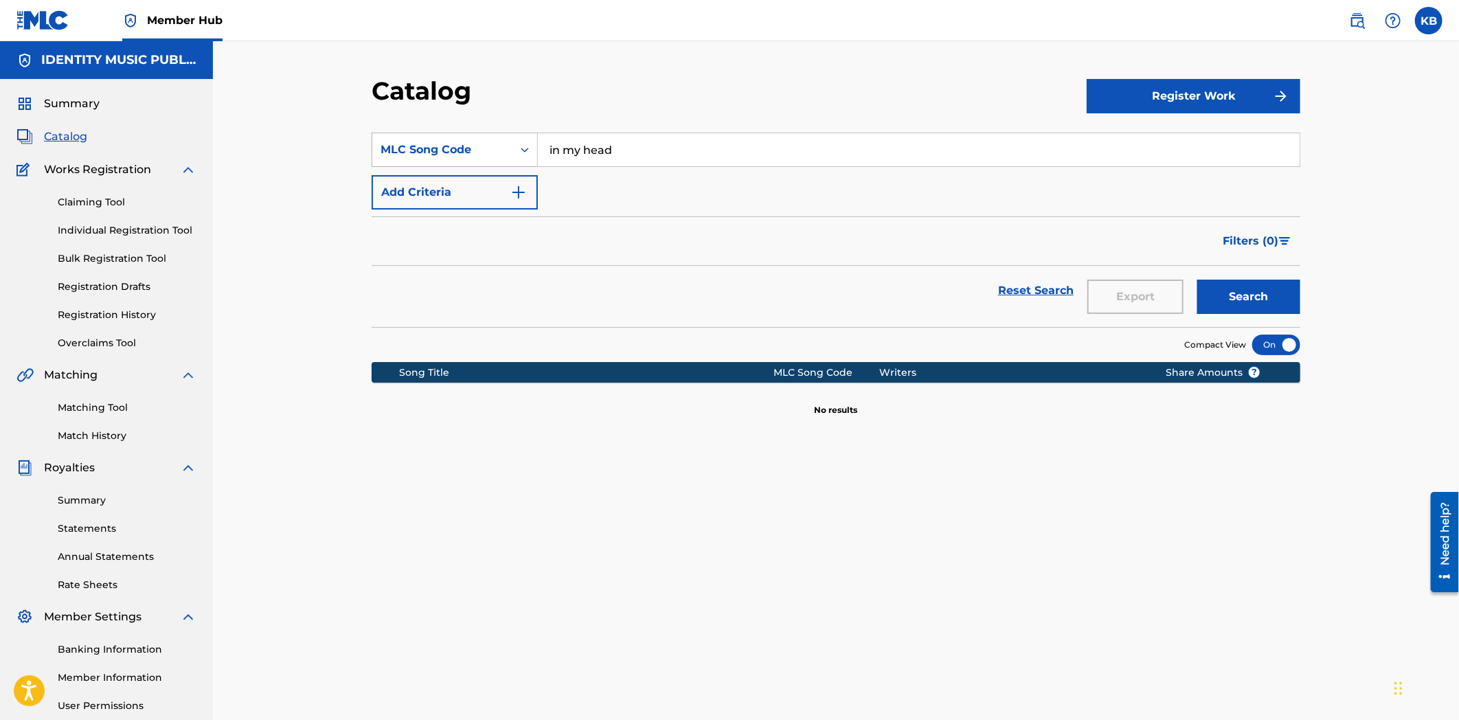
click at [465, 142] on div "MLC Song Code" at bounding box center [443, 150] width 124 height 16
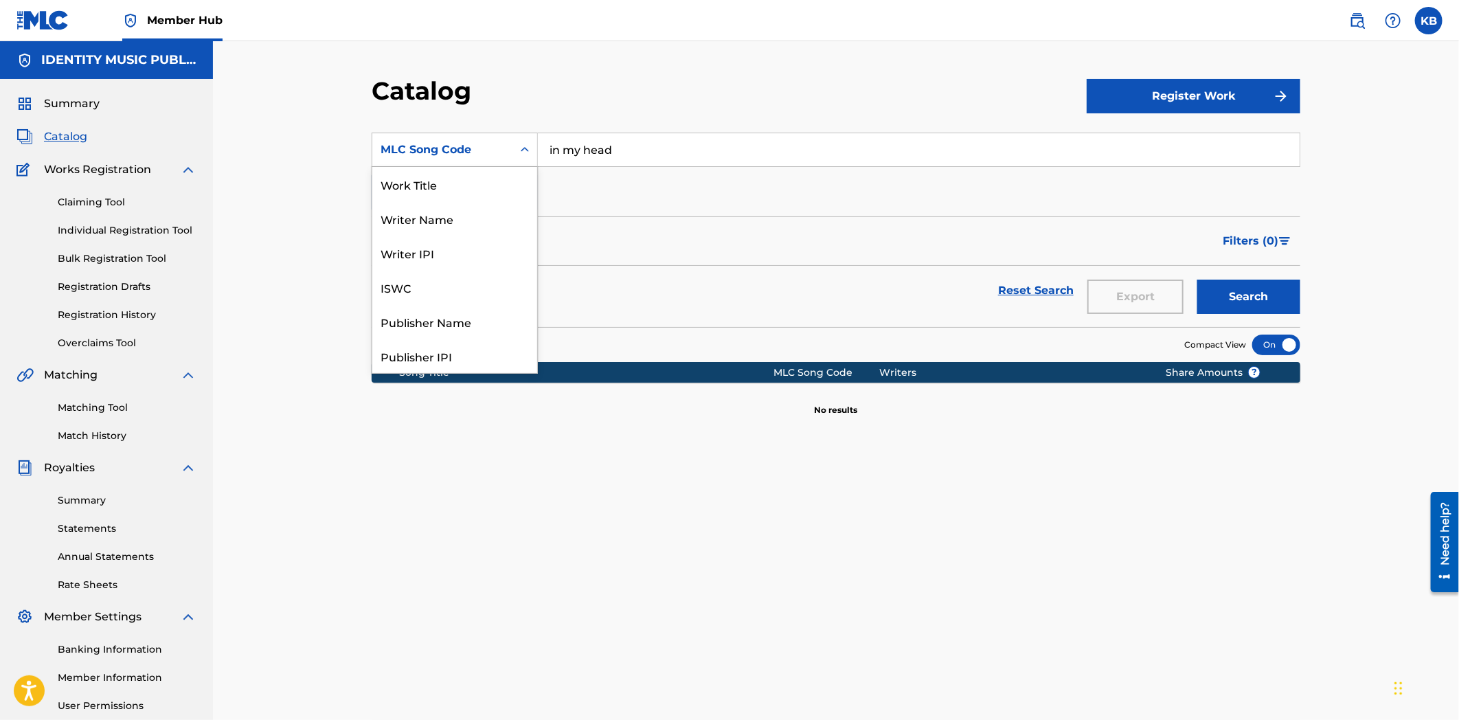
scroll to position [206, 0]
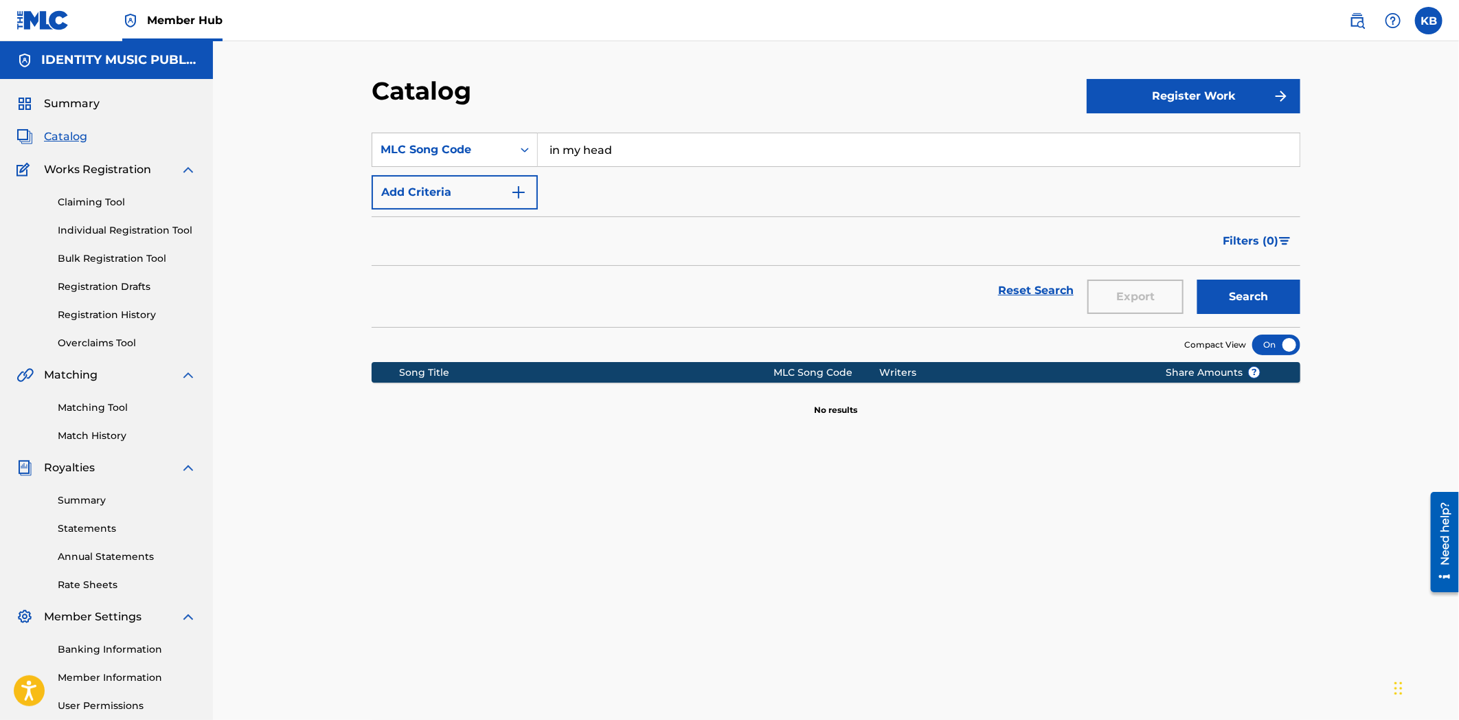
drag, startPoint x: 627, startPoint y: 145, endPoint x: 559, endPoint y: 191, distance: 82.1
click at [501, 158] on div "SearchWithCriteria78453ef3-ee50-4bd6-9de9-0097e9154b7d MLC Song Code in my head" at bounding box center [836, 150] width 929 height 34
paste input "DQ2SF2"
click at [1255, 293] on button "Search" at bounding box center [1248, 297] width 103 height 34
drag, startPoint x: 631, startPoint y: 143, endPoint x: 596, endPoint y: 216, distance: 81.1
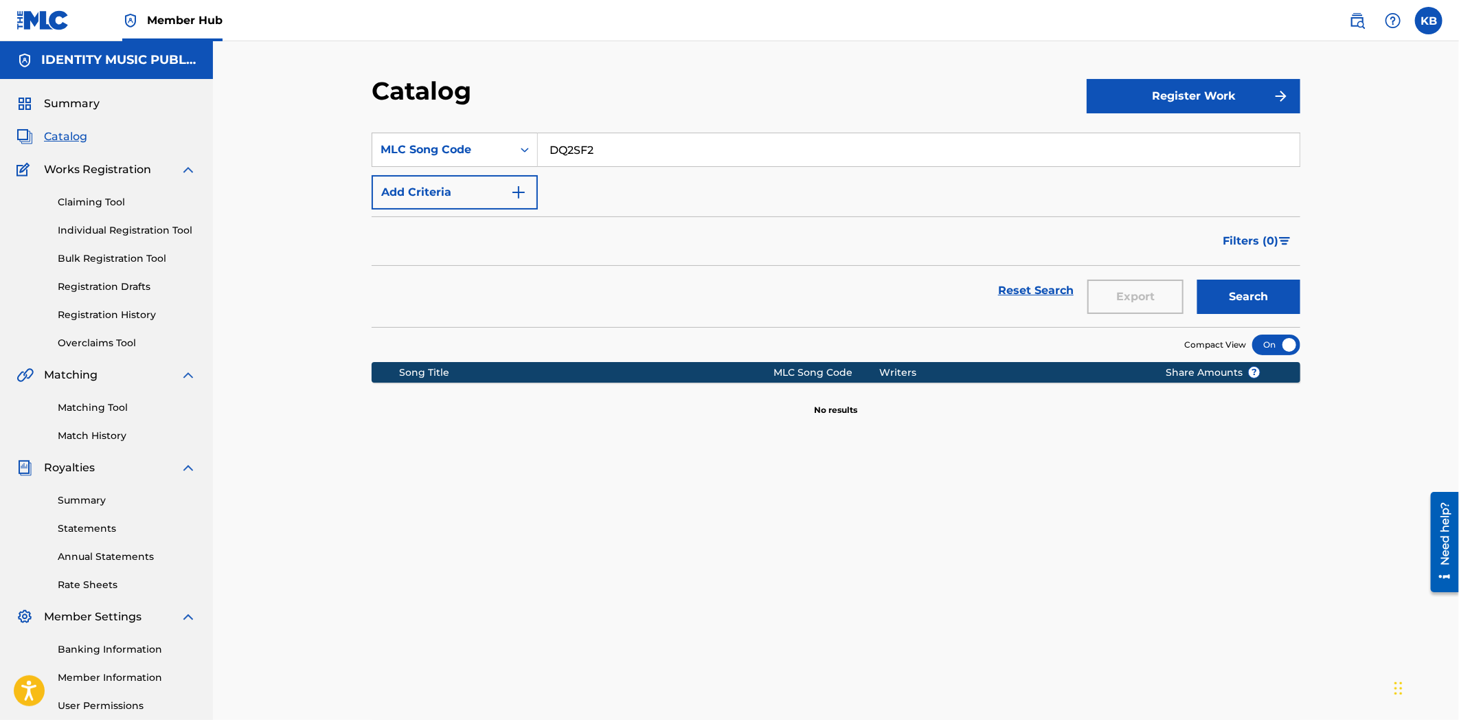
click at [489, 169] on div "SearchWithCriteria78453ef3-ee50-4bd6-9de9-0097e9154b7d MLC Song Code DQ2SF2 Add…" at bounding box center [836, 171] width 929 height 77
paste input "i don't want to talk, but i miss you"
click at [1248, 299] on button "Search" at bounding box center [1248, 297] width 103 height 34
click at [578, 153] on input "i don't want to talk, but i miss you" at bounding box center [919, 149] width 762 height 33
click at [1197, 280] on button "Search" at bounding box center [1248, 297] width 103 height 34
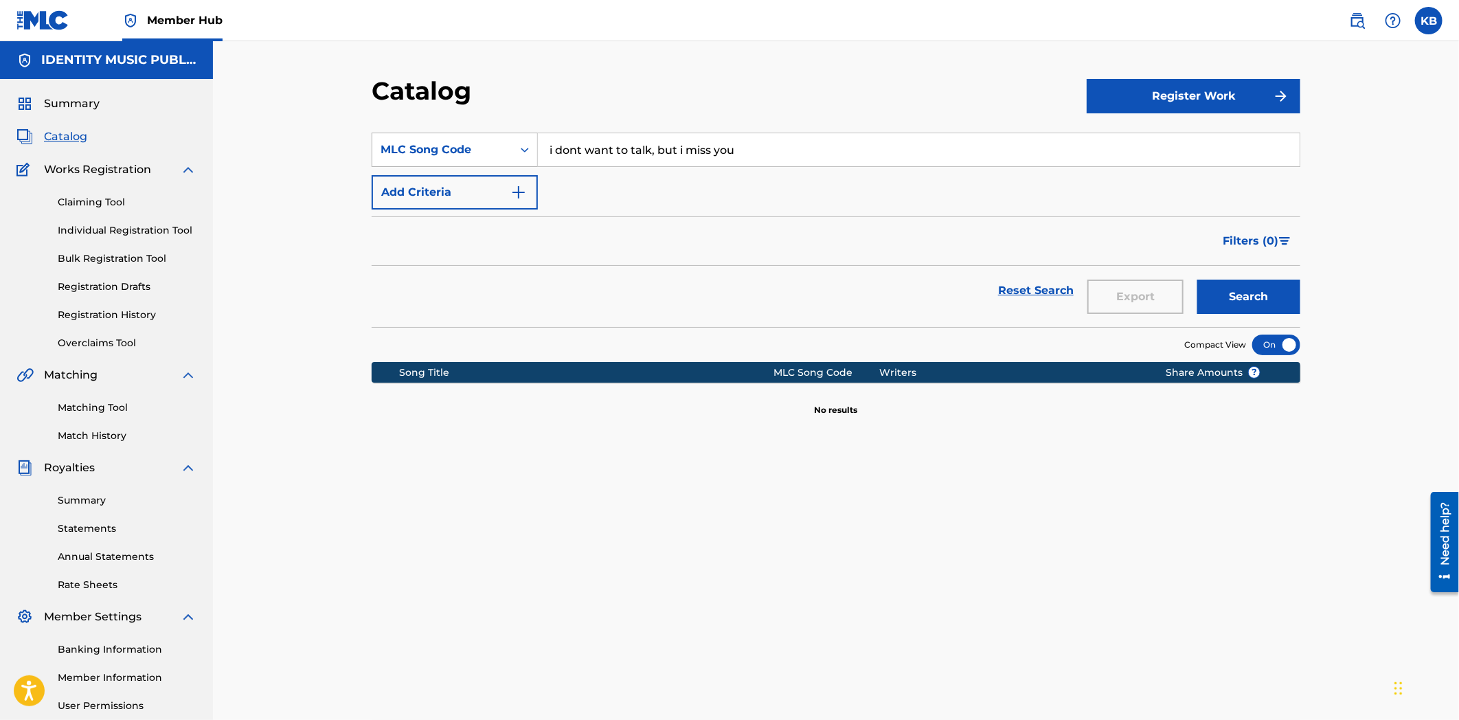
click at [495, 142] on div "MLC Song Code" at bounding box center [443, 150] width 124 height 16
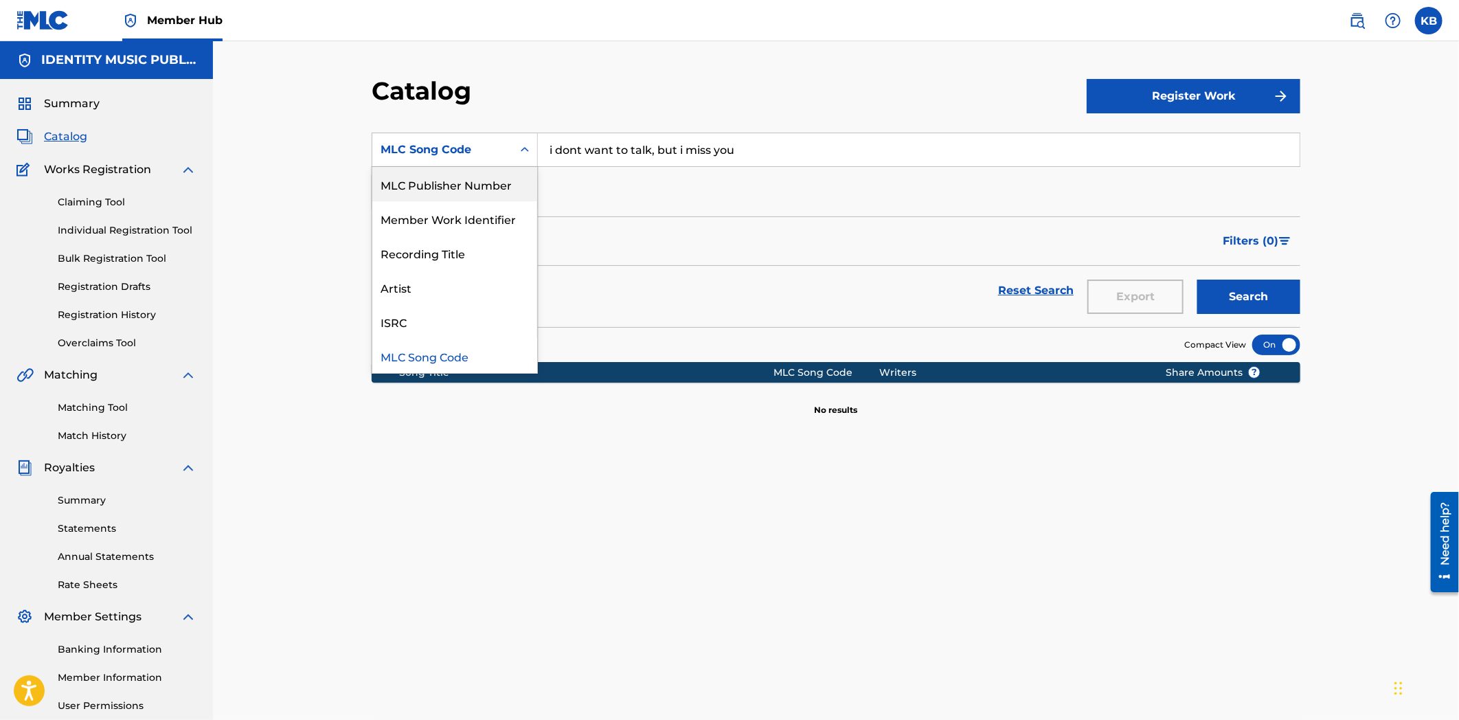
click at [699, 154] on input "i dont want to talk, but i miss you" at bounding box center [919, 149] width 762 height 33
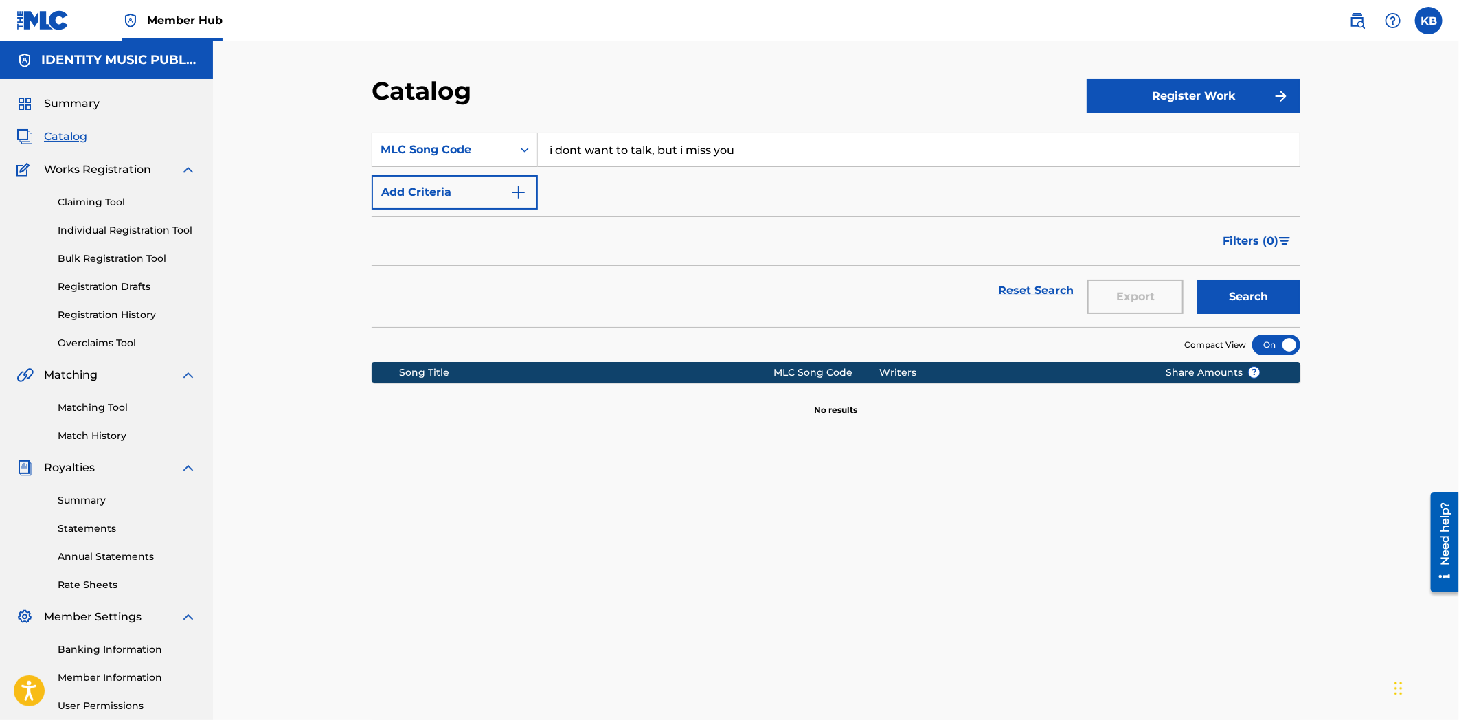
click at [699, 154] on input "i dont want to talk, but i miss you" at bounding box center [919, 149] width 762 height 33
paste input "I37NWX"
click at [1274, 306] on button "Search" at bounding box center [1248, 297] width 103 height 34
click at [627, 160] on input "I37NWX" at bounding box center [919, 149] width 762 height 33
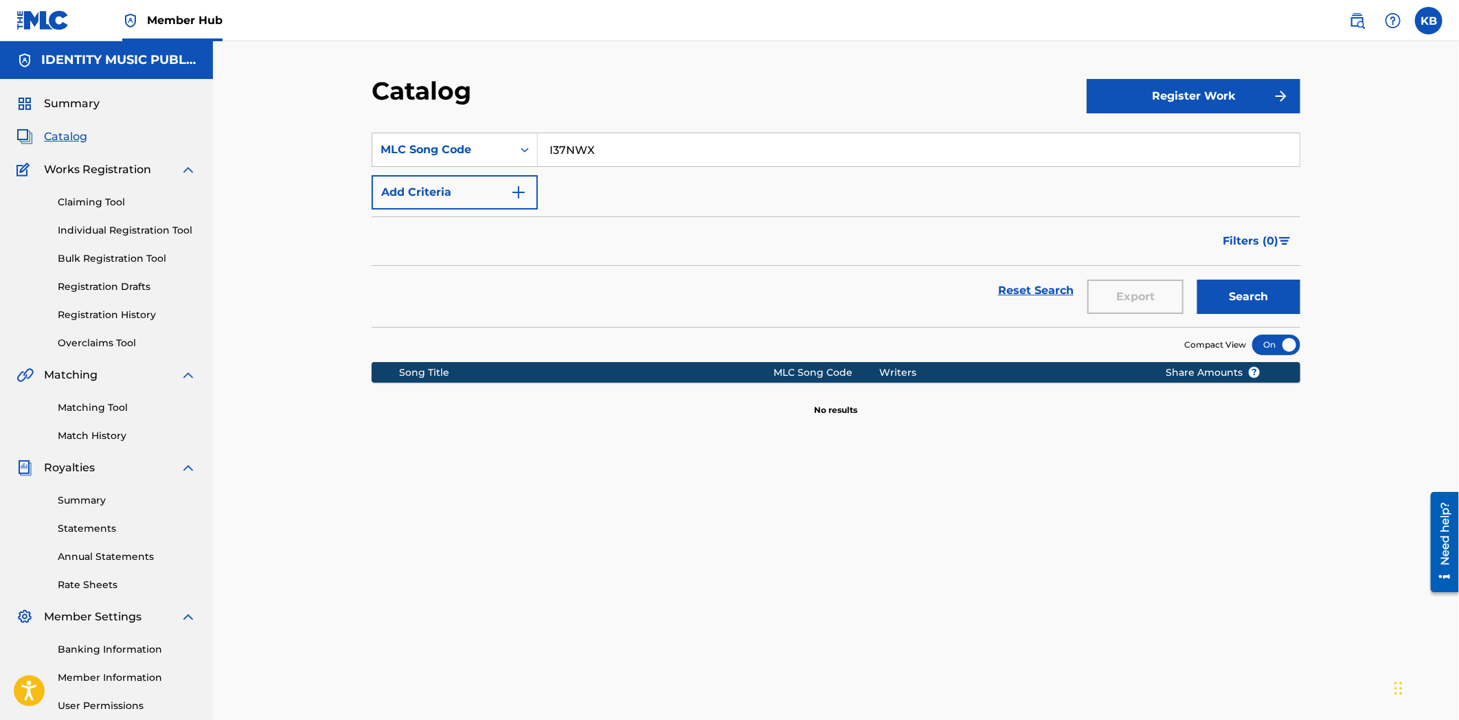
click at [550, 149] on input "I37NWX" at bounding box center [919, 149] width 762 height 33
click at [1197, 280] on button "Search" at bounding box center [1248, 297] width 103 height 34
drag, startPoint x: 660, startPoint y: 148, endPoint x: 522, endPoint y: 235, distance: 163.3
click at [447, 174] on div "SearchWithCriteria78453ef3-ee50-4bd6-9de9-0097e9154b7d MLC Song Code I37NWX Add…" at bounding box center [836, 171] width 929 height 77
paste input "3A38"
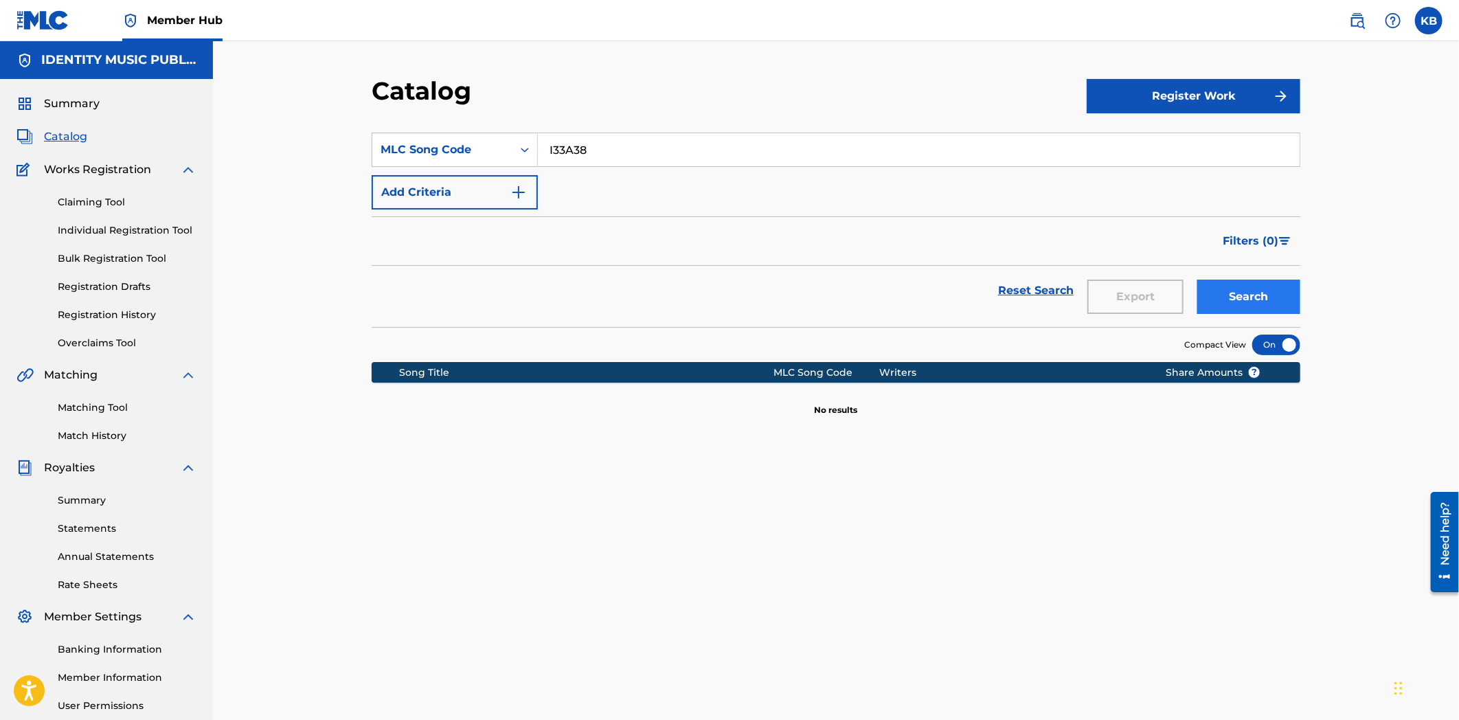
type input "I33A38"
click at [1278, 292] on button "Search" at bounding box center [1248, 297] width 103 height 34
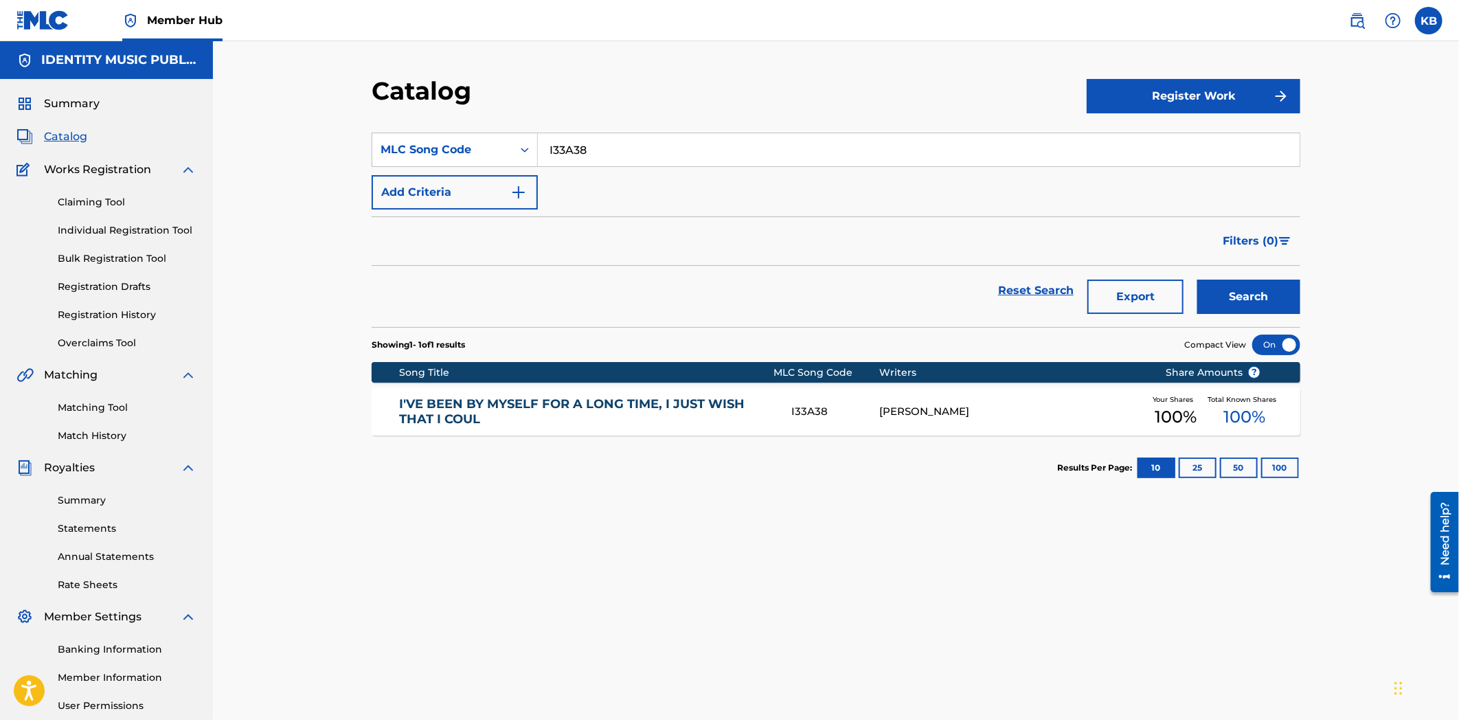
click at [600, 412] on link "I'VE BEEN BY MYSELF FOR A LONG TIME, I JUST WISH THAT I COUL" at bounding box center [587, 411] width 374 height 31
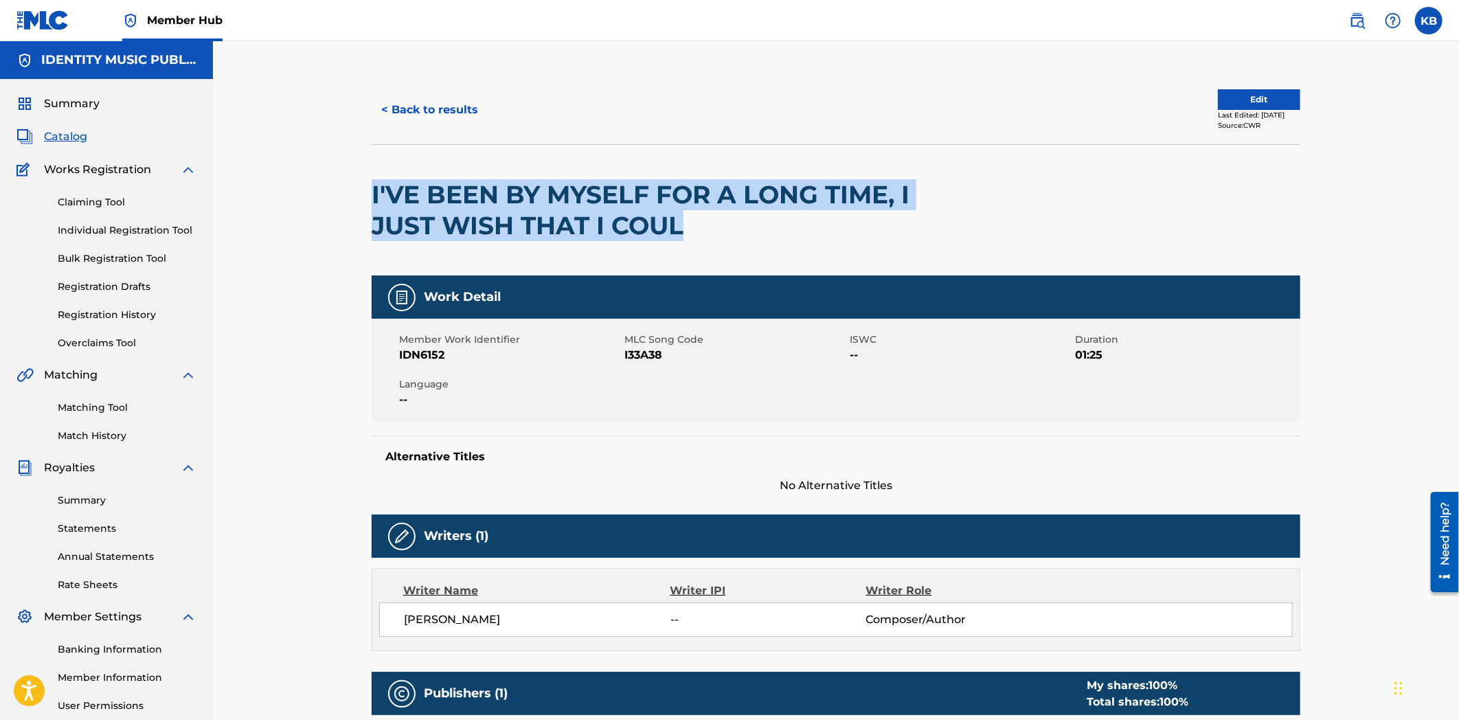
drag, startPoint x: 369, startPoint y: 193, endPoint x: 682, endPoint y: 241, distance: 316.9
click at [682, 241] on div "< Back to results Edit Last Edited: [DATE] Source: CWR I'VE BEEN BY MYSELF FOR …" at bounding box center [836, 532] width 962 height 912
copy h2 "I'VE BEEN BY MYSELF FOR A LONG TIME, I JUST WISH THAT I COUL"
click at [1218, 97] on button "Edit" at bounding box center [1259, 99] width 82 height 21
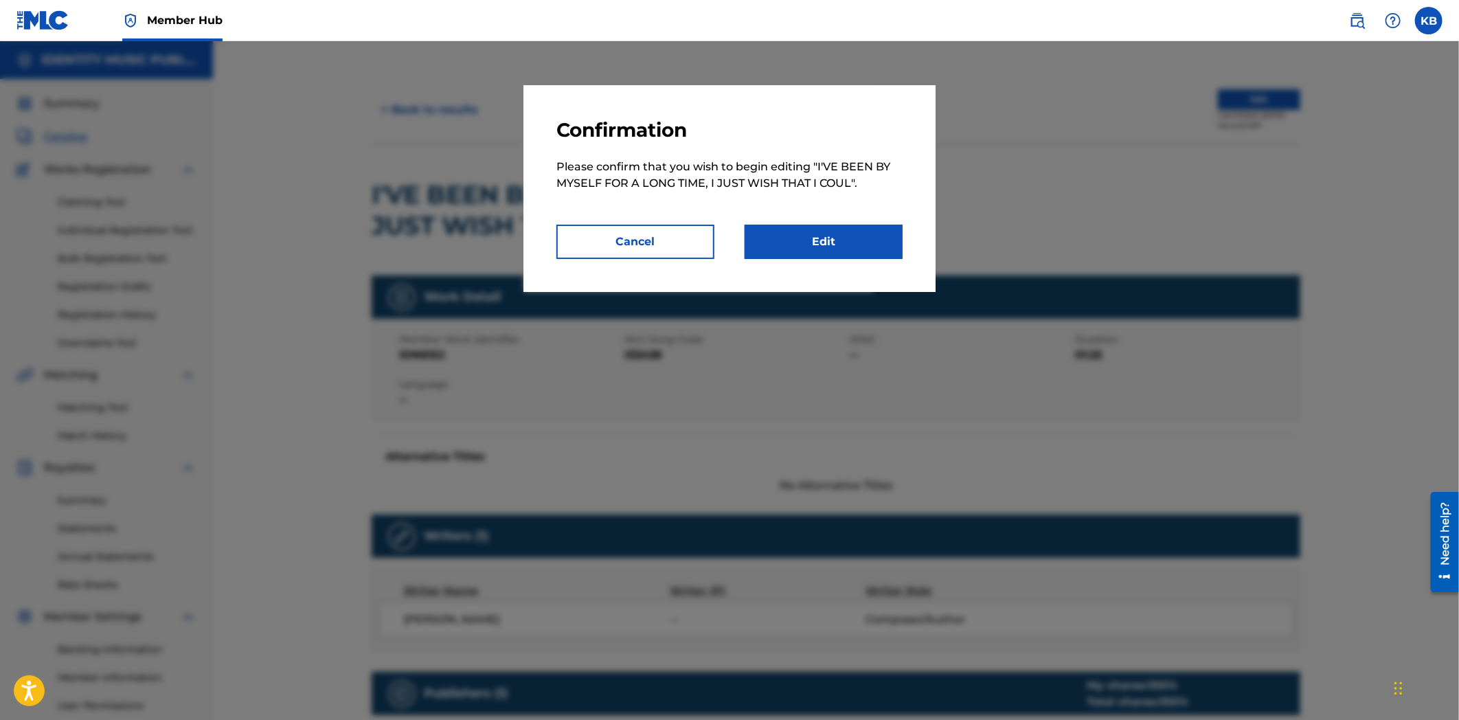
click at [751, 261] on div "Confirmation Please confirm that you wish to begin editing " I'VE BEEN BY MYSEL…" at bounding box center [729, 188] width 412 height 207
click at [771, 244] on link "Edit" at bounding box center [824, 242] width 158 height 34
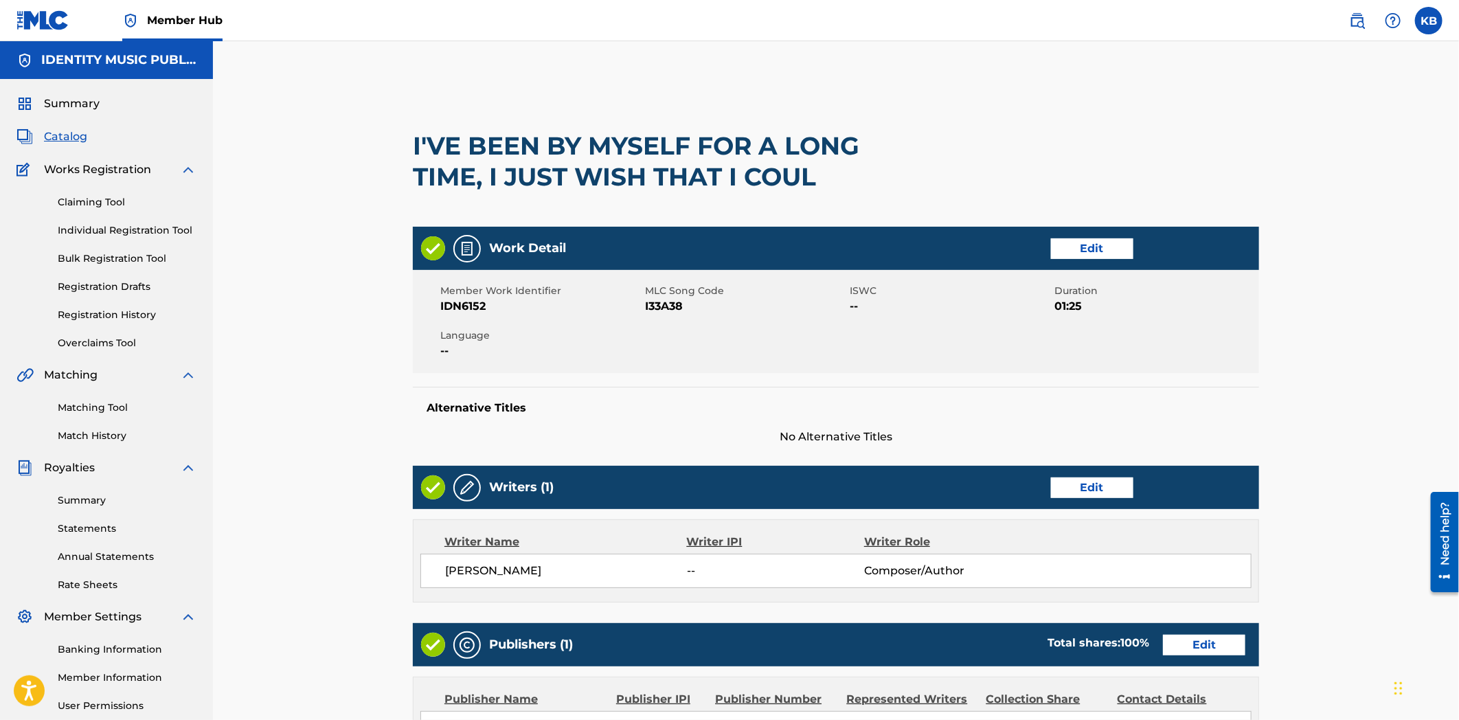
click at [1101, 235] on div "Work Detail Edit" at bounding box center [836, 248] width 846 height 43
click at [1099, 249] on link "Edit" at bounding box center [1092, 248] width 82 height 21
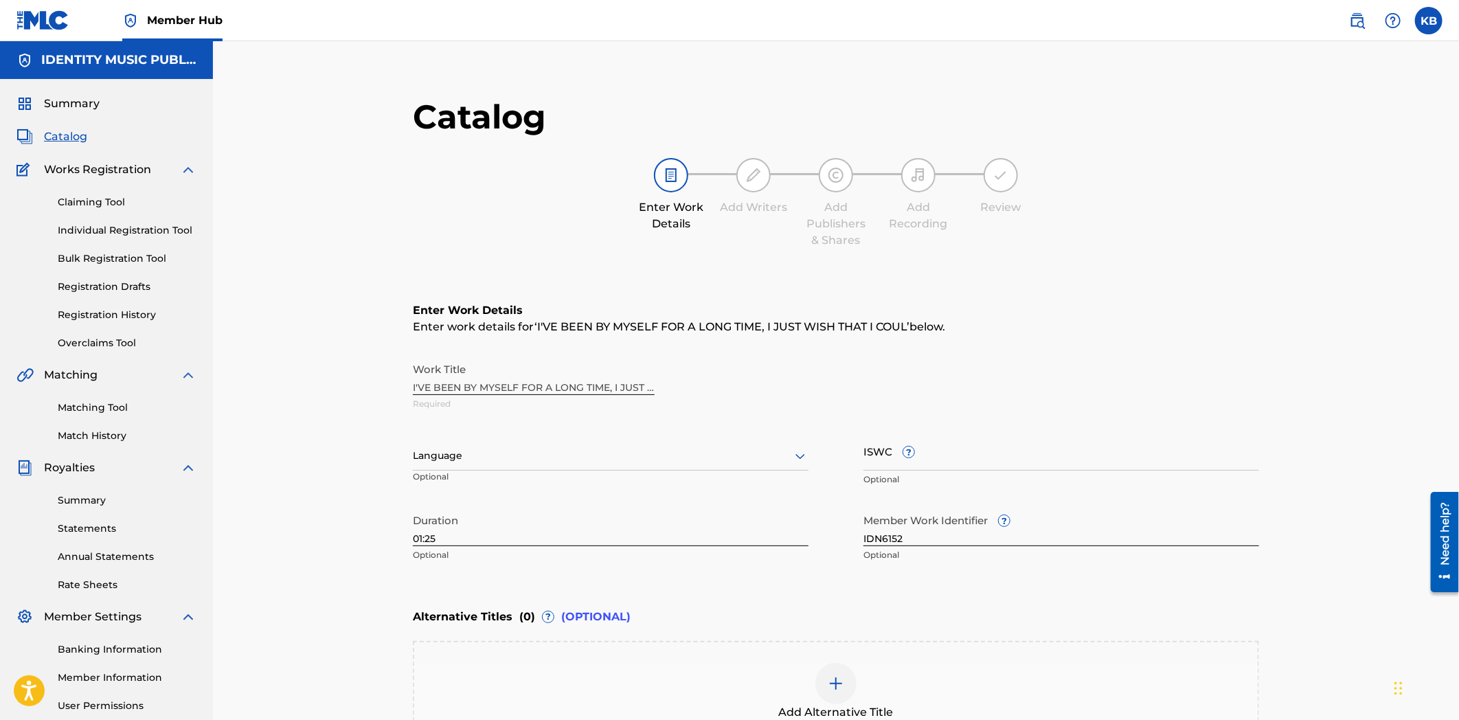
click at [837, 681] on img at bounding box center [836, 683] width 16 height 16
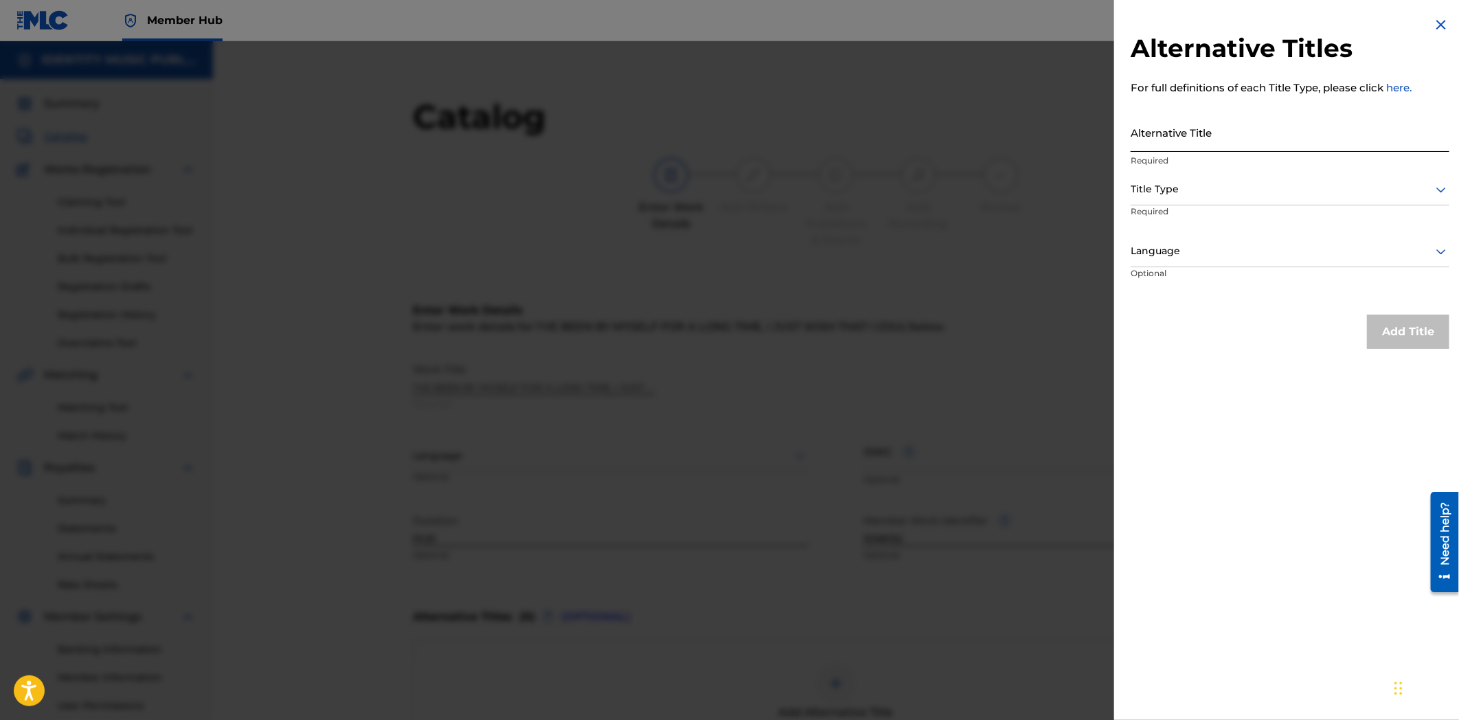
click at [1238, 148] on input "Alternative Title" at bounding box center [1290, 132] width 319 height 39
paste input "i've been by myself for a long time, i just wish that i could know if i was on …"
type input "i've been by myself for a long time, i just wish that i could know if i was on …"
click at [1218, 194] on div at bounding box center [1290, 189] width 319 height 17
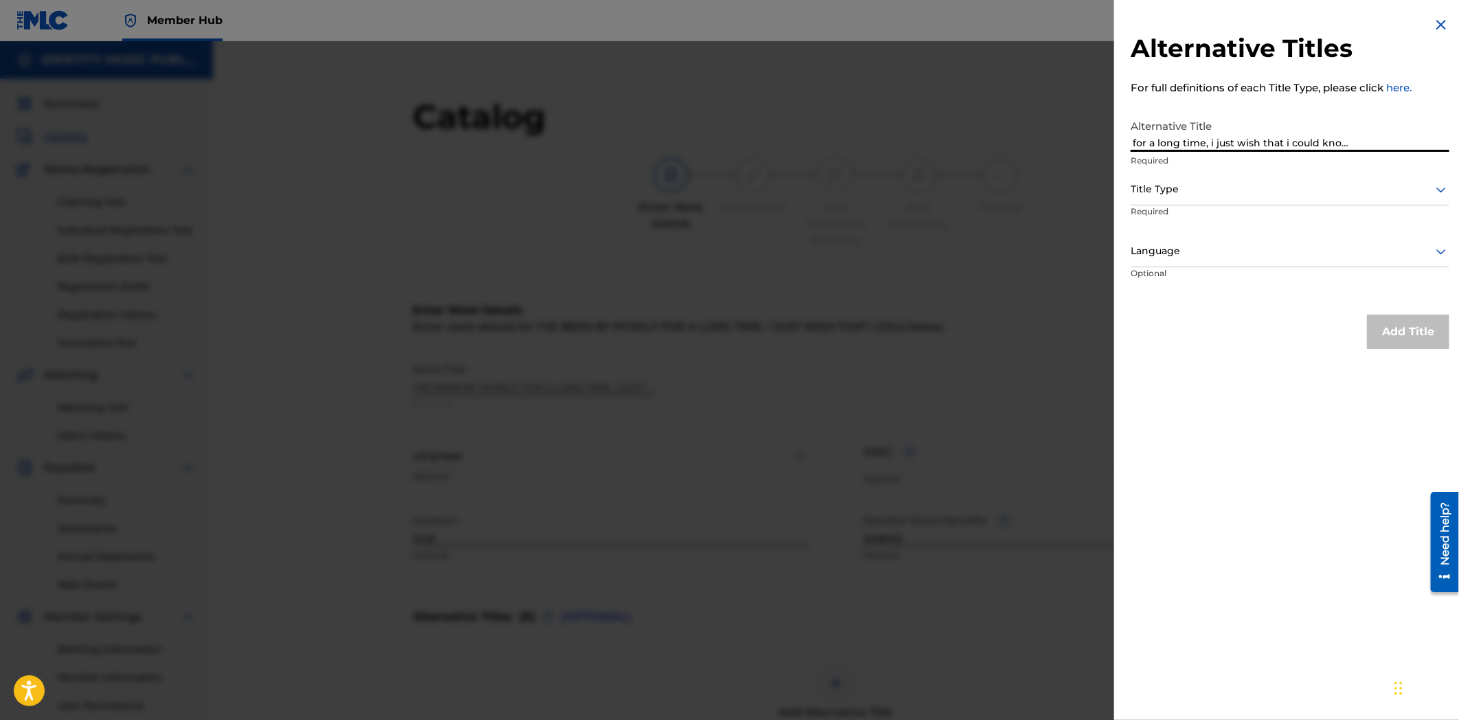
scroll to position [0, 0]
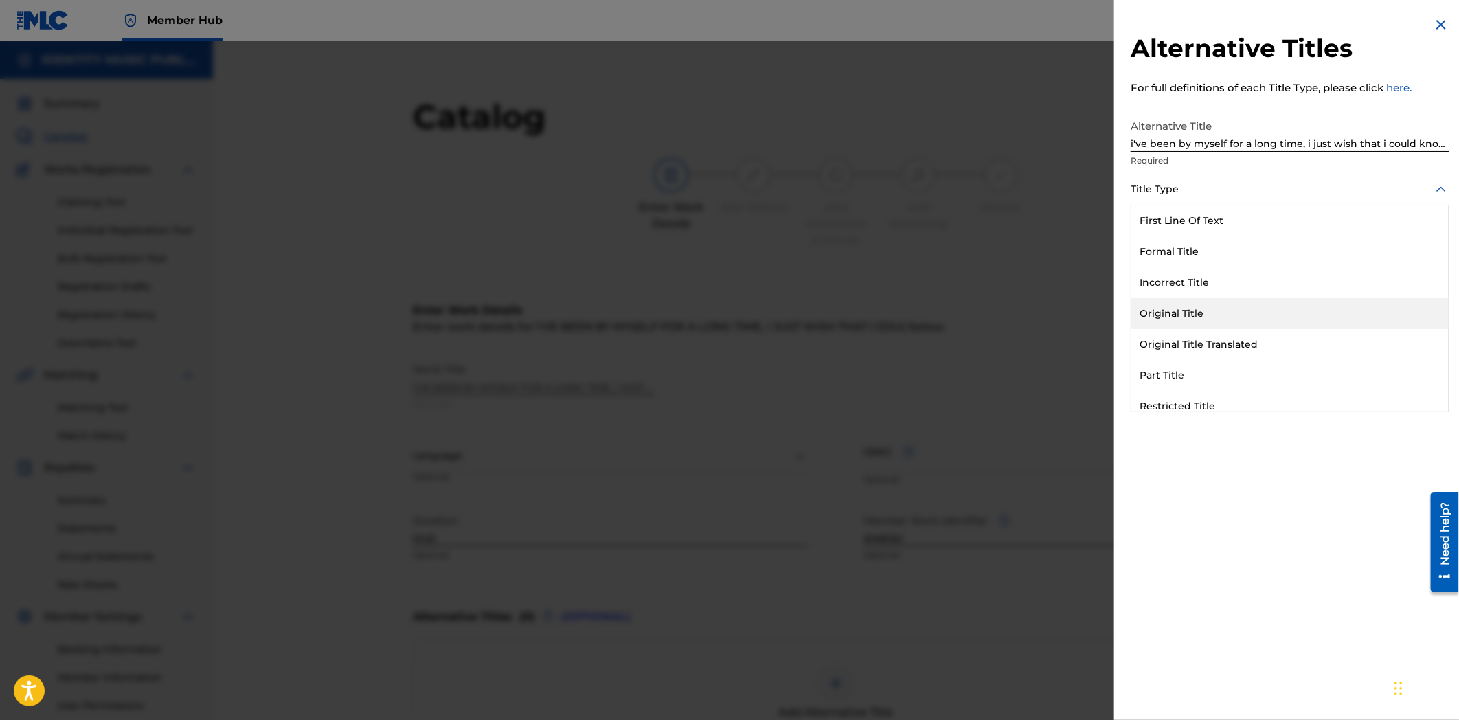
click at [1218, 324] on div "Original Title" at bounding box center [1289, 313] width 317 height 31
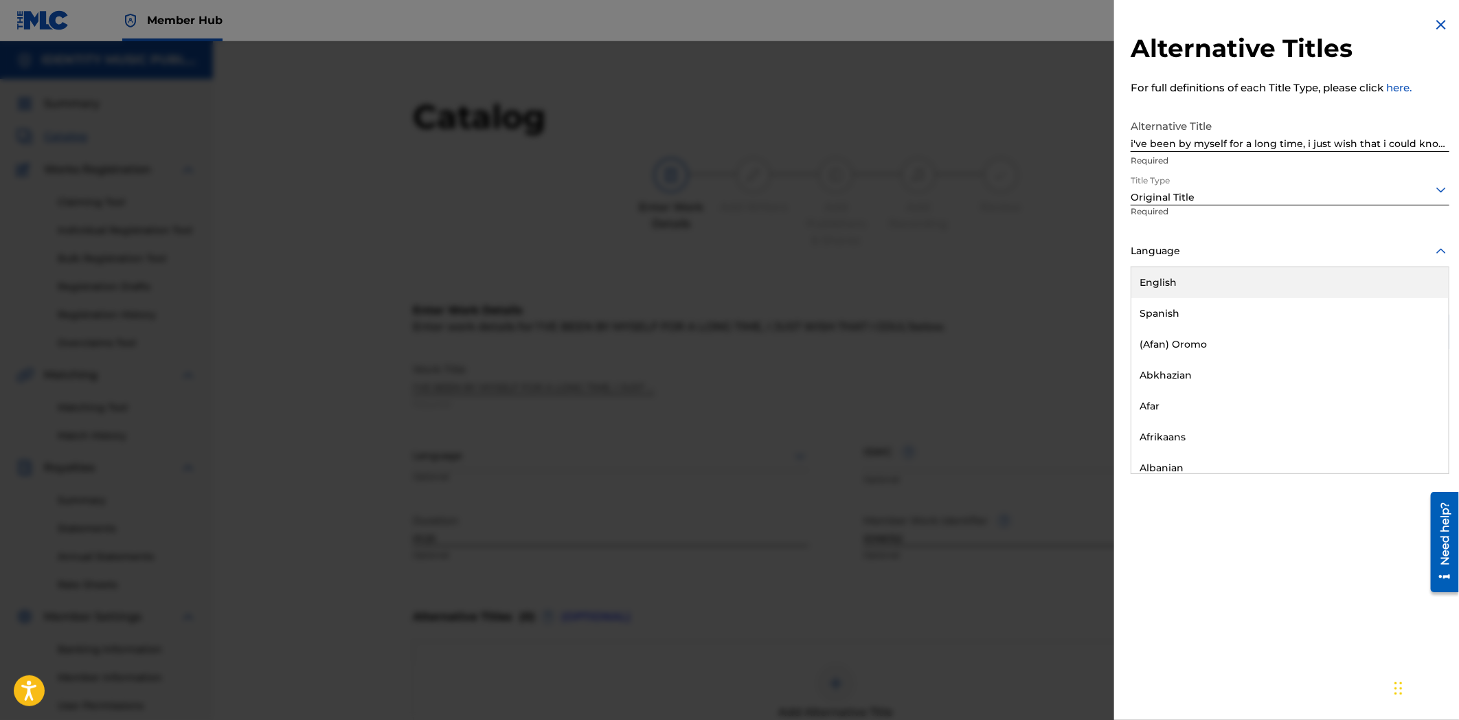
click at [1278, 263] on div "Language" at bounding box center [1290, 251] width 319 height 31
click at [1257, 277] on div "English" at bounding box center [1289, 282] width 317 height 31
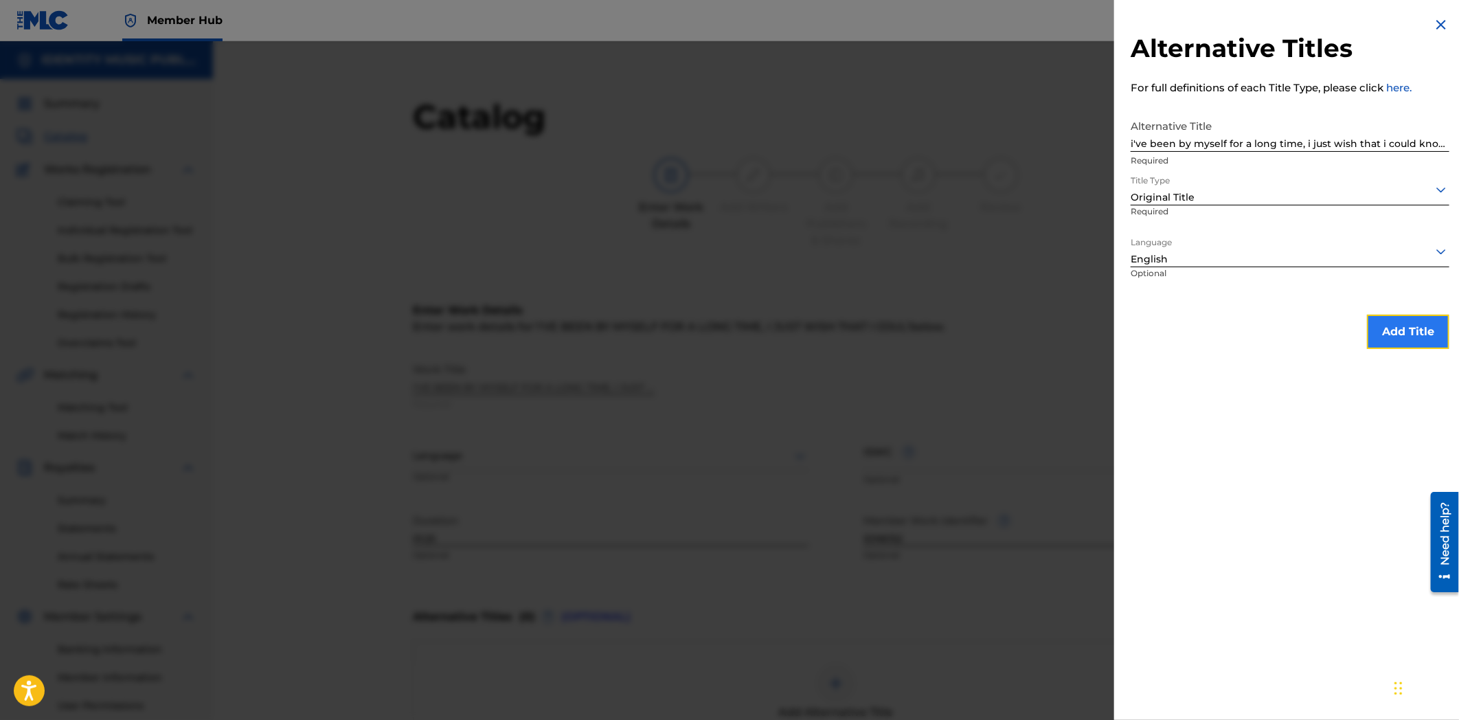
click at [1395, 321] on button "Add Title" at bounding box center [1408, 332] width 82 height 34
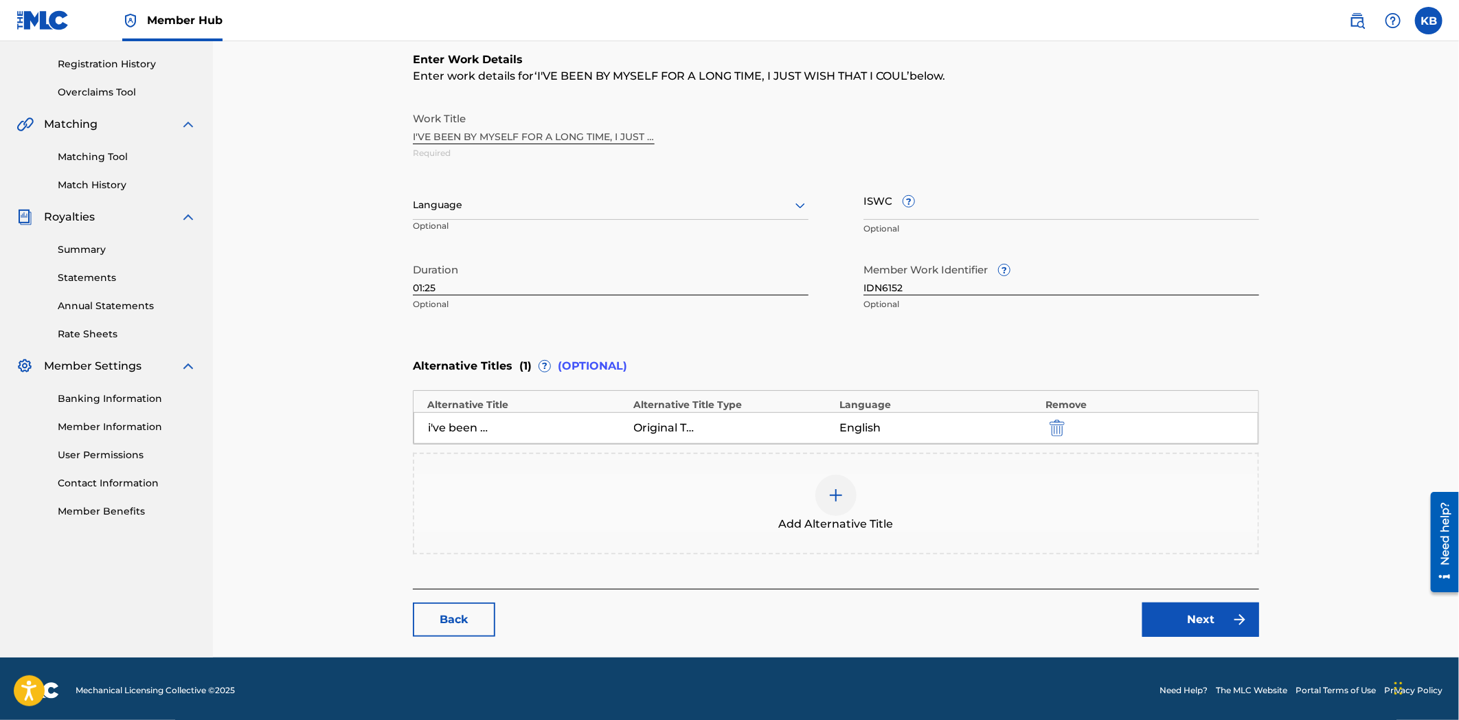
scroll to position [252, 0]
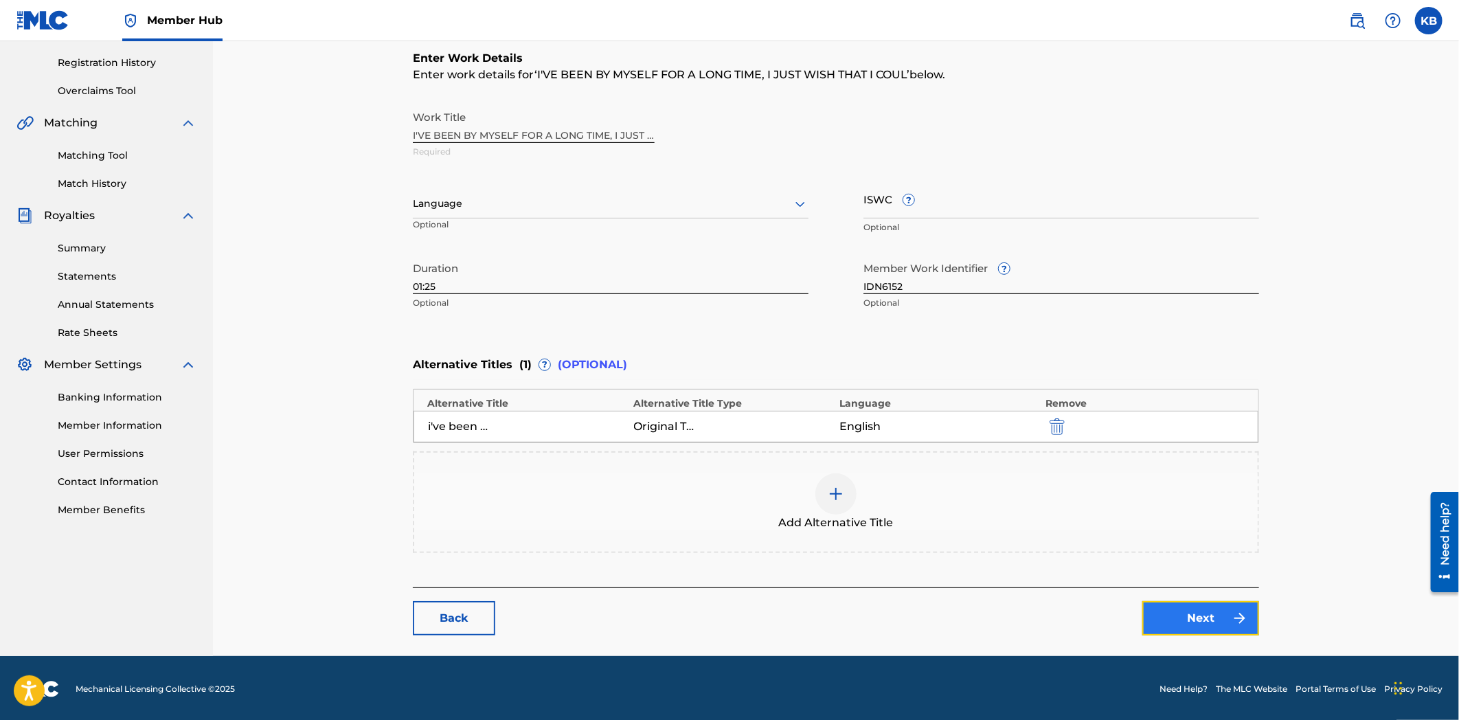
click at [1211, 616] on link "Next" at bounding box center [1200, 618] width 117 height 34
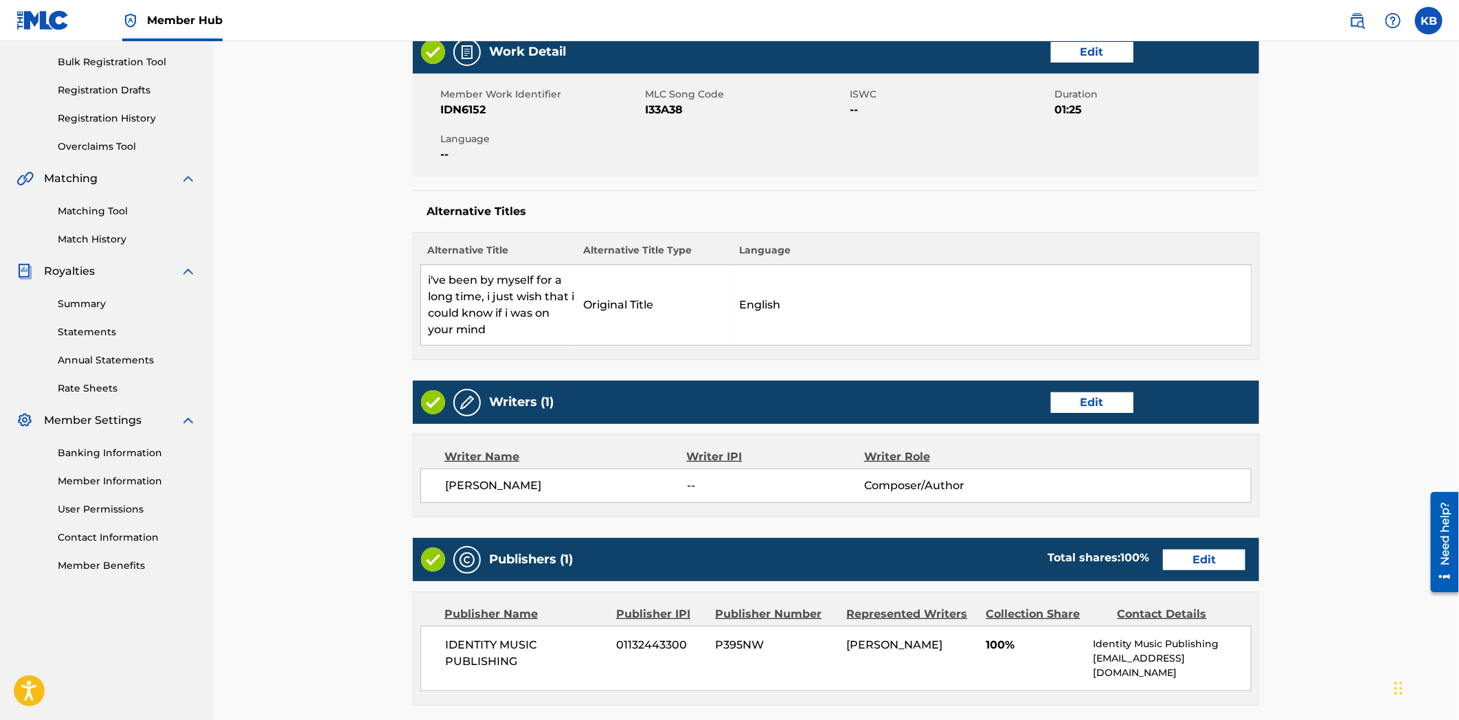
scroll to position [496, 0]
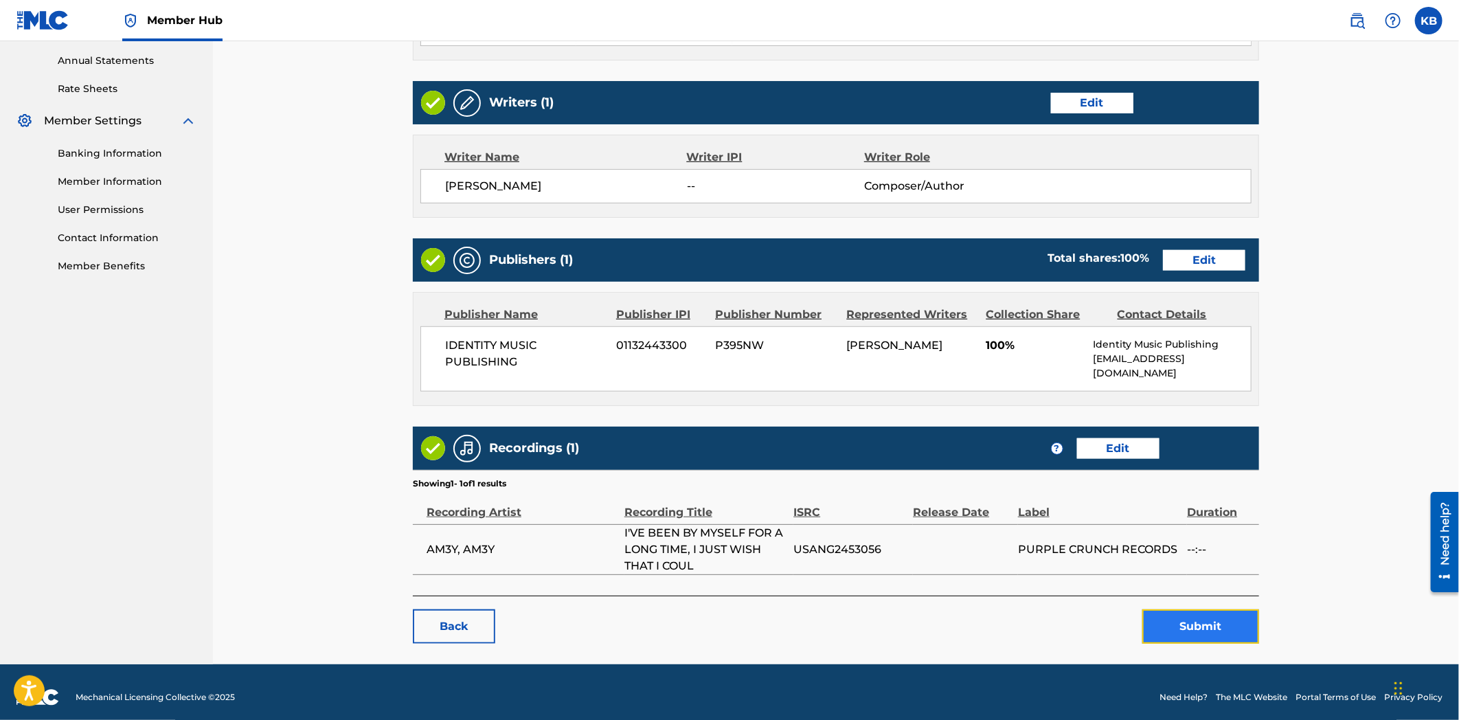
click at [1182, 616] on button "Submit" at bounding box center [1200, 626] width 117 height 34
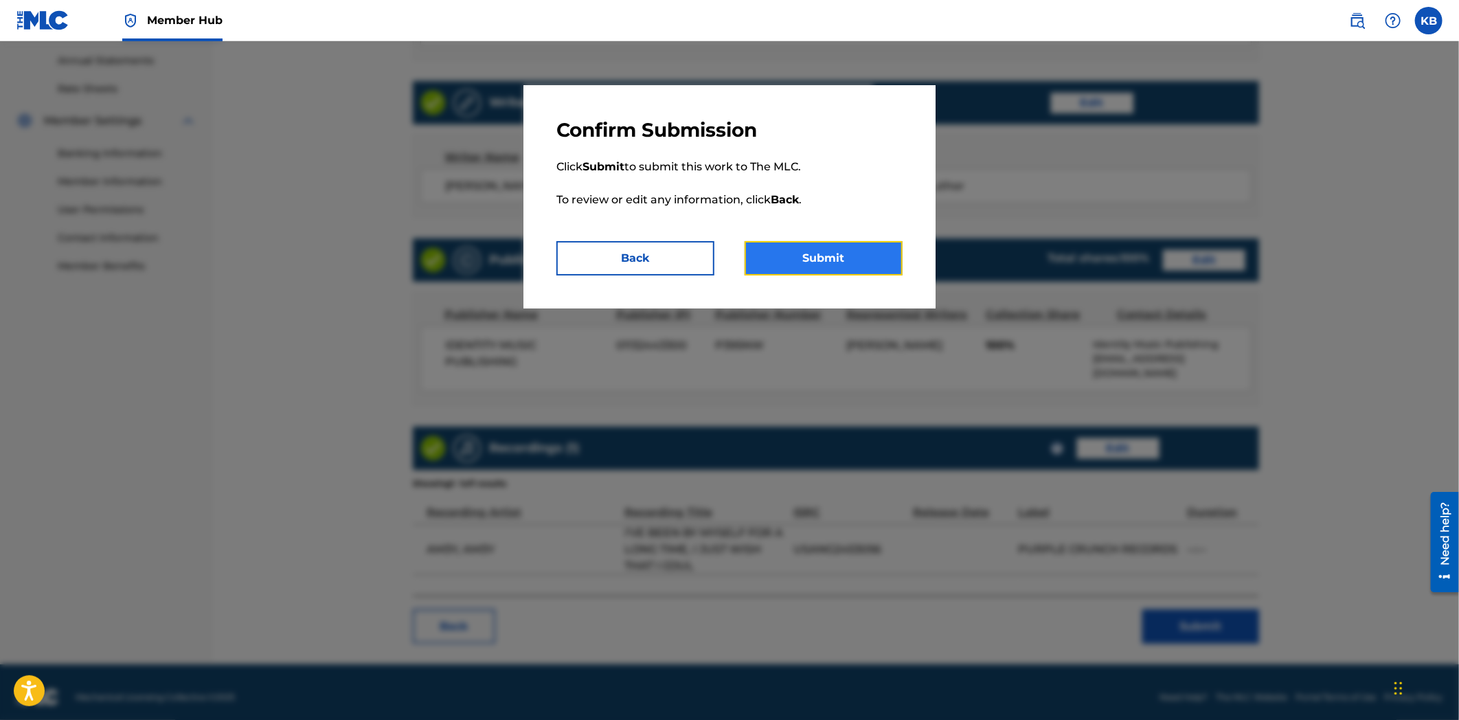
click at [847, 264] on button "Submit" at bounding box center [824, 258] width 158 height 34
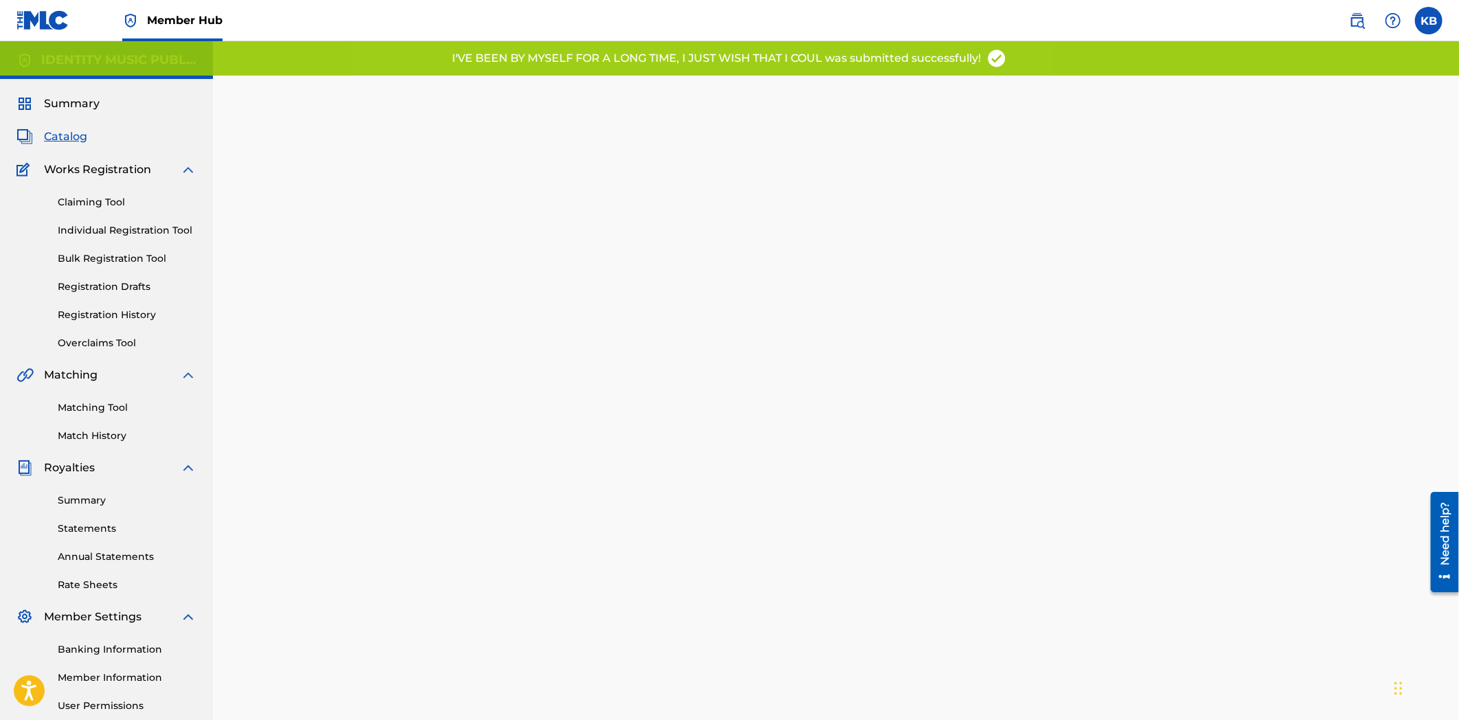
click at [630, 295] on div "Back Done" at bounding box center [836, 435] width 846 height 679
click at [52, 133] on span "Catalog" at bounding box center [65, 136] width 43 height 16
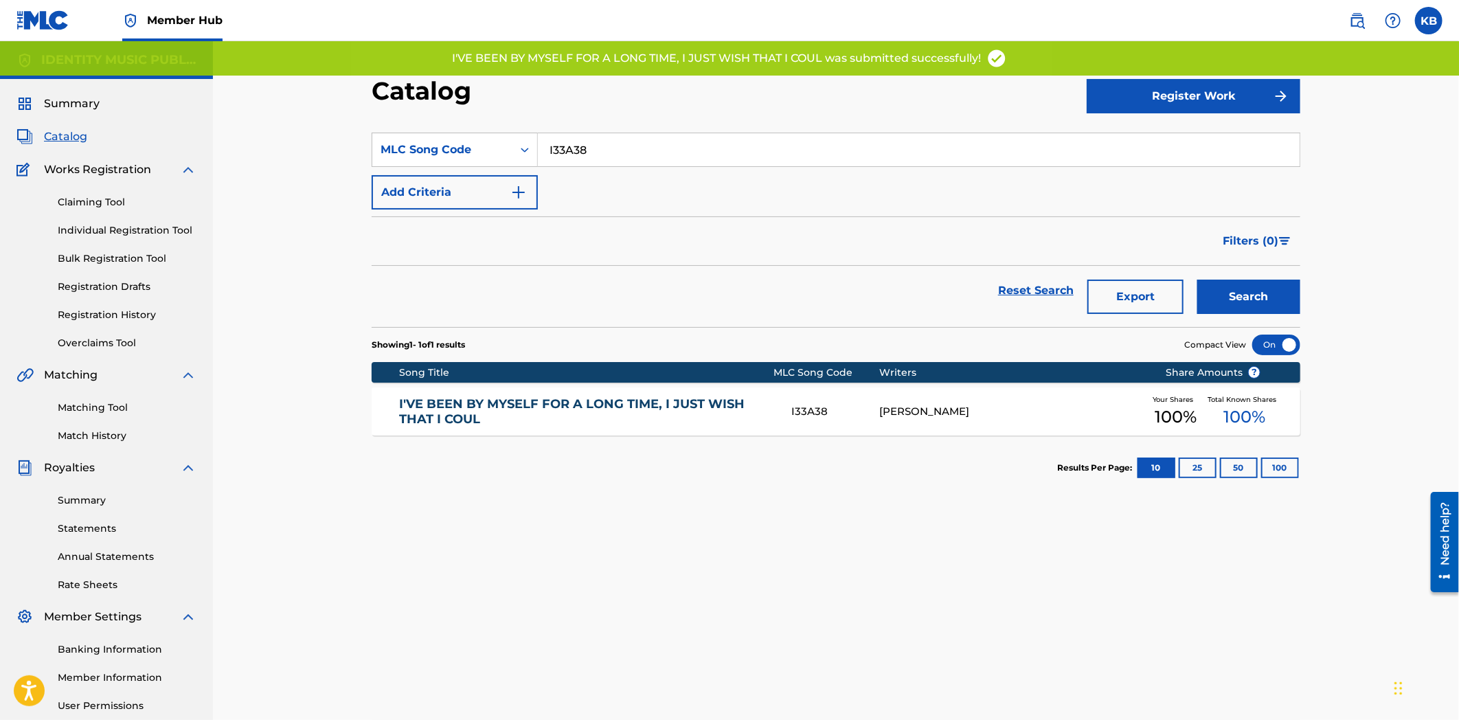
click at [716, 148] on input "I33A38" at bounding box center [919, 149] width 762 height 33
click at [572, 423] on link "I'VE BEEN BY MYSELF FOR A LONG TIME, I JUST WISH THAT I COUL" at bounding box center [587, 411] width 374 height 31
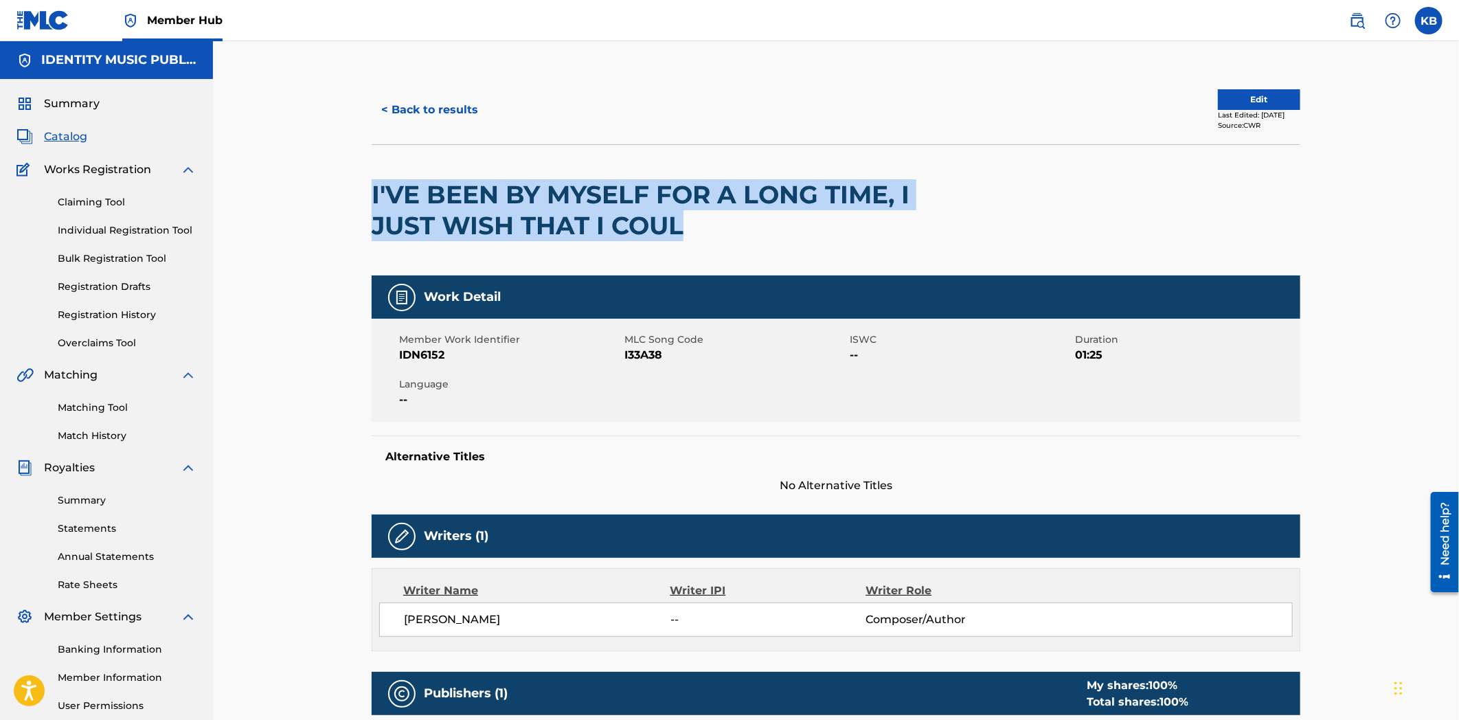
drag, startPoint x: 373, startPoint y: 189, endPoint x: 697, endPoint y: 248, distance: 329.6
click at [697, 248] on div "I'VE BEEN BY MYSELF FOR A LONG TIME, I JUST WISH THAT I COUL" at bounding box center [650, 210] width 557 height 131
copy h2 "I'VE BEEN BY MYSELF FOR A LONG TIME, I JUST WISH THAT I COUL"
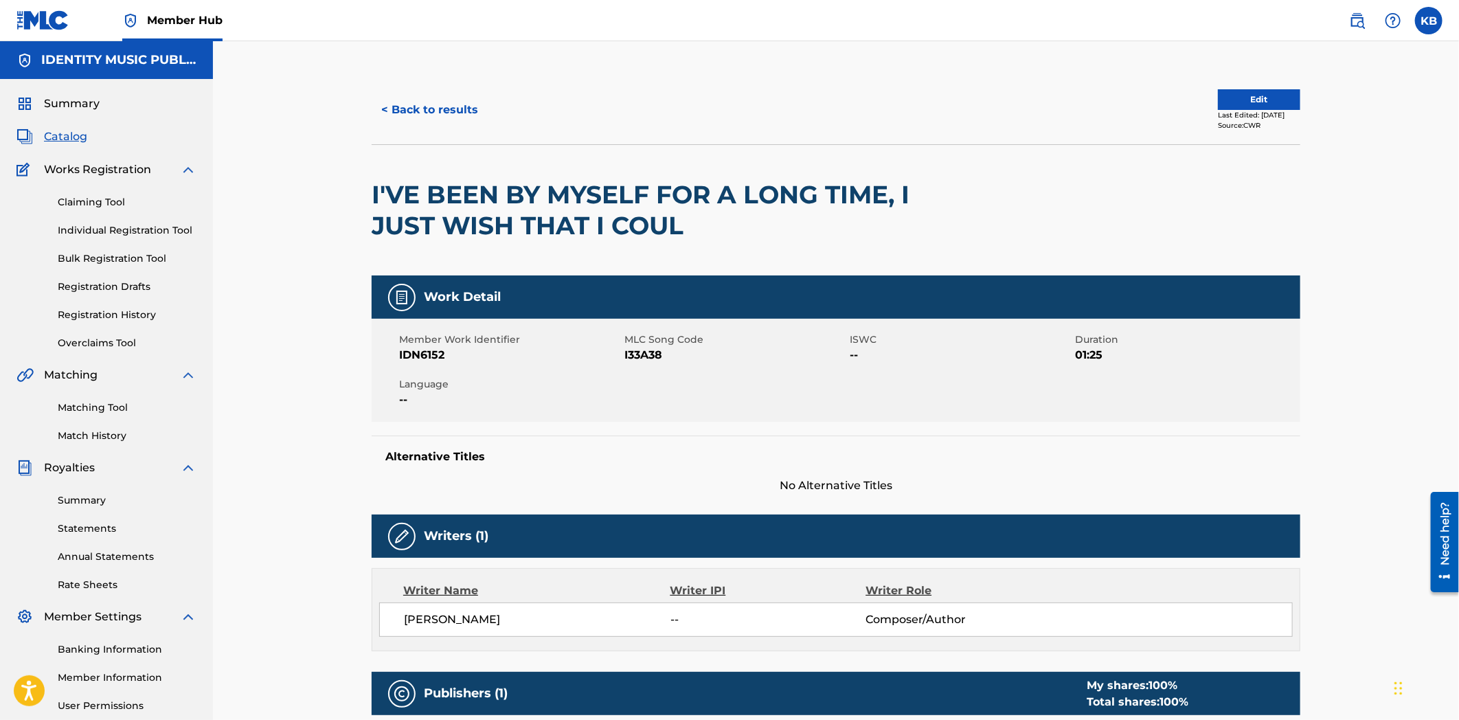
click at [488, 109] on div "< Back to results" at bounding box center [604, 110] width 464 height 34
drag, startPoint x: 449, startPoint y: 100, endPoint x: 657, endPoint y: 25, distance: 221.4
click at [449, 100] on button "< Back to results" at bounding box center [430, 110] width 116 height 34
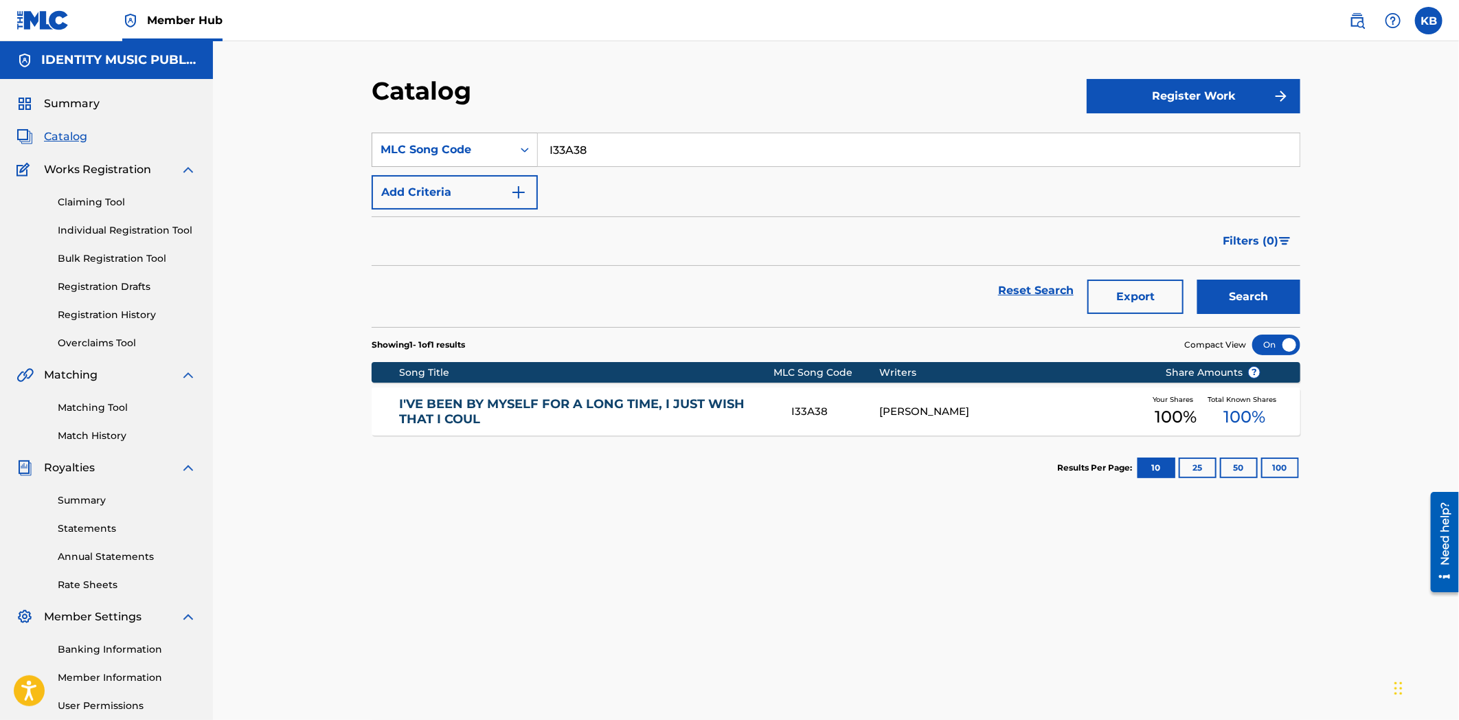
drag, startPoint x: 602, startPoint y: 147, endPoint x: 559, endPoint y: 218, distance: 83.5
click at [488, 165] on div "SearchWithCriteria78453ef3-ee50-4bd6-9de9-0097e9154b7d MLC Song Code I33A38" at bounding box center [836, 150] width 929 height 34
paste input "LR28FD"
type input "LR28FD"
click at [1246, 301] on button "Search" at bounding box center [1248, 297] width 103 height 34
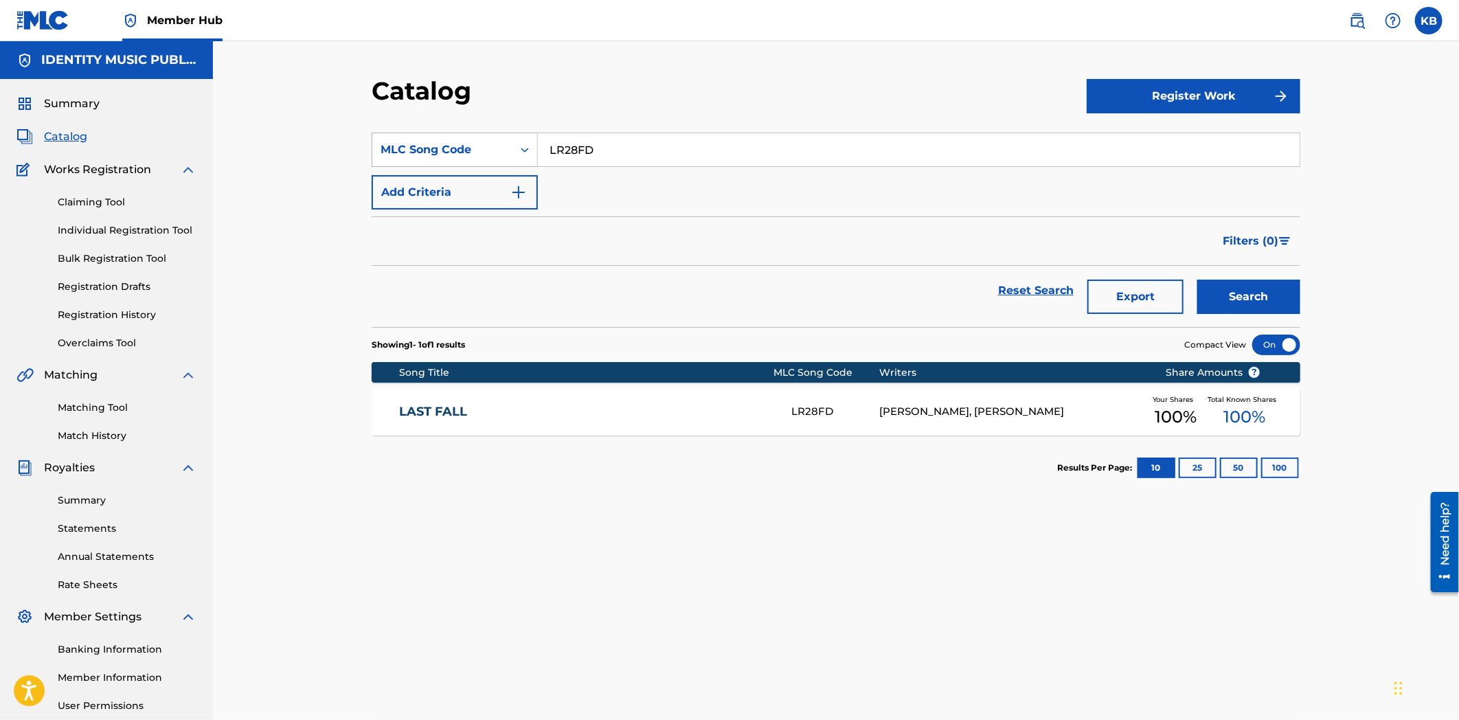
drag, startPoint x: 747, startPoint y: 152, endPoint x: 500, endPoint y: 163, distance: 246.9
click at [501, 163] on div "SearchWithCriteria78453ef3-ee50-4bd6-9de9-0097e9154b7d MLC Song Code LR28FD" at bounding box center [836, 150] width 929 height 34
click at [459, 153] on div "MLC Song Code" at bounding box center [443, 150] width 124 height 16
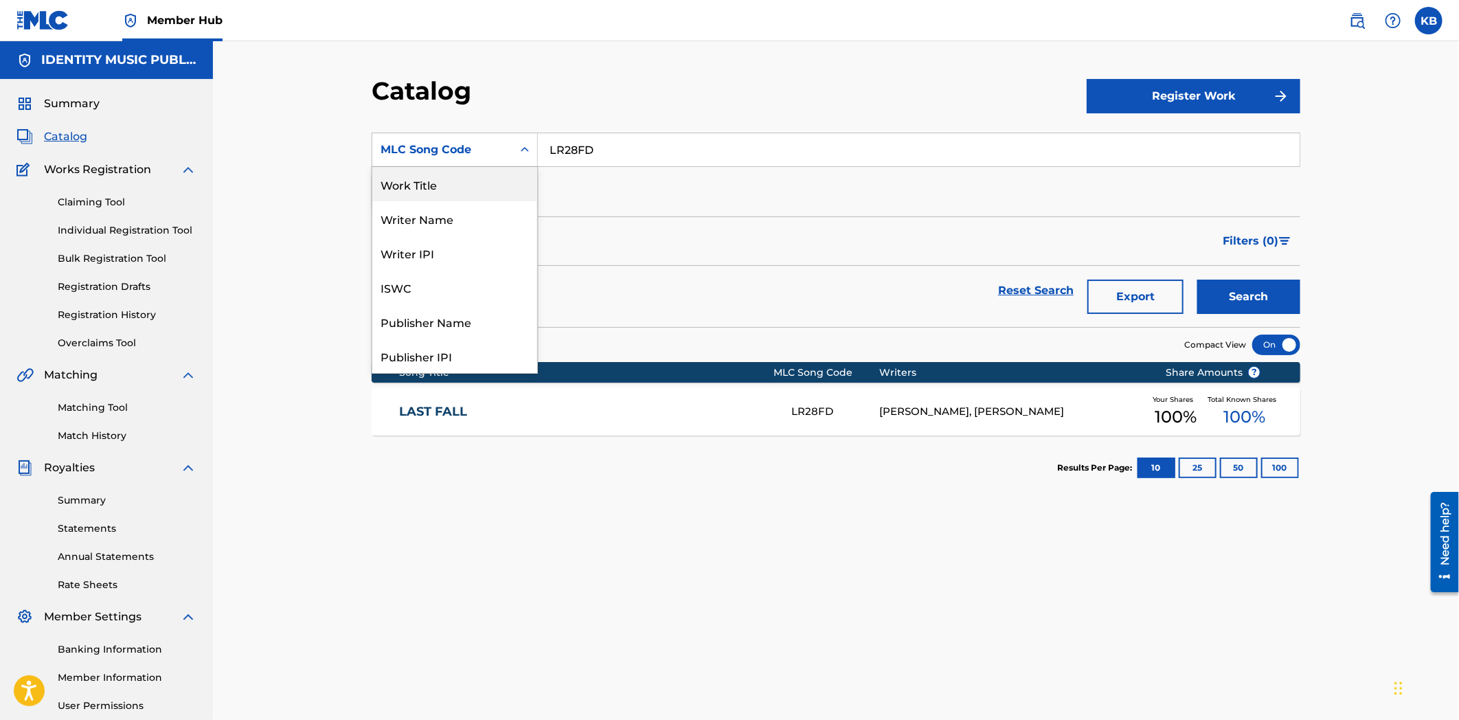
click at [456, 189] on div "Work Title" at bounding box center [454, 184] width 165 height 34
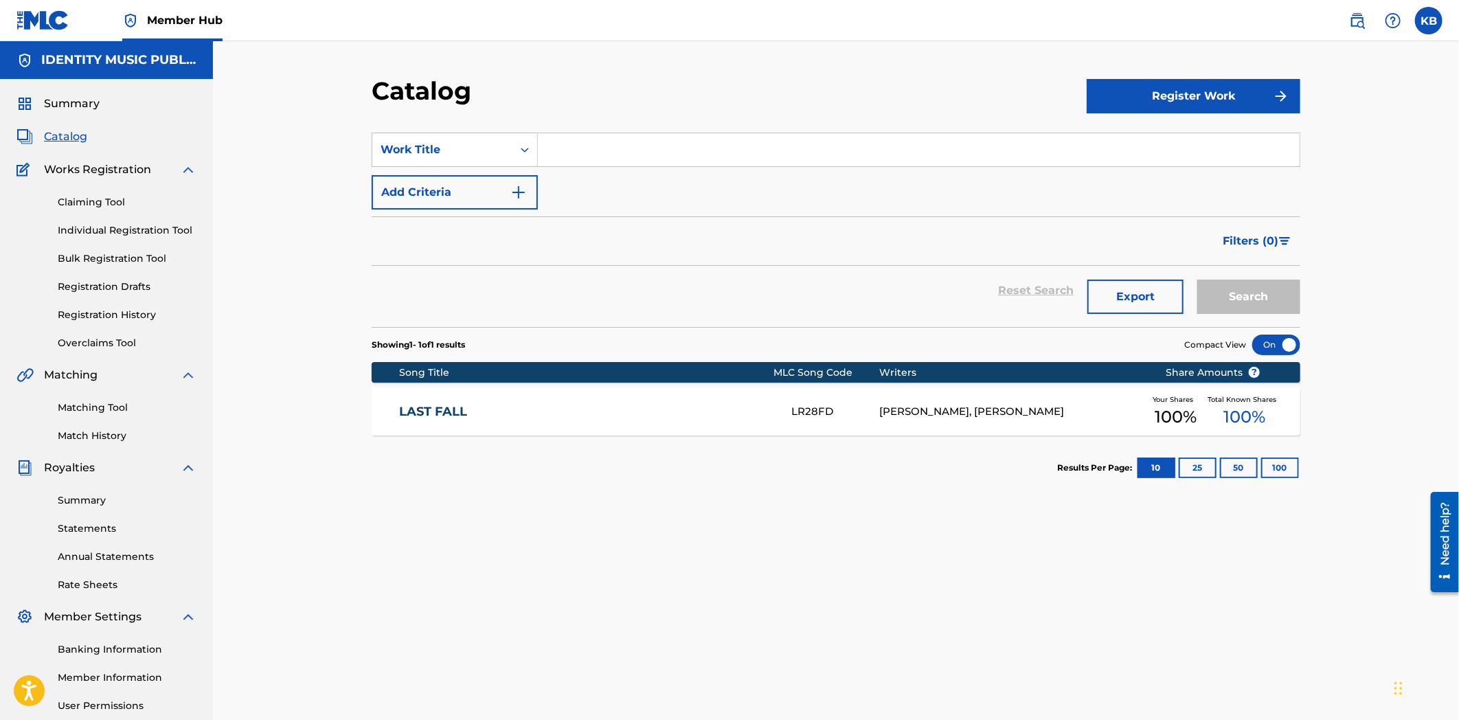
click at [582, 146] on input "Search Form" at bounding box center [919, 149] width 762 height 33
paste input "different level"
type input "different level"
click at [1274, 307] on button "Search" at bounding box center [1248, 297] width 103 height 34
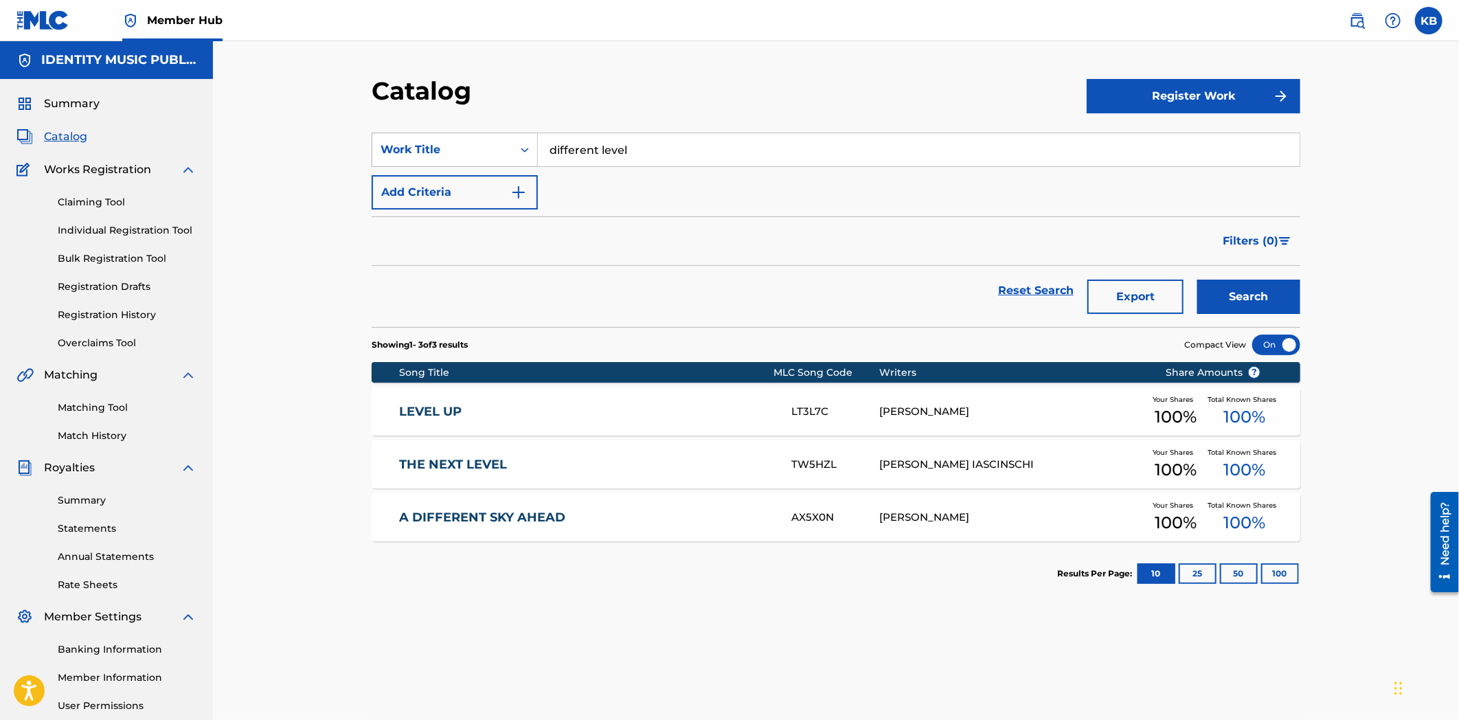
click at [489, 157] on div "Work Title" at bounding box center [443, 150] width 124 height 16
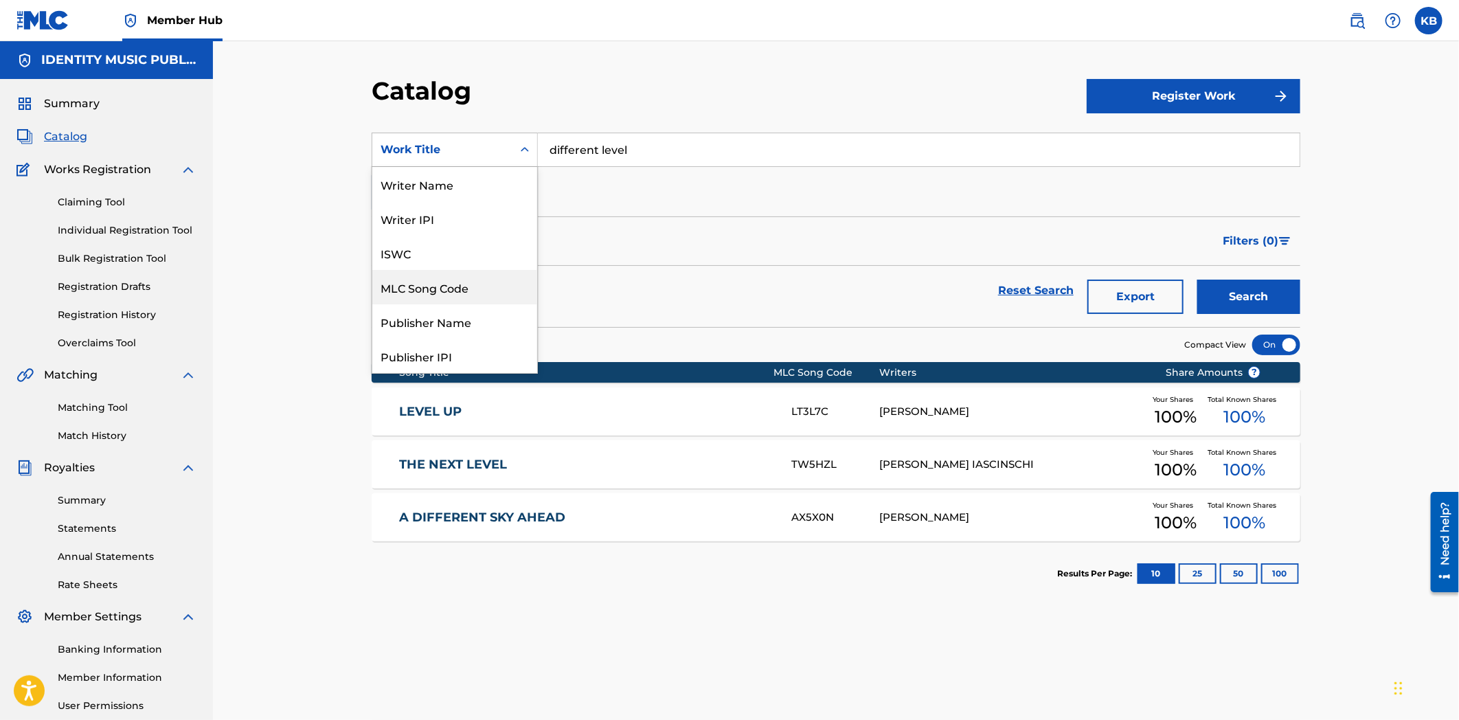
click at [420, 297] on div "MLC Song Code" at bounding box center [454, 287] width 165 height 34
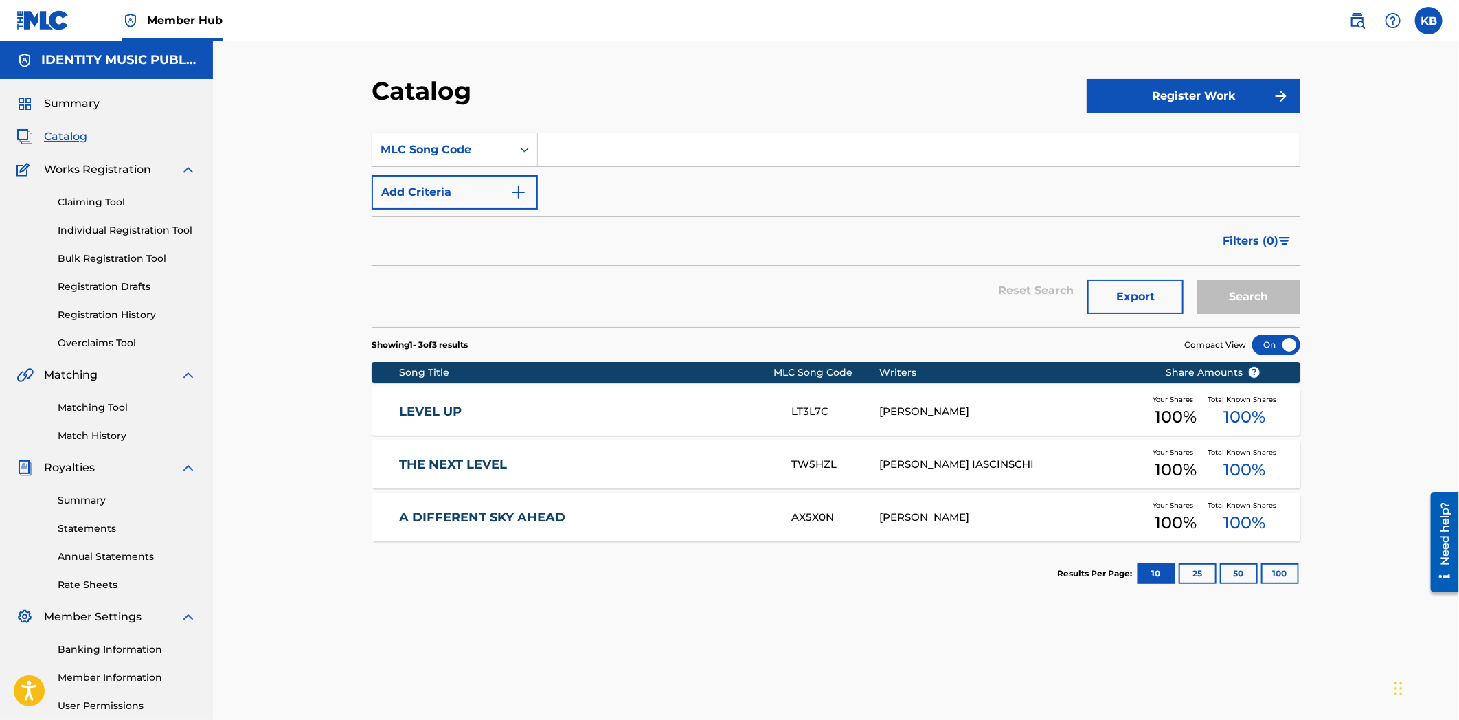
click at [620, 139] on input "Search Form" at bounding box center [919, 149] width 762 height 33
paste input "J60PQ4"
type input "J60PQ4"
click at [1232, 285] on button "Search" at bounding box center [1248, 297] width 103 height 34
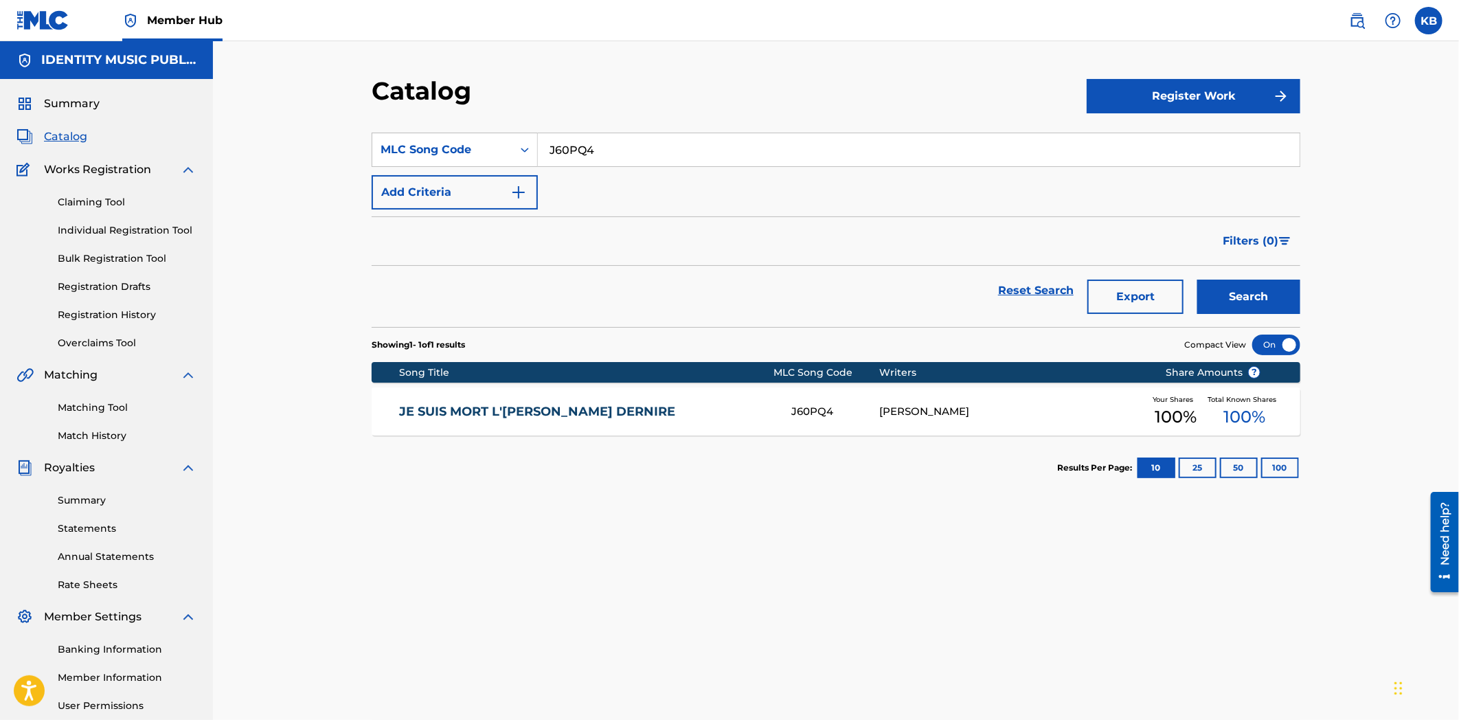
click at [625, 416] on link "JE SUIS MORT L'[PERSON_NAME] DERNIRE" at bounding box center [587, 412] width 374 height 16
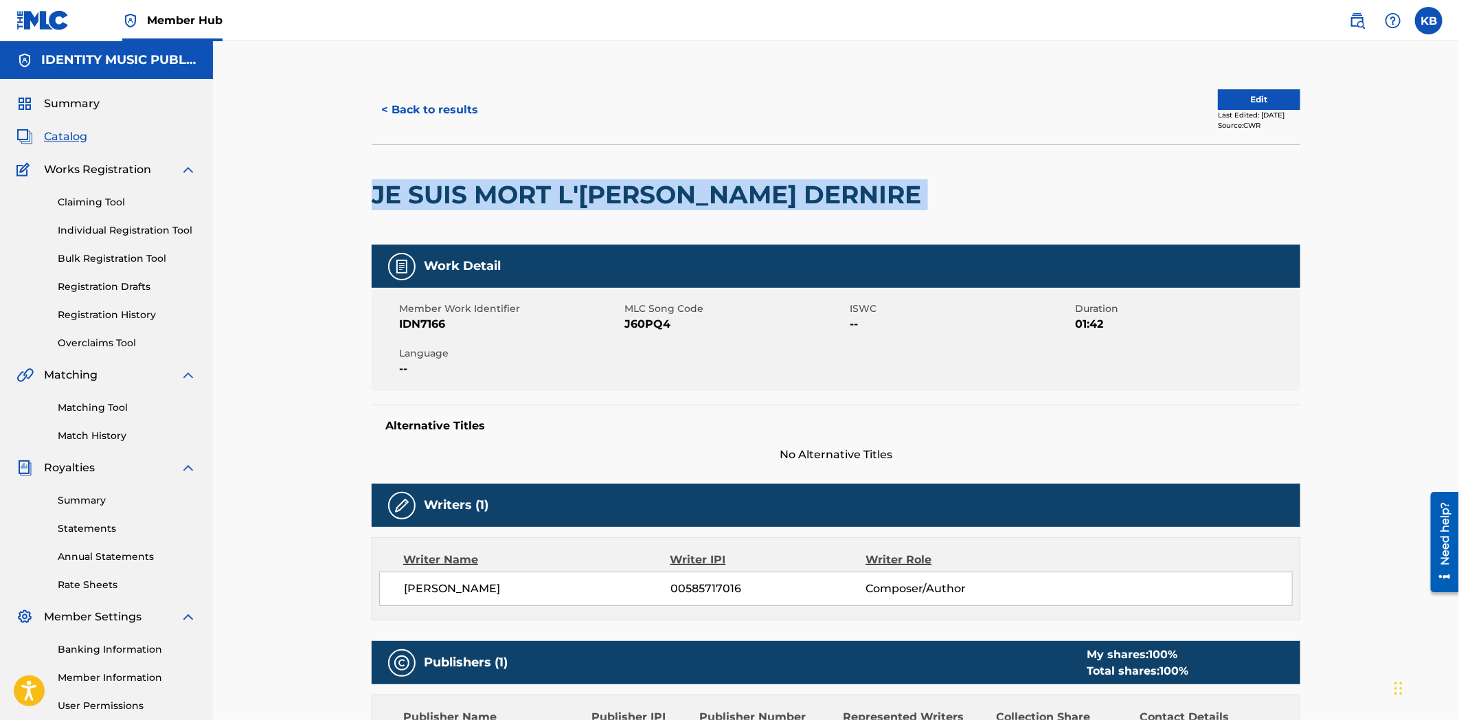
drag, startPoint x: 442, startPoint y: 184, endPoint x: 838, endPoint y: 196, distance: 395.9
click at [837, 196] on div "< Back to results Edit Last Edited: [DATE] Source: CWR JE SUIS MORT L'[PERSON_N…" at bounding box center [836, 516] width 962 height 881
copy div "JE SUIS MORT L'[PERSON_NAME] DERNIRE"
click at [421, 107] on button "< Back to results" at bounding box center [430, 110] width 116 height 34
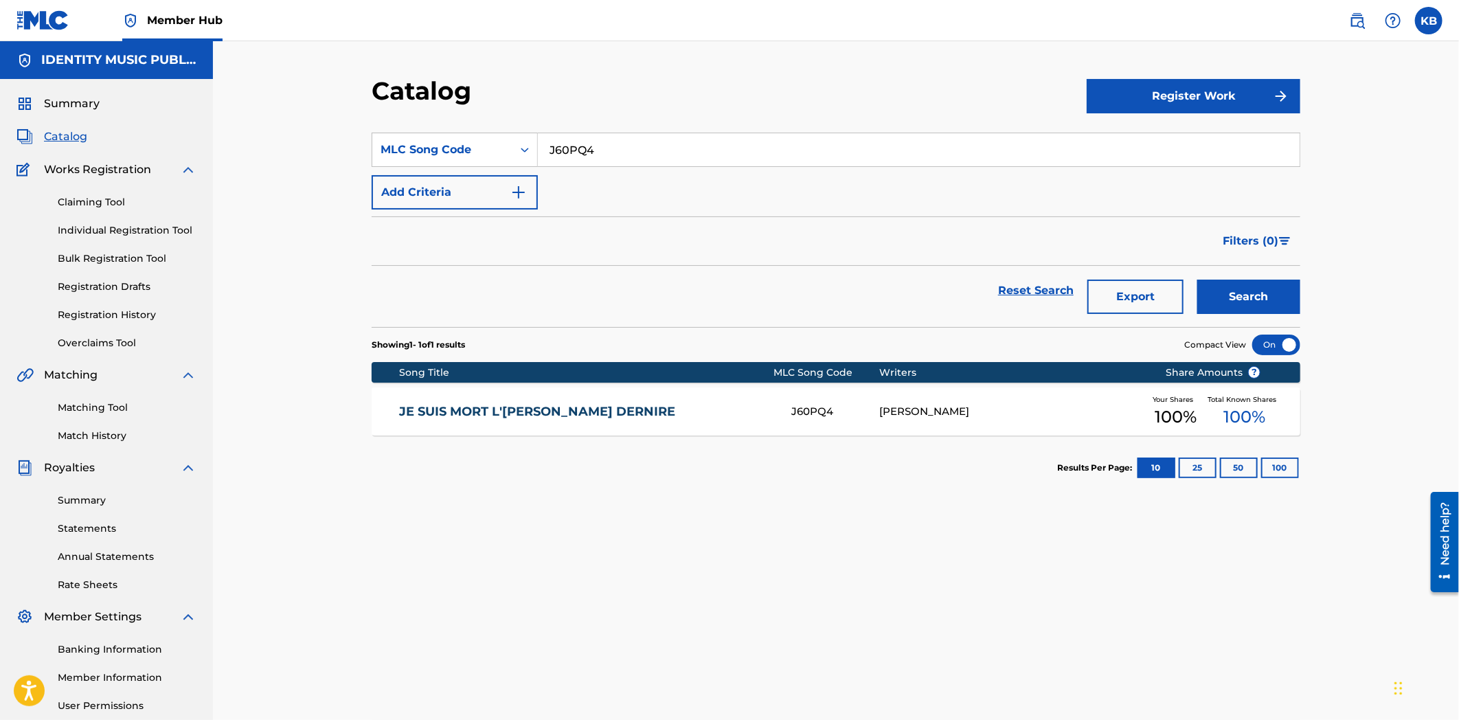
drag, startPoint x: 609, startPoint y: 147, endPoint x: 561, endPoint y: 150, distance: 48.2
click at [543, 148] on input "J60PQ4" at bounding box center [919, 149] width 762 height 33
click at [670, 144] on input "J60PQ4" at bounding box center [919, 149] width 762 height 33
click at [463, 146] on div "MLC Song Code" at bounding box center [443, 150] width 124 height 16
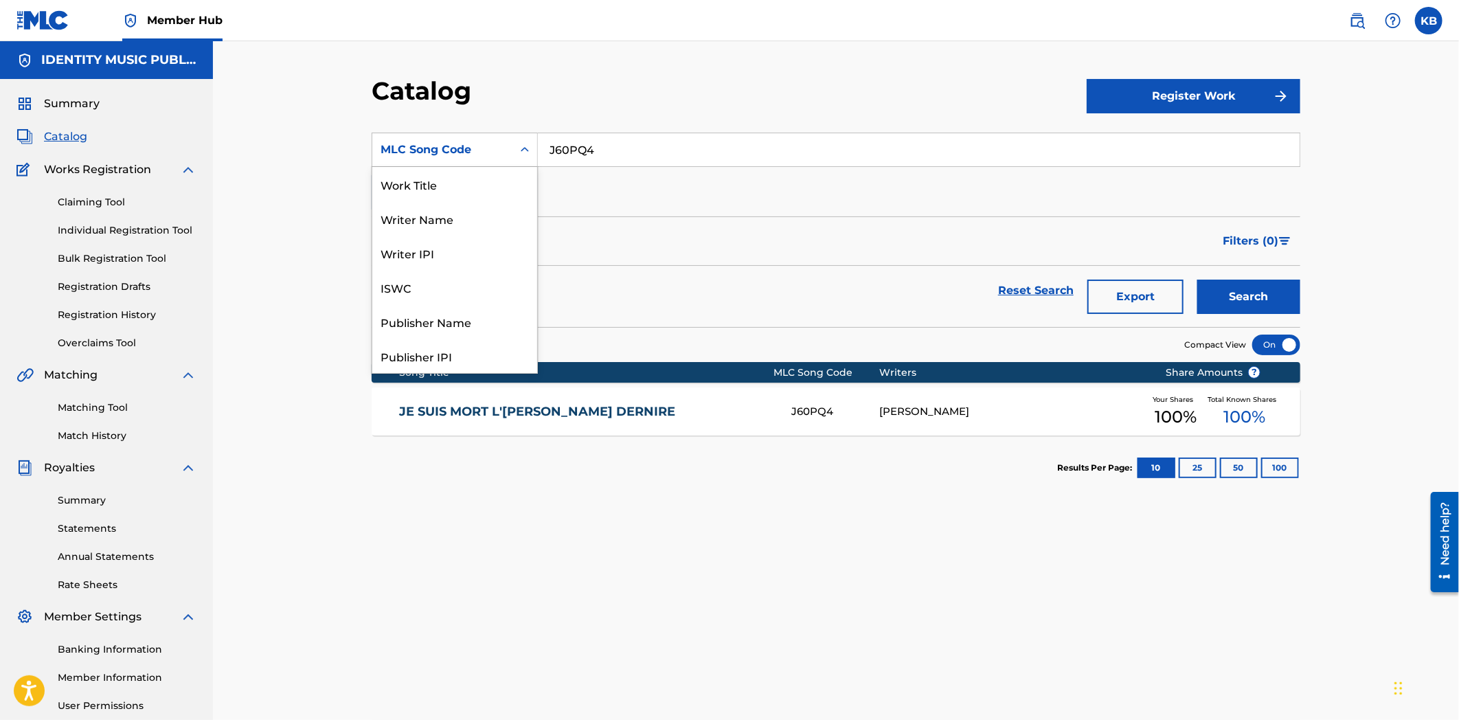
click at [467, 190] on div "Work Title" at bounding box center [454, 184] width 165 height 34
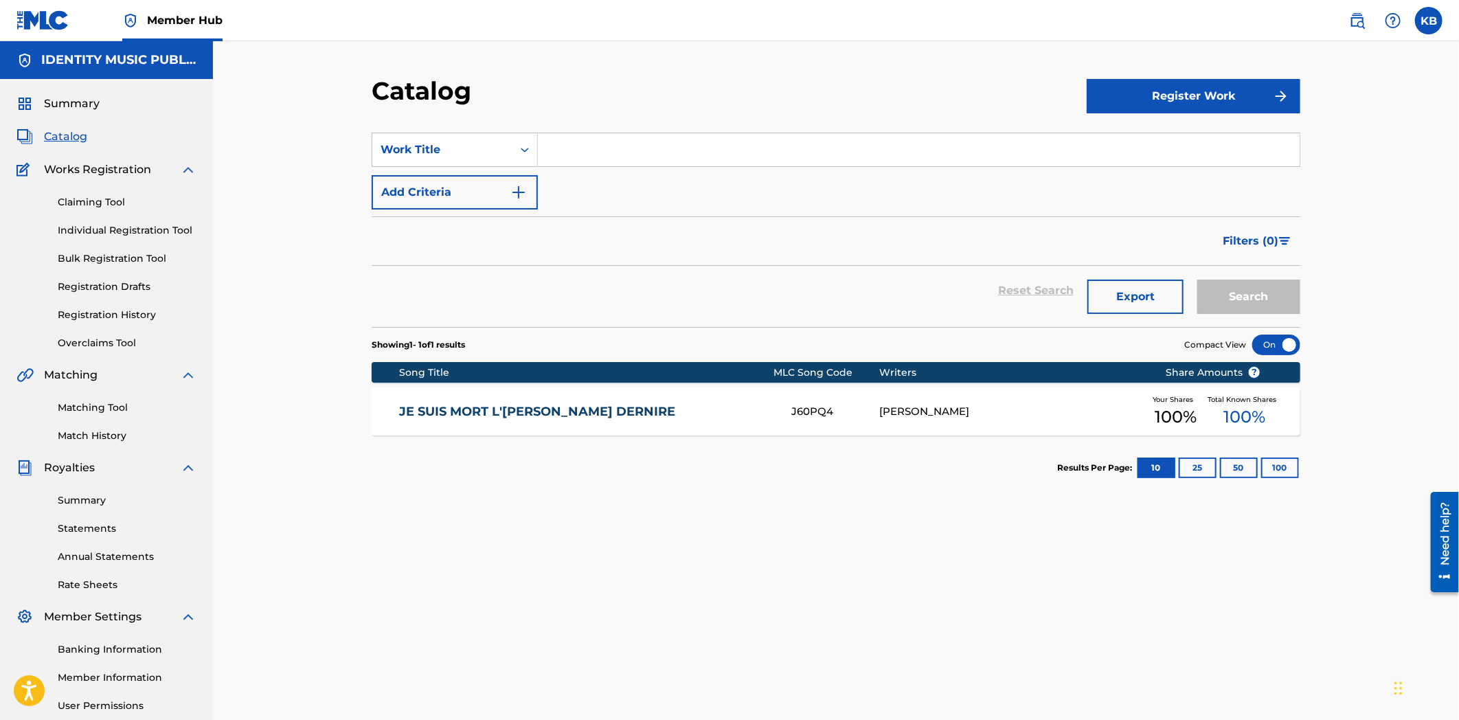
click at [602, 158] on input "Search Form" at bounding box center [919, 149] width 762 height 33
paste input "interplay (sped up)"
type input "interplay (sped up)"
click at [1252, 291] on button "Search" at bounding box center [1248, 297] width 103 height 34
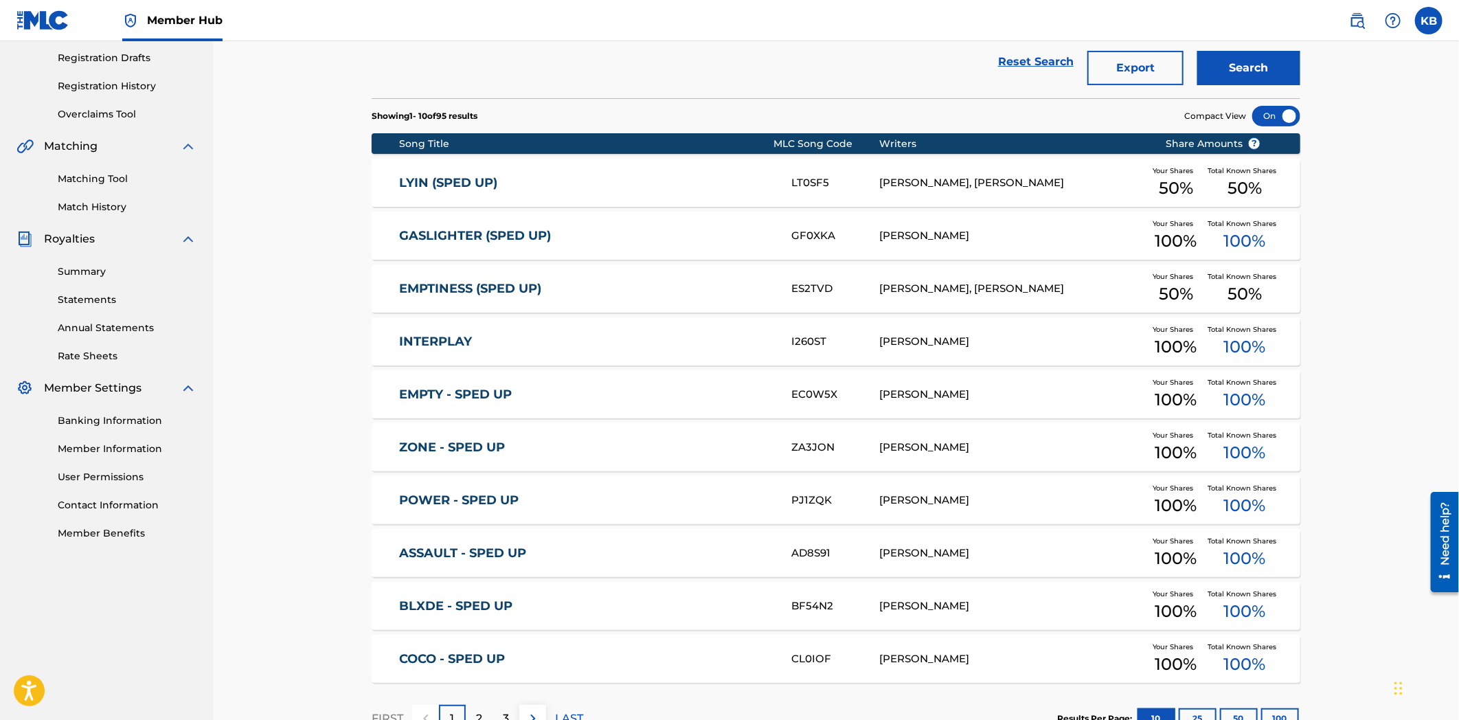
scroll to position [305, 0]
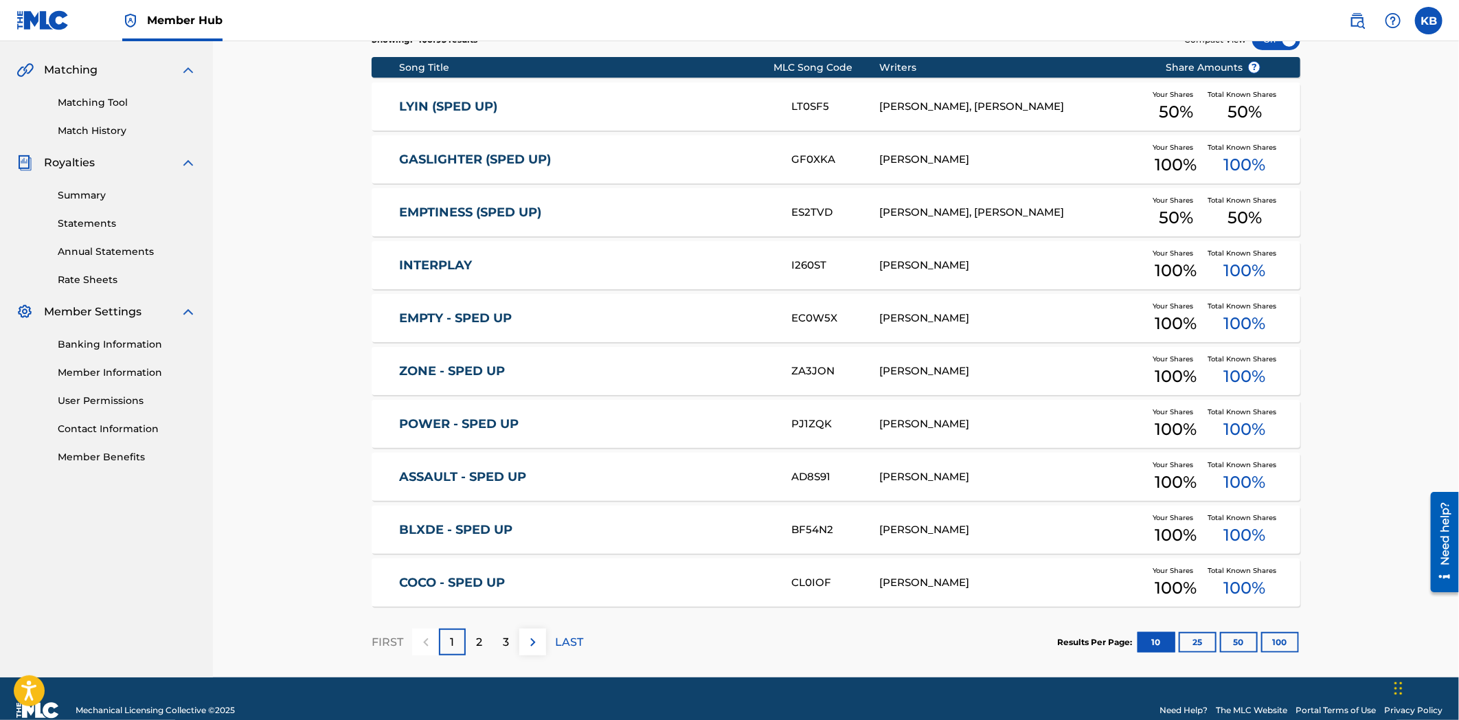
click at [256, 410] on div "Catalog Register Work SearchWithCriteria5052c4a1-9296-47e5-afc7-a7a0bf1a0064 Wo…" at bounding box center [836, 206] width 1246 height 941
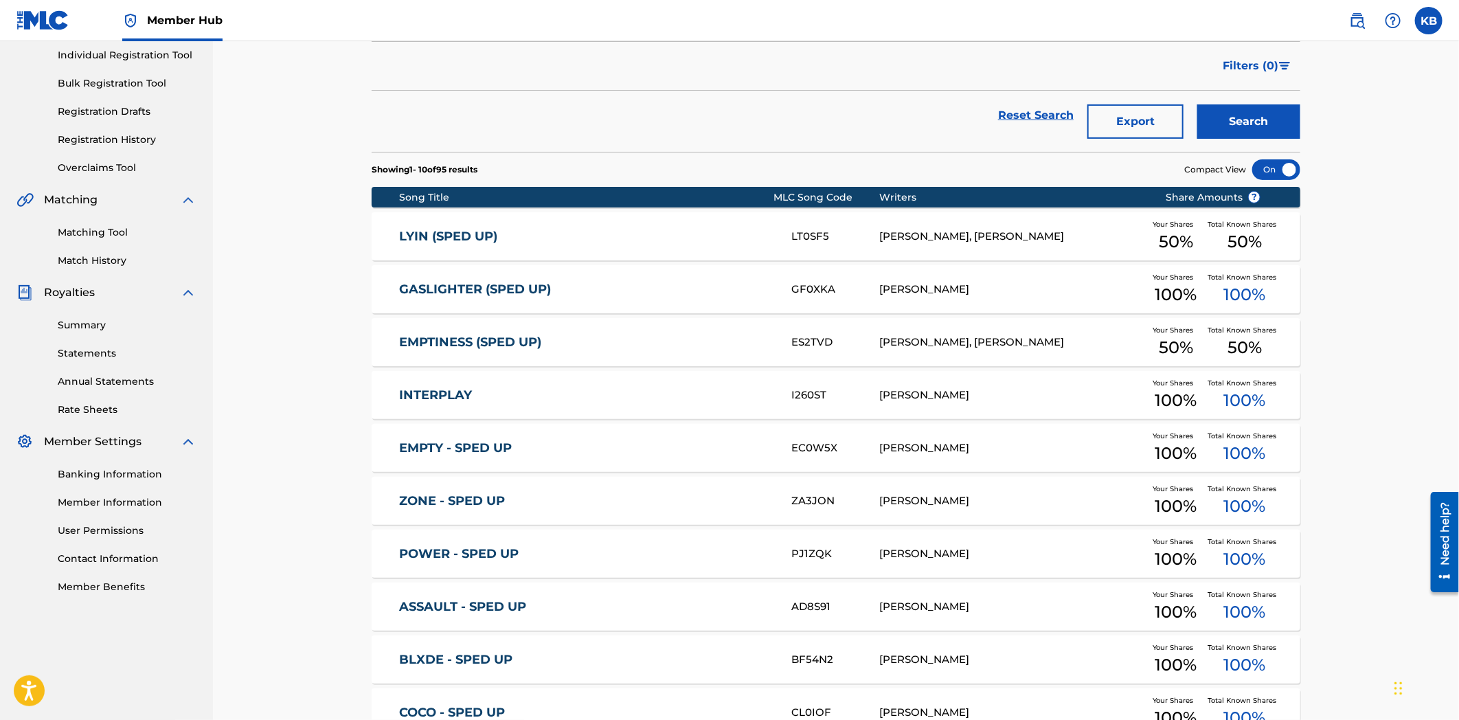
scroll to position [0, 0]
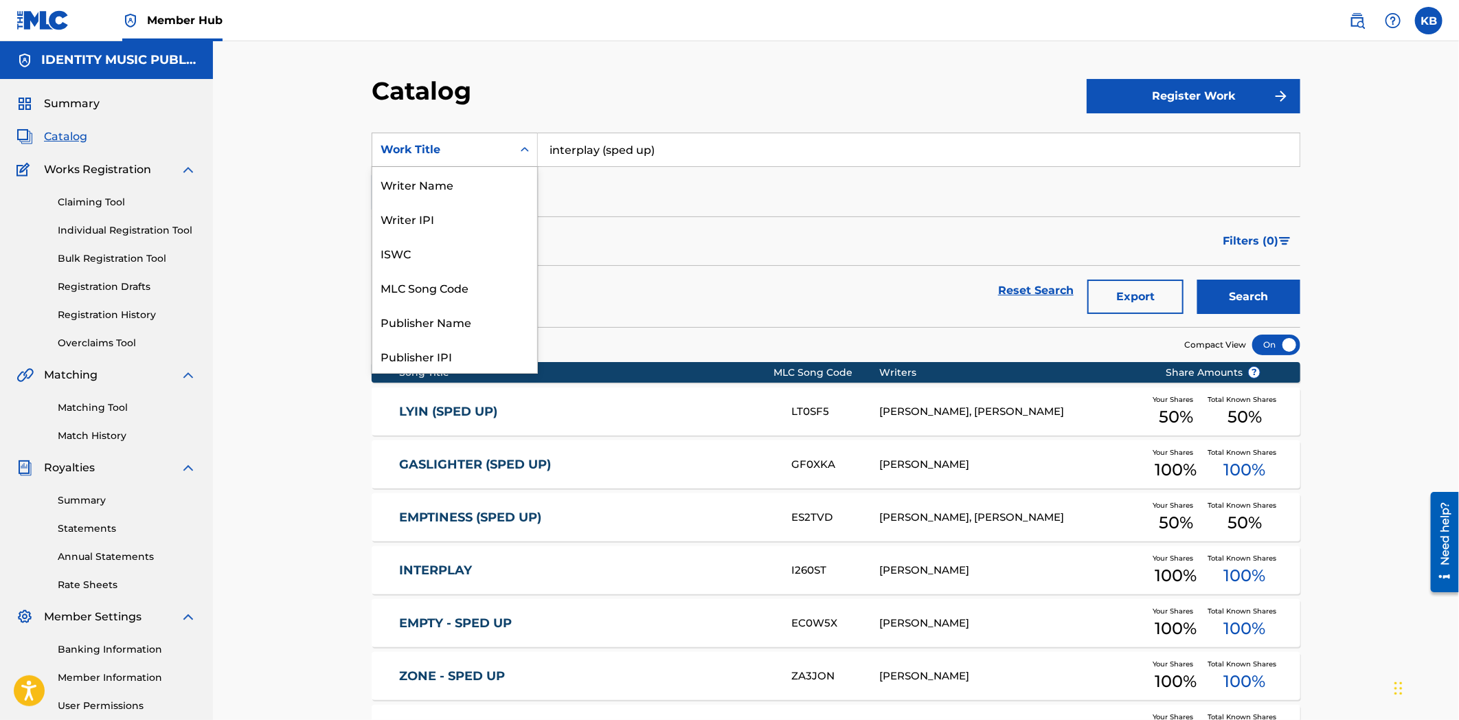
click at [458, 152] on div "Work Title" at bounding box center [443, 150] width 124 height 16
click at [444, 293] on div "MLC Song Code" at bounding box center [454, 287] width 165 height 34
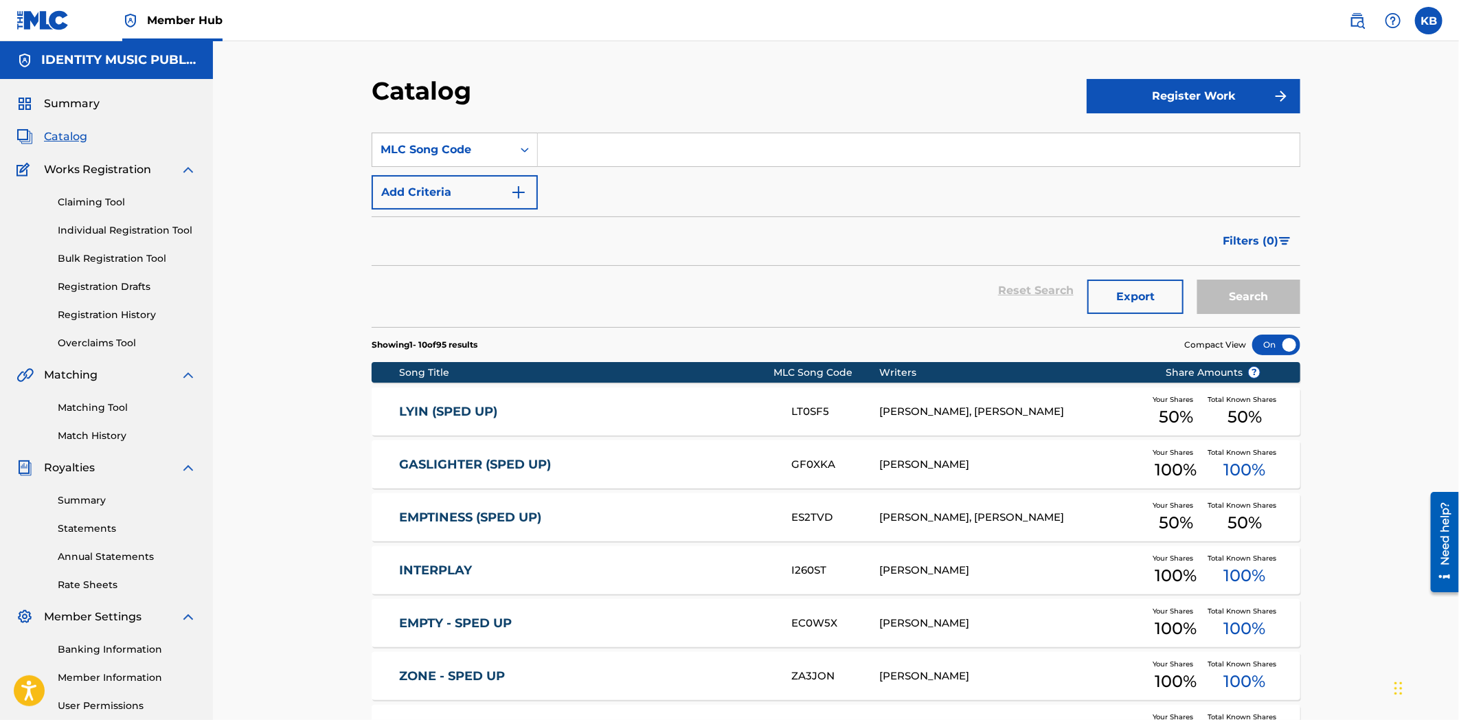
click at [622, 142] on input "Search Form" at bounding box center [919, 149] width 762 height 33
paste input "IY4NI8"
type input "IY4NI8"
click at [1257, 293] on button "Search" at bounding box center [1248, 297] width 103 height 34
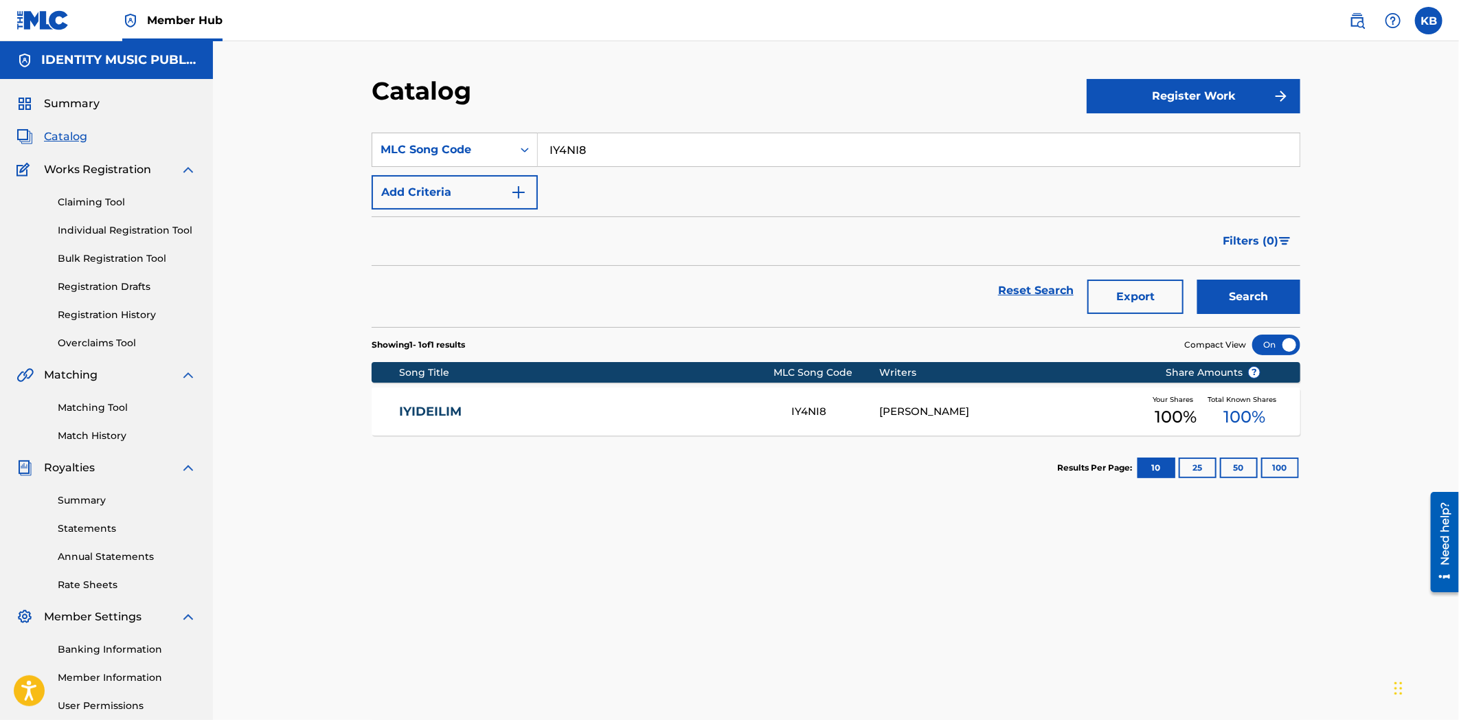
click at [580, 417] on link "IYIDEILIM" at bounding box center [587, 412] width 374 height 16
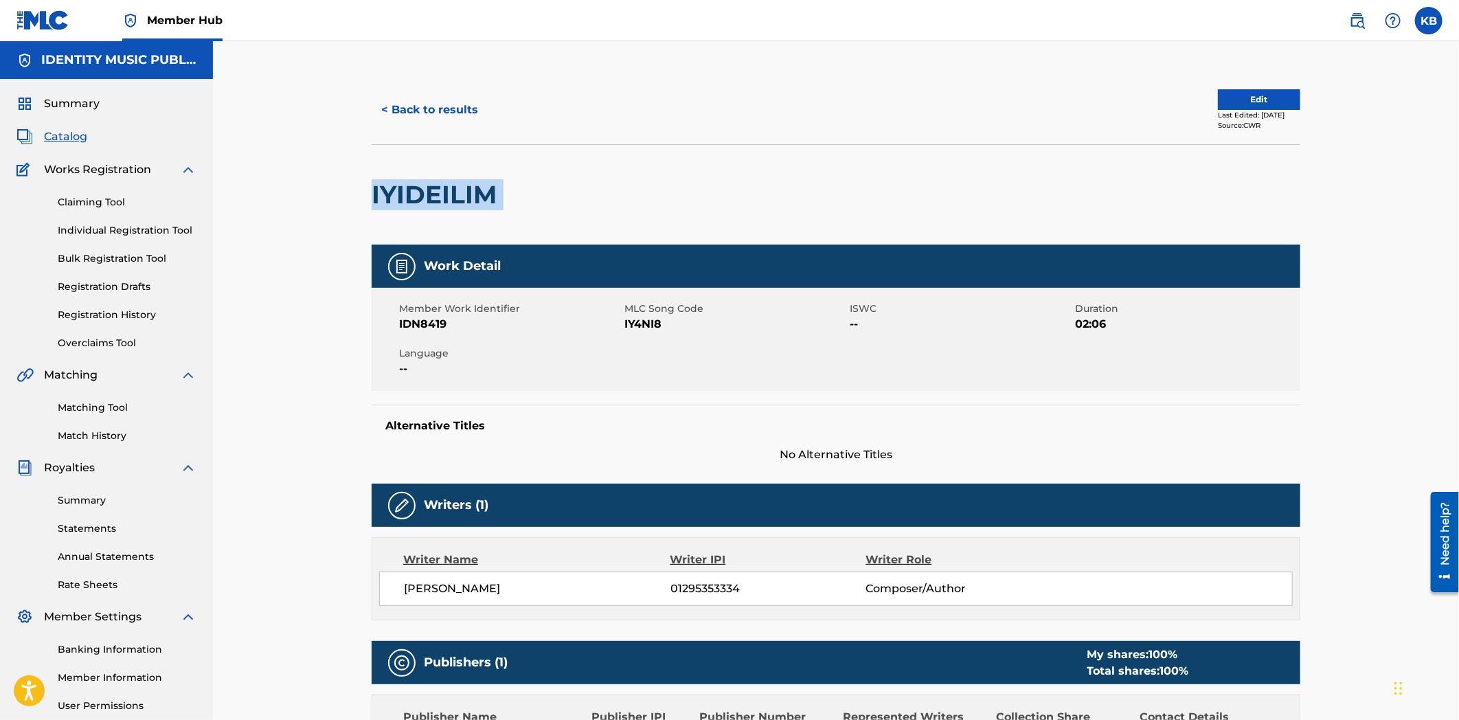
drag, startPoint x: 368, startPoint y: 190, endPoint x: 547, endPoint y: 194, distance: 178.7
click at [547, 194] on div "< Back to results Edit Last Edited: [DATE] Source: CWR IYIDEILIM Work Detail Me…" at bounding box center [836, 516] width 962 height 881
click at [401, 120] on button "< Back to results" at bounding box center [430, 110] width 116 height 34
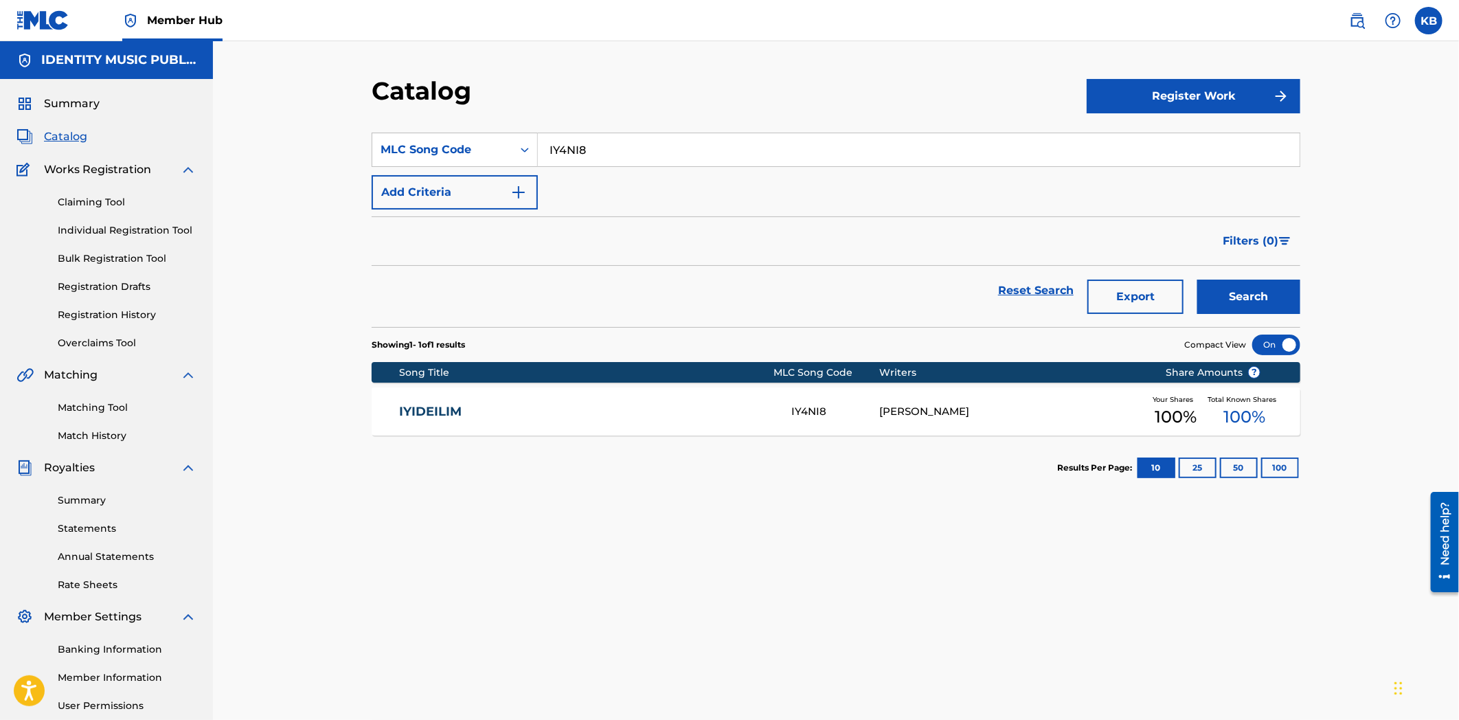
click at [624, 148] on input "IY4NI8" at bounding box center [919, 149] width 762 height 33
paste input "DR6H6S"
click at [1261, 301] on button "Search" at bounding box center [1248, 297] width 103 height 34
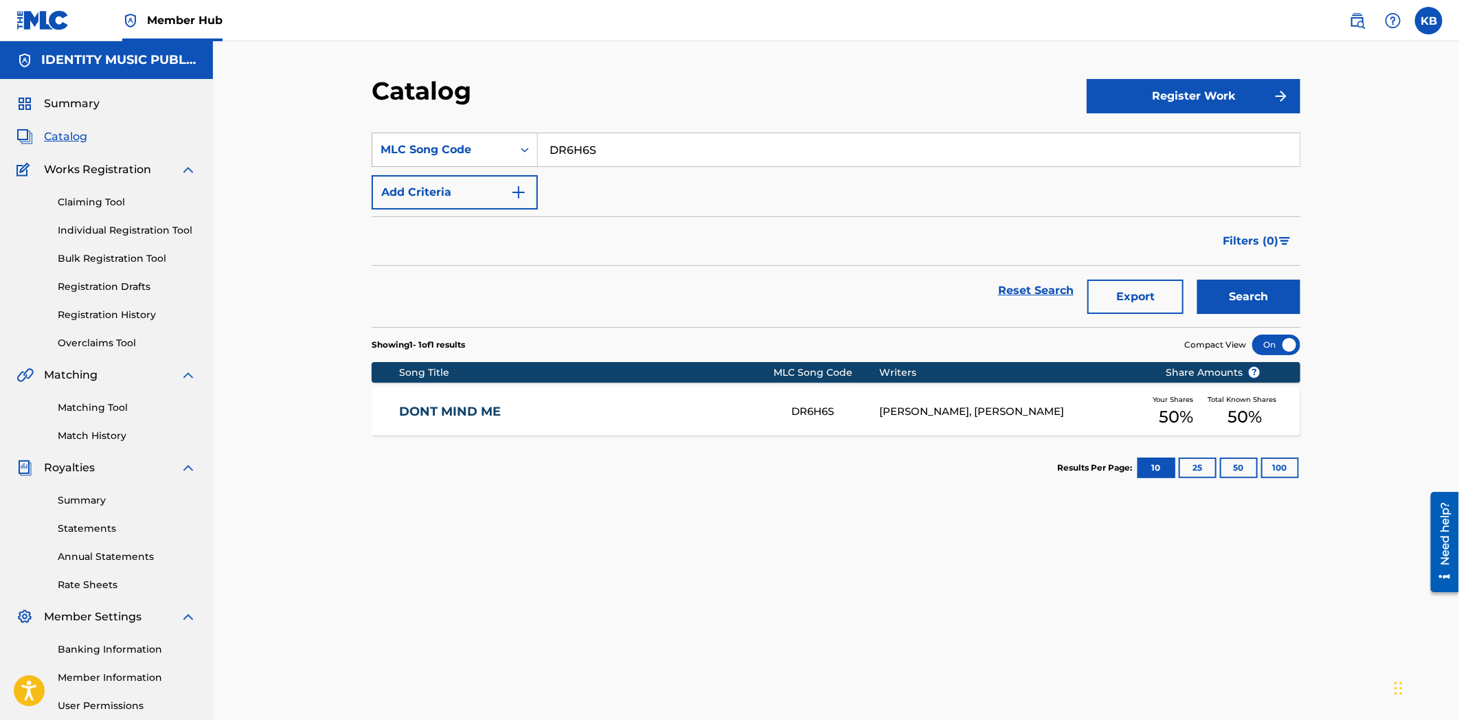
drag, startPoint x: 608, startPoint y: 145, endPoint x: 498, endPoint y: 157, distance: 110.5
click at [498, 157] on div "SearchWithCriteria298ef347-cd66-4e59-a661-ad42a9e807ac MLC Song Code DR6H6S" at bounding box center [836, 150] width 929 height 34
paste input "WC47UT"
type input "WC47UT"
click at [1213, 291] on button "Search" at bounding box center [1248, 297] width 103 height 34
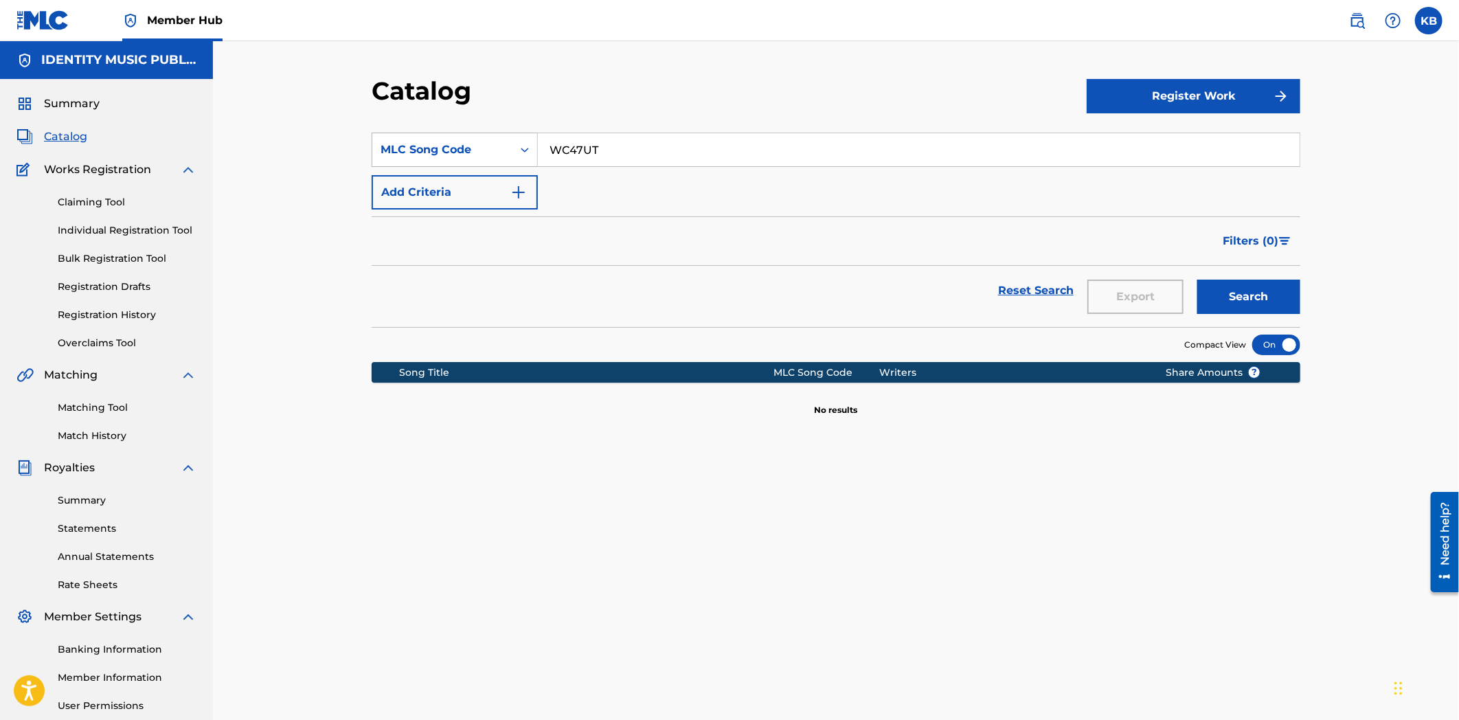
click at [475, 143] on div "MLC Song Code" at bounding box center [443, 150] width 124 height 16
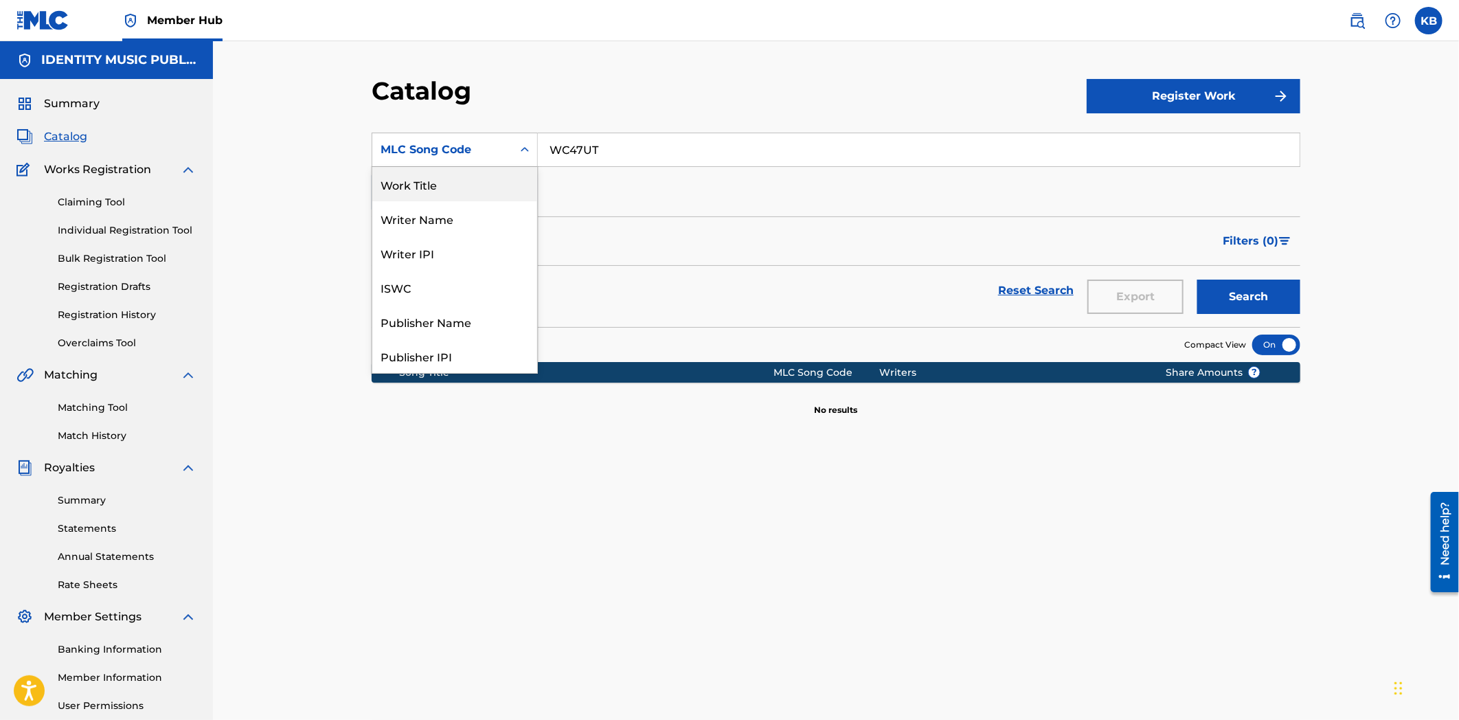
click at [447, 185] on div "Work Title" at bounding box center [454, 184] width 165 height 34
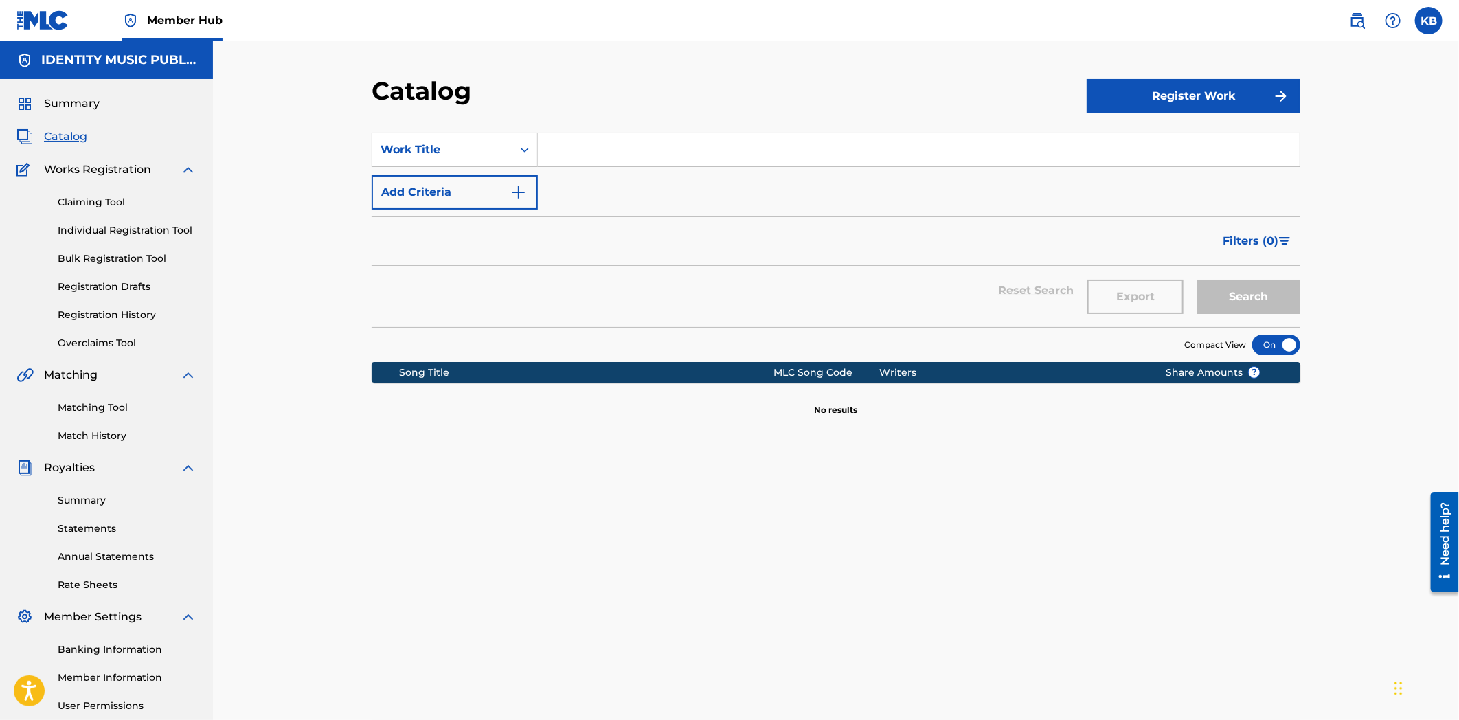
click at [620, 152] on input "Search Form" at bounding box center [919, 149] width 762 height 33
paste input "With The Fam"
type input "With The Fam"
click at [1250, 297] on button "Search" at bounding box center [1248, 297] width 103 height 34
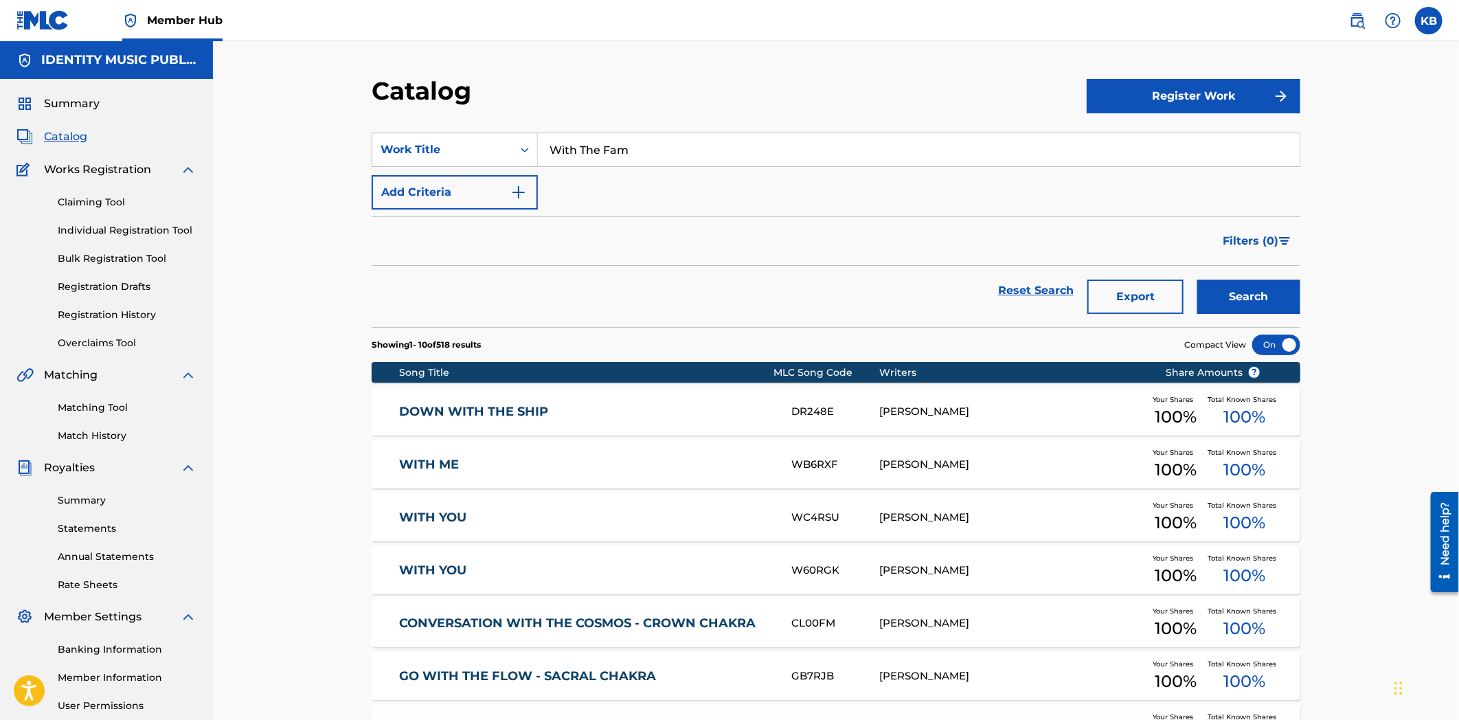
drag, startPoint x: 669, startPoint y: 153, endPoint x: 526, endPoint y: 170, distance: 144.7
click at [530, 170] on div "SearchWithCriteria41c8ef7e-3e7d-464d-ab03-e2edf97c91d9 Work Title With The Fam …" at bounding box center [836, 171] width 929 height 77
click at [491, 166] on div "Work Title" at bounding box center [455, 150] width 166 height 34
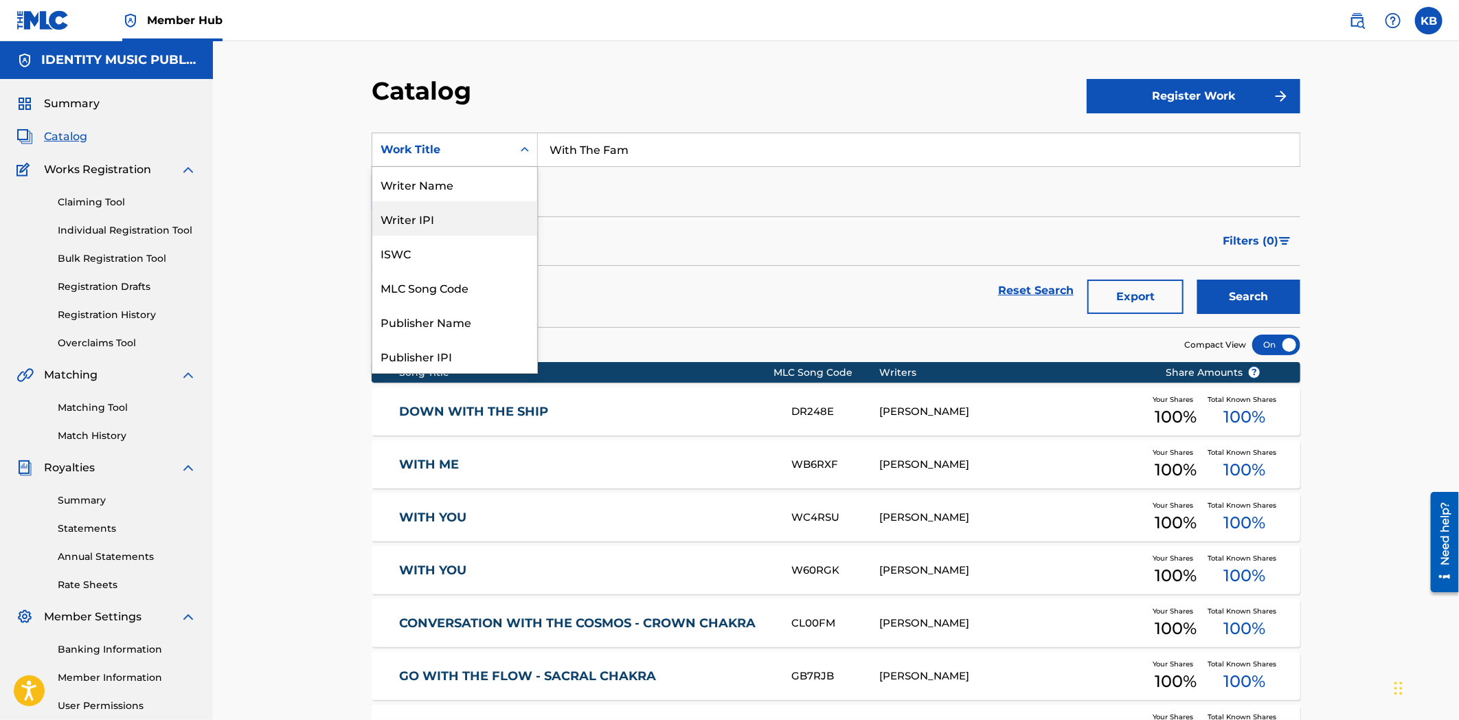
click at [426, 218] on div "Writer IPI" at bounding box center [454, 218] width 165 height 34
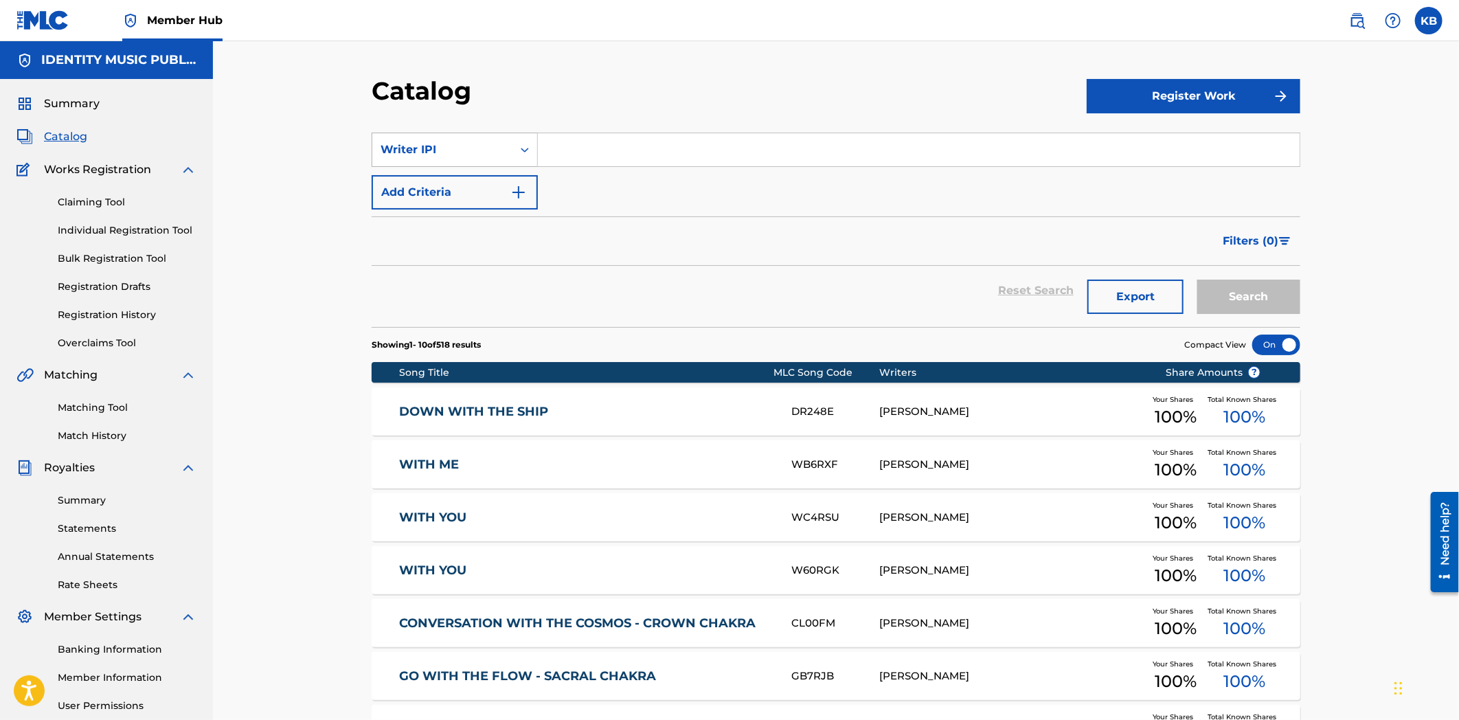
click at [464, 137] on div "Writer IPI" at bounding box center [442, 150] width 140 height 26
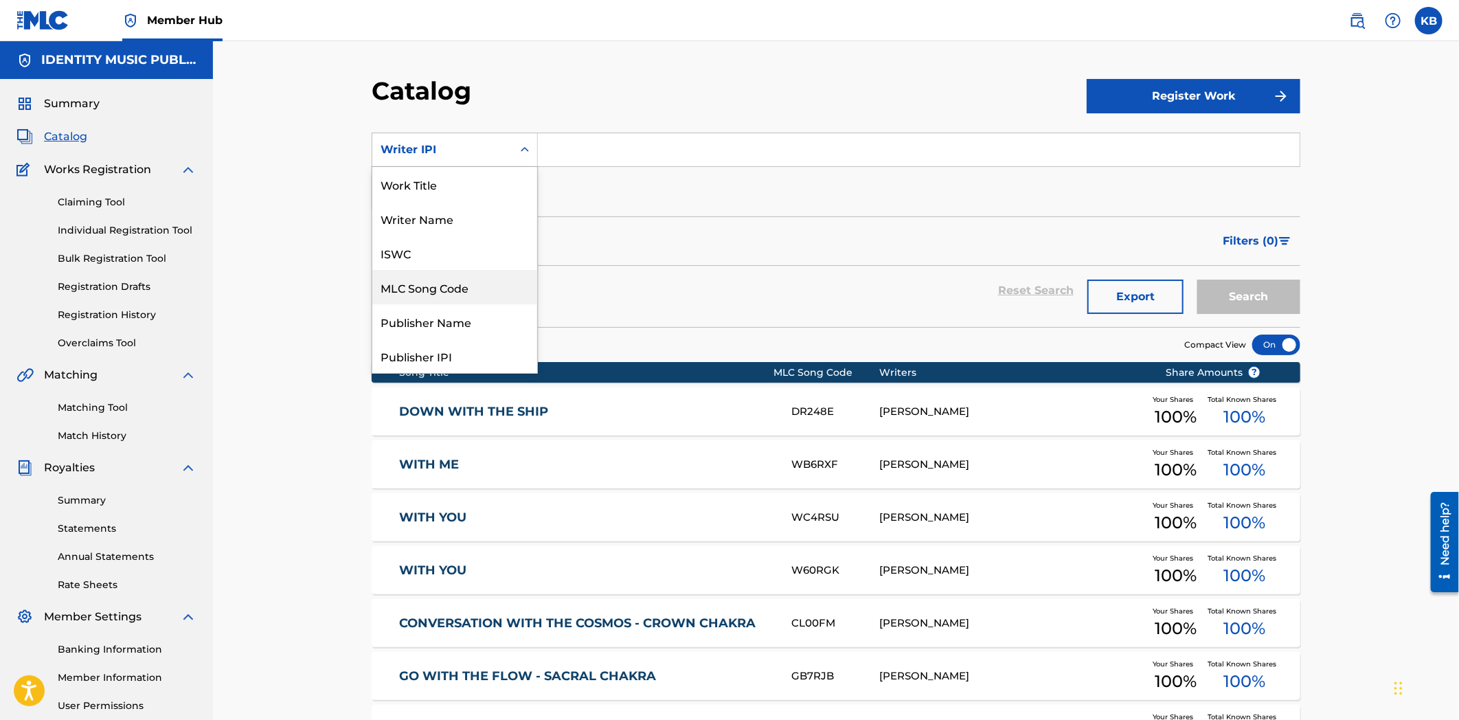
click at [436, 290] on div "MLC Song Code" at bounding box center [454, 287] width 165 height 34
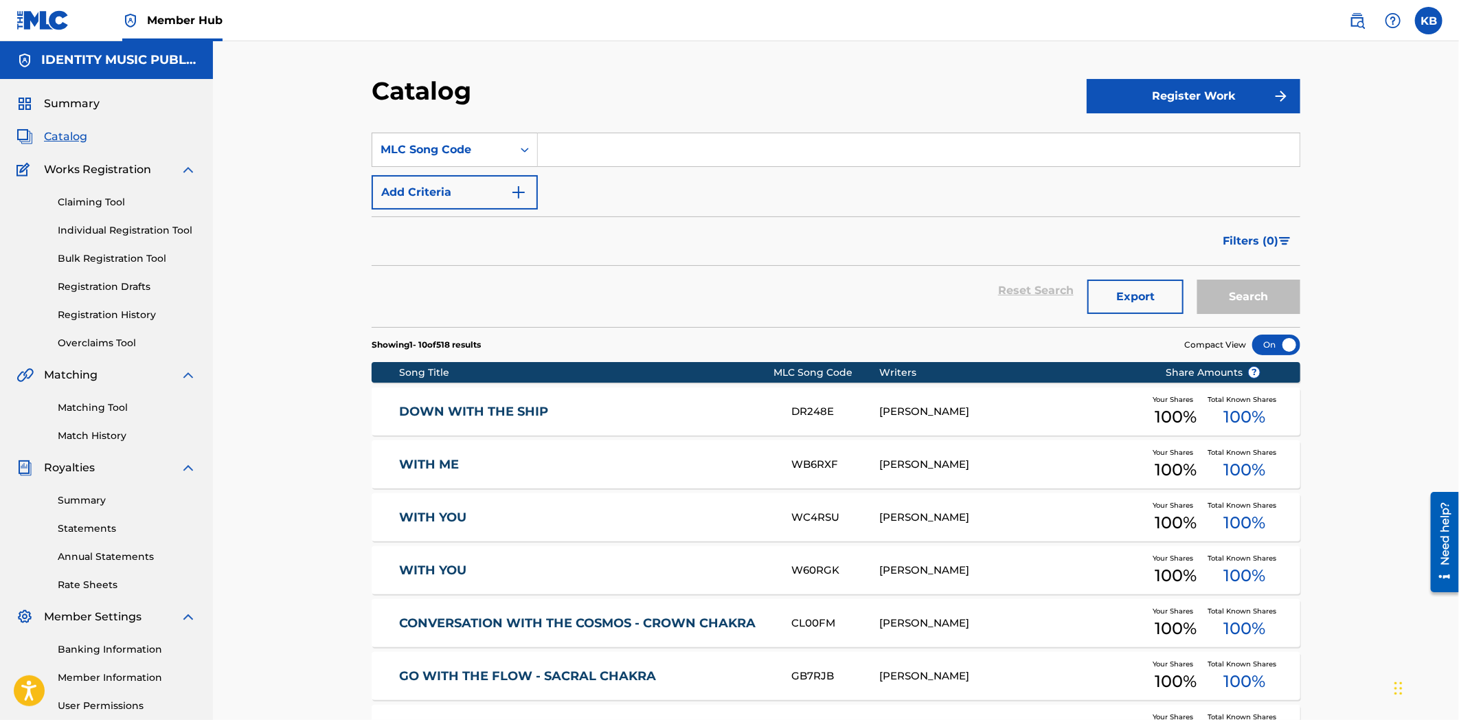
drag, startPoint x: 584, startPoint y: 168, endPoint x: 594, endPoint y: 159, distance: 13.1
click at [594, 159] on input "Search Form" at bounding box center [919, 149] width 762 height 33
paste input "AX2ASB"
type input "AX2ASB"
click at [1274, 289] on button "Search" at bounding box center [1248, 297] width 103 height 34
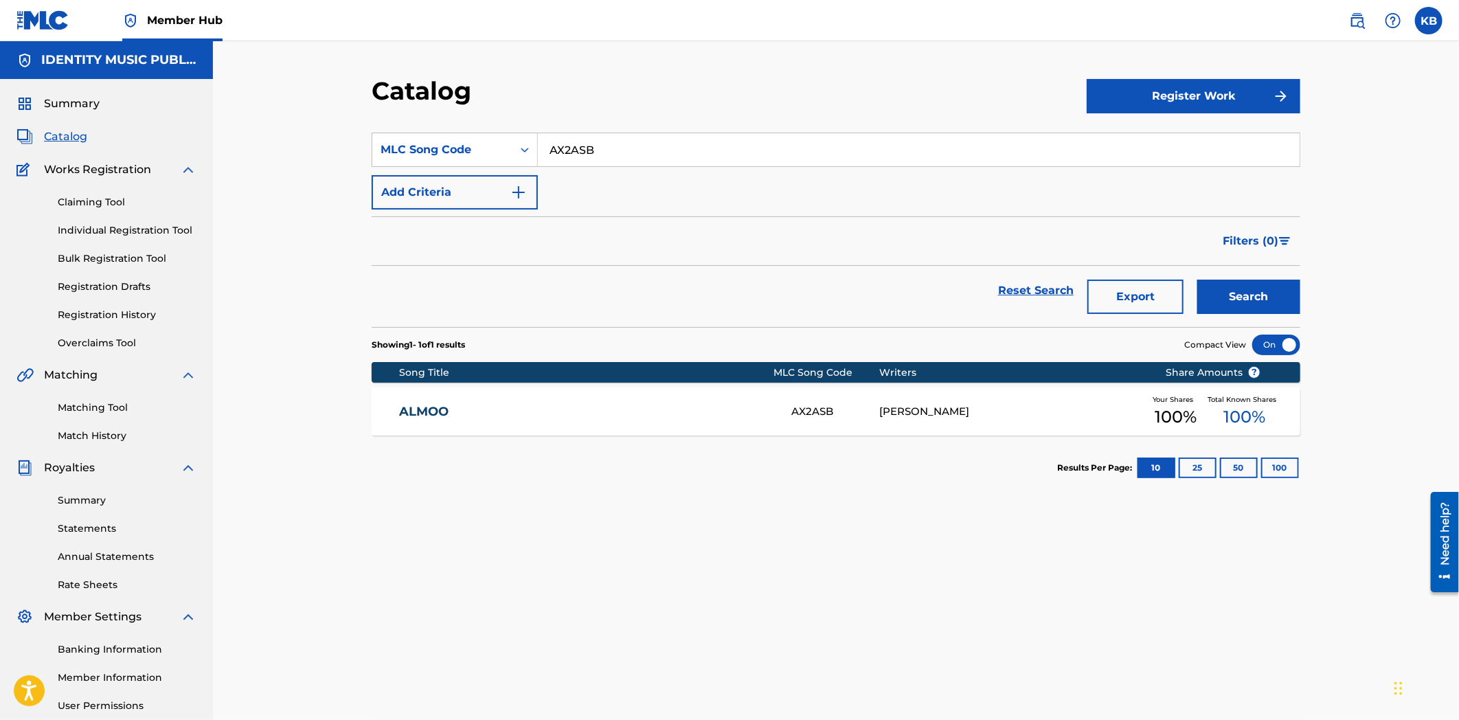
click at [600, 422] on div "ALMOO AX2ASB [PERSON_NAME] Your Shares 100 % Total Known Shares 100 %" at bounding box center [836, 411] width 929 height 48
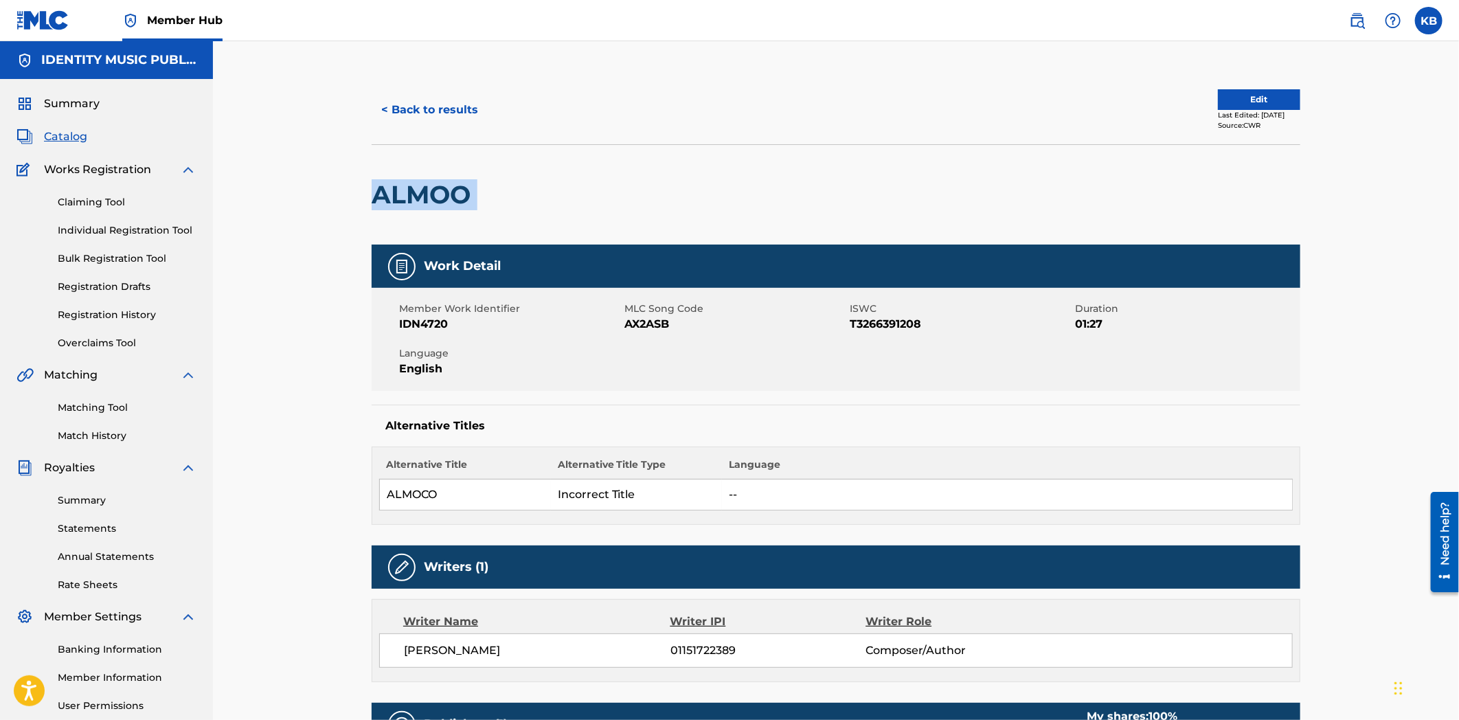
drag, startPoint x: 374, startPoint y: 193, endPoint x: 514, endPoint y: 201, distance: 139.7
click at [522, 196] on div "ALMOO" at bounding box center [836, 194] width 929 height 100
click at [452, 98] on button "< Back to results" at bounding box center [430, 110] width 116 height 34
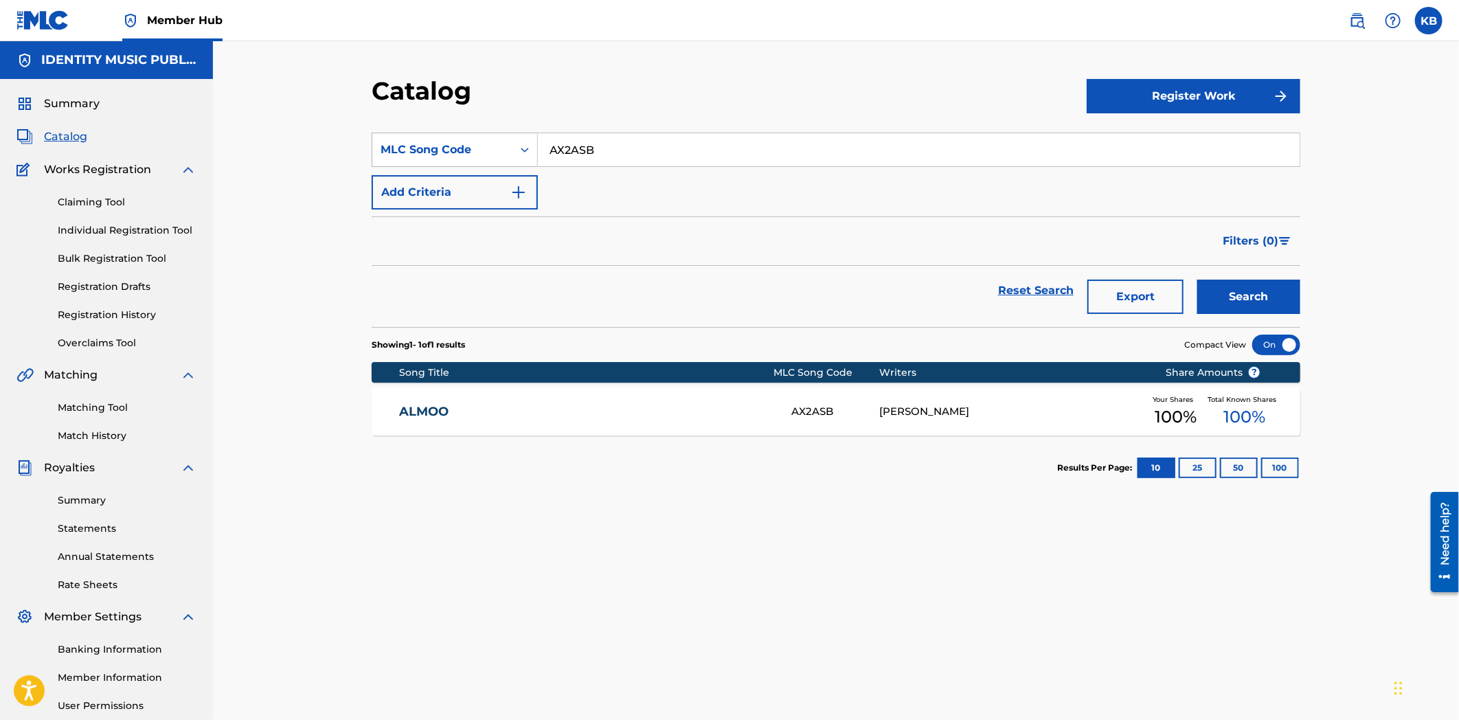
drag, startPoint x: 580, startPoint y: 147, endPoint x: 486, endPoint y: 166, distance: 95.9
click at [486, 164] on div "SearchWithCriteria7f1dbfc2-00ab-43e3-8aaf-400dd31ff2f0 MLC Song Code AX2ASB" at bounding box center [836, 150] width 929 height 34
click at [405, 149] on div "MLC Song Code" at bounding box center [443, 150] width 124 height 16
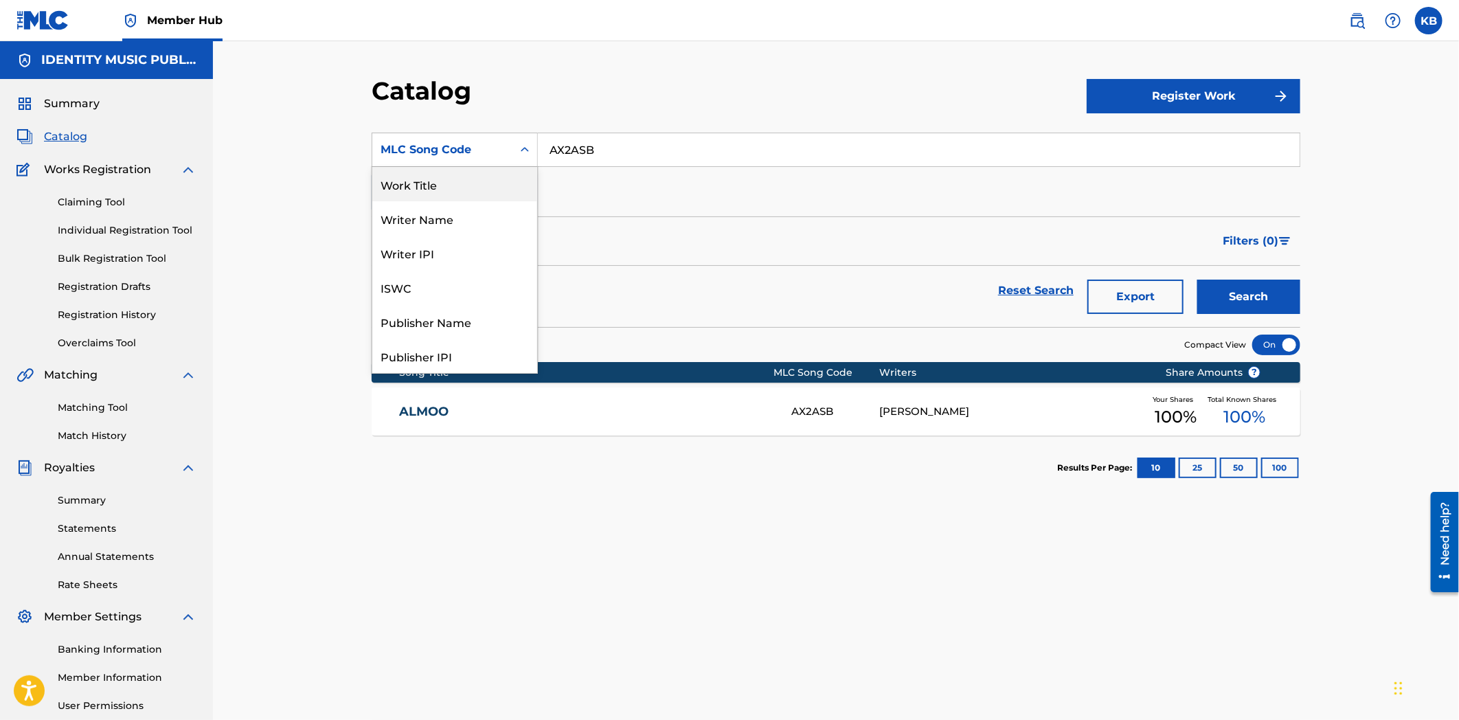
click at [424, 181] on div "Work Title" at bounding box center [454, 184] width 165 height 34
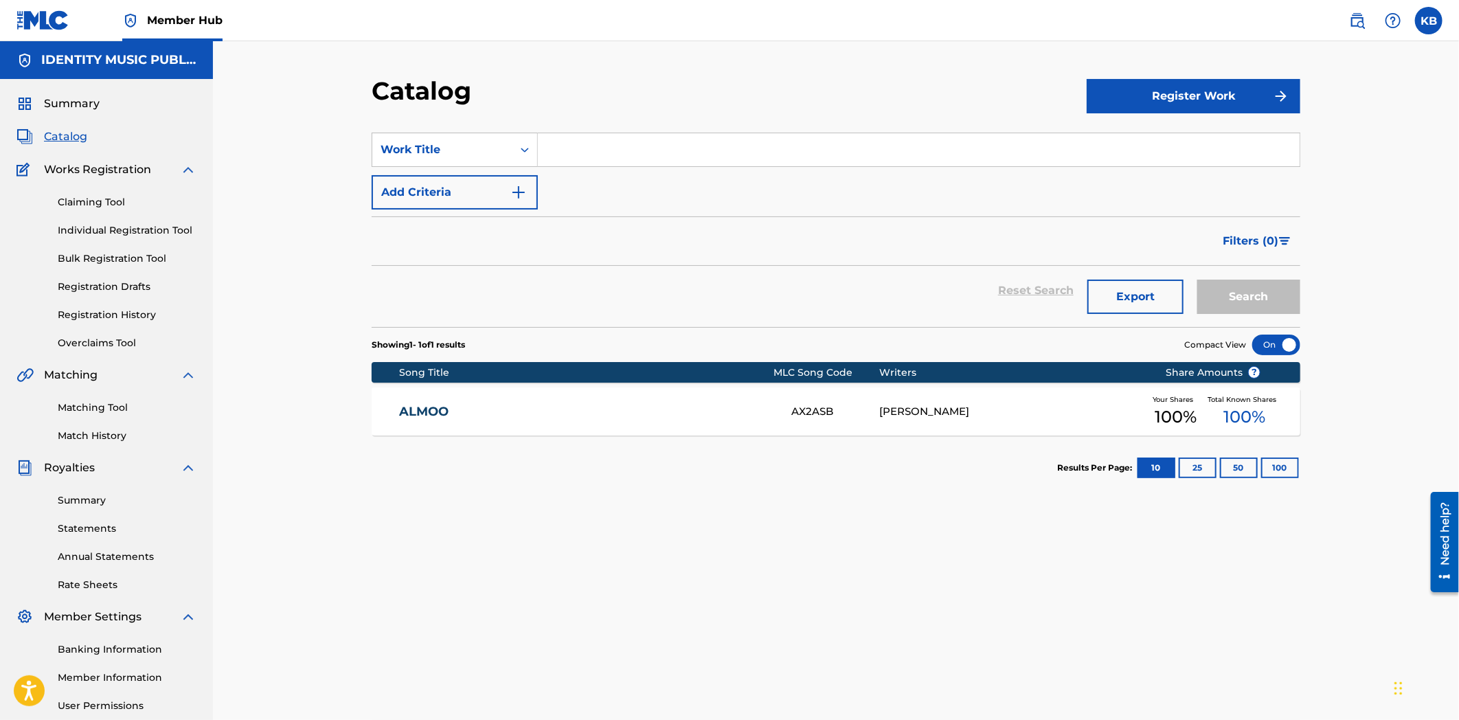
click at [633, 154] on input "Search Form" at bounding box center [919, 149] width 762 height 33
click at [1228, 291] on button "Search" at bounding box center [1248, 297] width 103 height 34
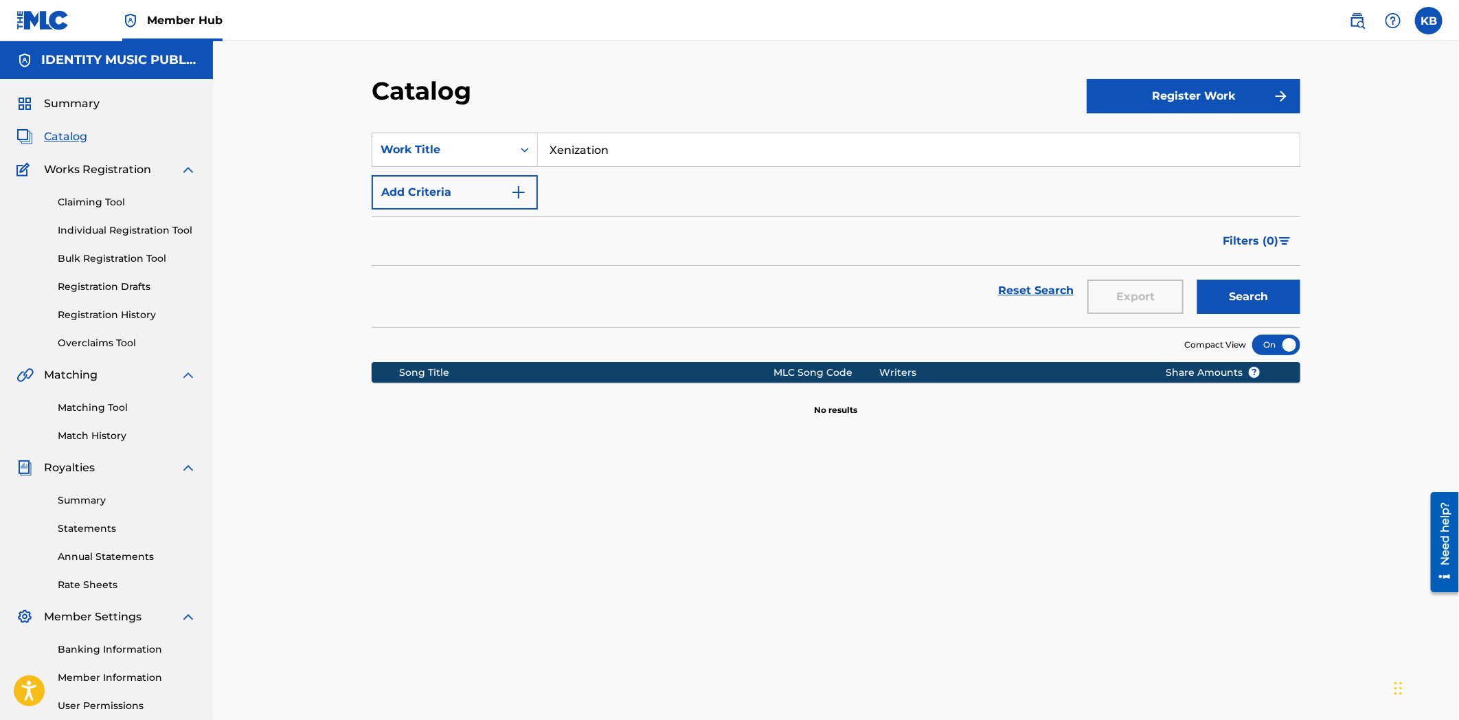
drag, startPoint x: 656, startPoint y: 143, endPoint x: 519, endPoint y: 170, distance: 140.0
click at [519, 169] on div "SearchWithCriteria21a1c9b1-020e-4d77-98e7-330e676fb8da Work Title Xenization Ad…" at bounding box center [836, 171] width 929 height 77
paste input "What’s The Worst That could Happen Creating A Charizard?"
type input "What’s The Worst That could Happen Creating A Charizard?"
click at [1294, 294] on button "Search" at bounding box center [1248, 297] width 103 height 34
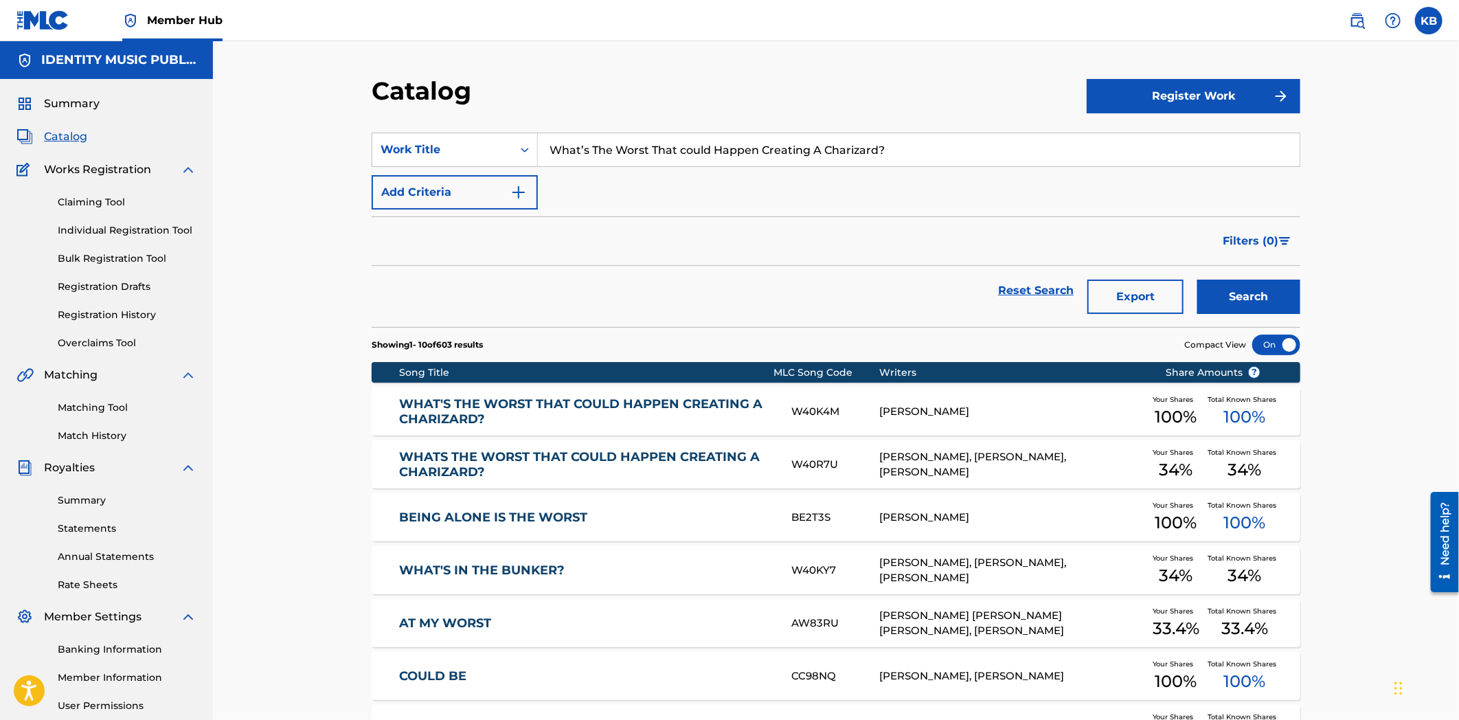
click at [589, 427] on div "WHAT'S THE WORST THAT COULD HAPPEN CREATING A CHARIZARD? W40K4M [PERSON_NAME] Y…" at bounding box center [836, 411] width 929 height 48
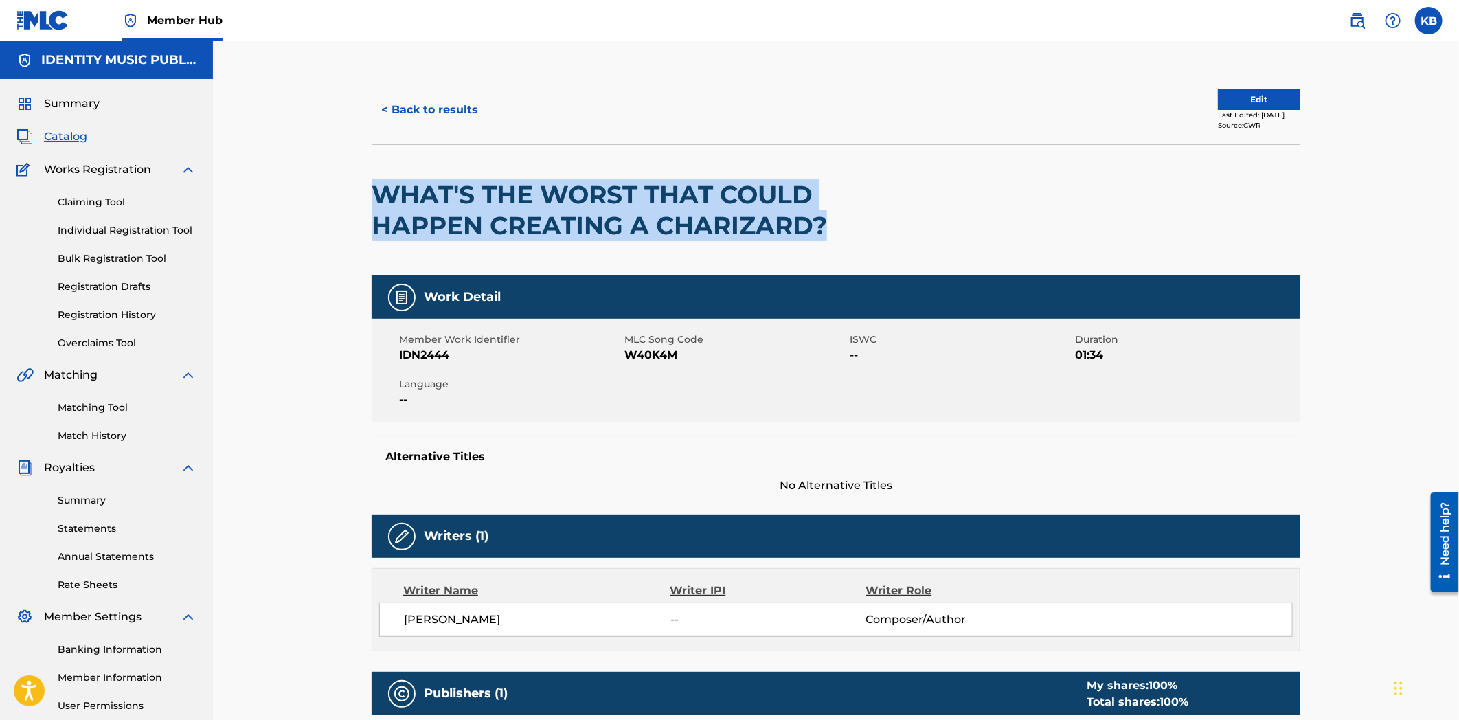
drag, startPoint x: 365, startPoint y: 180, endPoint x: 866, endPoint y: 234, distance: 503.7
click at [401, 104] on button "< Back to results" at bounding box center [430, 110] width 116 height 34
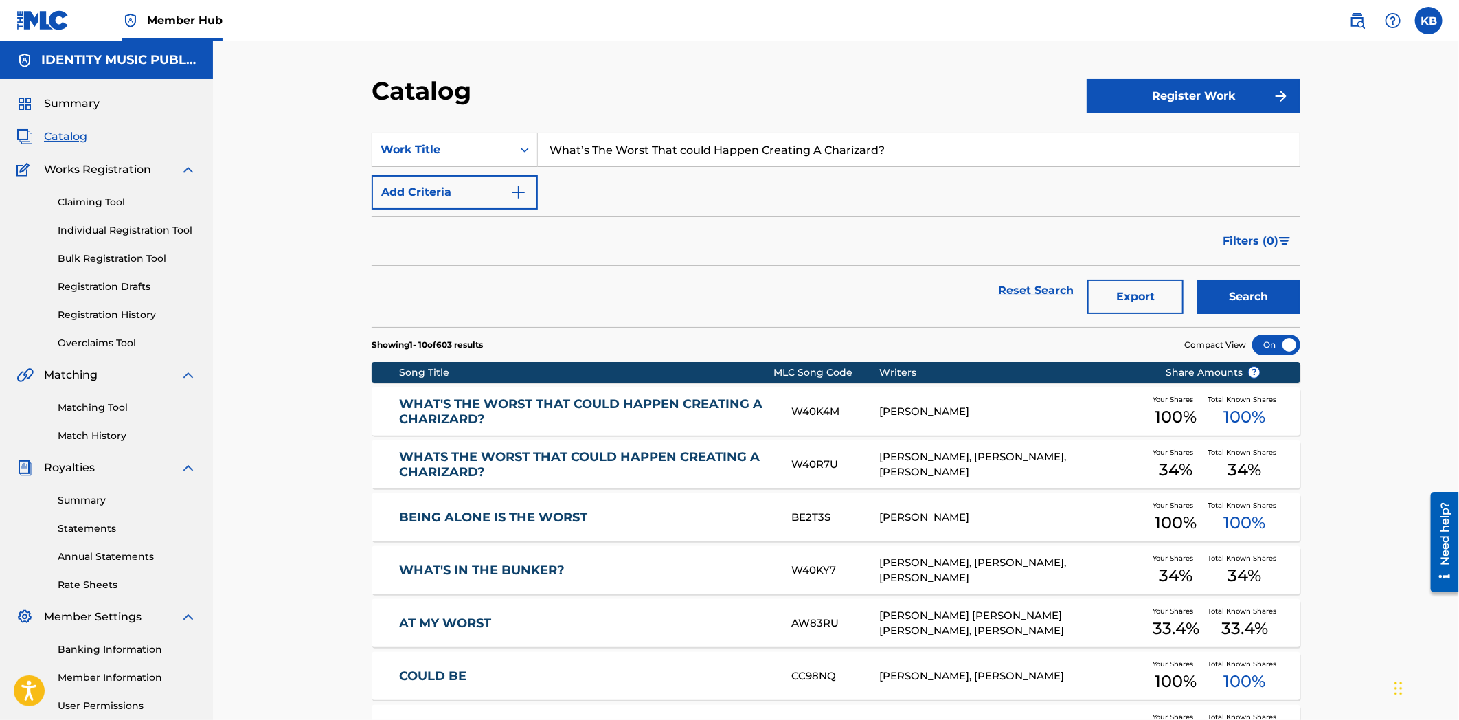
click at [601, 154] on input "What’s The Worst That could Happen Creating A Charizard?" at bounding box center [919, 149] width 762 height 33
paste input "catch you if you fall"
click at [1217, 291] on button "Search" at bounding box center [1248, 297] width 103 height 34
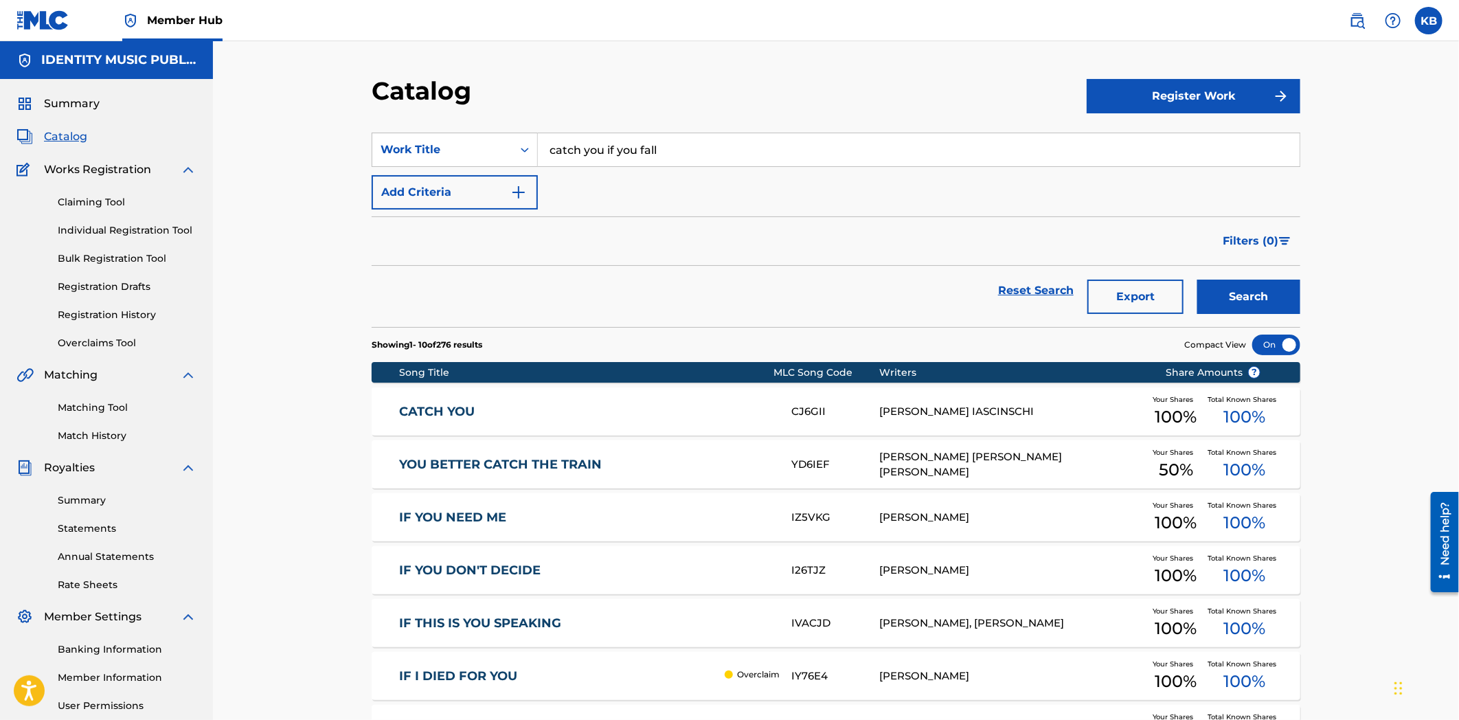
click at [572, 148] on input "catch you if you fall" at bounding box center [919, 149] width 762 height 33
paste input "n i be you?"
type input "can i be you?"
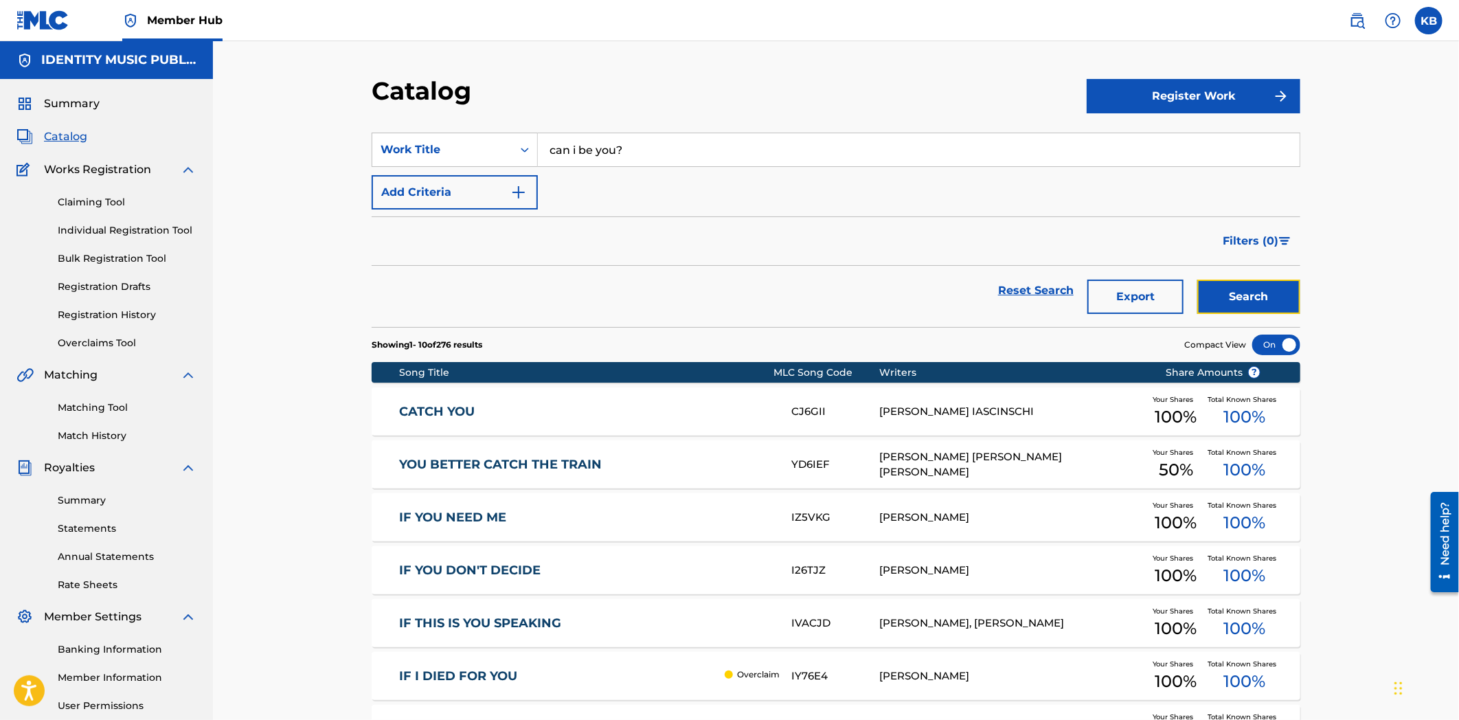
click at [1242, 293] on button "Search" at bounding box center [1248, 297] width 103 height 34
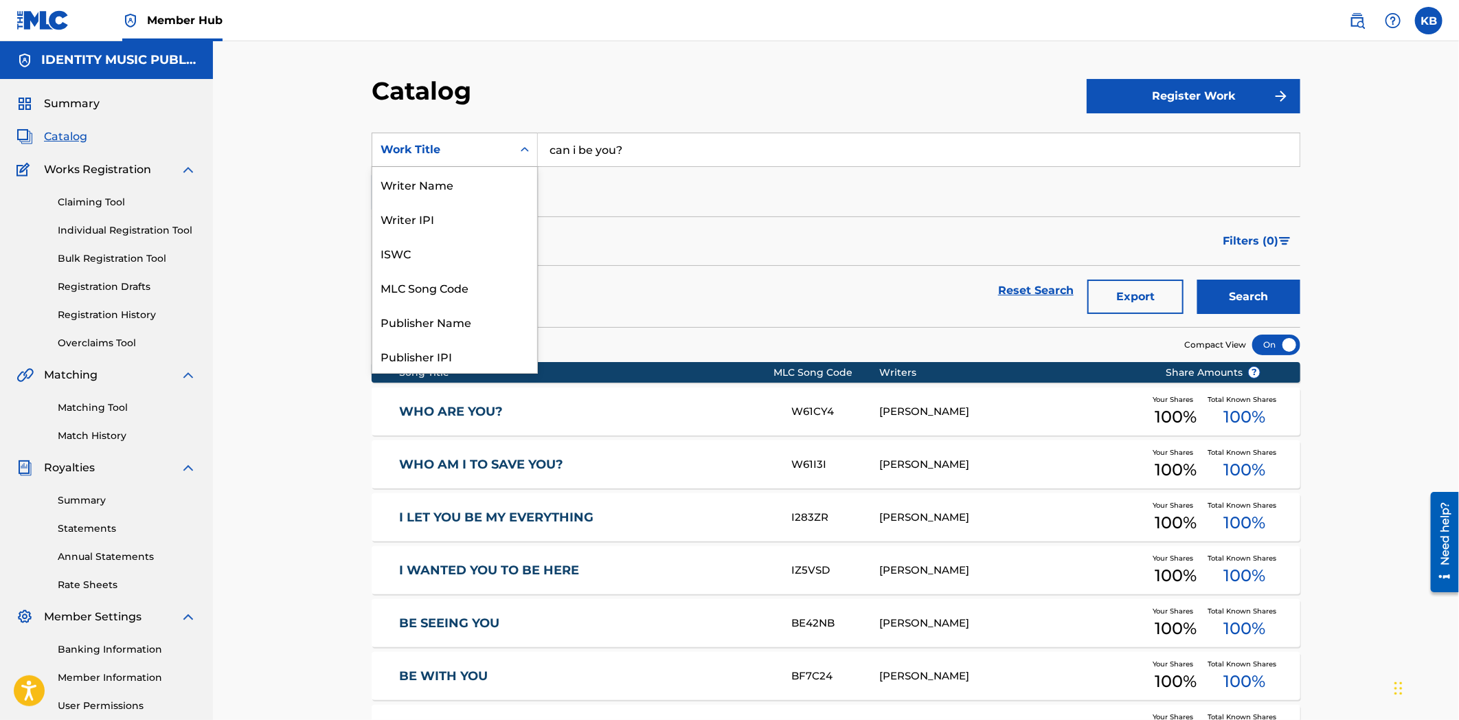
click at [436, 144] on div "Work Title" at bounding box center [443, 150] width 124 height 16
drag, startPoint x: 419, startPoint y: 227, endPoint x: 422, endPoint y: 308, distance: 80.5
click at [422, 308] on div "Writer Name Writer IPI ISWC MLC Song Code Publisher Name Publisher IPI MLC Publ…" at bounding box center [454, 270] width 165 height 206
click at [428, 291] on div "MLC Song Code" at bounding box center [454, 287] width 165 height 34
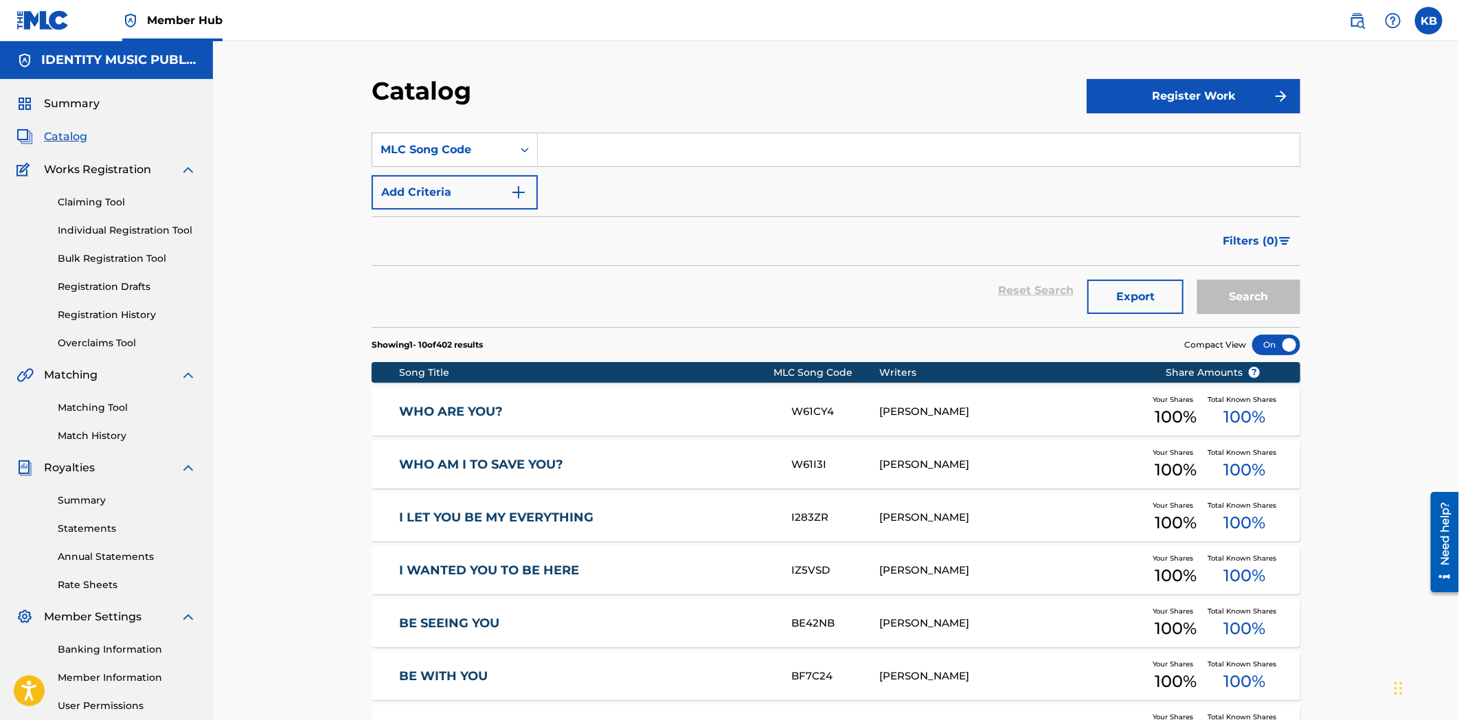
click at [643, 148] on input "Search Form" at bounding box center [919, 149] width 762 height 33
paste input "XQ44ZL"
type input "XQ44ZL"
click at [1264, 287] on button "Search" at bounding box center [1248, 297] width 103 height 34
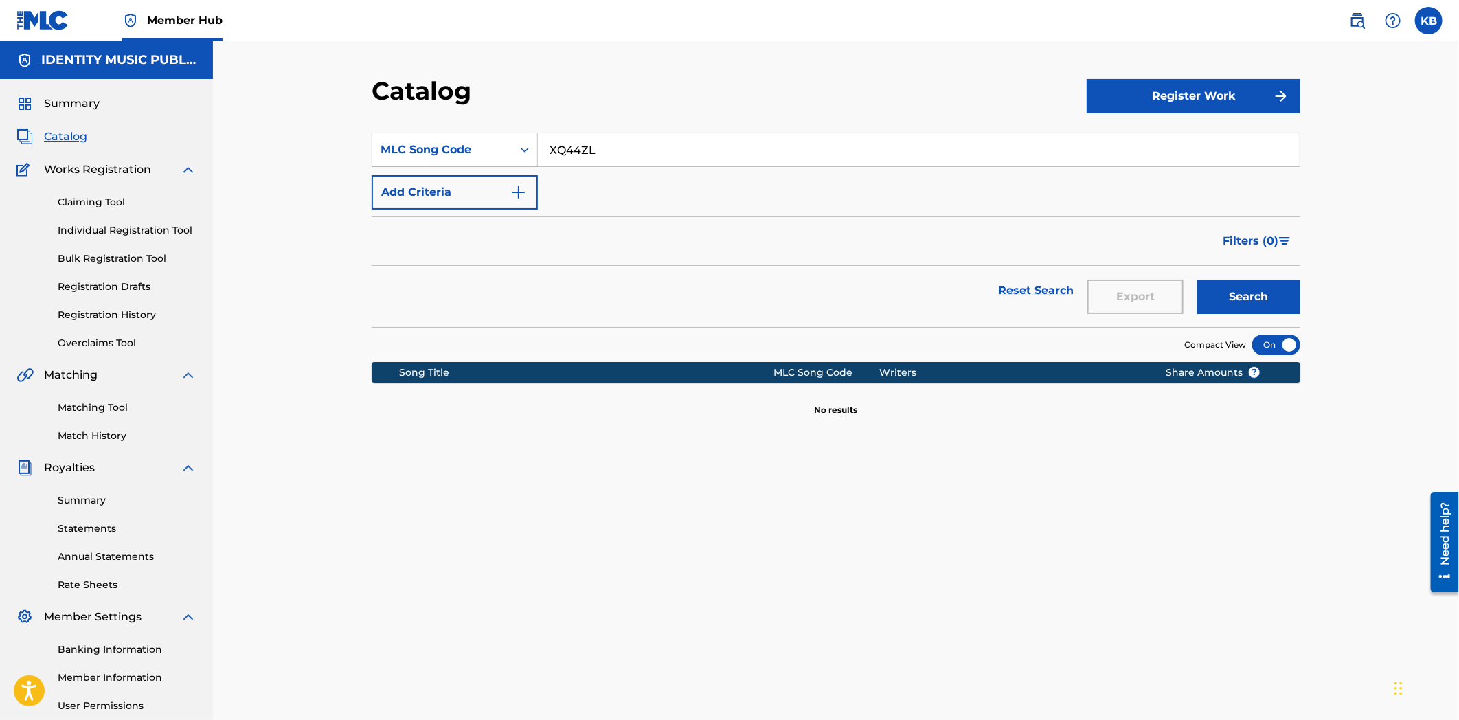
click at [469, 151] on div "MLC Song Code" at bounding box center [443, 150] width 124 height 16
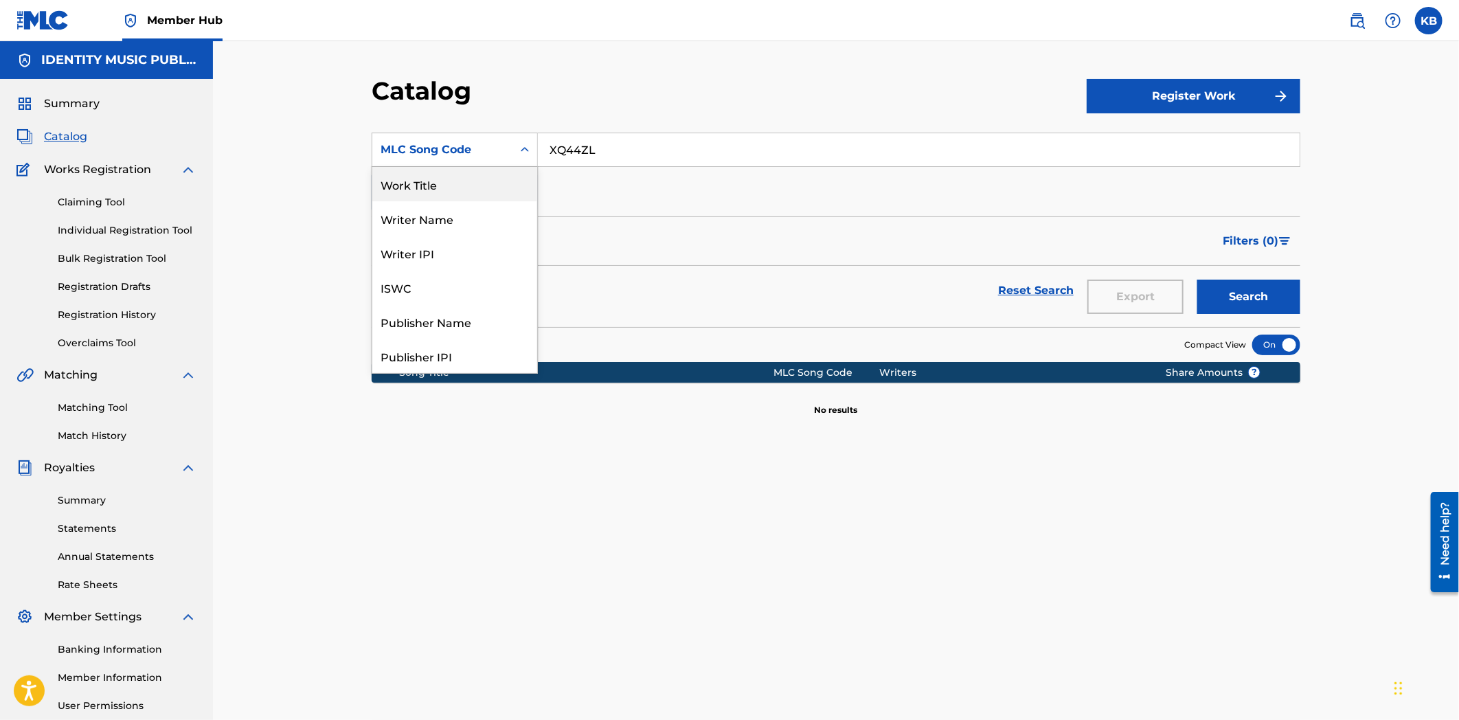
click at [458, 190] on div "Work Title" at bounding box center [454, 184] width 165 height 34
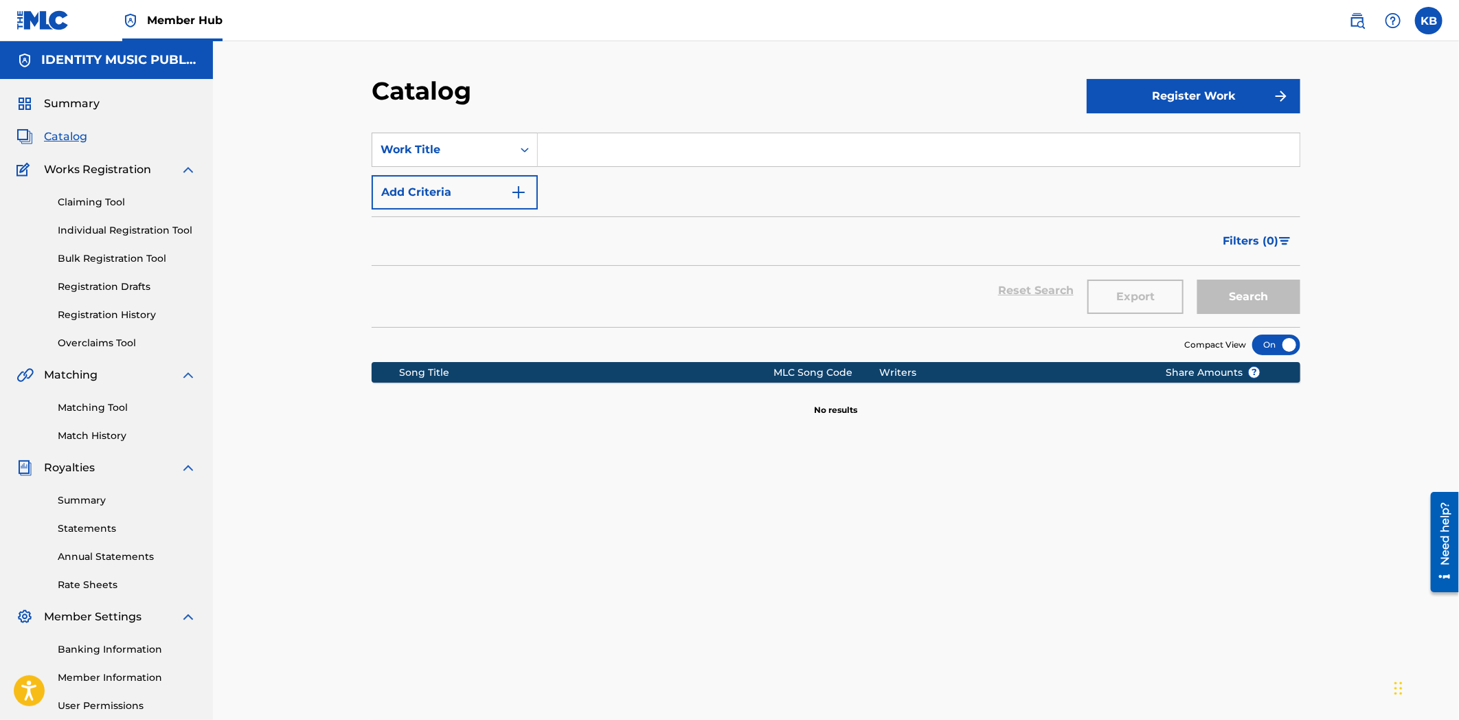
click at [598, 140] on input "Search Form" at bounding box center [919, 149] width 762 height 33
paste input "chasing"
click at [1265, 293] on button "Search" at bounding box center [1248, 297] width 103 height 34
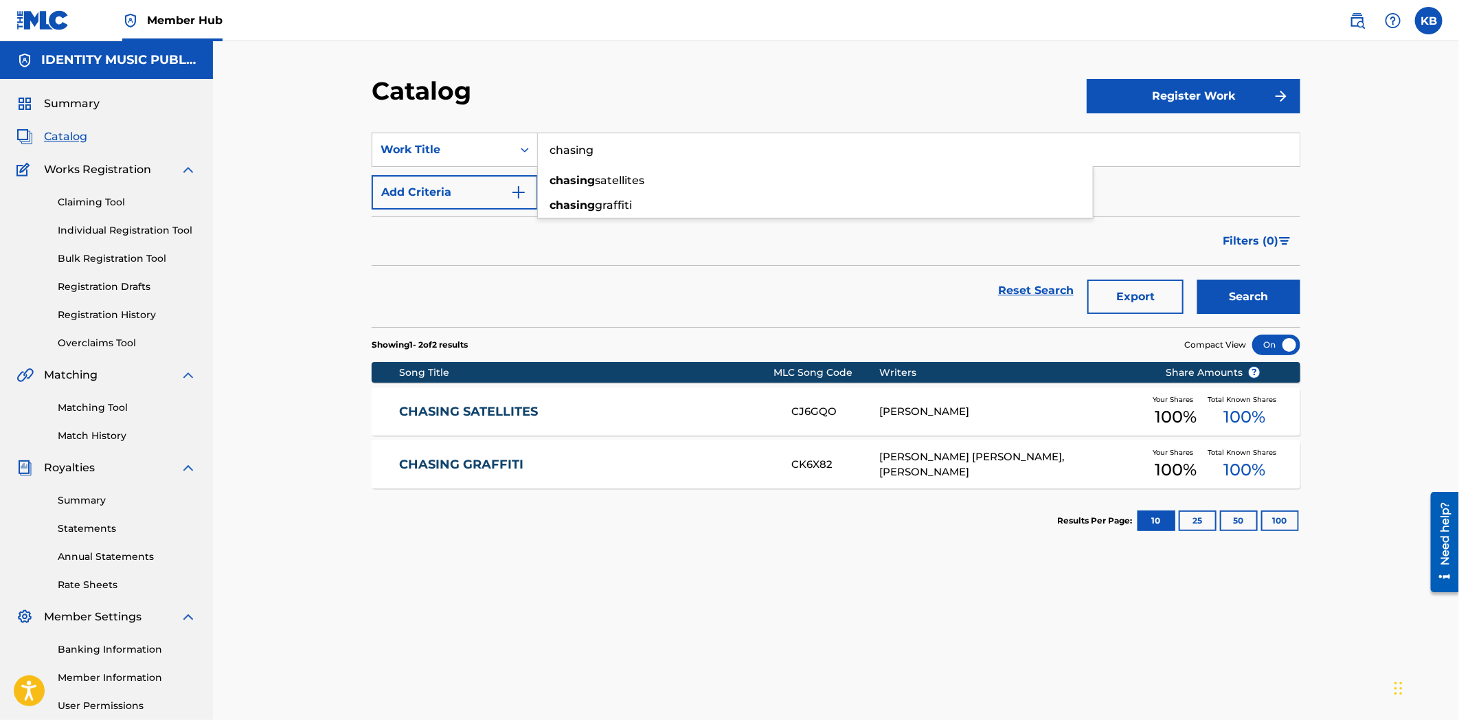
drag, startPoint x: 630, startPoint y: 146, endPoint x: 539, endPoint y: 151, distance: 91.5
click at [539, 151] on input "chasing" at bounding box center [919, 149] width 762 height 33
click at [559, 148] on input "chasing" at bounding box center [919, 149] width 762 height 33
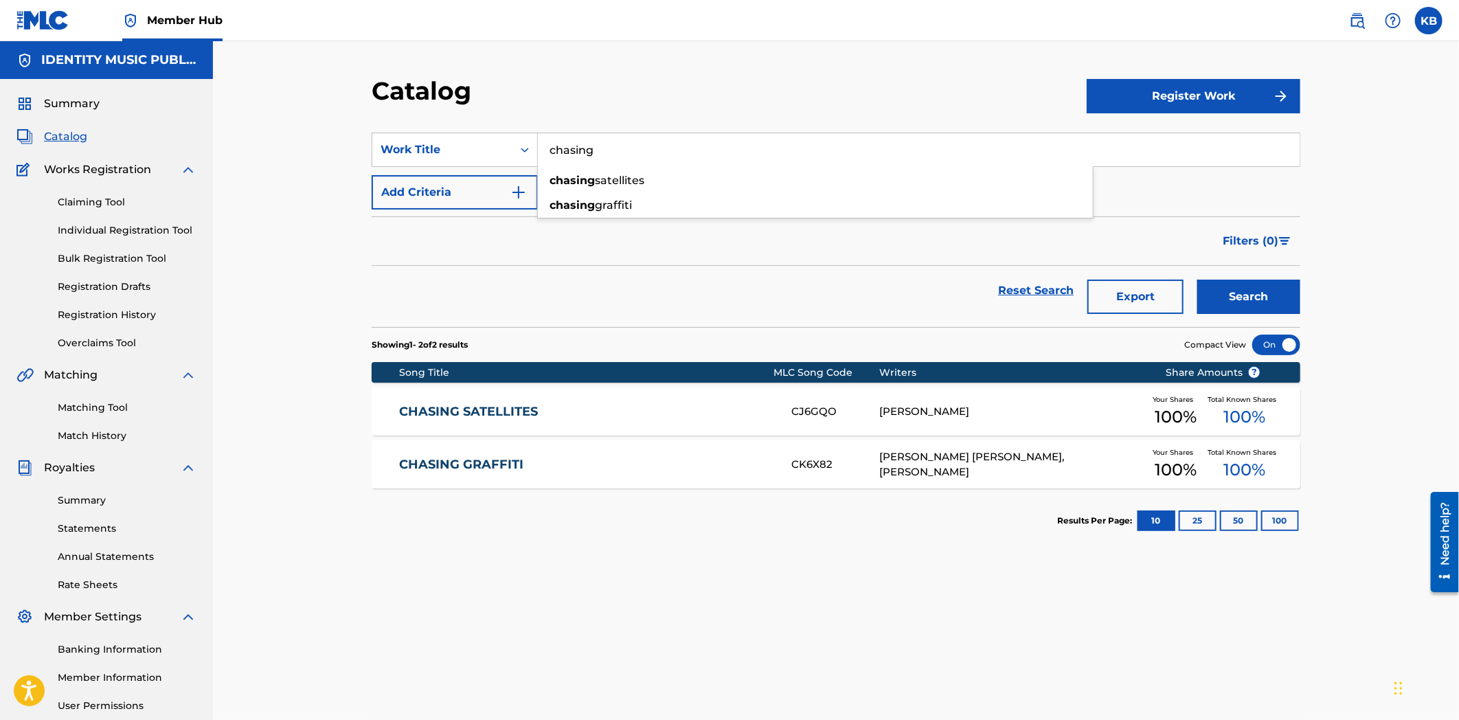
paste input "oastlines"
click at [1197, 280] on button "Search" at bounding box center [1248, 297] width 103 height 34
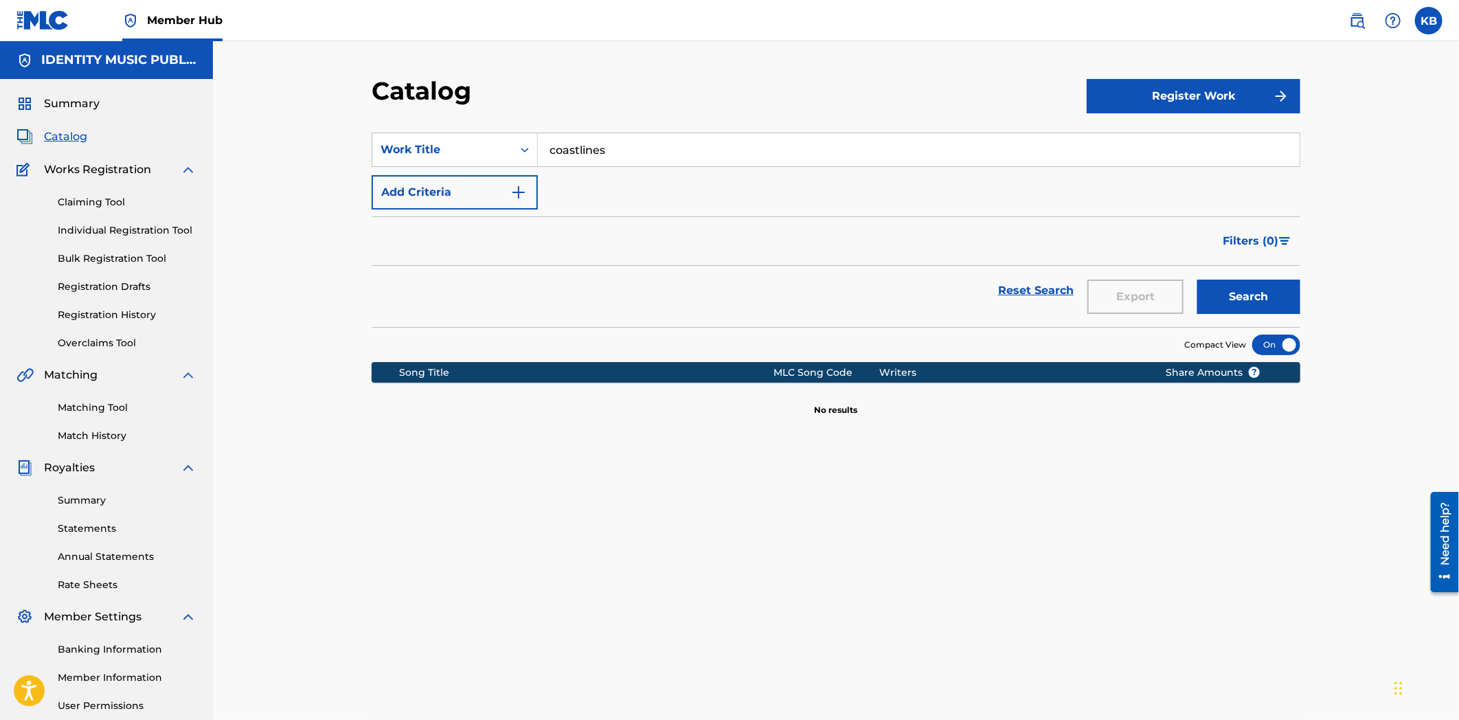
click at [585, 138] on input "coastlines" at bounding box center [919, 149] width 762 height 33
click at [585, 142] on input "coastlines" at bounding box center [919, 149] width 762 height 33
paste input "all for nothing"
click at [1197, 280] on button "Search" at bounding box center [1248, 297] width 103 height 34
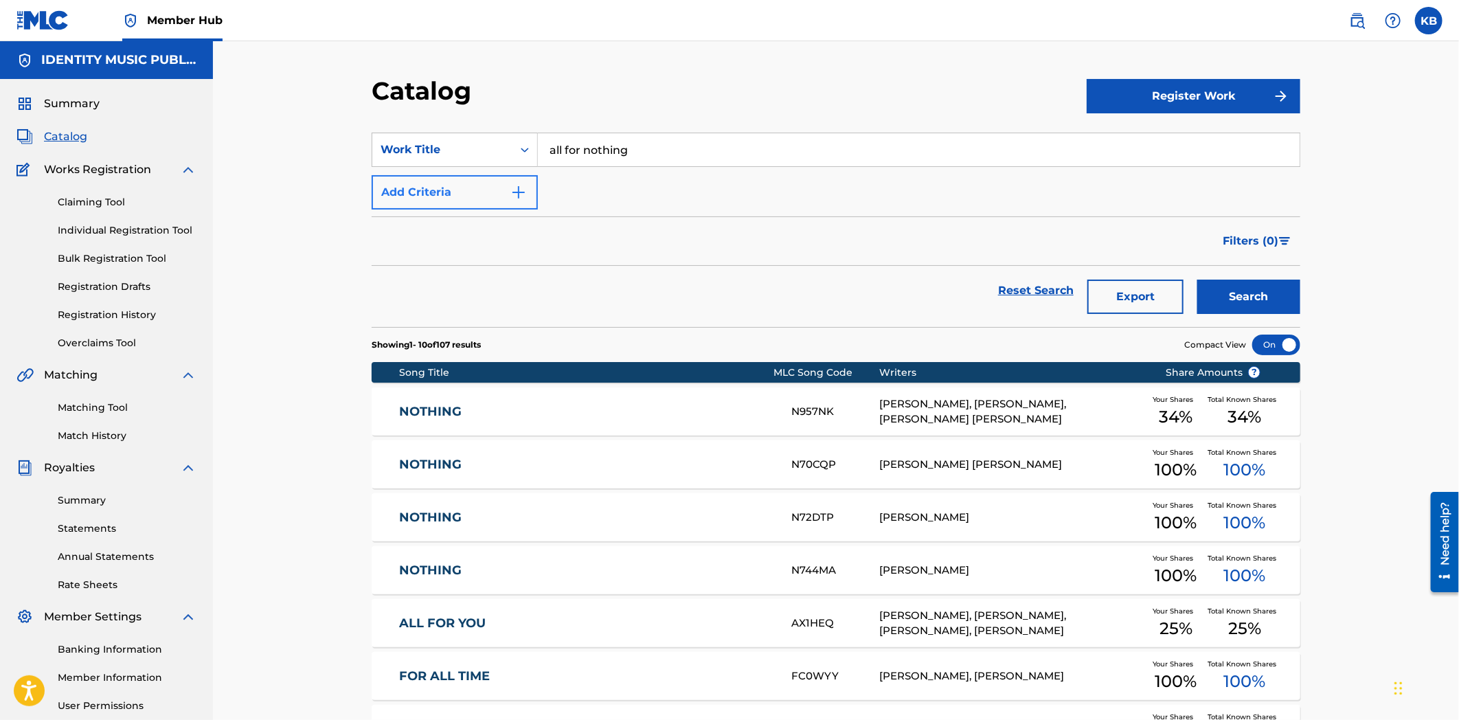
drag, startPoint x: 649, startPoint y: 144, endPoint x: 438, endPoint y: 190, distance: 216.5
click at [440, 188] on div "SearchWithCriteriab22f3de4-e397-4da6-9bcf-3764a46fb8dd Work Title all for nothi…" at bounding box center [836, 171] width 929 height 77
paste input "Winter (Techno Allegro)"
click at [1213, 296] on button "Search" at bounding box center [1248, 297] width 103 height 34
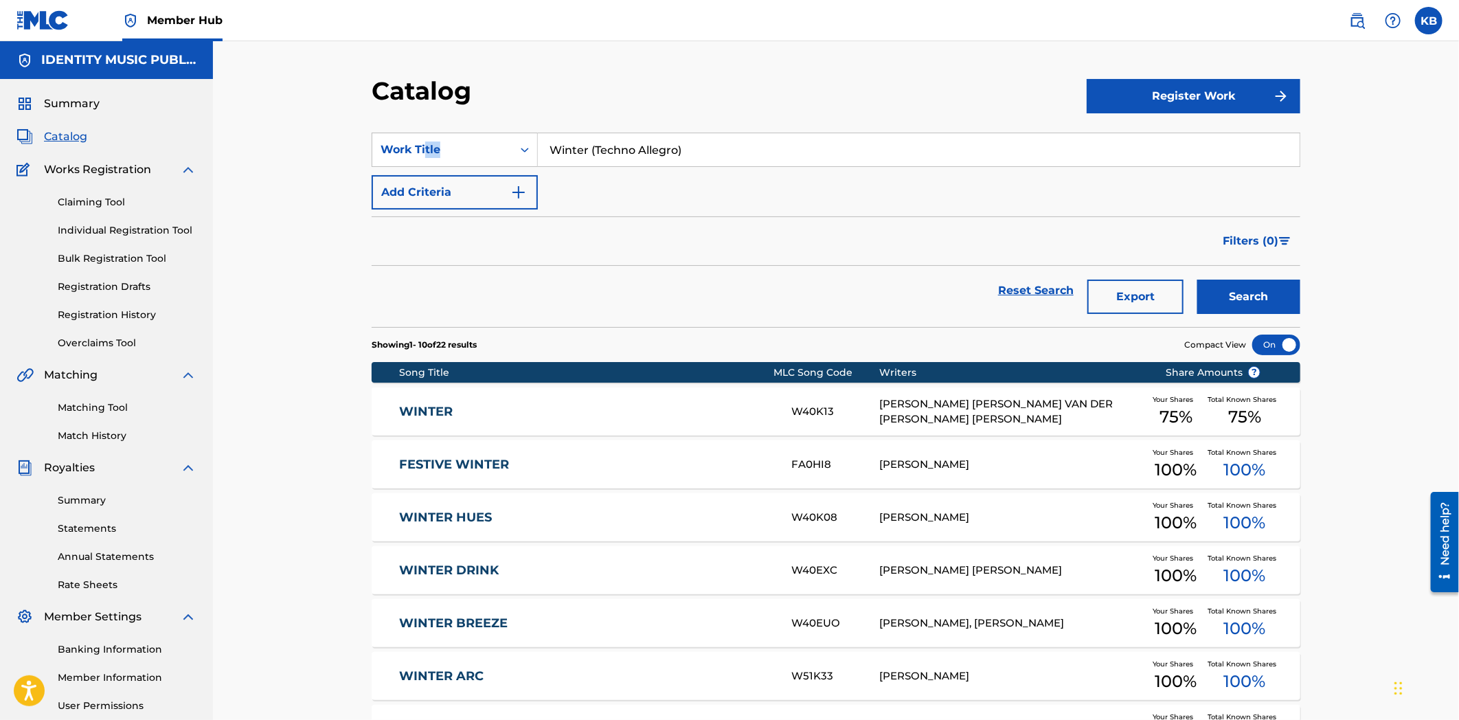
drag, startPoint x: 734, startPoint y: 132, endPoint x: 447, endPoint y: 173, distance: 289.4
click at [425, 164] on div "SearchWithCriteriab22f3de4-e397-4da6-9bcf-3764a46fb8dd Work Title Winter (Techn…" at bounding box center [836, 150] width 929 height 34
drag, startPoint x: 875, startPoint y: 149, endPoint x: 477, endPoint y: 181, distance: 399.0
click at [475, 170] on div "SearchWithCriteriab22f3de4-e397-4da6-9bcf-3764a46fb8dd Work Title Winter (Techn…" at bounding box center [836, 171] width 929 height 77
paste input "a voyage west"
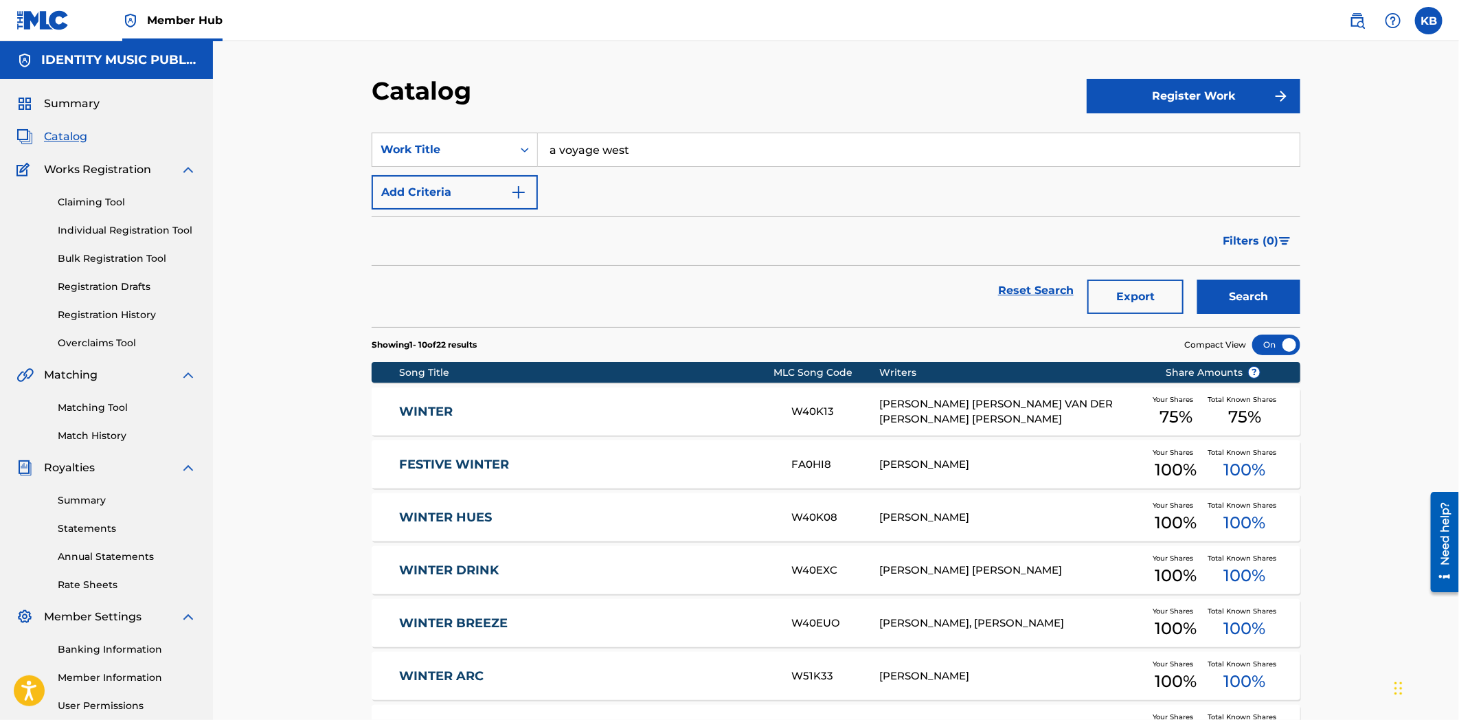
click at [1234, 275] on div "Search" at bounding box center [1246, 290] width 110 height 49
click at [1241, 297] on button "Search" at bounding box center [1248, 297] width 103 height 34
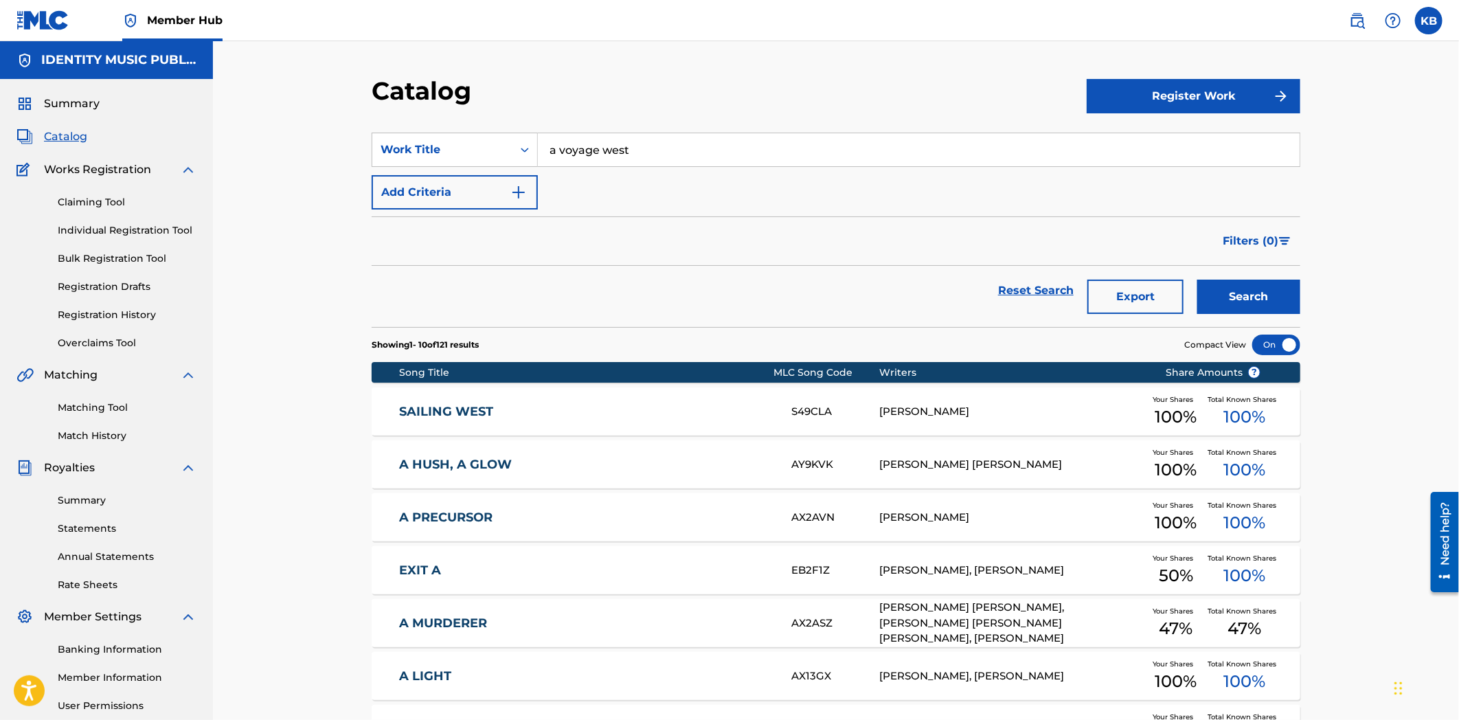
click at [591, 149] on input "a voyage west" at bounding box center [919, 149] width 762 height 33
paste input "confused and happy"
click at [1289, 290] on button "Search" at bounding box center [1248, 297] width 103 height 34
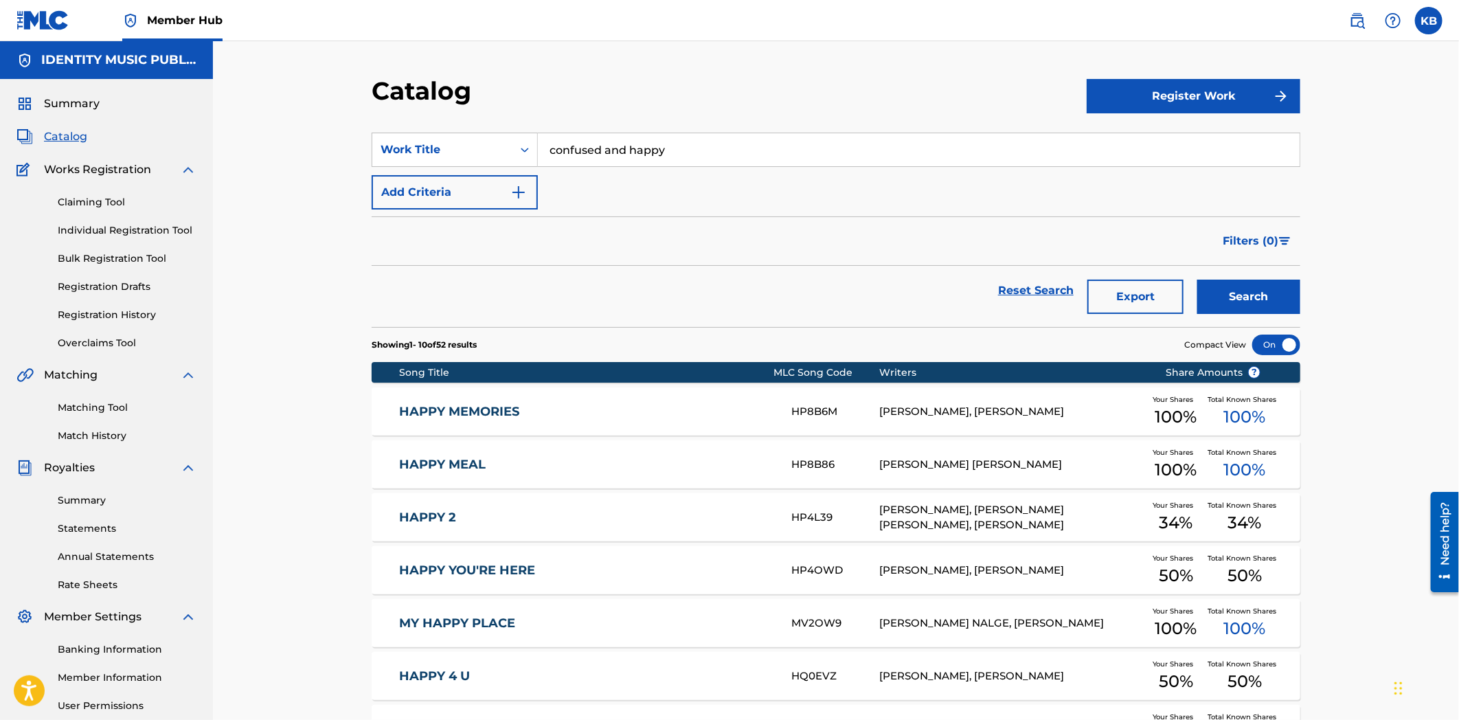
click at [630, 145] on input "confused and happy" at bounding box center [919, 149] width 762 height 33
paste input "Un Caffé"
click at [1197, 280] on button "Search" at bounding box center [1248, 297] width 103 height 34
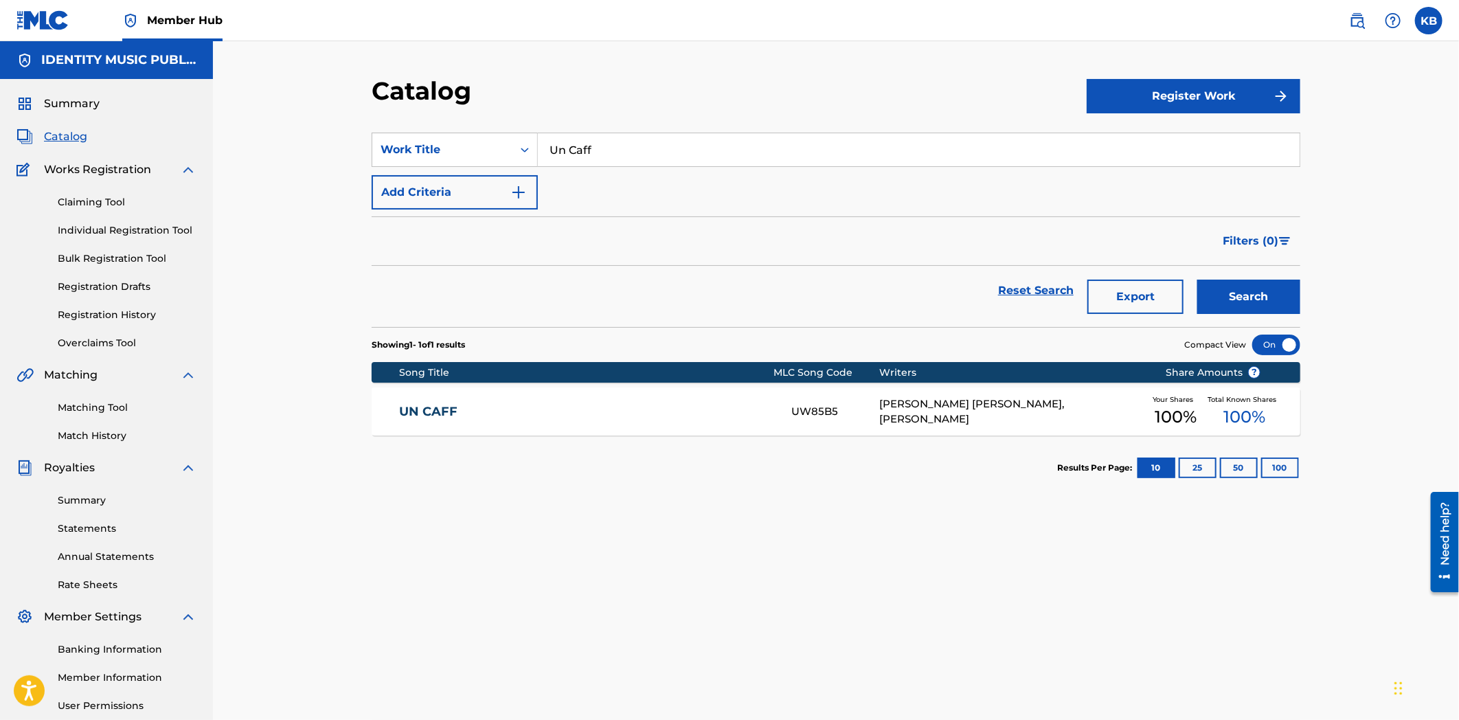
drag, startPoint x: 709, startPoint y: 119, endPoint x: 550, endPoint y: 148, distance: 162.1
click at [550, 147] on section "SearchWithCriteriab22f3de4-e397-4da6-9bcf-3764a46fb8dd Work Title Un Caff Add C…" at bounding box center [836, 221] width 929 height 211
click at [587, 145] on input "Un Caff" at bounding box center [919, 149] width 762 height 33
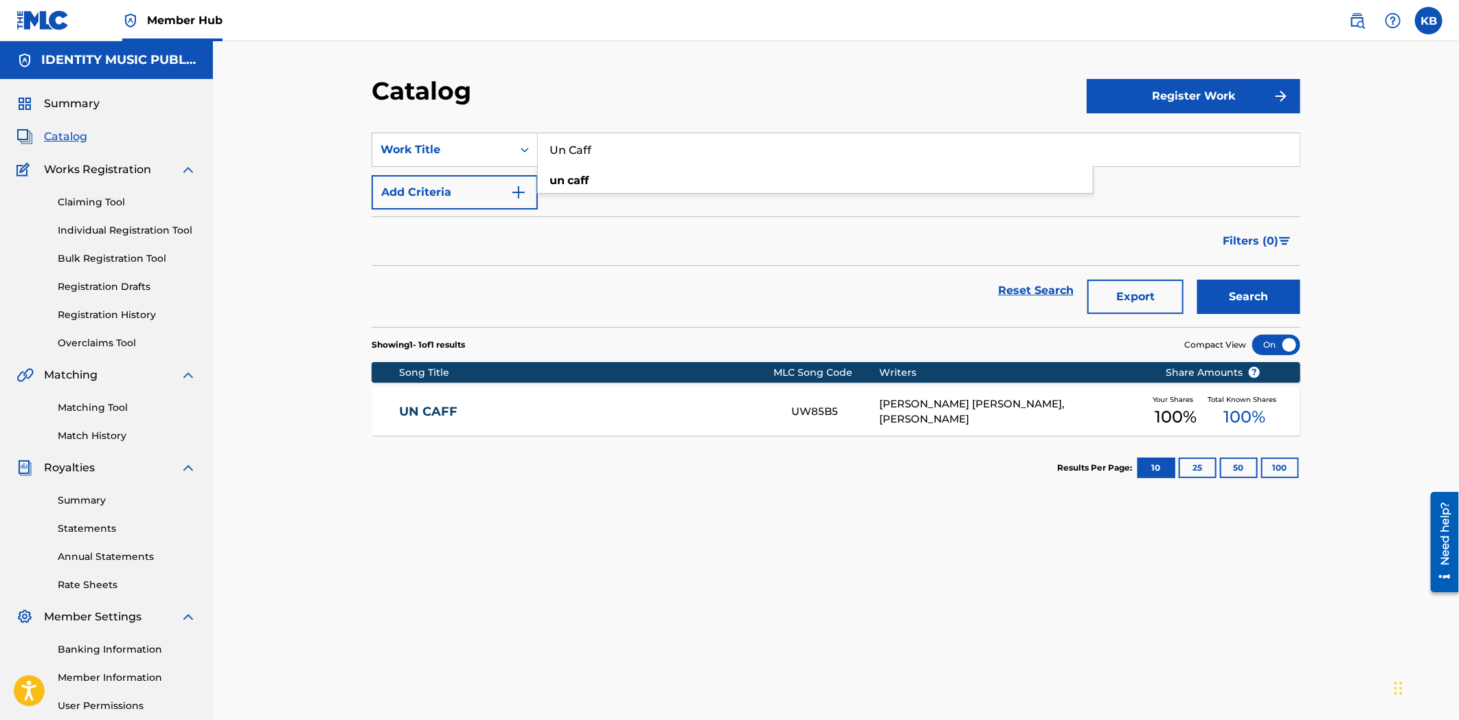
paste input "mi 海"
type input "umi"
click at [1197, 280] on button "Search" at bounding box center [1248, 297] width 103 height 34
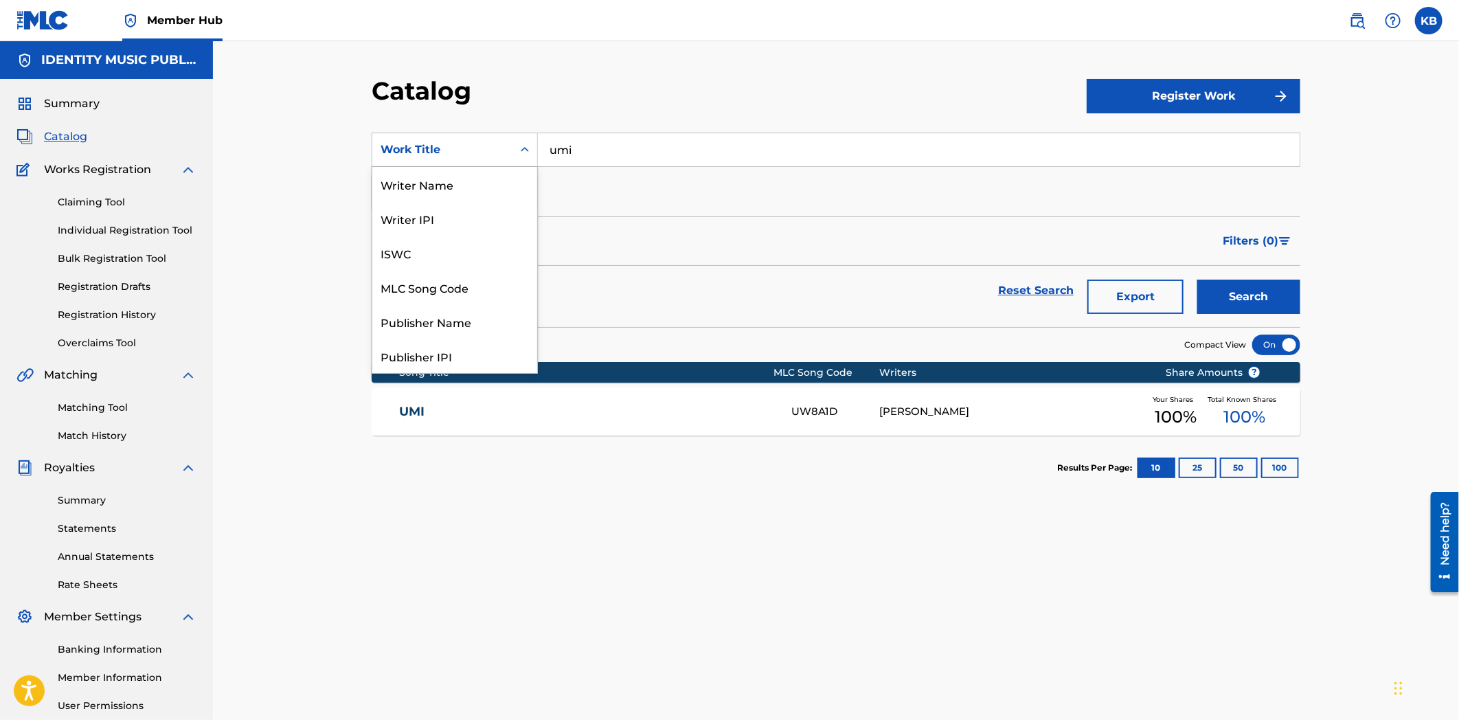
click at [434, 144] on div "Work Title" at bounding box center [443, 150] width 124 height 16
click at [416, 223] on div "Writer IPI" at bounding box center [454, 218] width 165 height 34
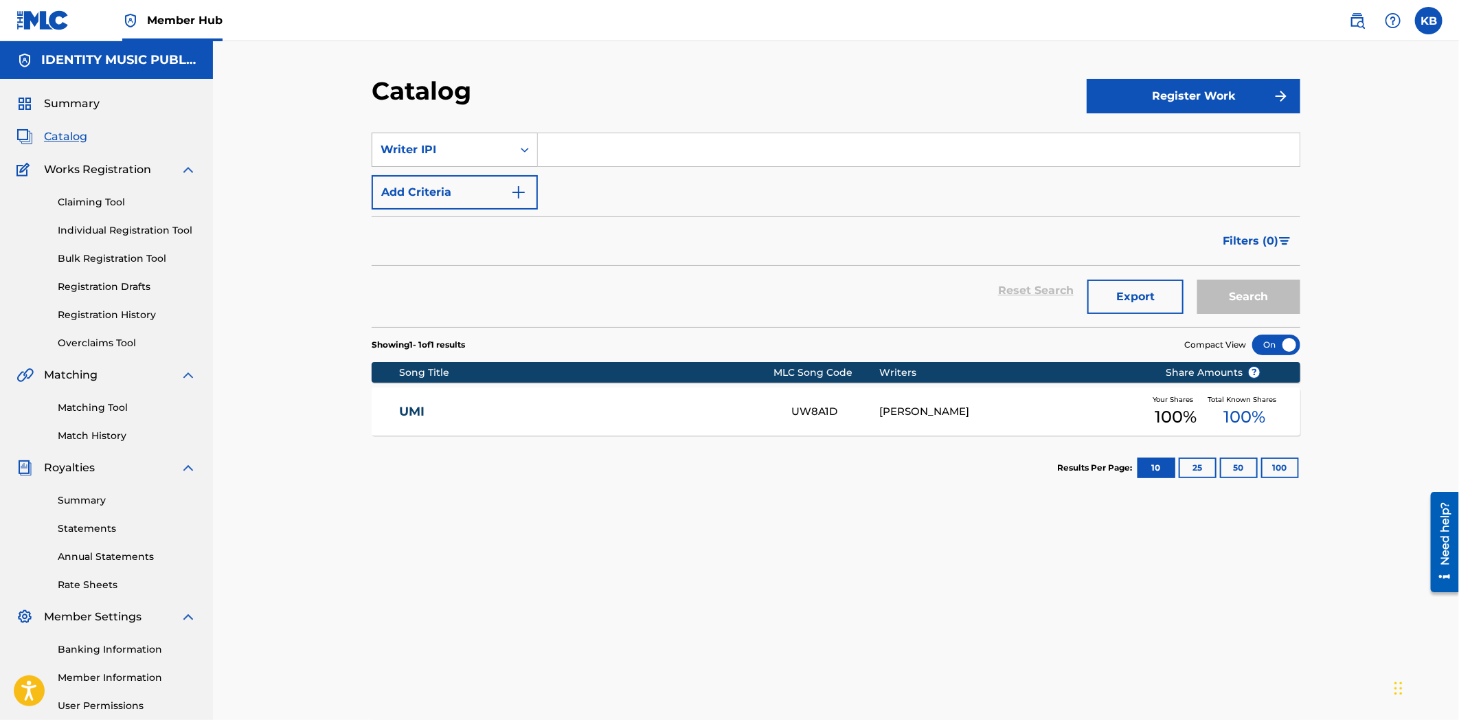
click at [462, 147] on div "Writer IPI" at bounding box center [443, 150] width 124 height 16
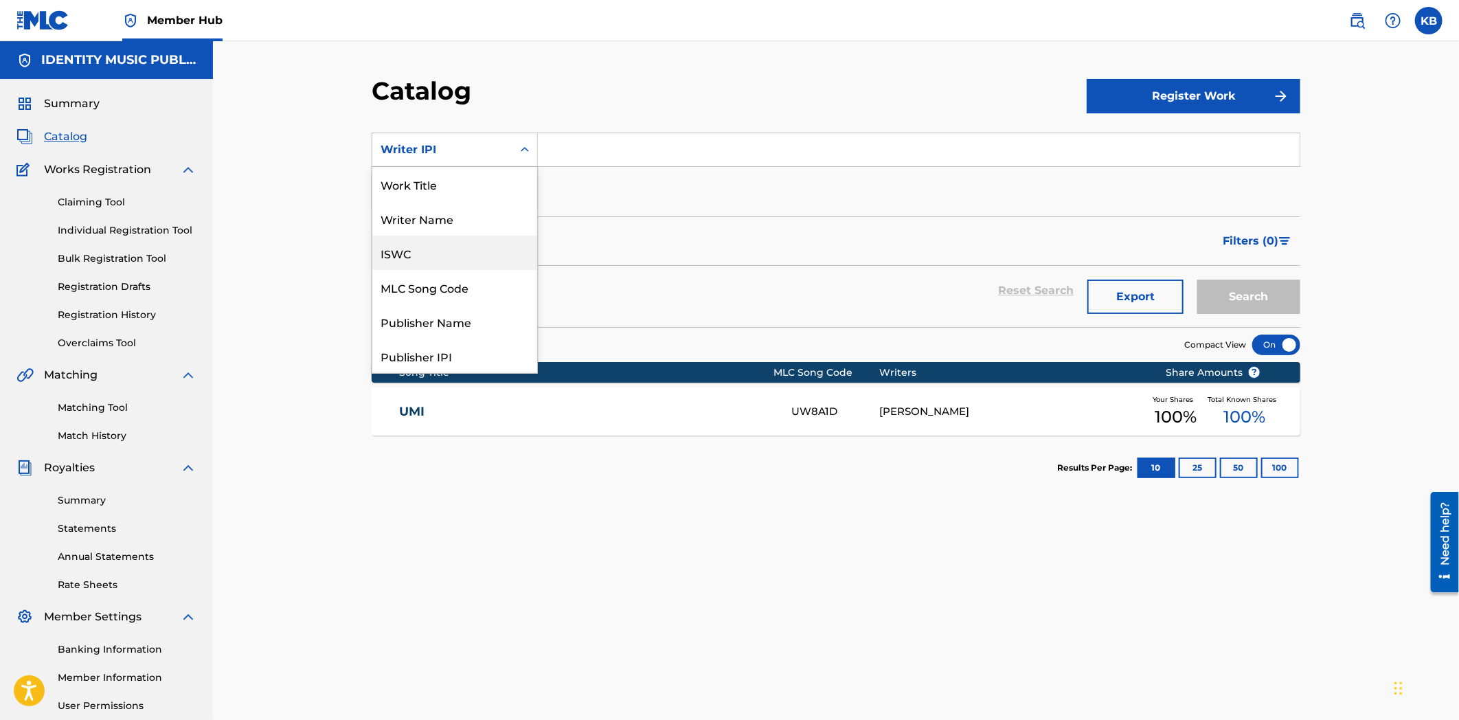
click at [421, 287] on div "MLC Song Code" at bounding box center [454, 287] width 165 height 34
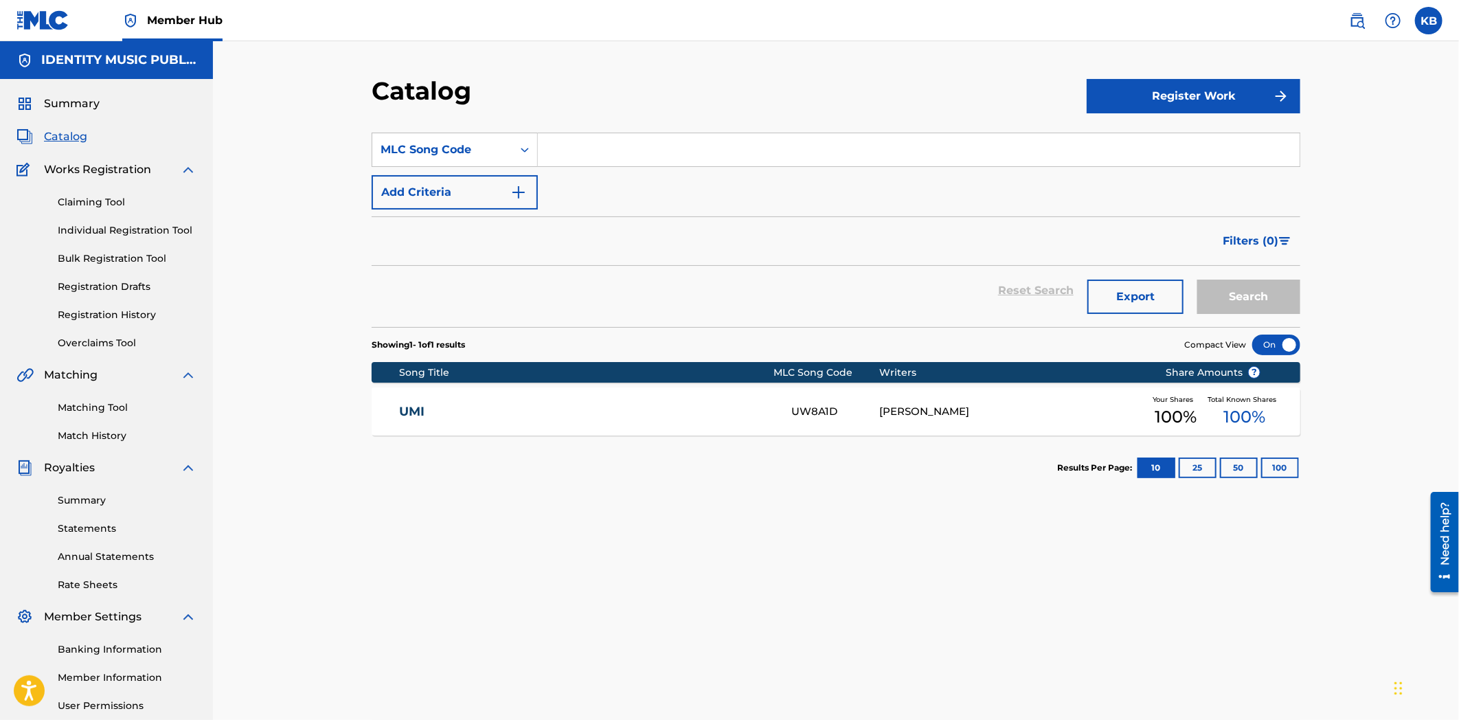
click at [584, 161] on input "Search Form" at bounding box center [919, 149] width 762 height 33
paste input "TA96Q1"
click at [1230, 298] on button "Search" at bounding box center [1248, 297] width 103 height 34
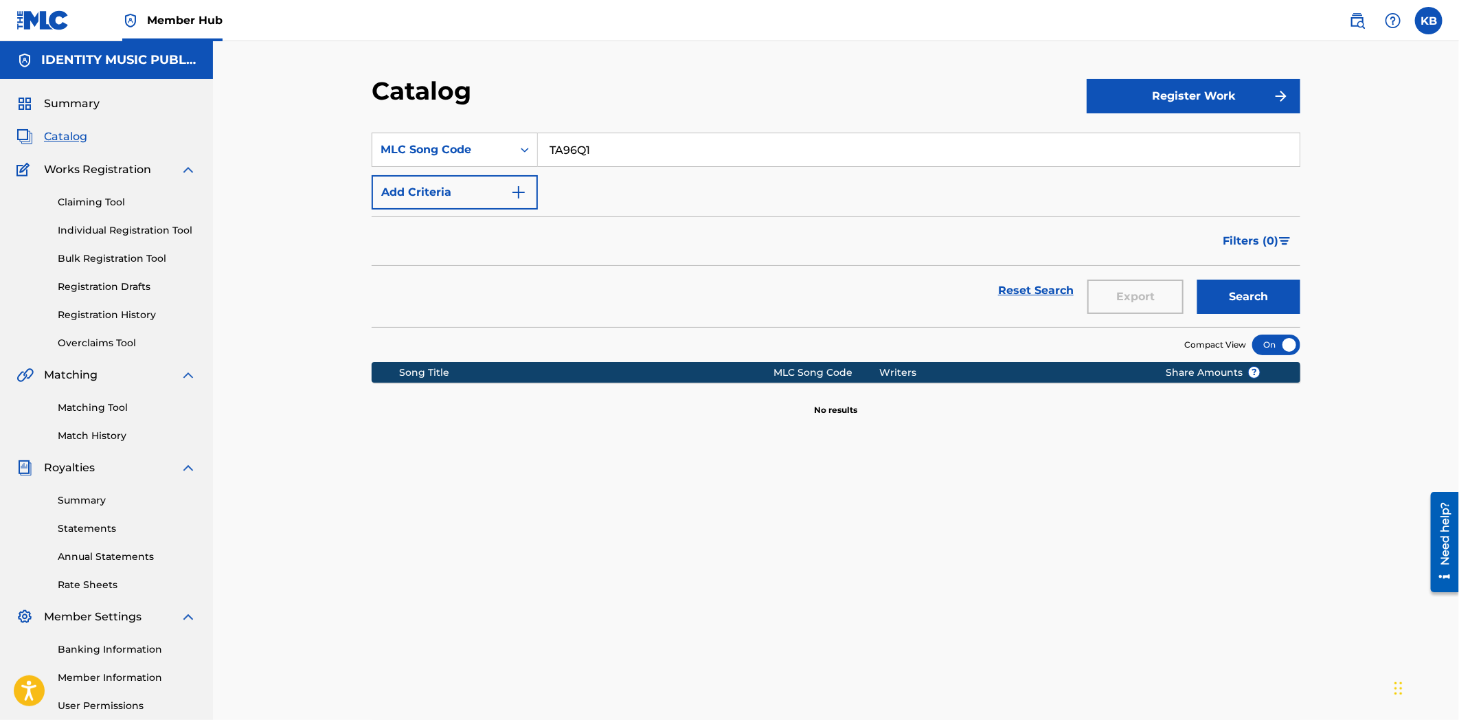
drag, startPoint x: 682, startPoint y: 156, endPoint x: 570, endPoint y: 172, distance: 113.1
click at [569, 159] on input "TA96Q1" at bounding box center [919, 149] width 762 height 33
paste input "W384KN"
click at [591, 139] on input "TA9W384KN" at bounding box center [919, 149] width 762 height 33
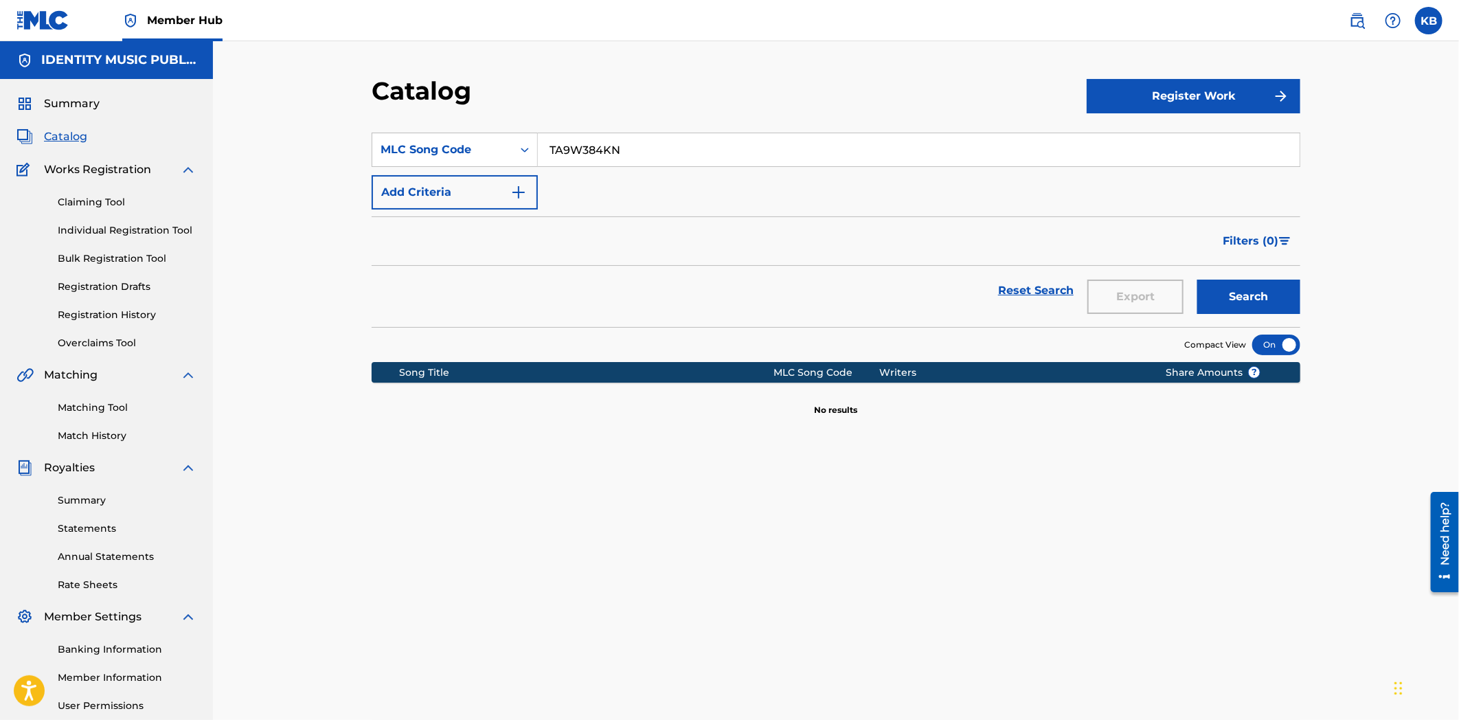
paste input "Search Form"
click at [1194, 287] on div "Search" at bounding box center [1246, 290] width 110 height 49
click at [1212, 292] on button "Search" at bounding box center [1248, 297] width 103 height 34
drag, startPoint x: 620, startPoint y: 144, endPoint x: 451, endPoint y: 158, distance: 170.2
click at [451, 158] on div "SearchWithCriteriac68359f9-f515-4745-888d-b15f2d3ba8d9 MLC Song Code W384KN" at bounding box center [836, 150] width 929 height 34
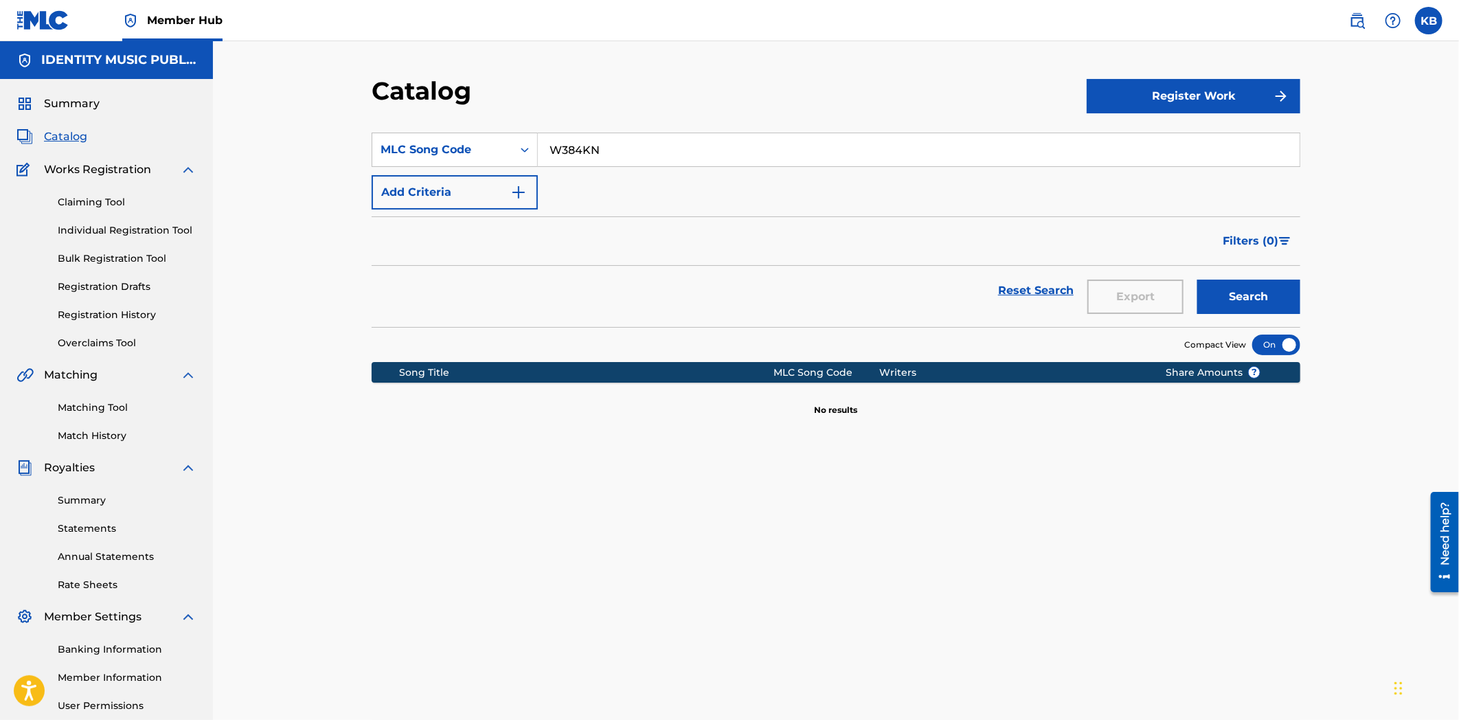
click at [650, 155] on input "W384KN" at bounding box center [919, 149] width 762 height 33
paste input "46ZS6"
type input "W46ZS6"
click at [1244, 296] on button "Search" at bounding box center [1248, 297] width 103 height 34
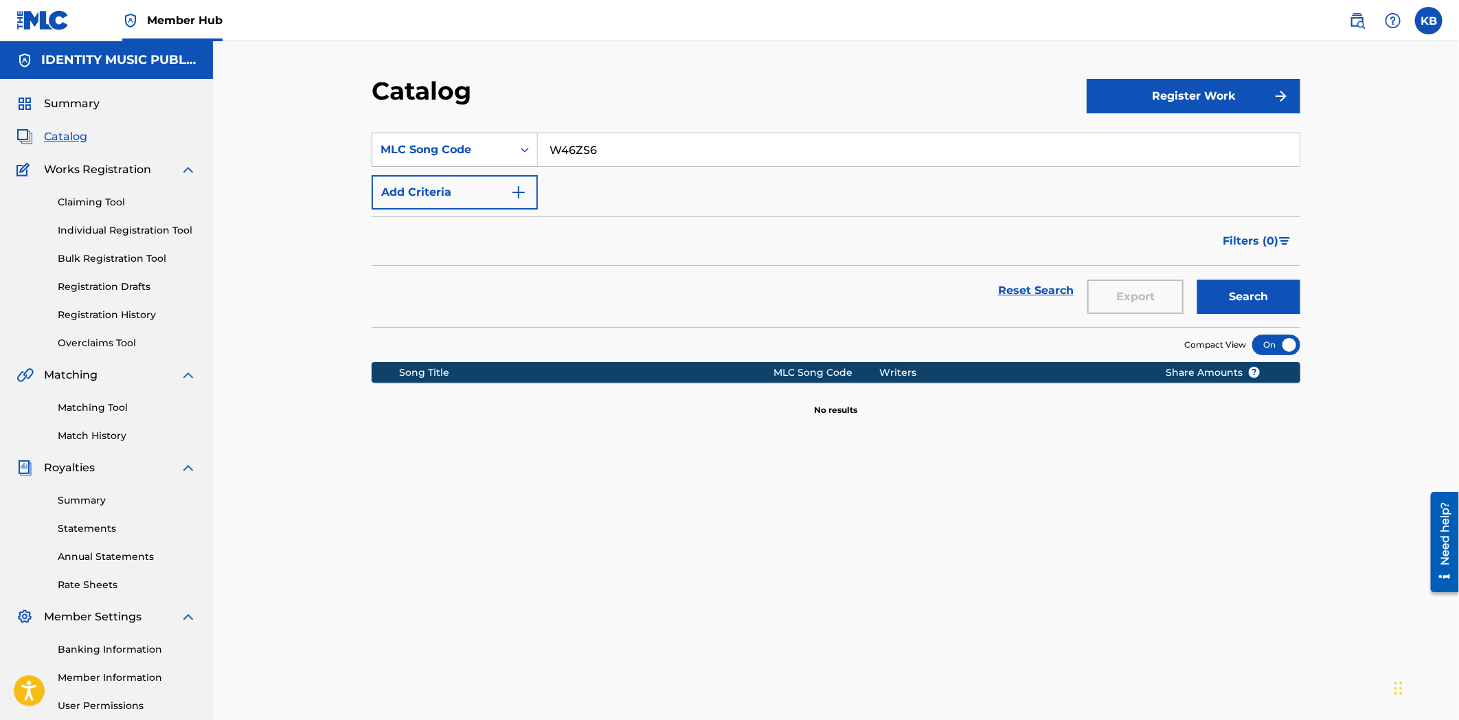
drag, startPoint x: 684, startPoint y: 146, endPoint x: 493, endPoint y: 164, distance: 191.8
click at [493, 164] on div "SearchWithCriteriac68359f9-f515-4745-888d-b15f2d3ba8d9 MLC Song Code W46ZS6" at bounding box center [836, 150] width 929 height 34
click at [437, 148] on div "MLC Song Code" at bounding box center [443, 150] width 124 height 16
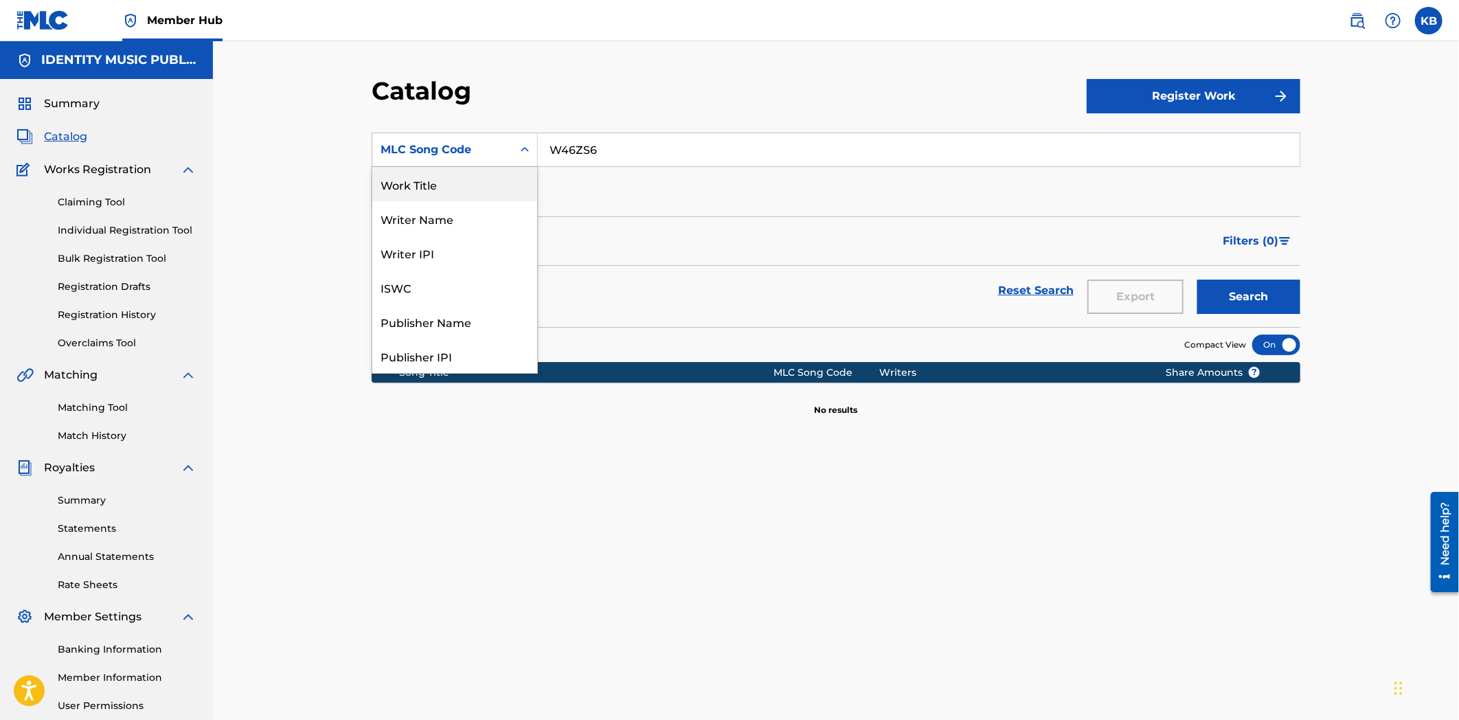
click at [448, 185] on div "Work Title" at bounding box center [454, 184] width 165 height 34
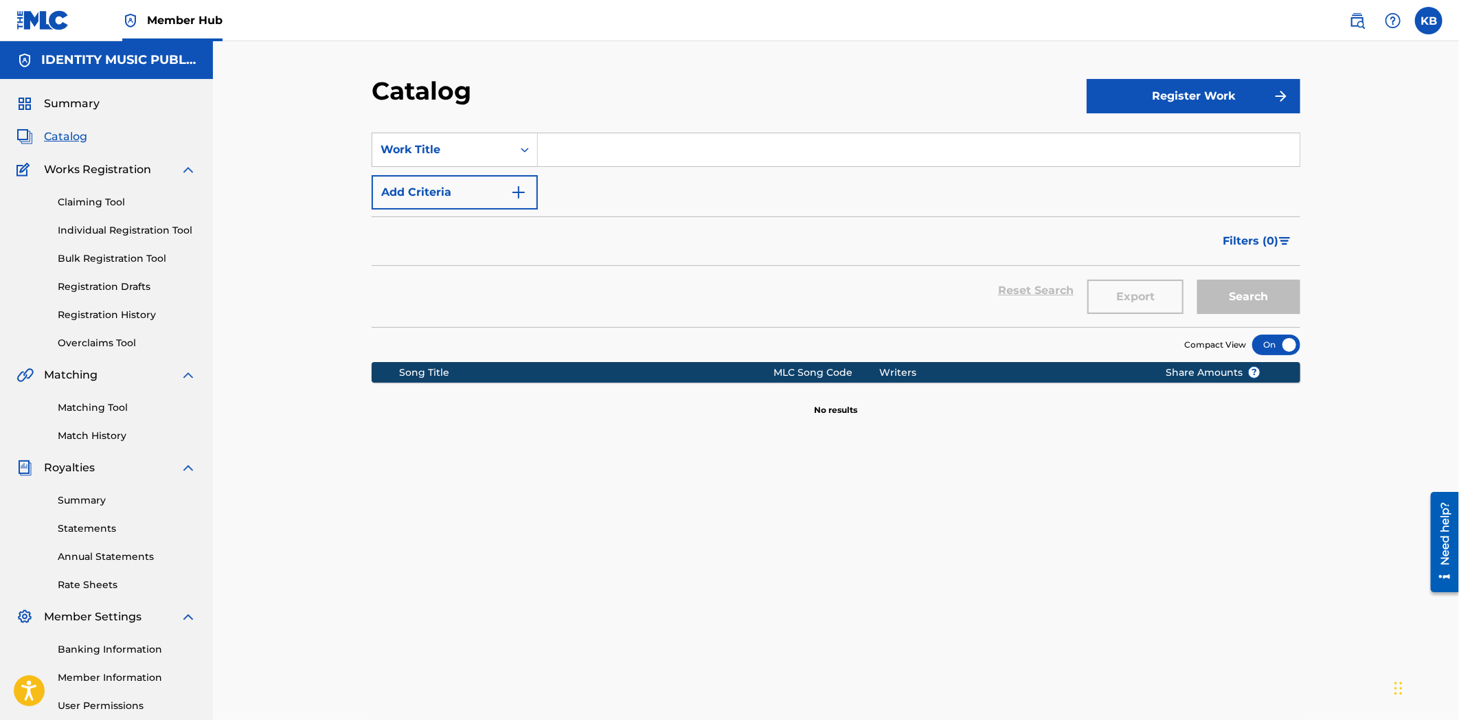
click at [648, 172] on div "SearchWithCriteria20a3d33a-0254-4a31-afe2-f67a2917b430 Work Title Add Criteria" at bounding box center [836, 171] width 929 height 77
click at [647, 154] on input "Search Form" at bounding box center [919, 149] width 762 height 33
paste input "Warfare"
click at [1248, 296] on button "Search" at bounding box center [1248, 297] width 103 height 34
click at [622, 160] on input "Warfare" at bounding box center [919, 149] width 762 height 33
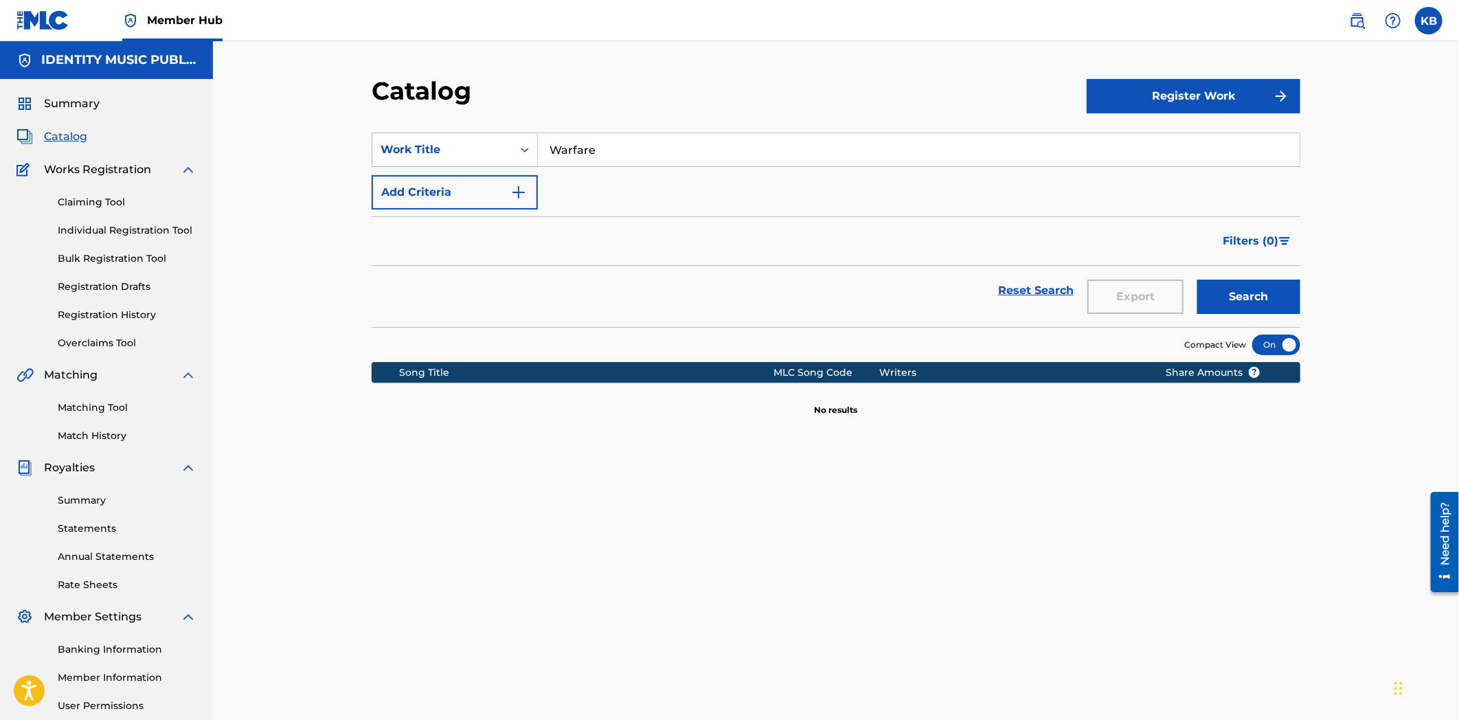
drag, startPoint x: 640, startPoint y: 154, endPoint x: 561, endPoint y: 211, distance: 98.0
click at [477, 167] on div "SearchWithCriteria20a3d33a-0254-4a31-afe2-f67a2917b430 Work Title Warfare Add C…" at bounding box center [836, 171] width 929 height 77
paste input "Trap King"
type input "Trap King"
click at [1274, 291] on button "Search" at bounding box center [1248, 297] width 103 height 34
